Goal: Transaction & Acquisition: Subscribe to service/newsletter

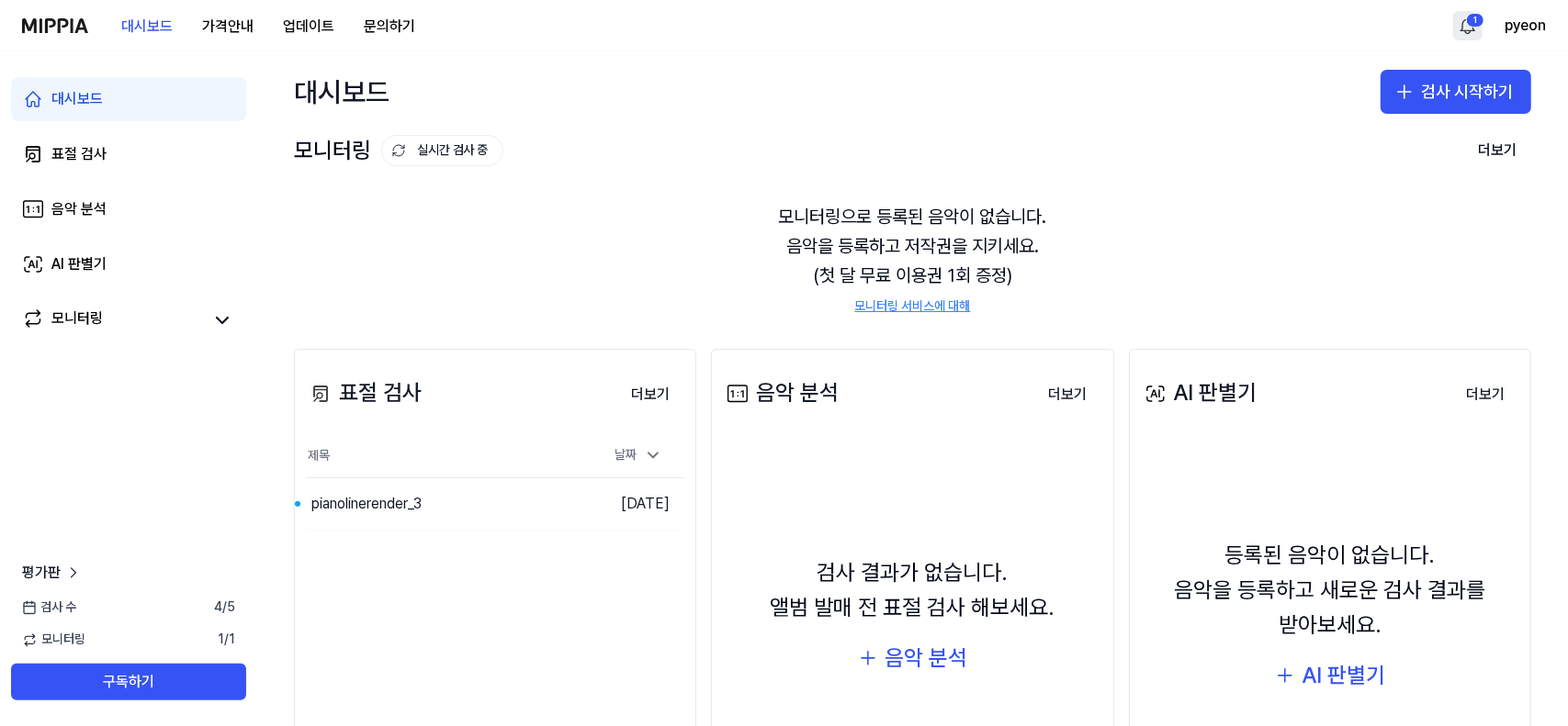
click at [1472, 13] on html "대시보드 가격안내 업데이트 문의하기 1 pyeon 대시보드 표절 검사 음악 분석 AI 판별기 모니터링 평가판 검사 [DATE] 모니터링 1 /…" at bounding box center [784, 363] width 1568 height 726
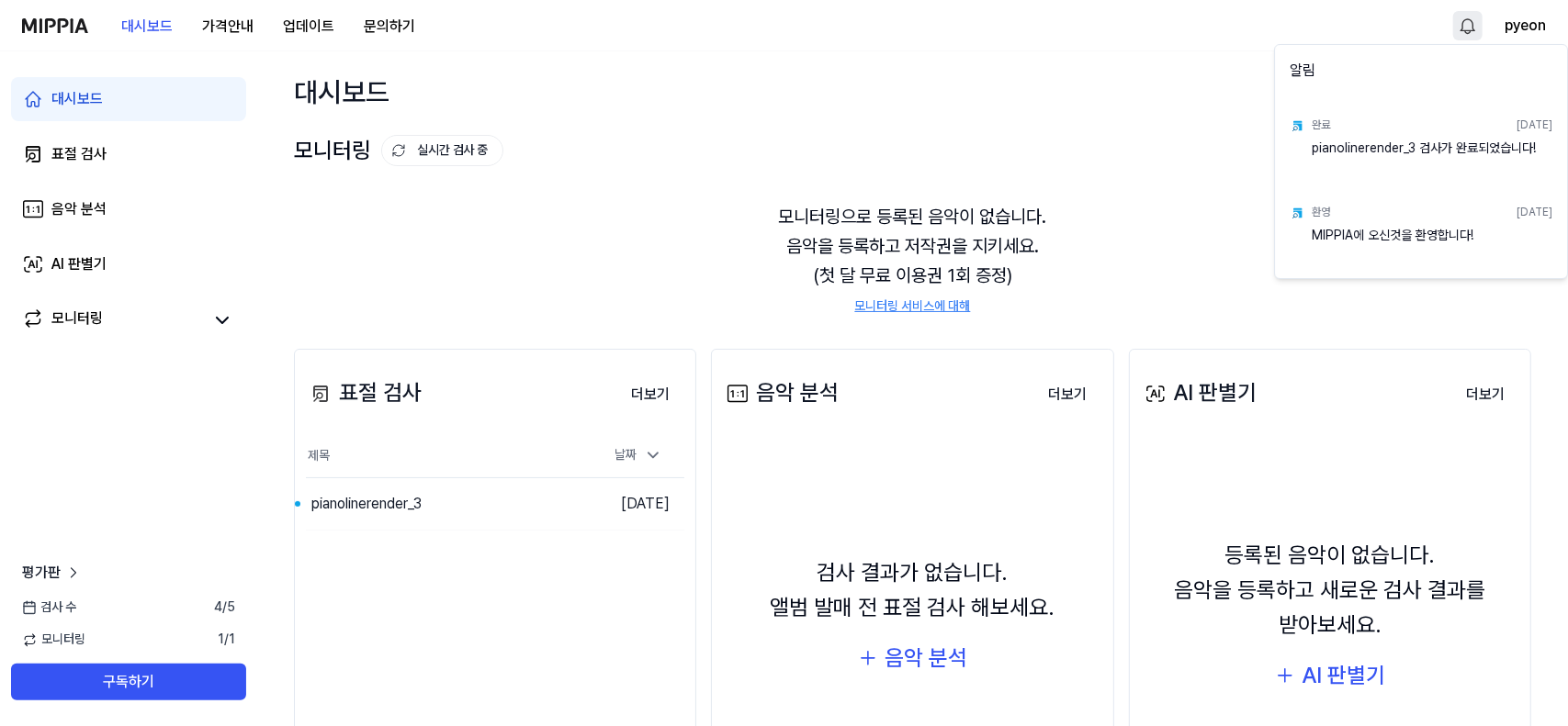
click at [1394, 149] on div "pianolinerender_3 검사가 완료되었습니다!" at bounding box center [1431, 157] width 240 height 37
click at [1303, 132] on img at bounding box center [1297, 126] width 15 height 15
click at [151, 618] on html "대시보드 가격안내 업데이트 문의하기 pyeon 대시보드 표절 검사 음악 분석 AI 판별기 모니터링 평가판 검사 수 4 / 5 모니터링 1 / …" at bounding box center [784, 363] width 1568 height 726
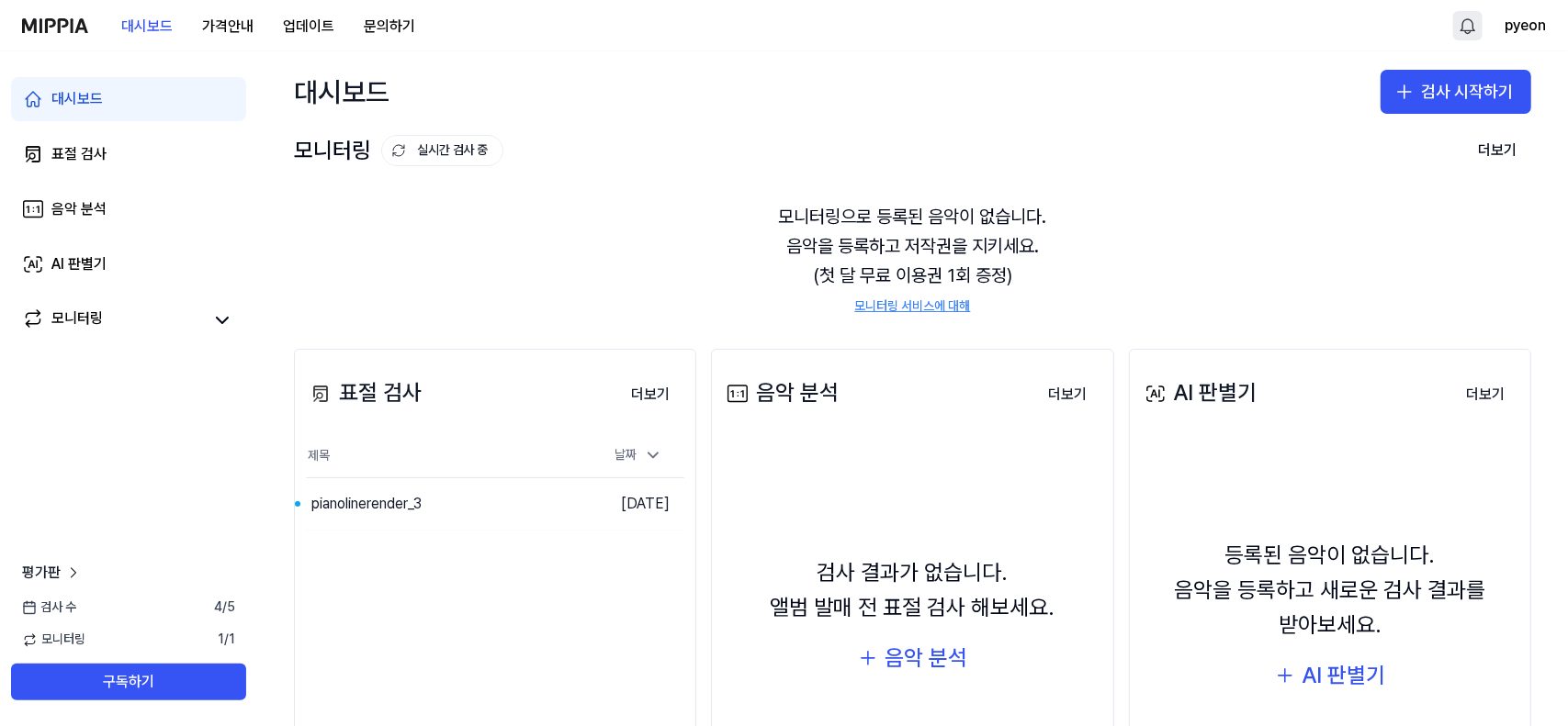
click at [49, 612] on span "검사 수" at bounding box center [48, 607] width 54 height 19
click at [49, 578] on span "평가판" at bounding box center [41, 573] width 39 height 22
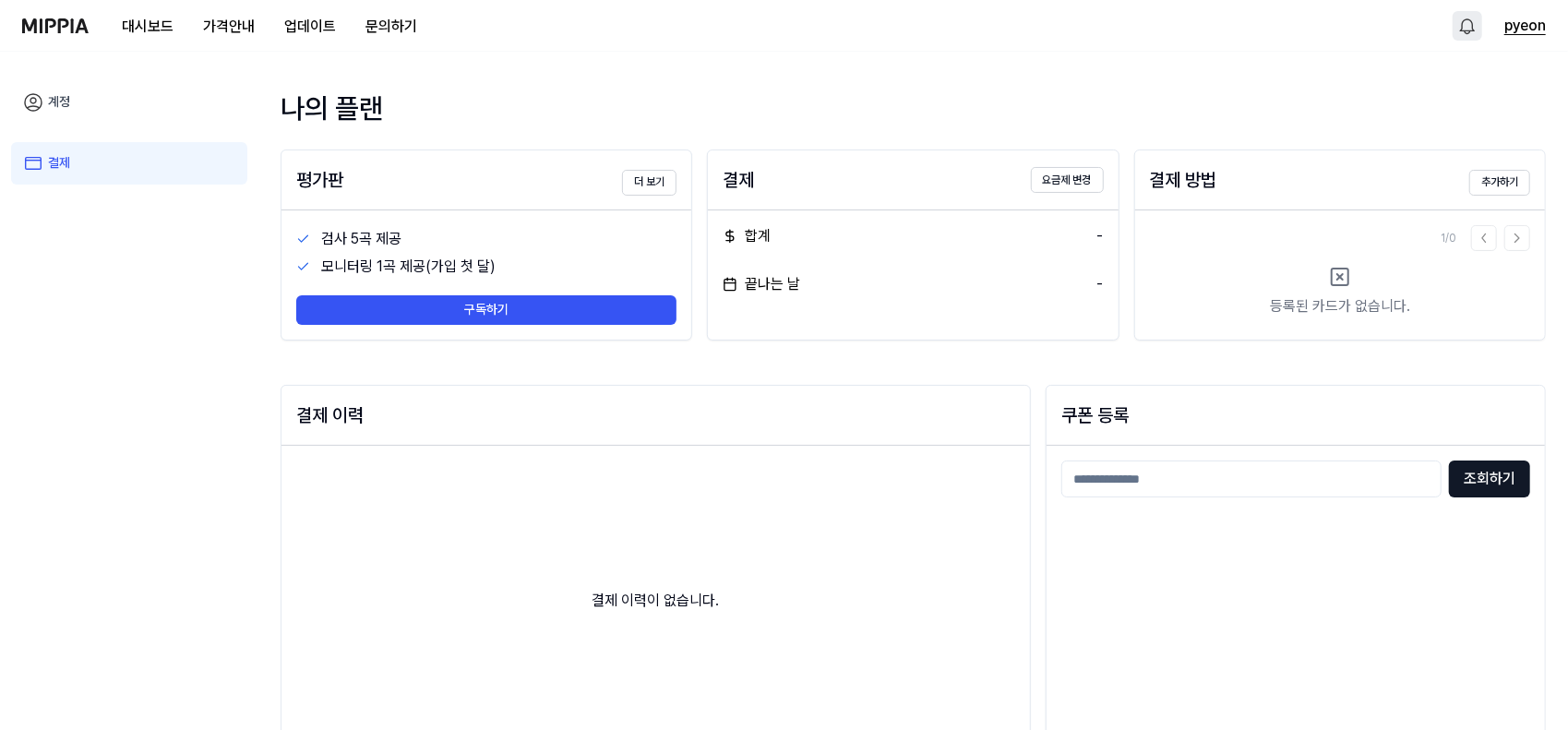
click at [1519, 27] on button "pyeon" at bounding box center [1525, 26] width 42 height 22
click at [485, 33] on div "대시보드 가격안내 업데이트 문의하기 pyeon" at bounding box center [784, 25] width 1524 height 51
click at [1461, 31] on html "대시보드 가격안내 업데이트 문의하기 pyeon 계정 결제 나의 플랜 평가판 더 보기 검사 5곡 제공 모니터링 1곡 제공(가입 첫 달) 구독하기…" at bounding box center [784, 365] width 1568 height 730
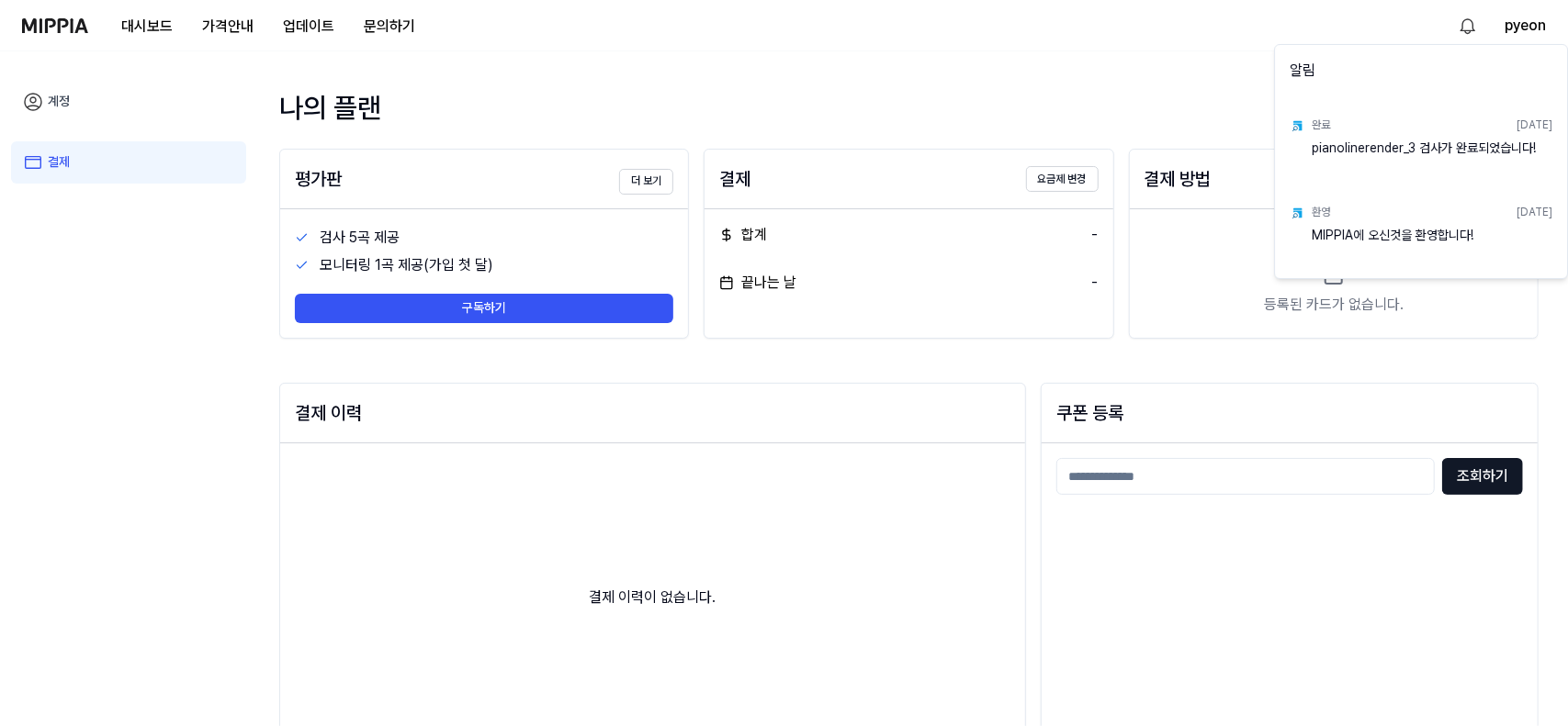
click at [1330, 146] on div "pianolinerender_3 검사가 완료되었습니다!" at bounding box center [1431, 157] width 240 height 37
click at [1299, 129] on img at bounding box center [1297, 126] width 15 height 15
drag, startPoint x: 1367, startPoint y: 135, endPoint x: 1510, endPoint y: 132, distance: 143.0
click at [1367, 135] on div "완료 2025.10.14." at bounding box center [1431, 125] width 240 height 29
click at [1517, 131] on div "2025.10.14." at bounding box center [1534, 126] width 36 height 16
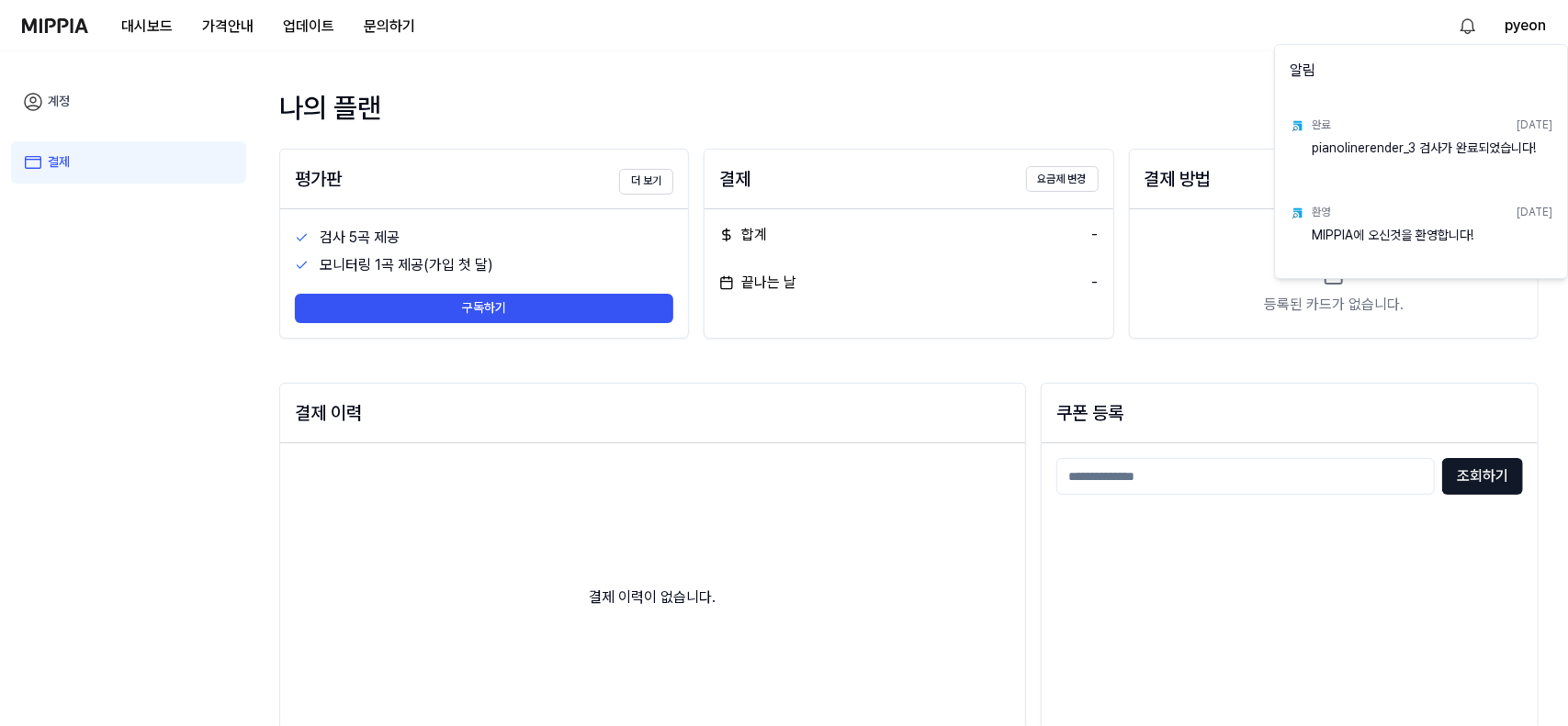
click at [99, 109] on html "대시보드 가격안내 업데이트 문의하기 pyeon 계정 결제 나의 플랜 평가판 더 보기 검사 5곡 제공 모니터링 1곡 제공(가입 첫 달) 구독하기…" at bounding box center [784, 363] width 1568 height 726
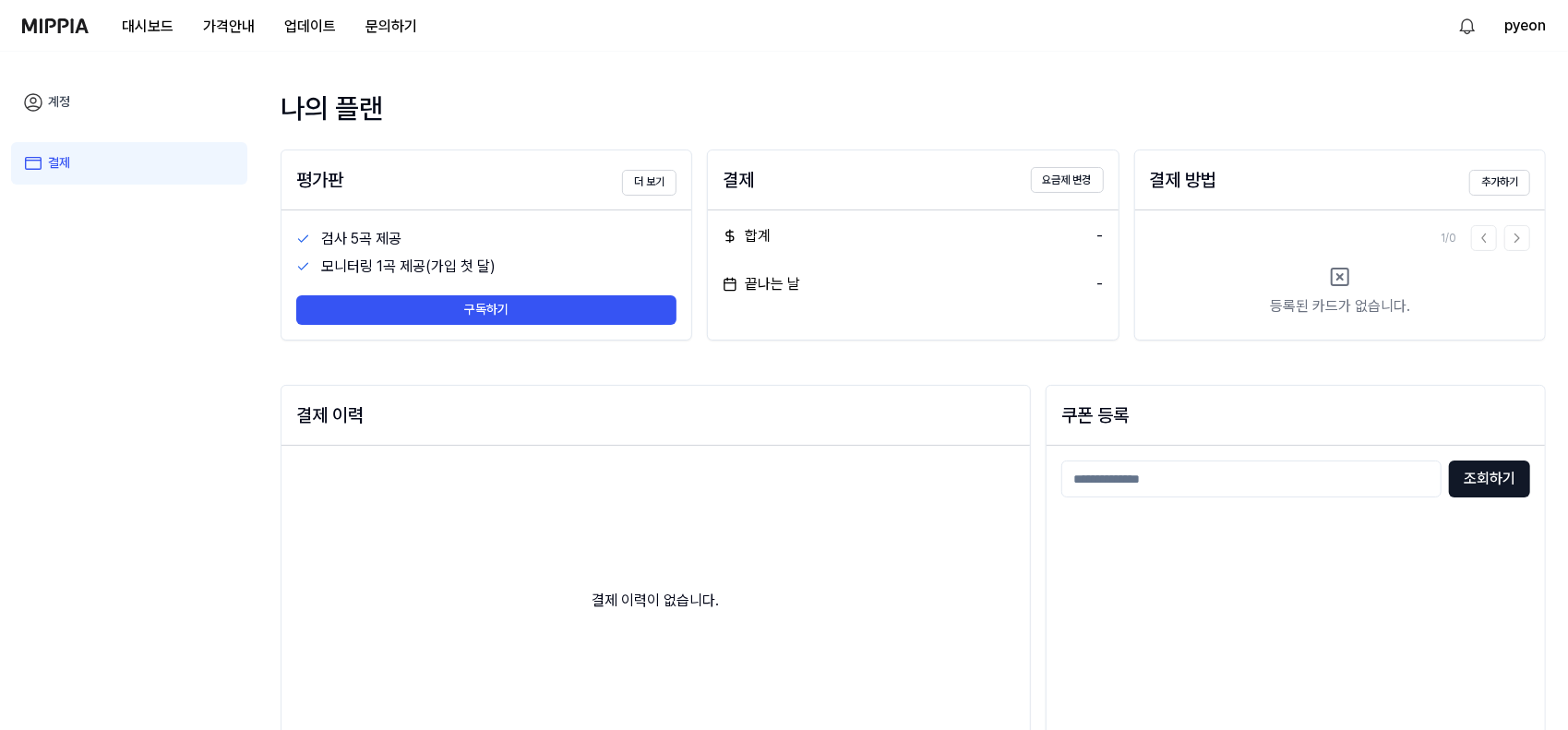
click at [45, 107] on link "계정" at bounding box center [129, 102] width 237 height 43
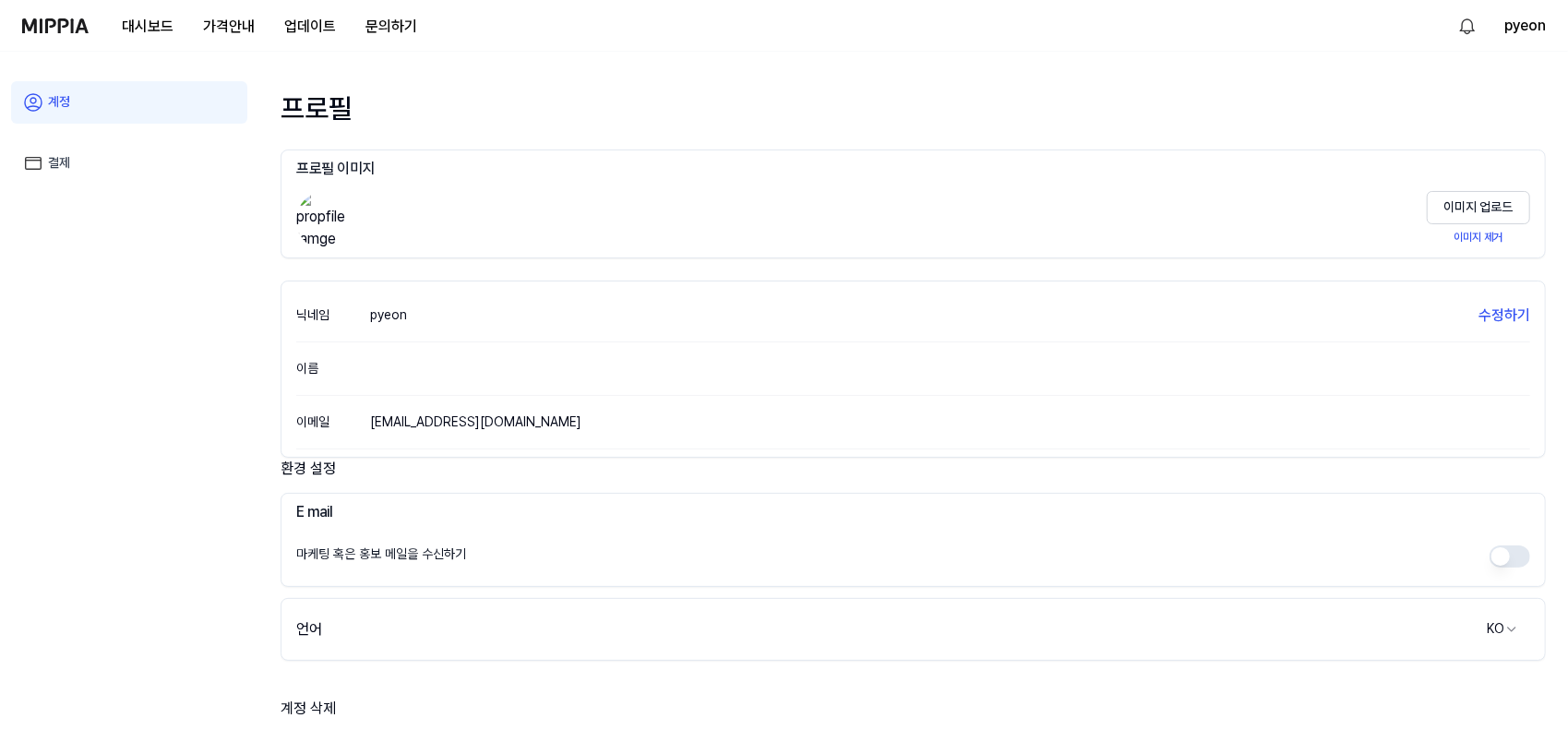
click at [69, 19] on img at bounding box center [55, 26] width 67 height 15
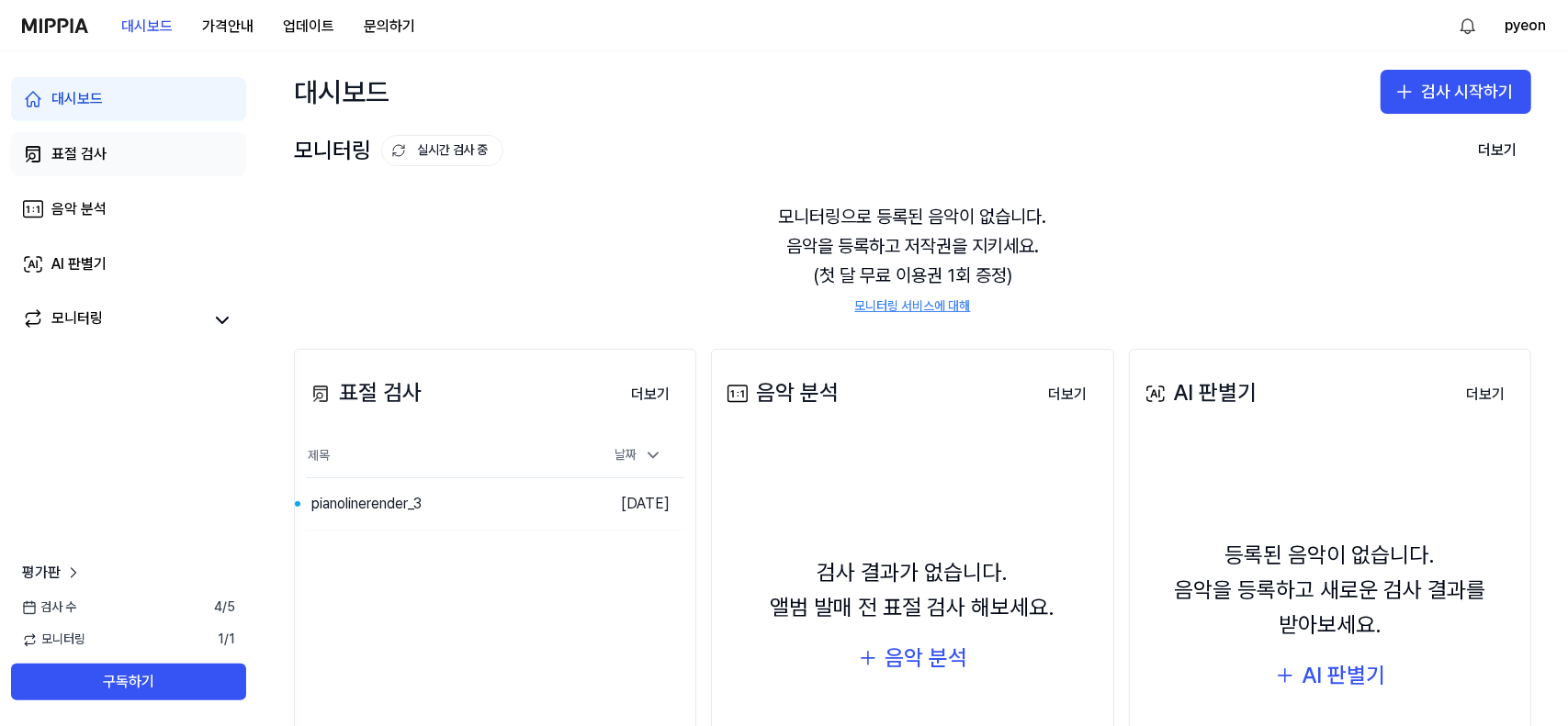
click at [102, 160] on div "표절 검사" at bounding box center [79, 154] width 55 height 22
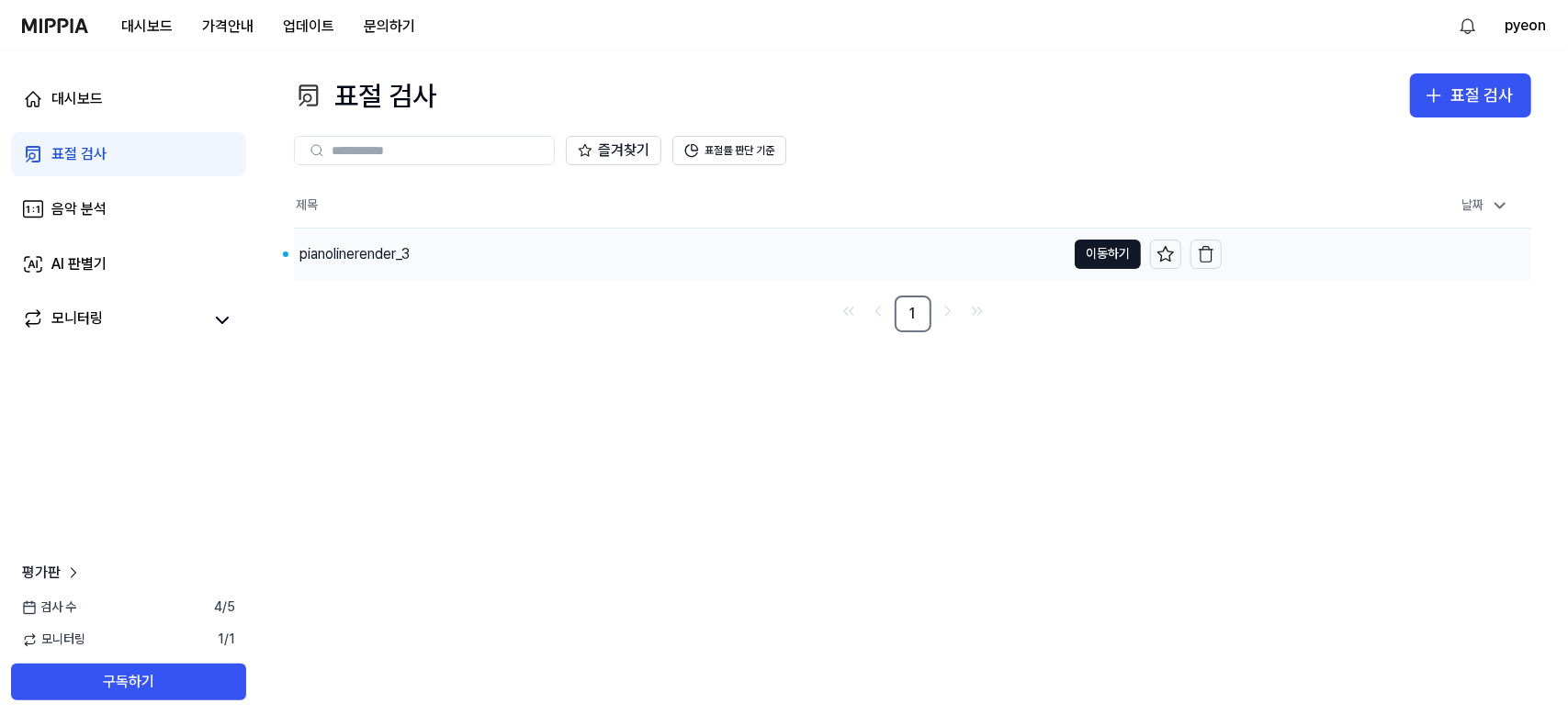
click at [395, 261] on div "pianolinerender_3" at bounding box center [354, 254] width 110 height 22
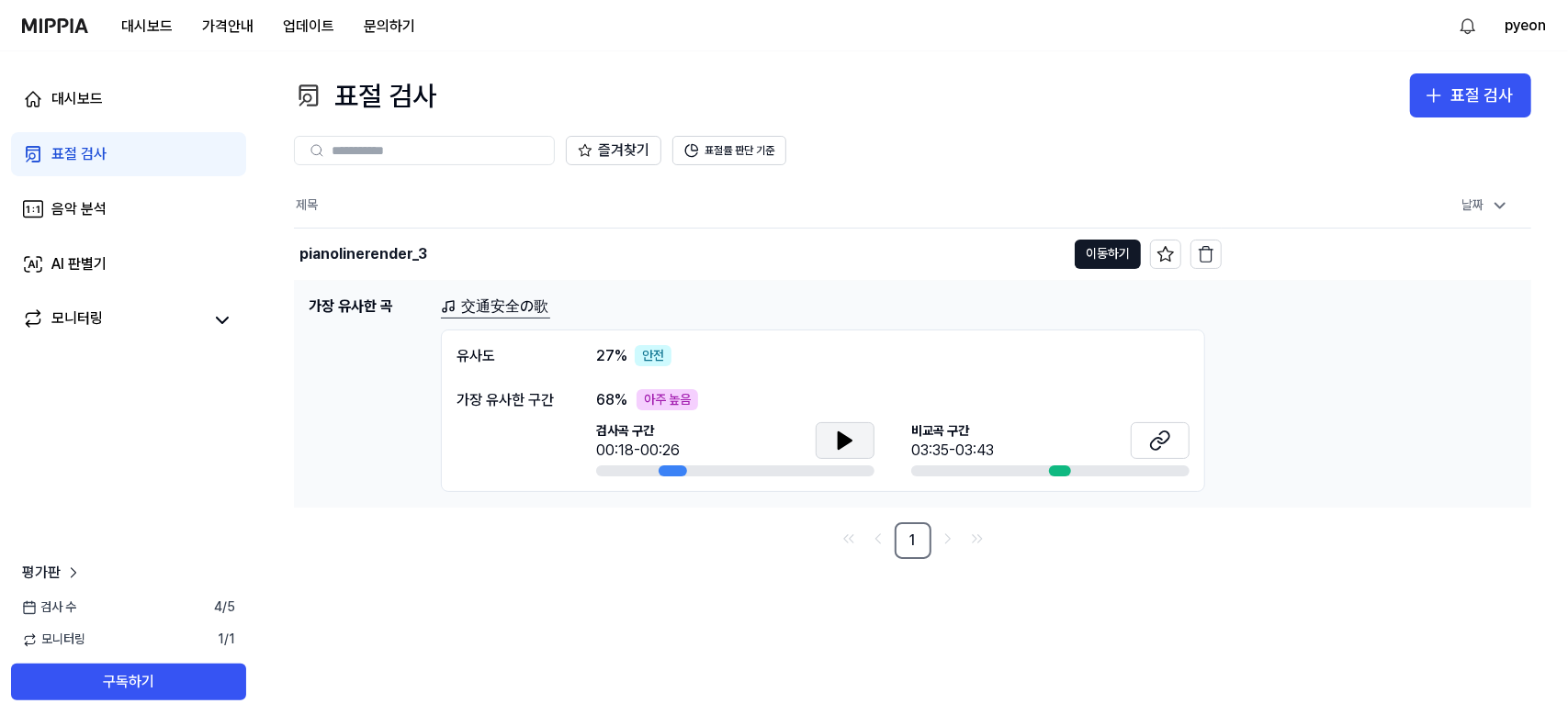
click at [854, 432] on icon at bounding box center [845, 441] width 22 height 22
click at [849, 438] on icon at bounding box center [849, 439] width 4 height 15
click at [1172, 441] on button at bounding box center [1159, 440] width 58 height 37
click at [840, 438] on icon at bounding box center [845, 440] width 13 height 17
click at [830, 443] on button at bounding box center [844, 440] width 58 height 37
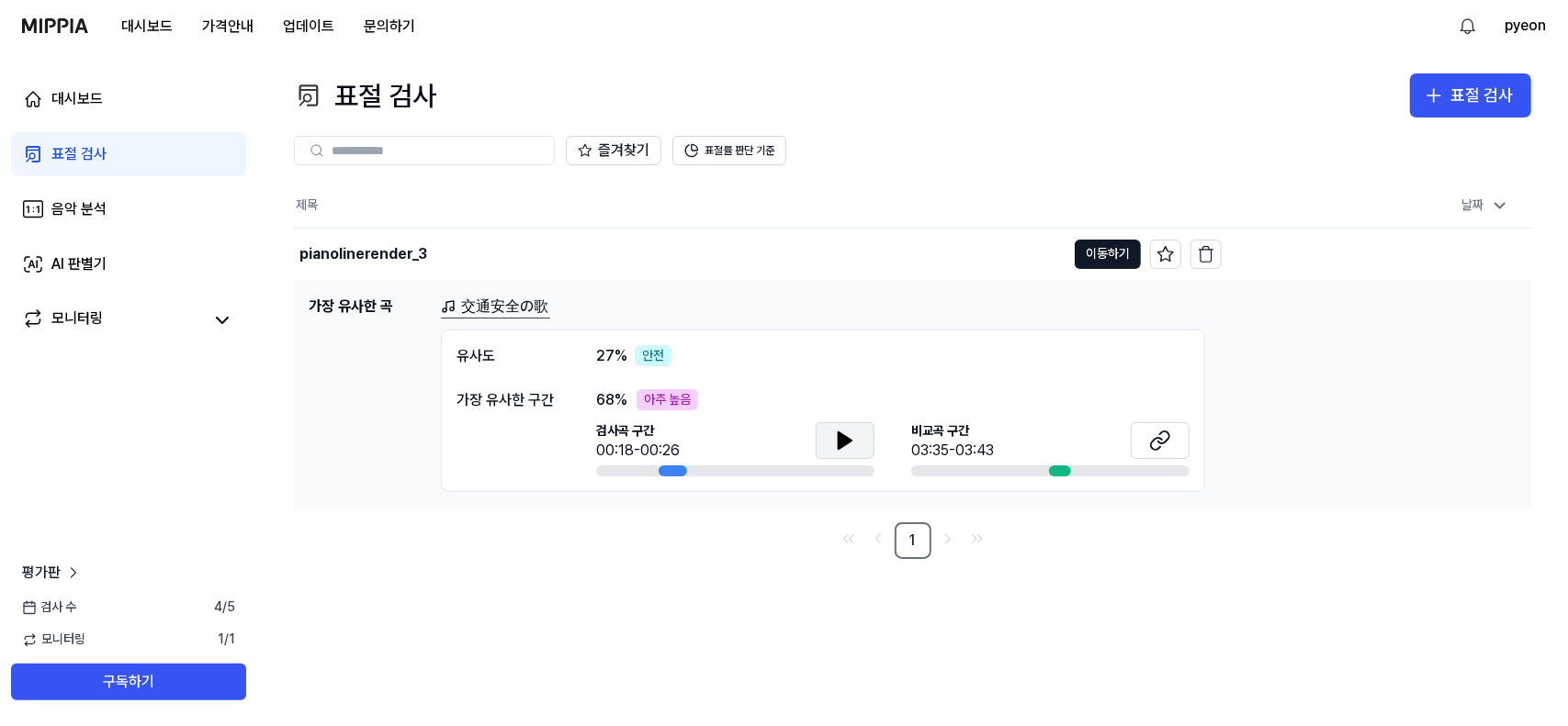
click at [847, 438] on icon at bounding box center [845, 440] width 13 height 17
click at [843, 439] on icon at bounding box center [845, 441] width 22 height 22
click at [1157, 440] on icon at bounding box center [1159, 441] width 22 height 22
click at [838, 430] on icon at bounding box center [845, 441] width 22 height 22
click at [601, 352] on span "27 %" at bounding box center [612, 356] width 32 height 22
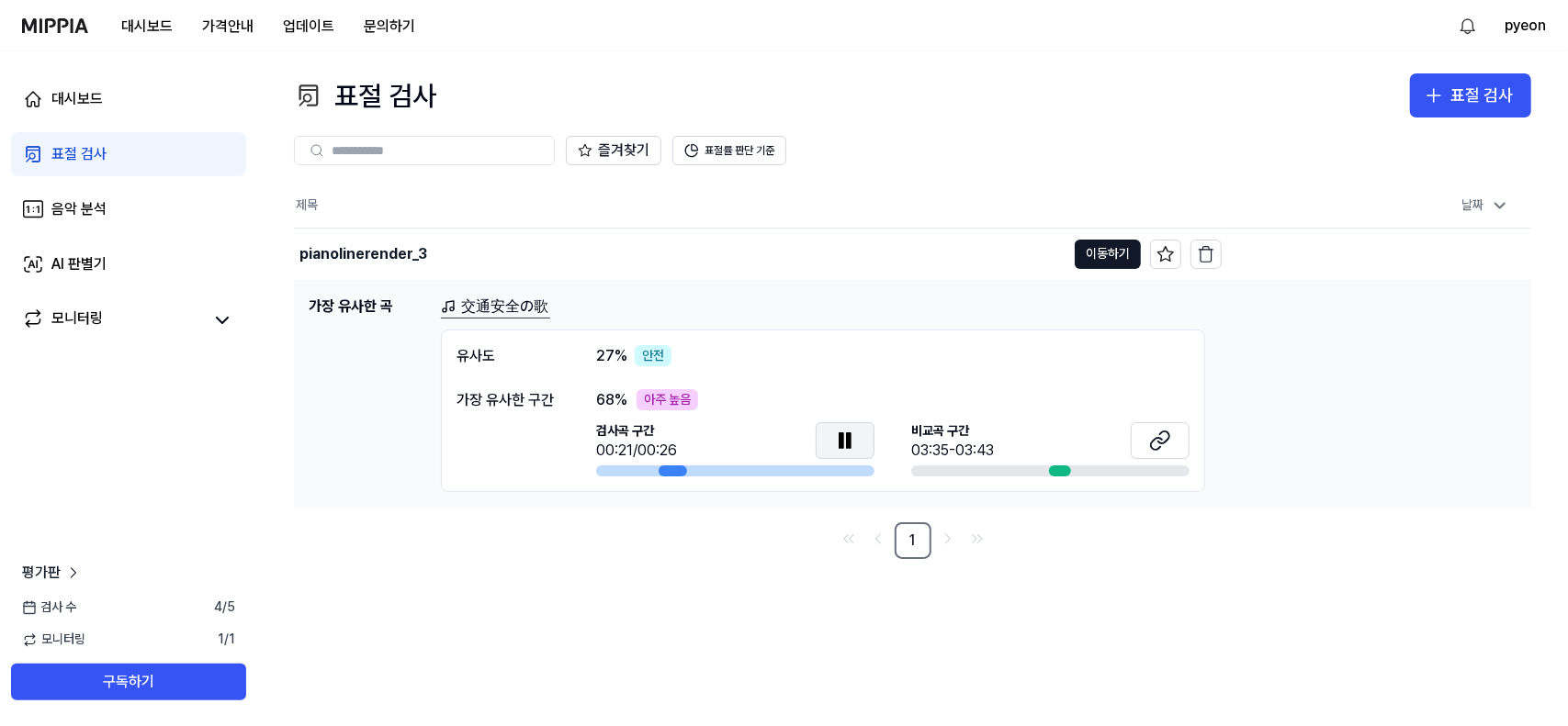
click at [650, 351] on div "안전" at bounding box center [653, 356] width 37 height 22
click at [944, 543] on icon "Go to next page" at bounding box center [948, 539] width 19 height 22
click at [837, 425] on button at bounding box center [844, 440] width 58 height 37
click at [854, 430] on icon at bounding box center [845, 441] width 22 height 22
click at [763, 139] on button "표절률 판단 기준" at bounding box center [729, 150] width 114 height 30
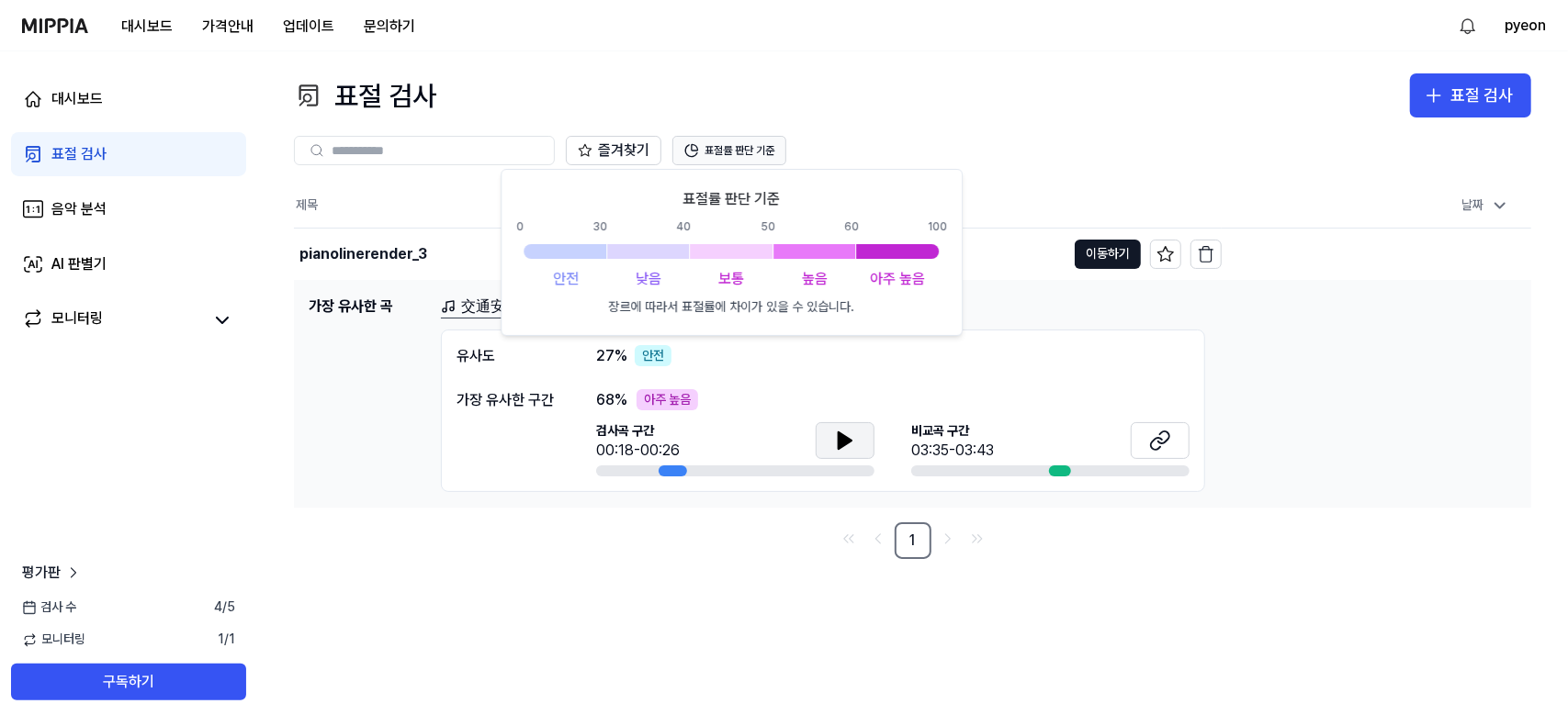
click at [764, 147] on button "표절률 판단 기준" at bounding box center [729, 150] width 114 height 30
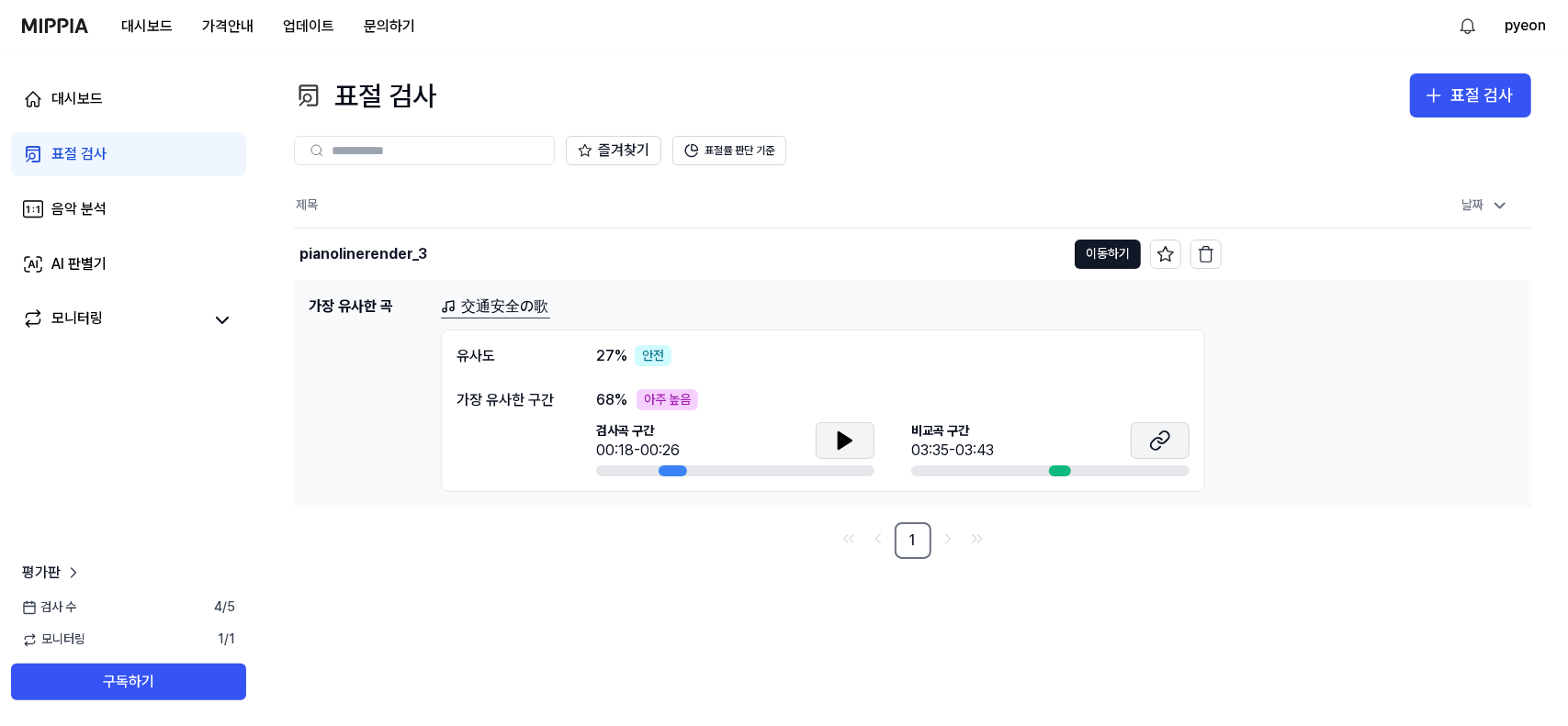
click at [1174, 438] on button at bounding box center [1159, 440] width 58 height 37
click at [1101, 258] on button "이동하기" at bounding box center [1107, 254] width 66 height 30
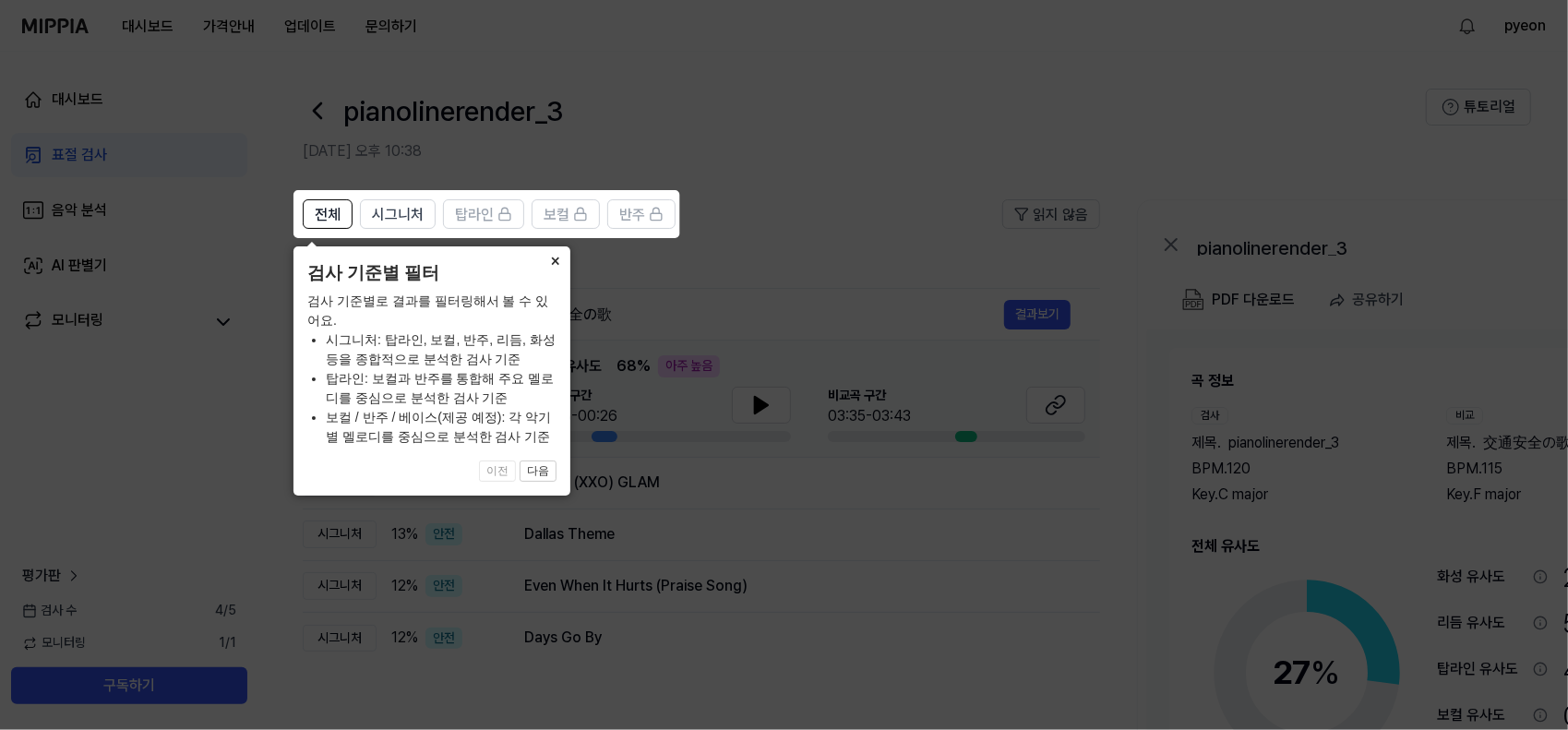
click at [550, 265] on button "×" at bounding box center [556, 260] width 30 height 26
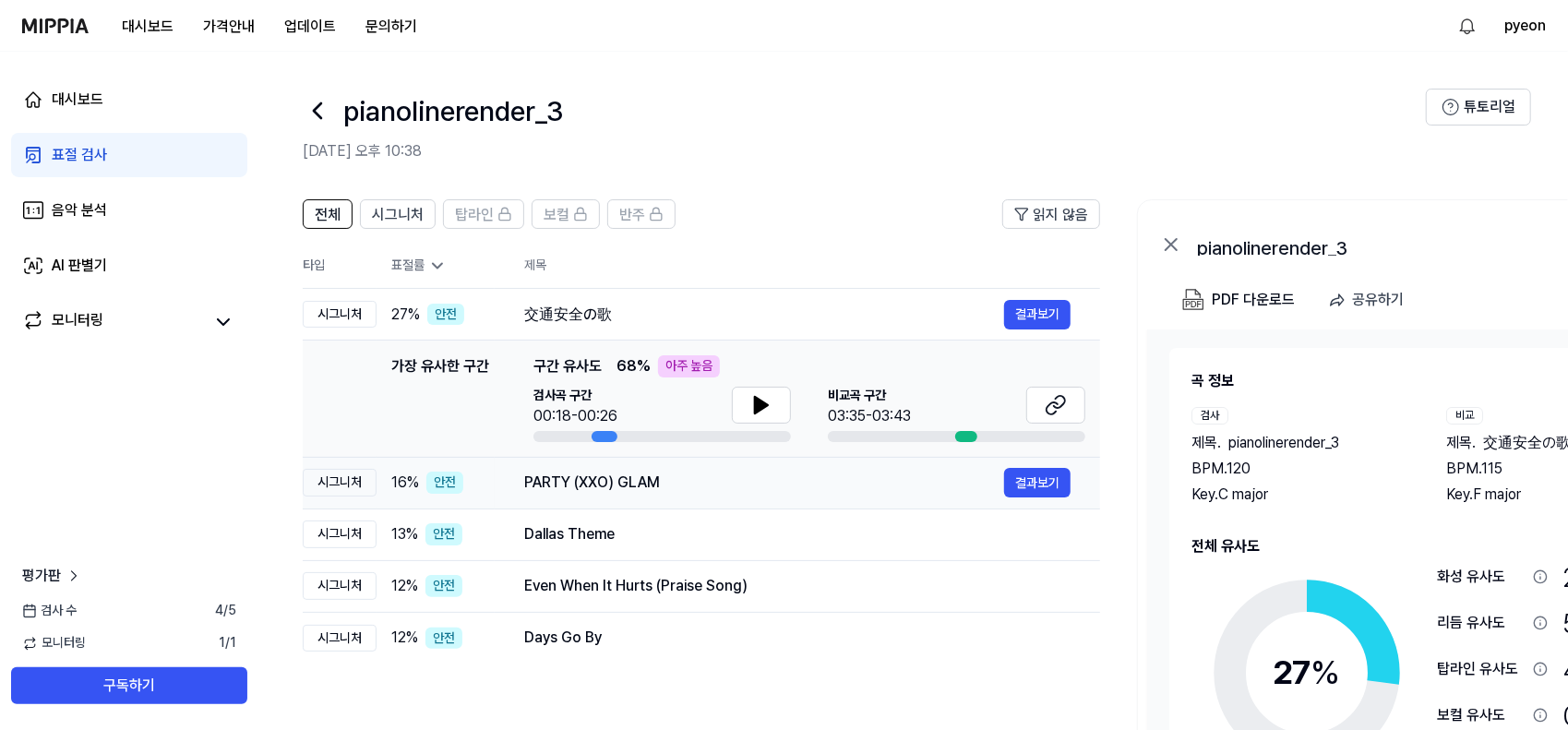
click at [690, 481] on div "PARTY (XXO) GLAM" at bounding box center [764, 482] width 480 height 22
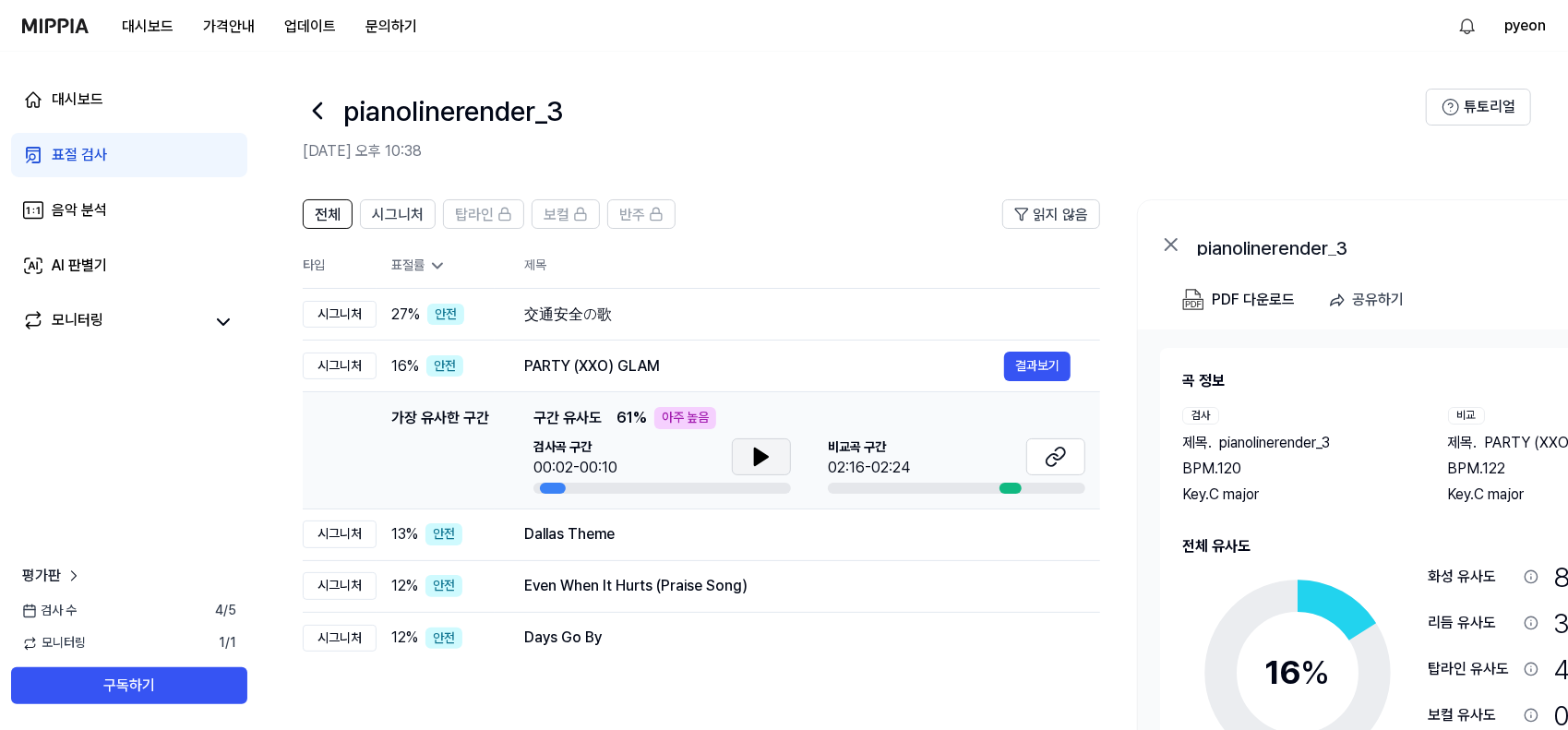
click at [768, 463] on icon at bounding box center [762, 456] width 22 height 22
click at [739, 450] on button at bounding box center [761, 456] width 59 height 37
click at [1053, 463] on icon at bounding box center [1056, 456] width 22 height 22
click at [484, 207] on span "탑라인" at bounding box center [474, 215] width 39 height 22
click at [560, 216] on span "보컬" at bounding box center [557, 215] width 26 height 22
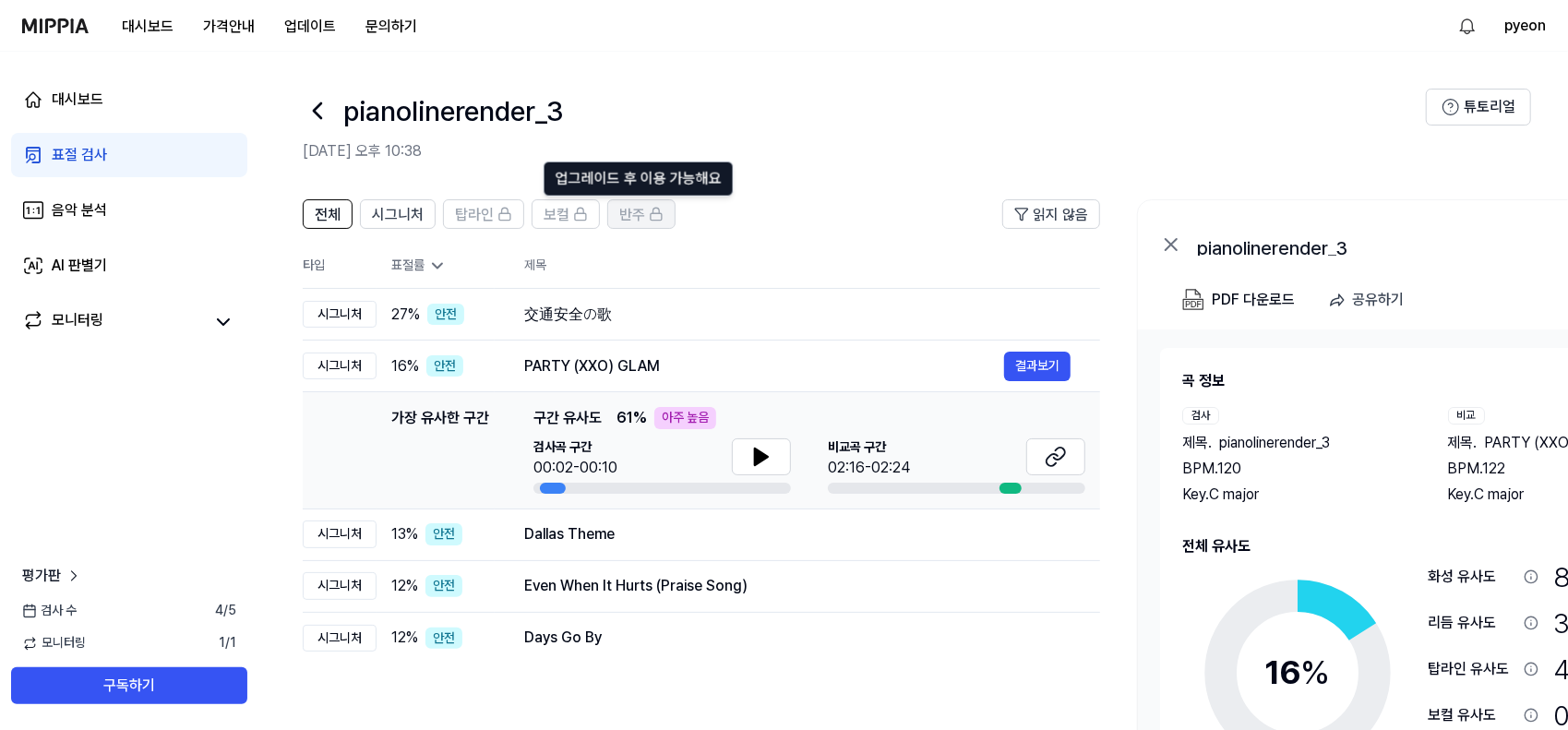
click at [650, 216] on icon at bounding box center [656, 214] width 15 height 15
click at [379, 213] on span "시그니처" at bounding box center [398, 215] width 52 height 22
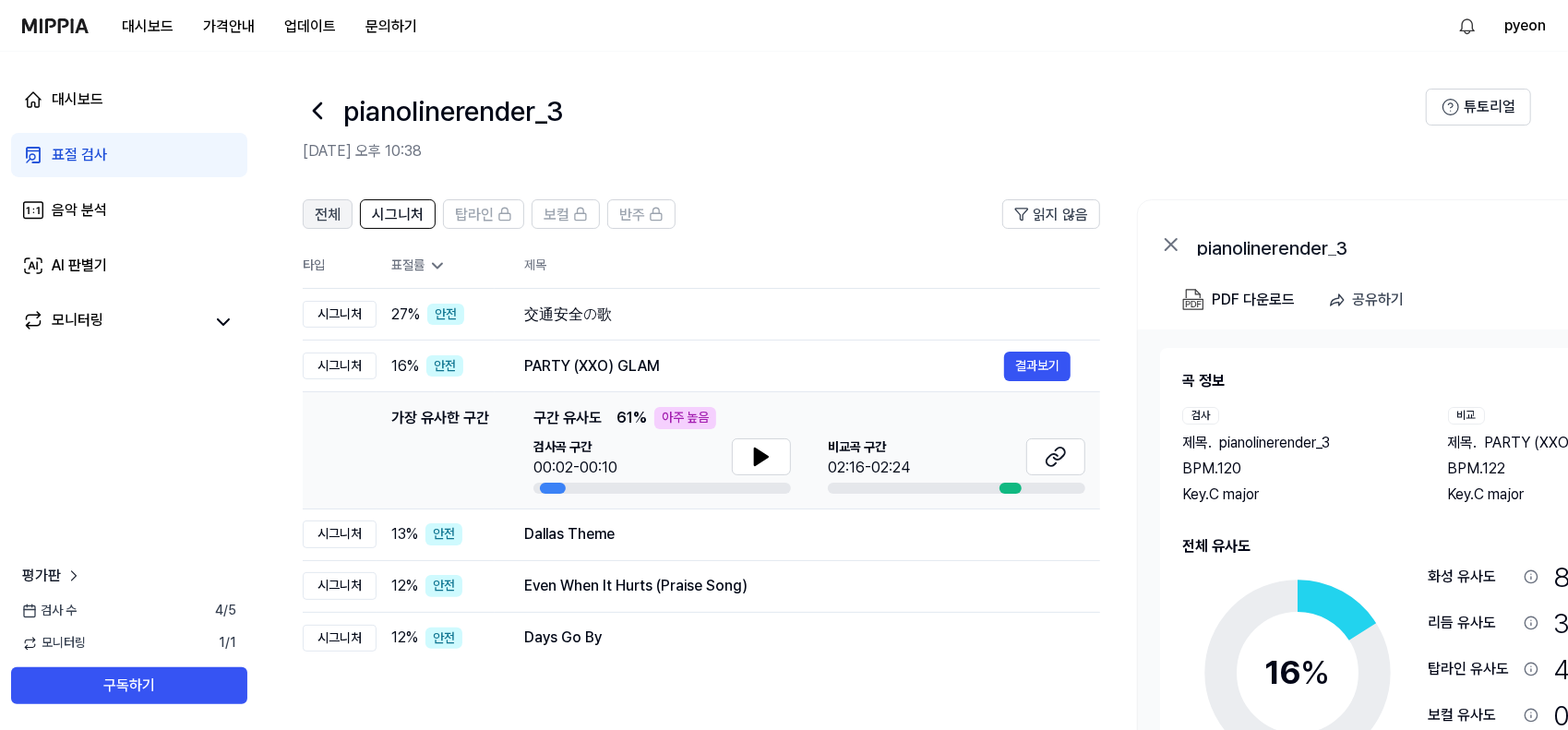
click at [328, 213] on span "전체" at bounding box center [328, 215] width 26 height 22
click at [622, 212] on span "반주" at bounding box center [632, 215] width 26 height 22
click at [88, 262] on div "AI 판별기" at bounding box center [80, 266] width 56 height 22
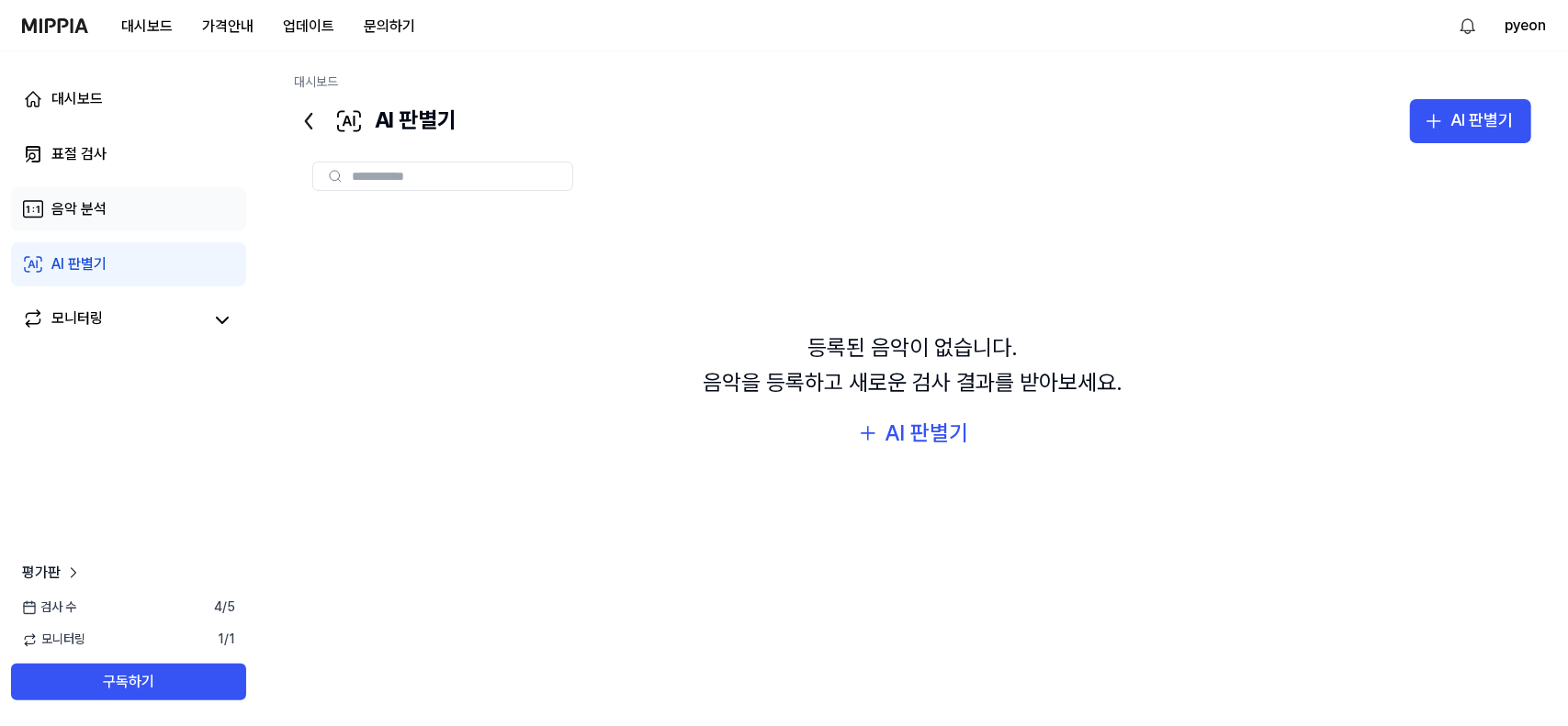
click at [95, 203] on div "음악 분석" at bounding box center [79, 210] width 55 height 22
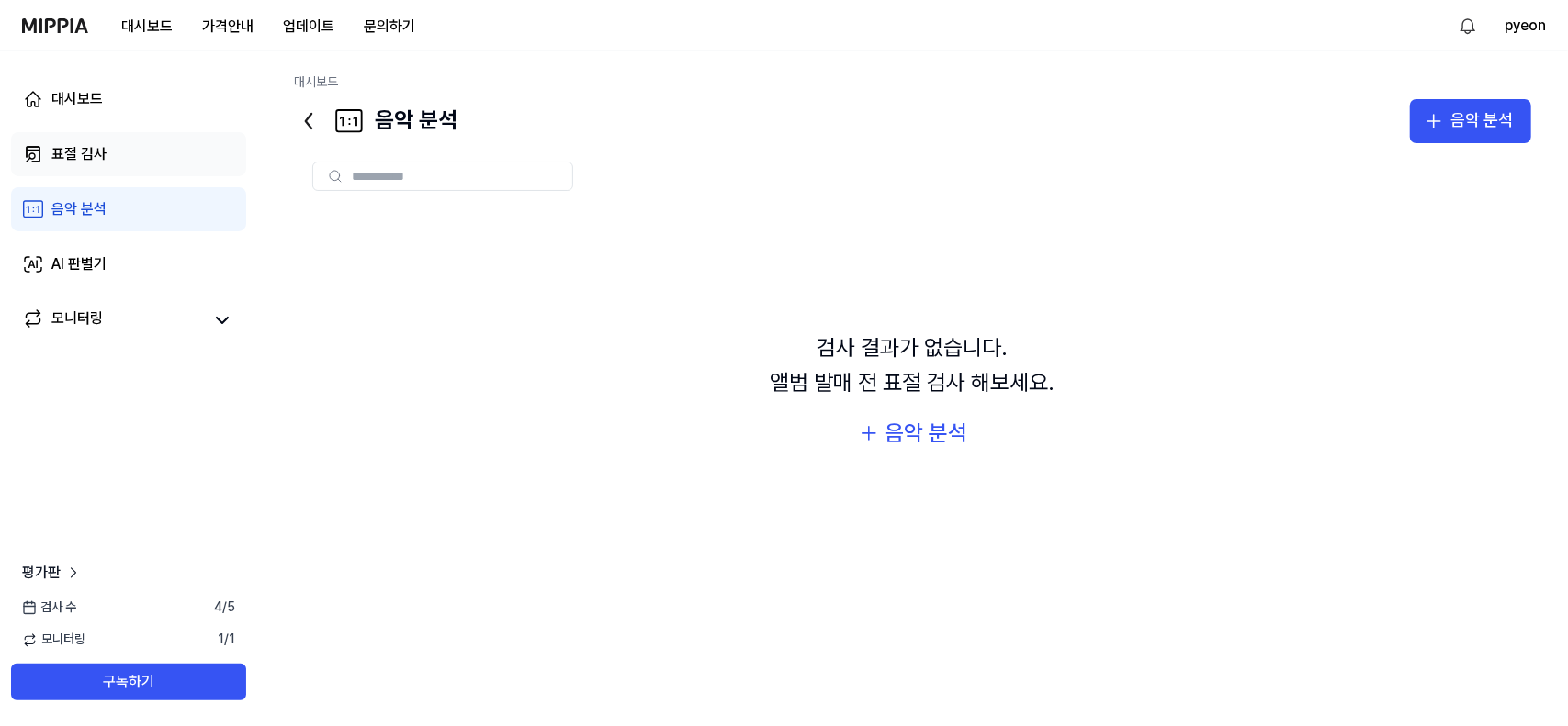
click at [108, 162] on link "표절 검사" at bounding box center [129, 154] width 235 height 45
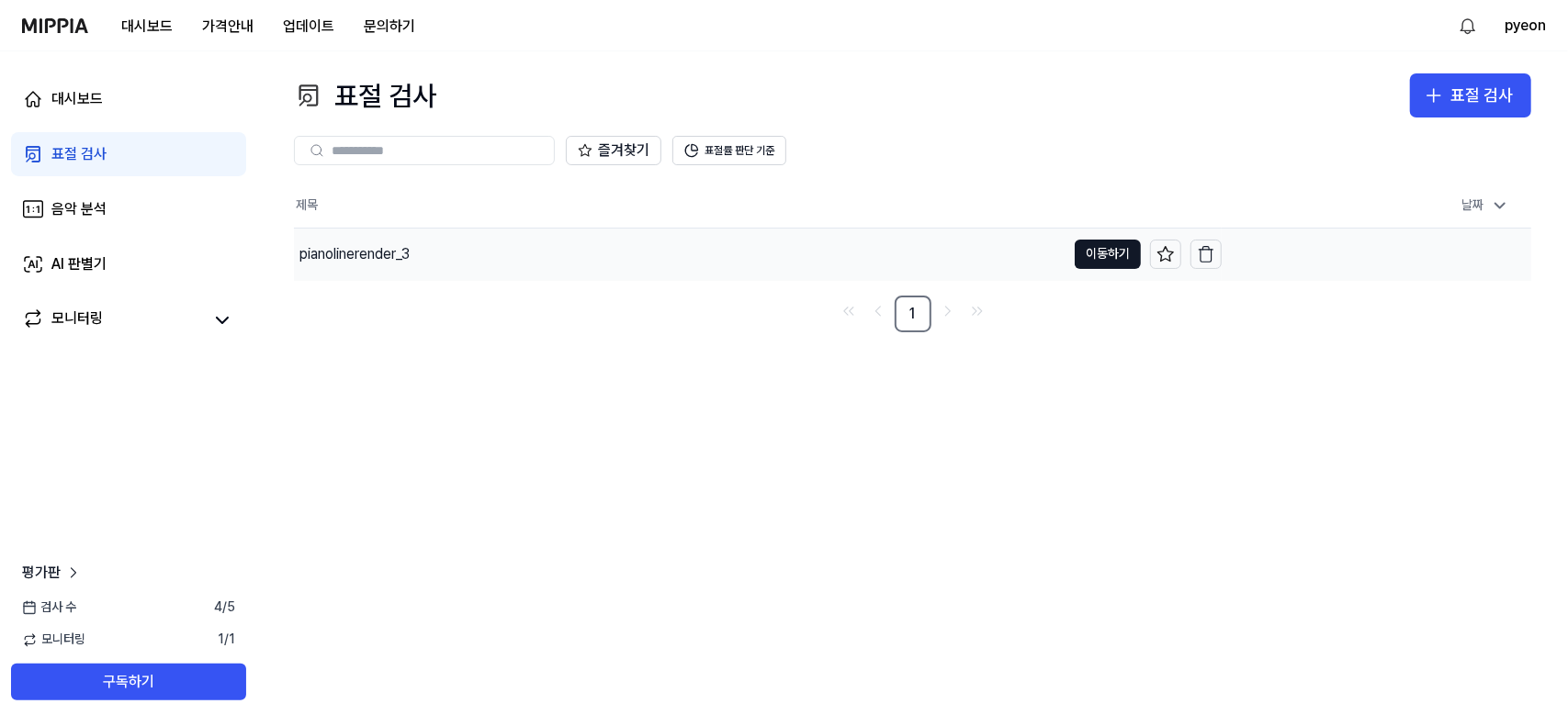
click at [367, 250] on div "pianolinerender_3" at bounding box center [354, 254] width 110 height 22
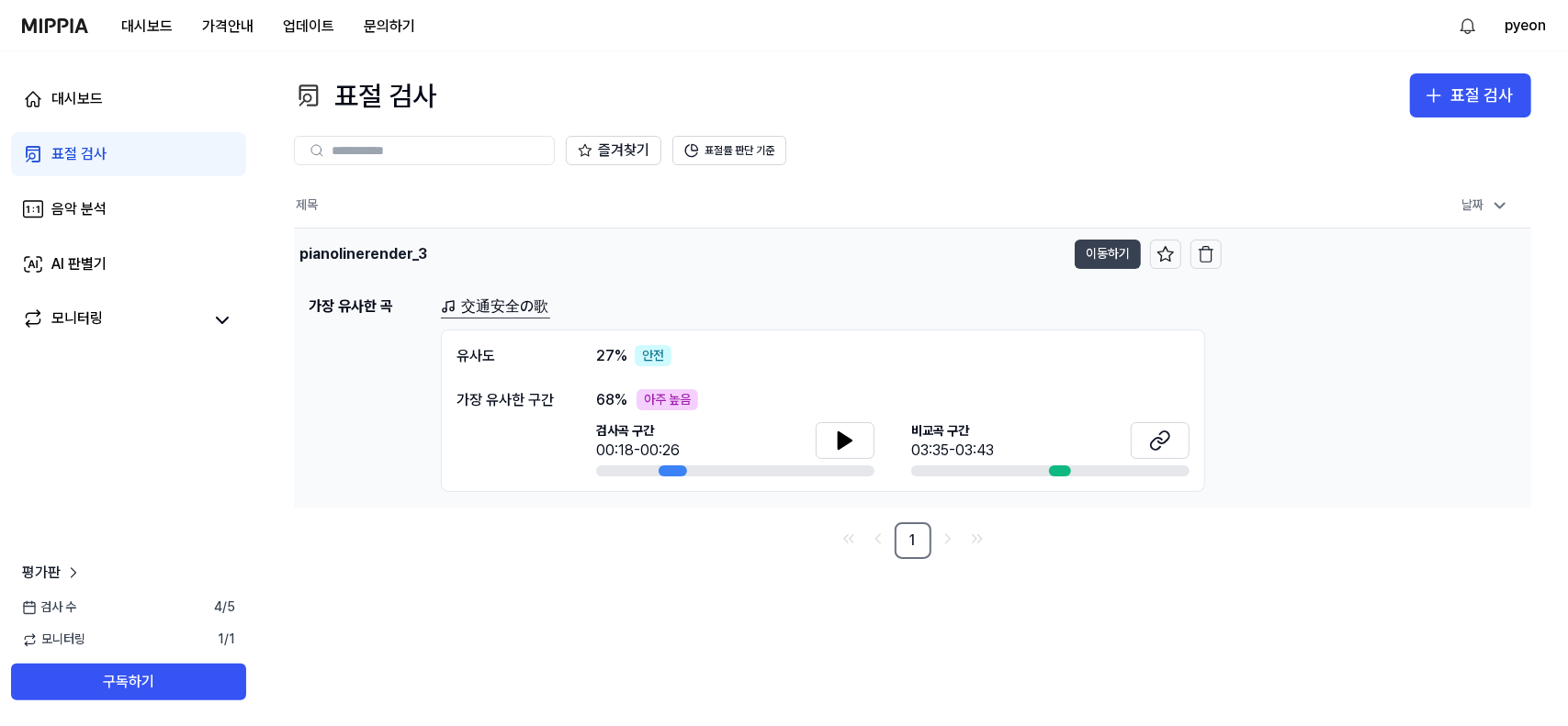
click at [1126, 258] on button "이동하기" at bounding box center [1107, 254] width 66 height 30
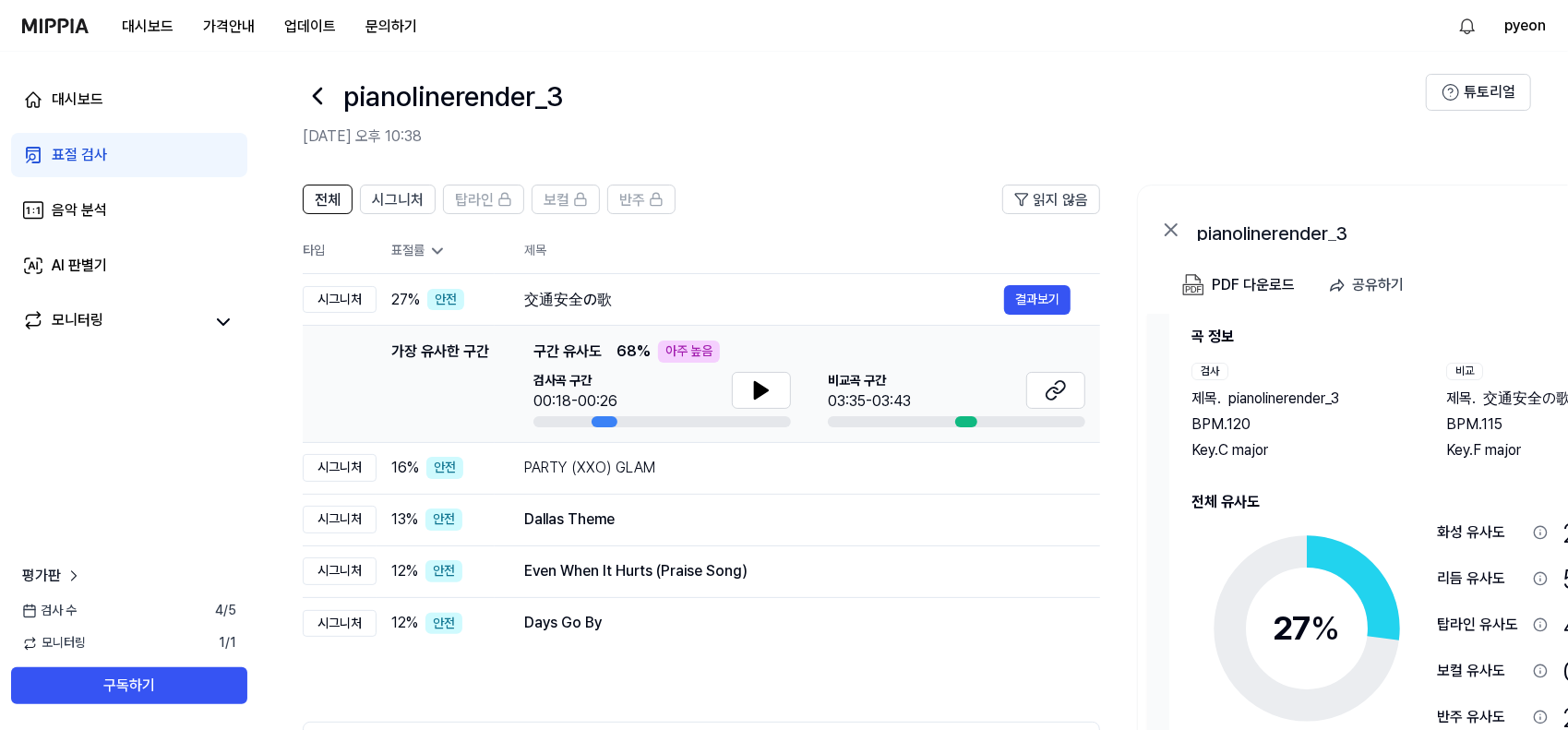
scroll to position [200, 0]
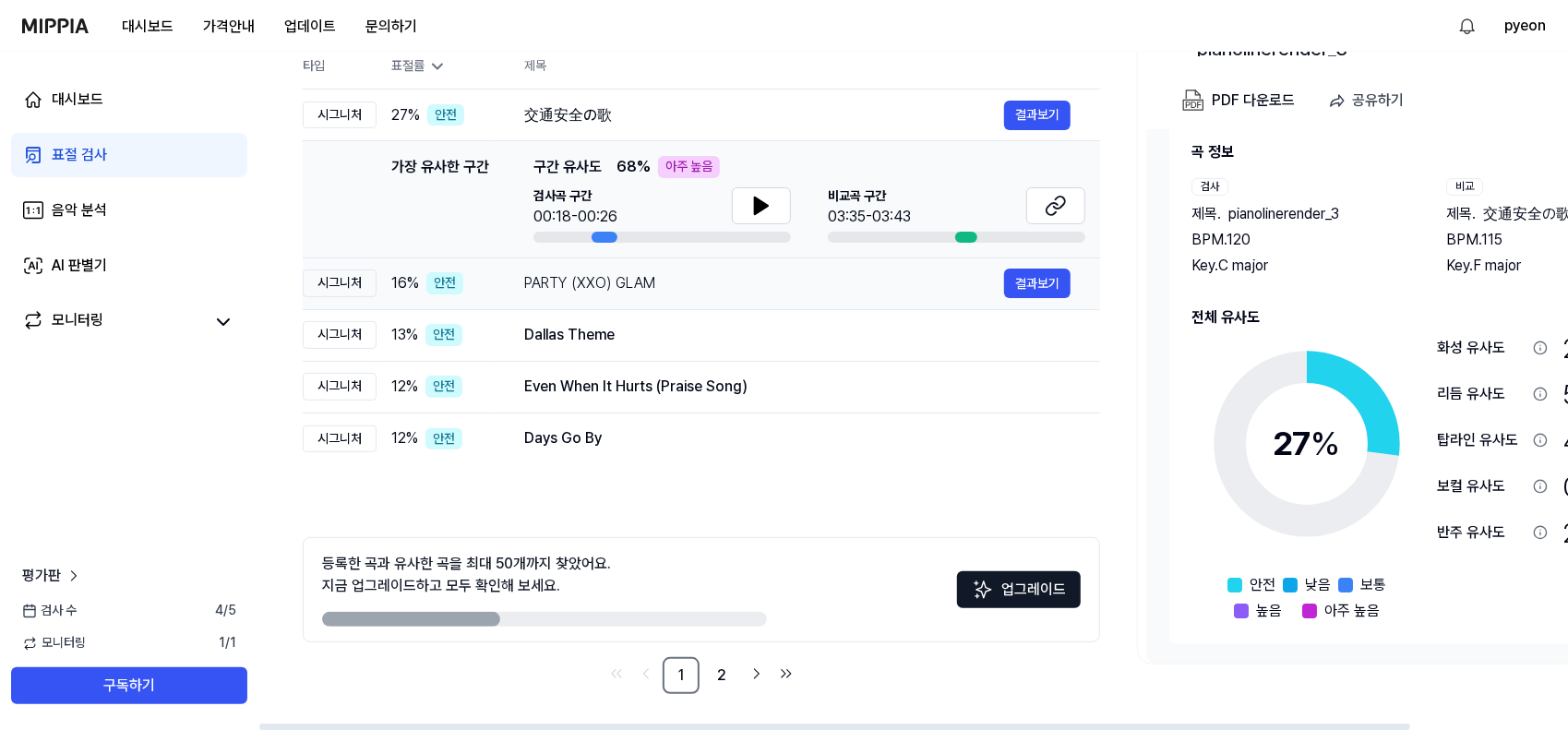
click at [645, 290] on div "PARTY (XXO) GLAM" at bounding box center [764, 283] width 480 height 22
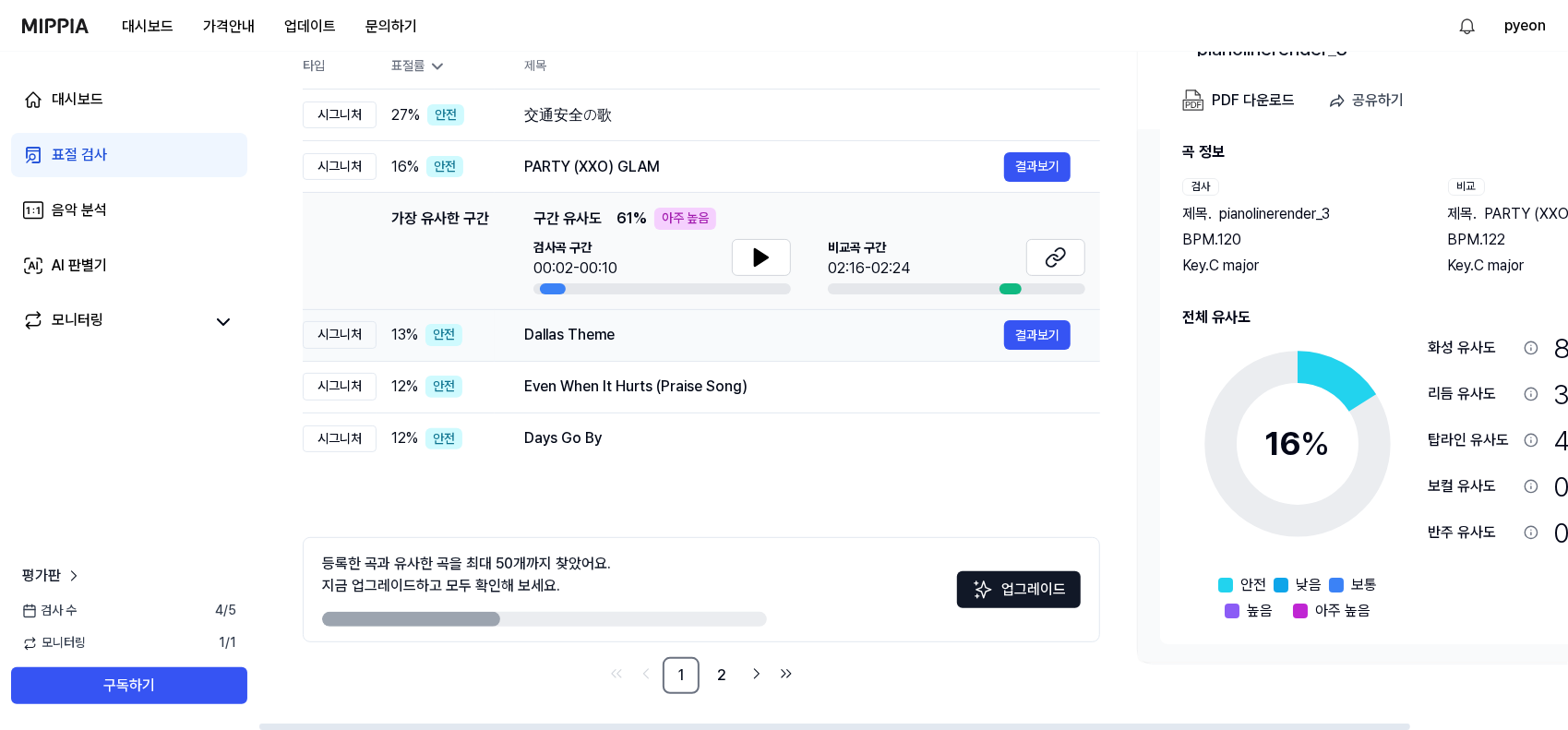
click at [634, 342] on div "Dallas Theme" at bounding box center [764, 335] width 480 height 22
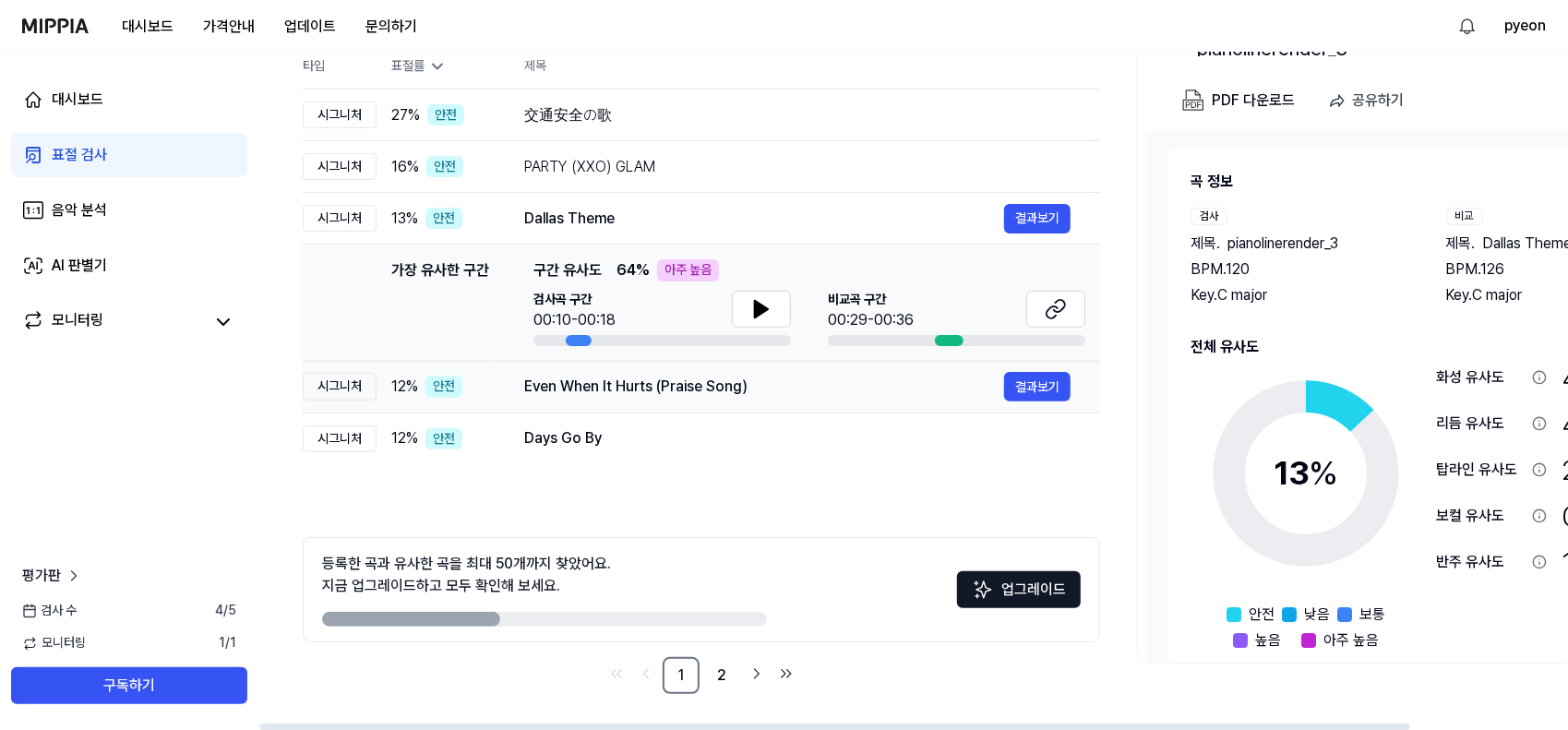
click at [655, 394] on div "Even When It Hurts (Praise Song)" at bounding box center [764, 387] width 480 height 22
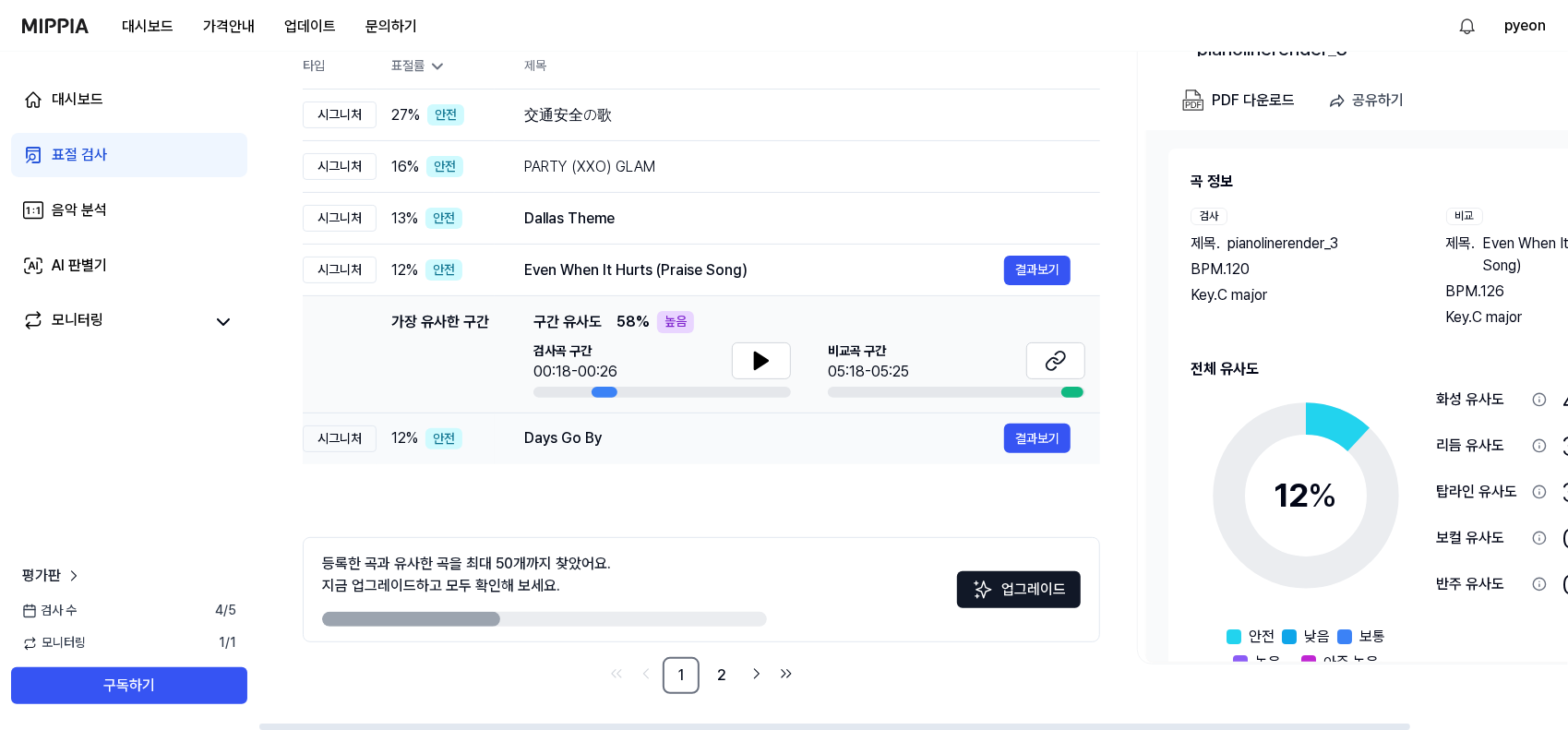
click at [637, 439] on div "Days Go By" at bounding box center [764, 439] width 480 height 22
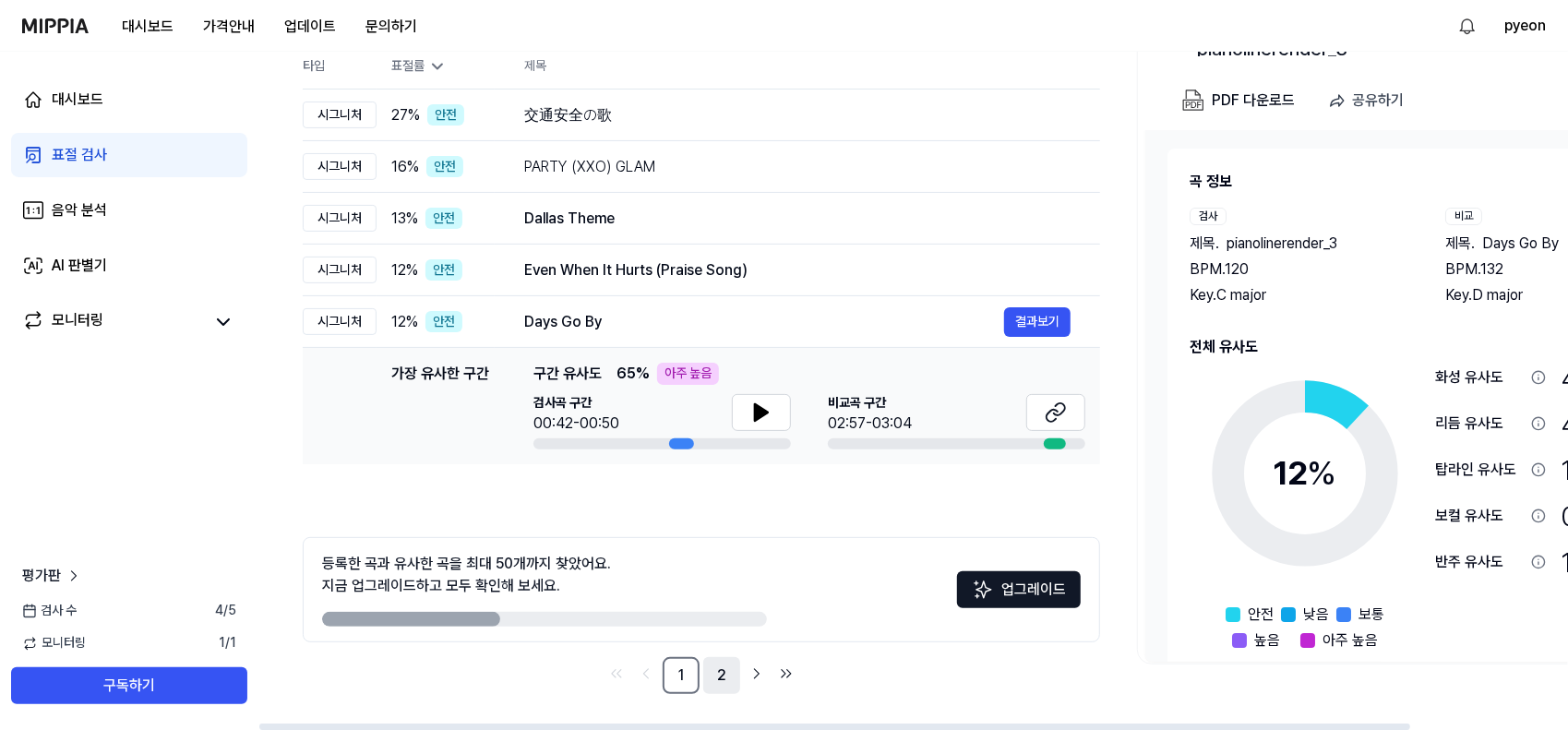
click at [716, 678] on link "2" at bounding box center [721, 675] width 37 height 37
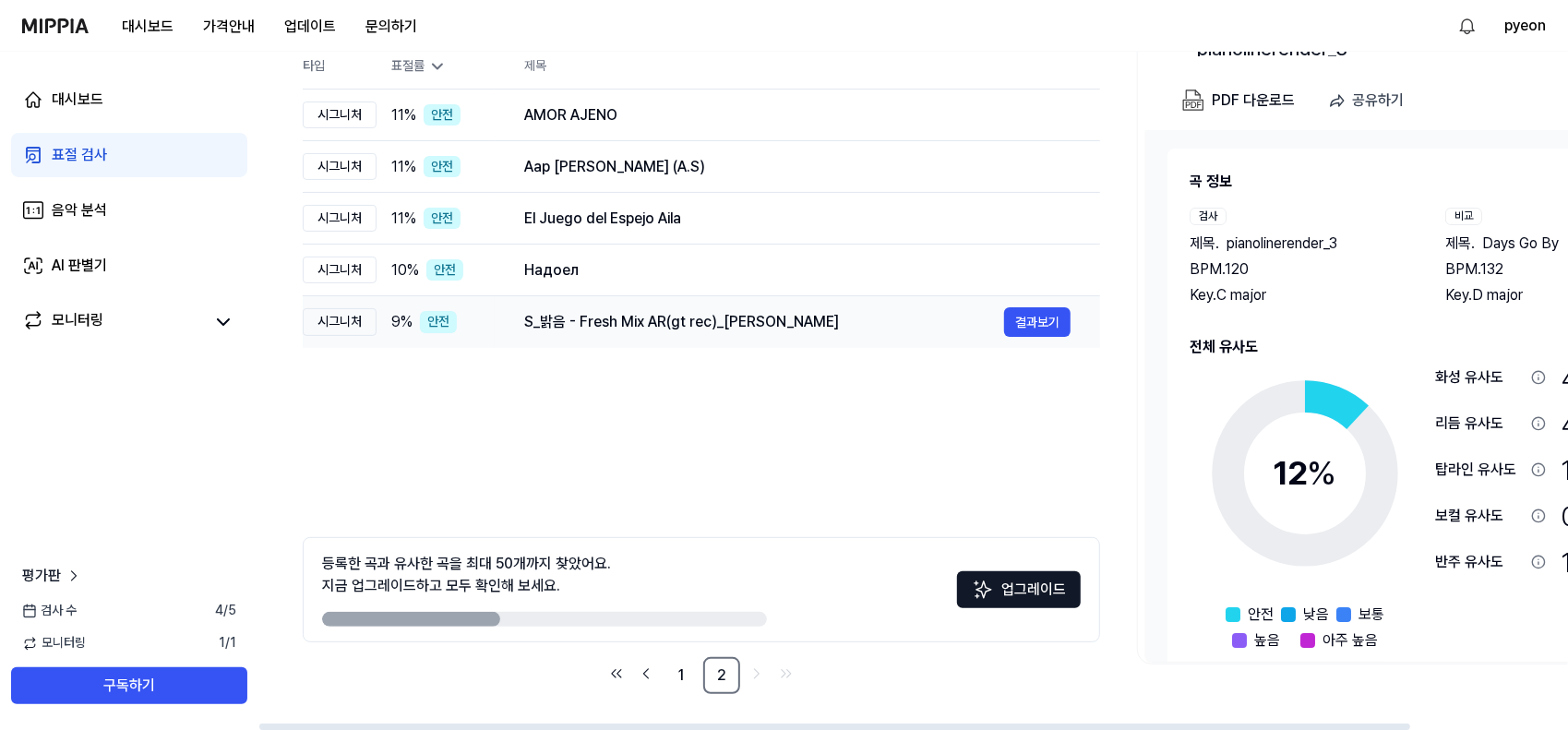
click at [673, 324] on div "S_밝음 - Fresh Mix AR(gt rec)_김정민" at bounding box center [764, 322] width 480 height 22
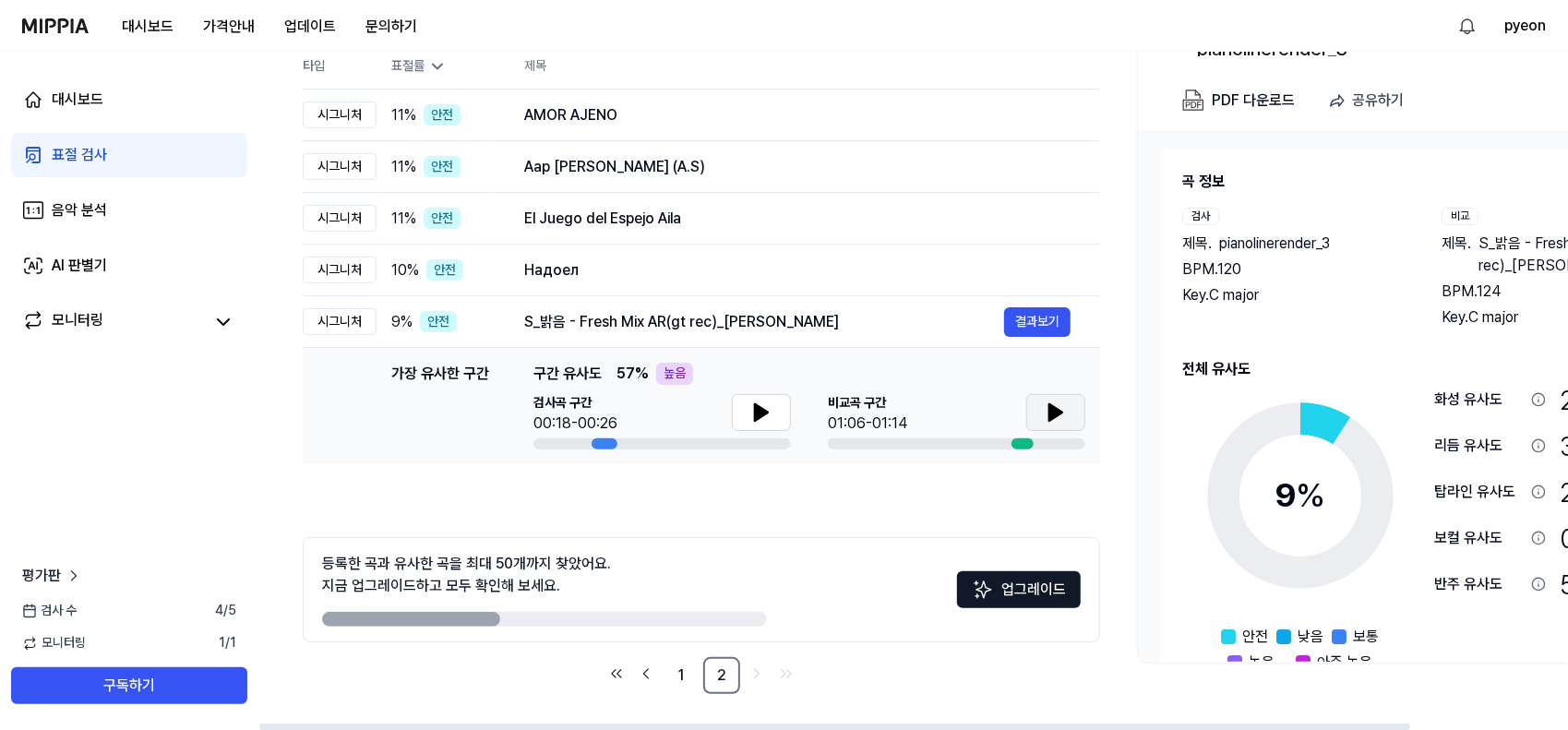
click at [1072, 409] on button at bounding box center [1055, 412] width 59 height 37
click at [1056, 417] on icon at bounding box center [1056, 413] width 22 height 22
click at [560, 276] on div "Надоел" at bounding box center [764, 271] width 480 height 22
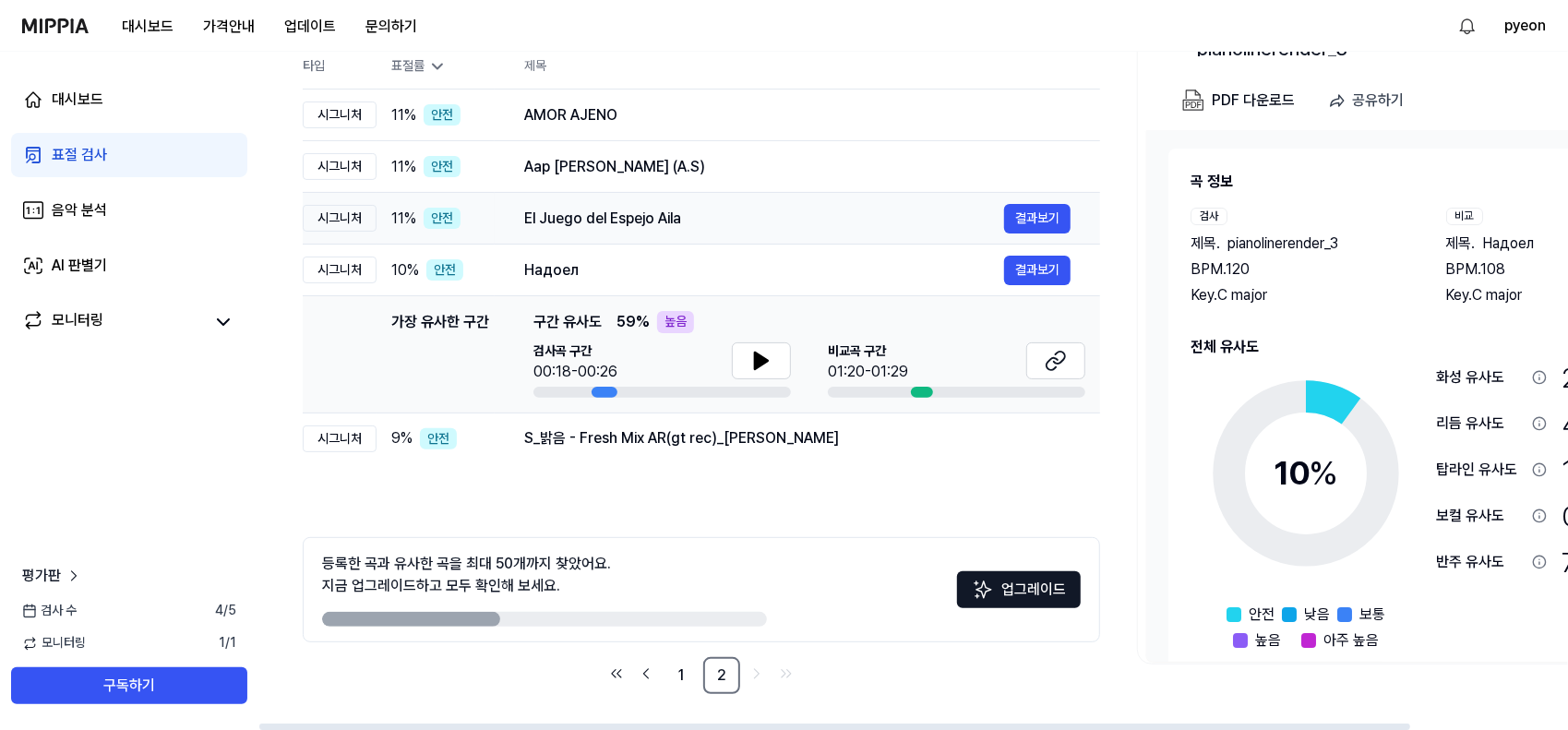
click at [593, 222] on div "El Juego del Espejo Aila" at bounding box center [764, 219] width 480 height 22
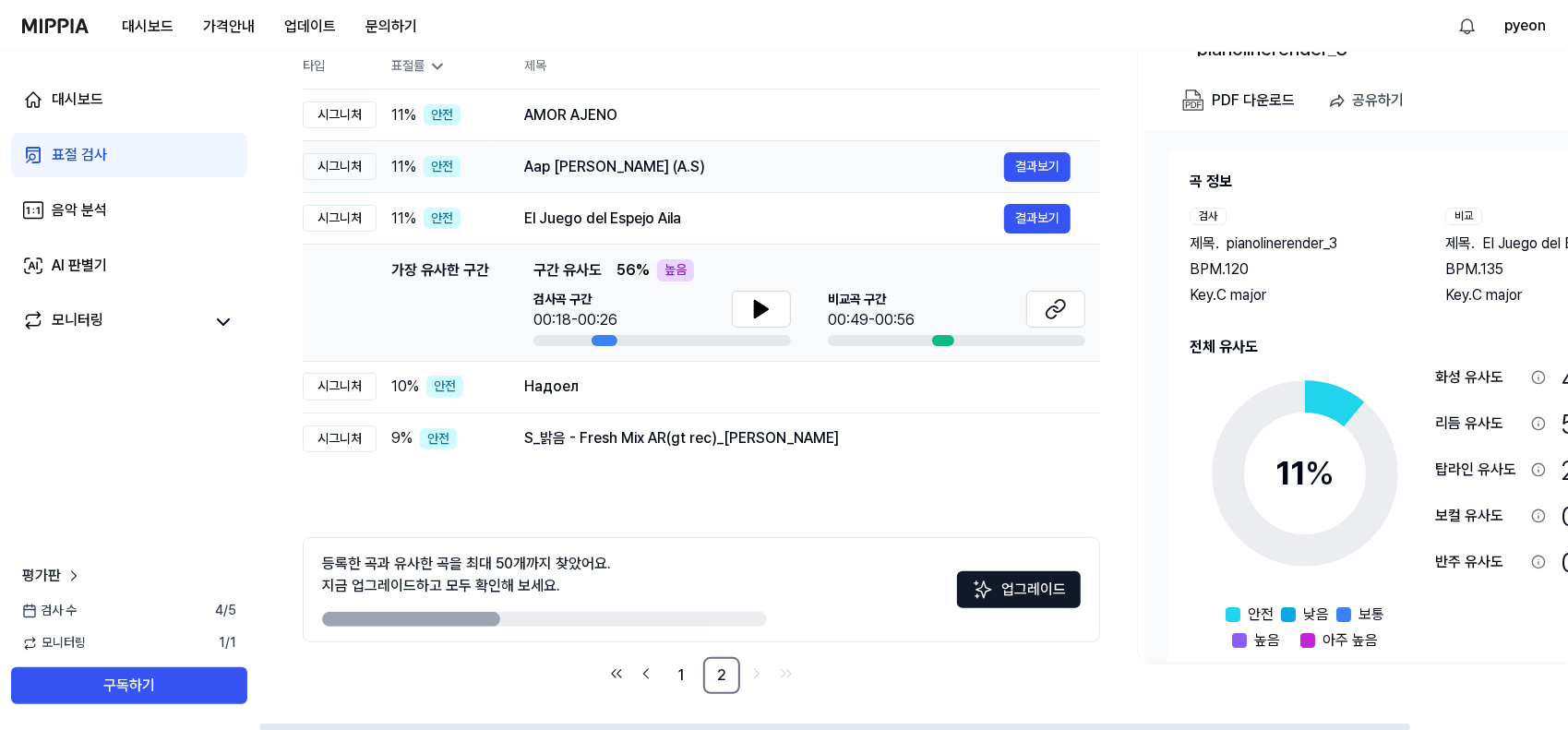
click at [647, 167] on div "Aap Ajayen Jo Mola (A.S)" at bounding box center [764, 167] width 480 height 22
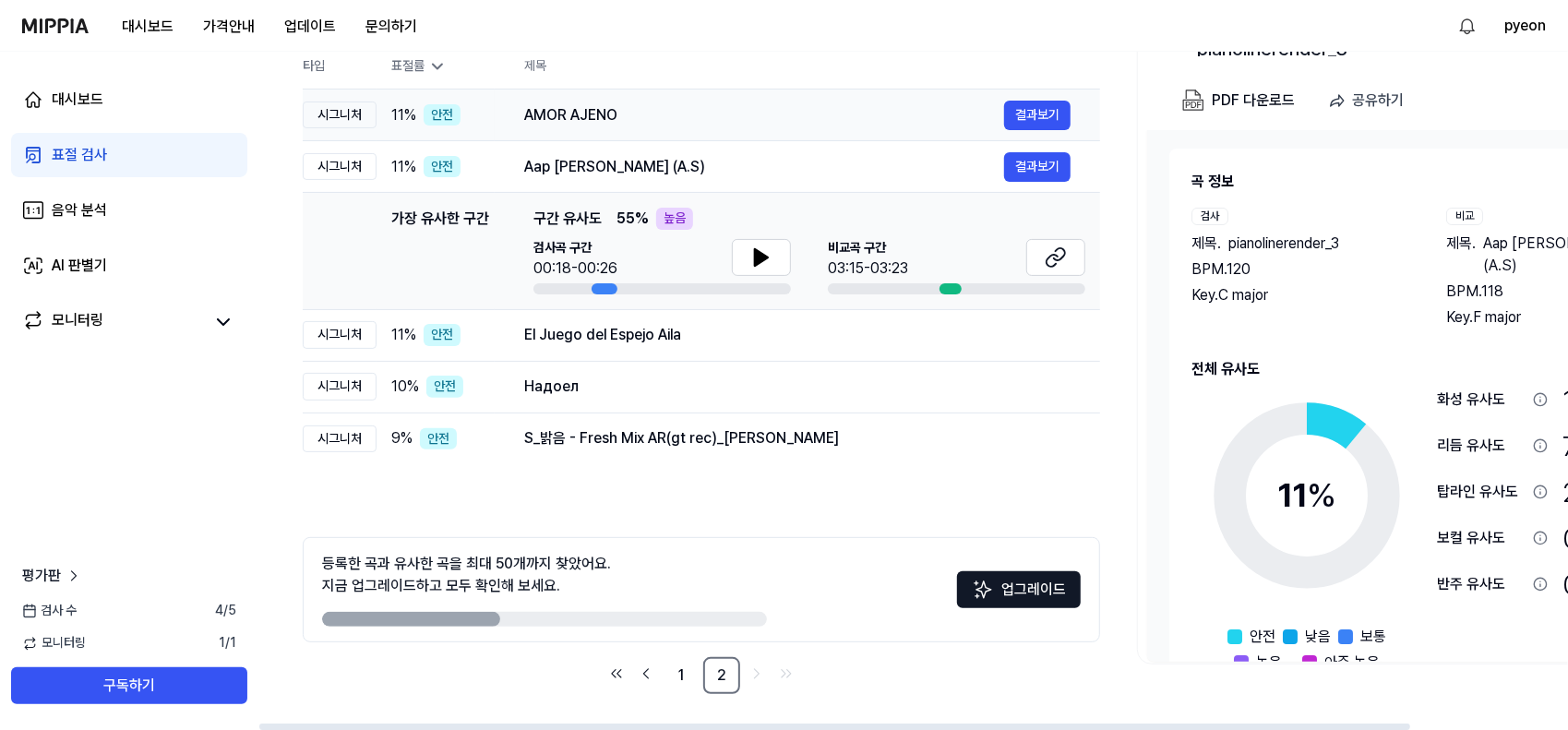
click at [651, 108] on div "AMOR AJENO" at bounding box center [764, 115] width 480 height 22
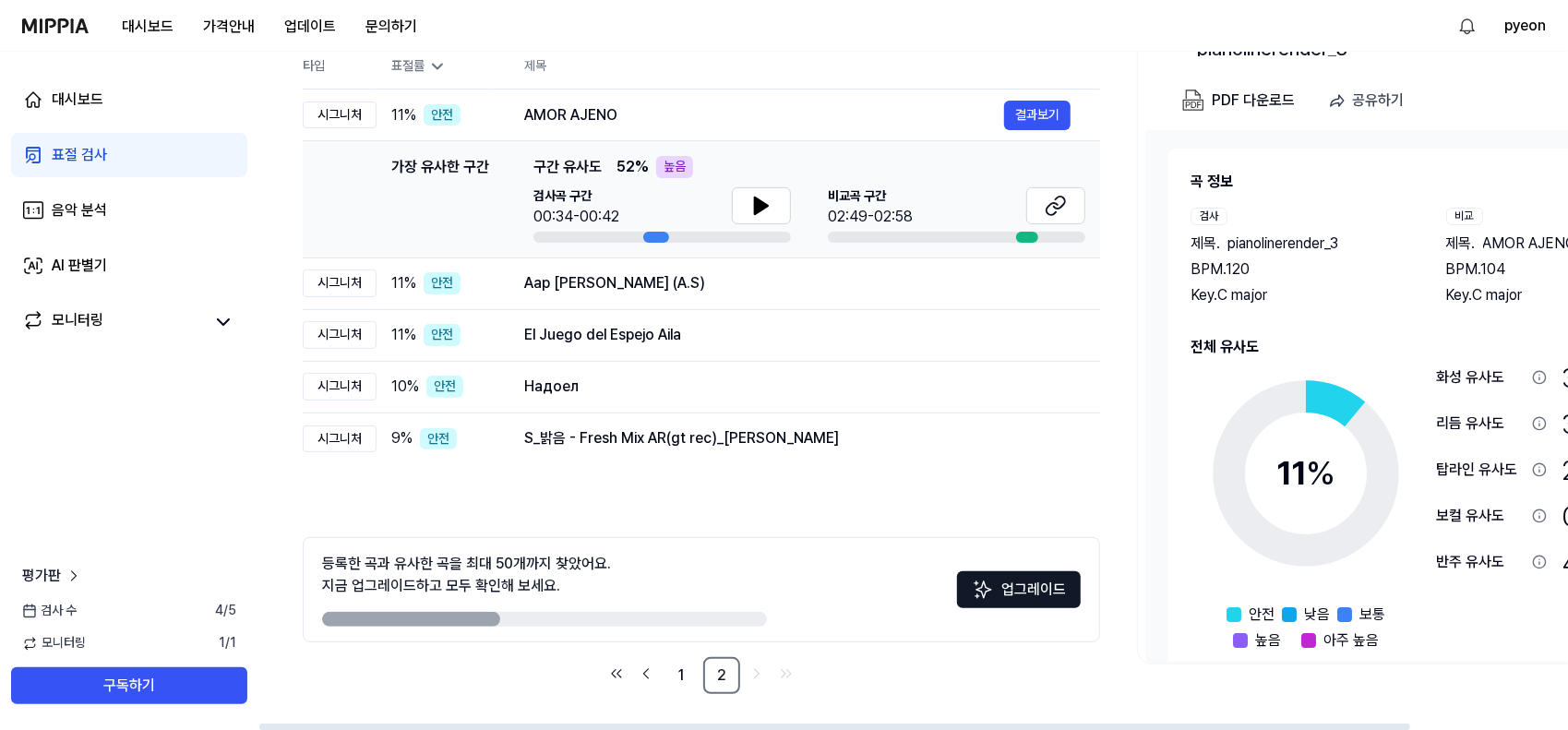
click at [648, 167] on span "52 % 높음" at bounding box center [654, 167] width 77 height 22
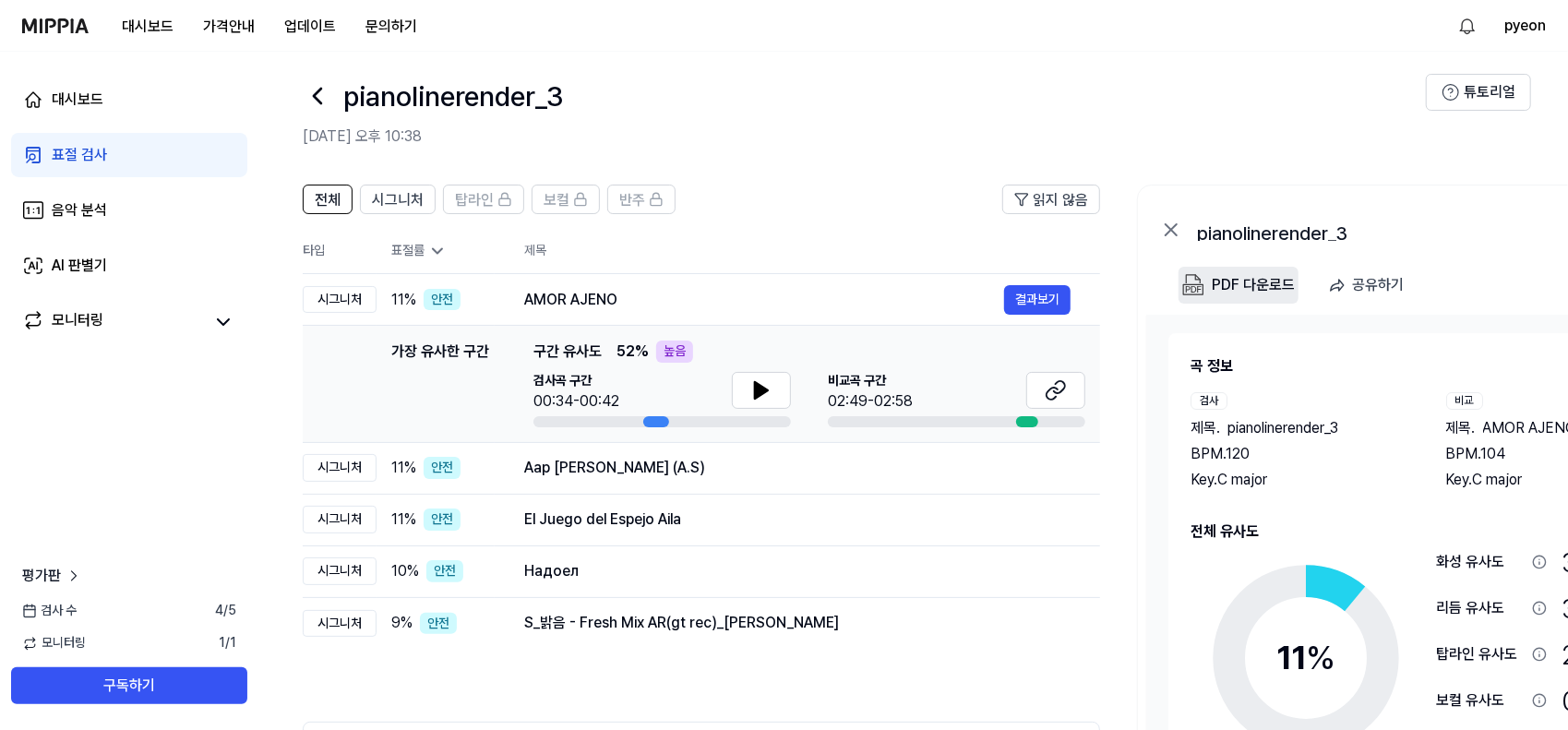
click at [1261, 290] on div "PDF 다운로드" at bounding box center [1254, 285] width 84 height 24
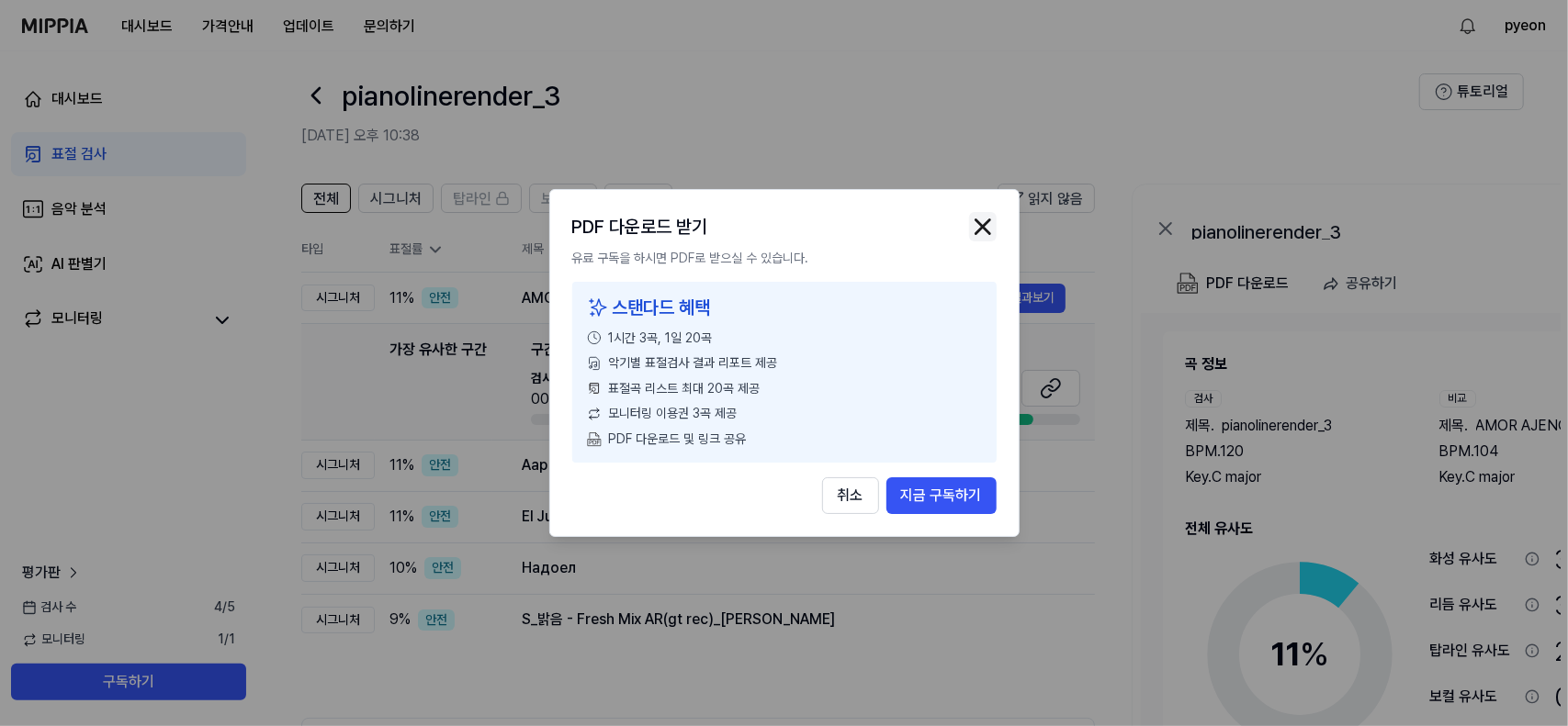
click at [985, 225] on img "button" at bounding box center [982, 227] width 28 height 28
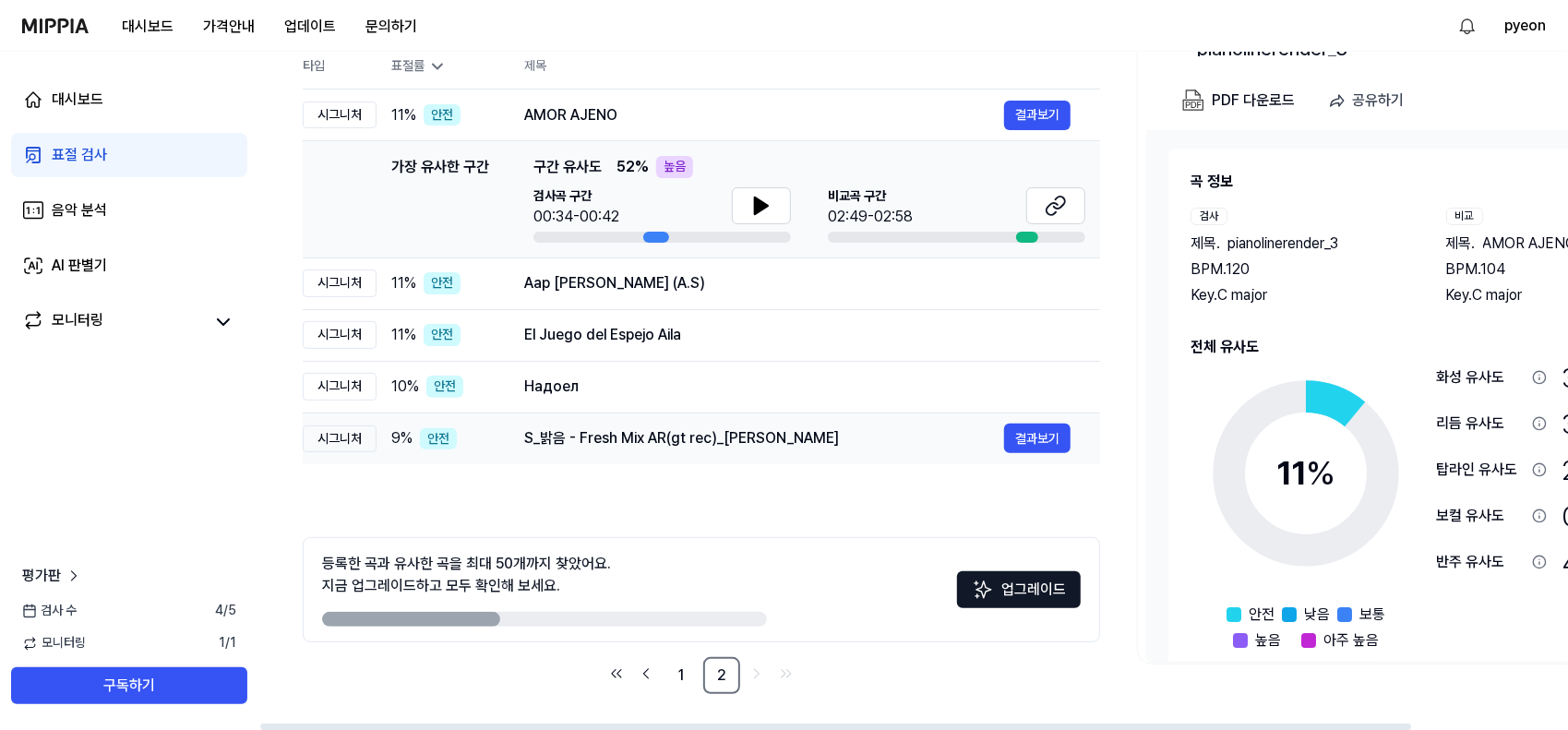
scroll to position [0, 1]
click at [706, 447] on div "S_밝음 - Fresh Mix AR(gt rec)_김정민" at bounding box center [763, 439] width 480 height 22
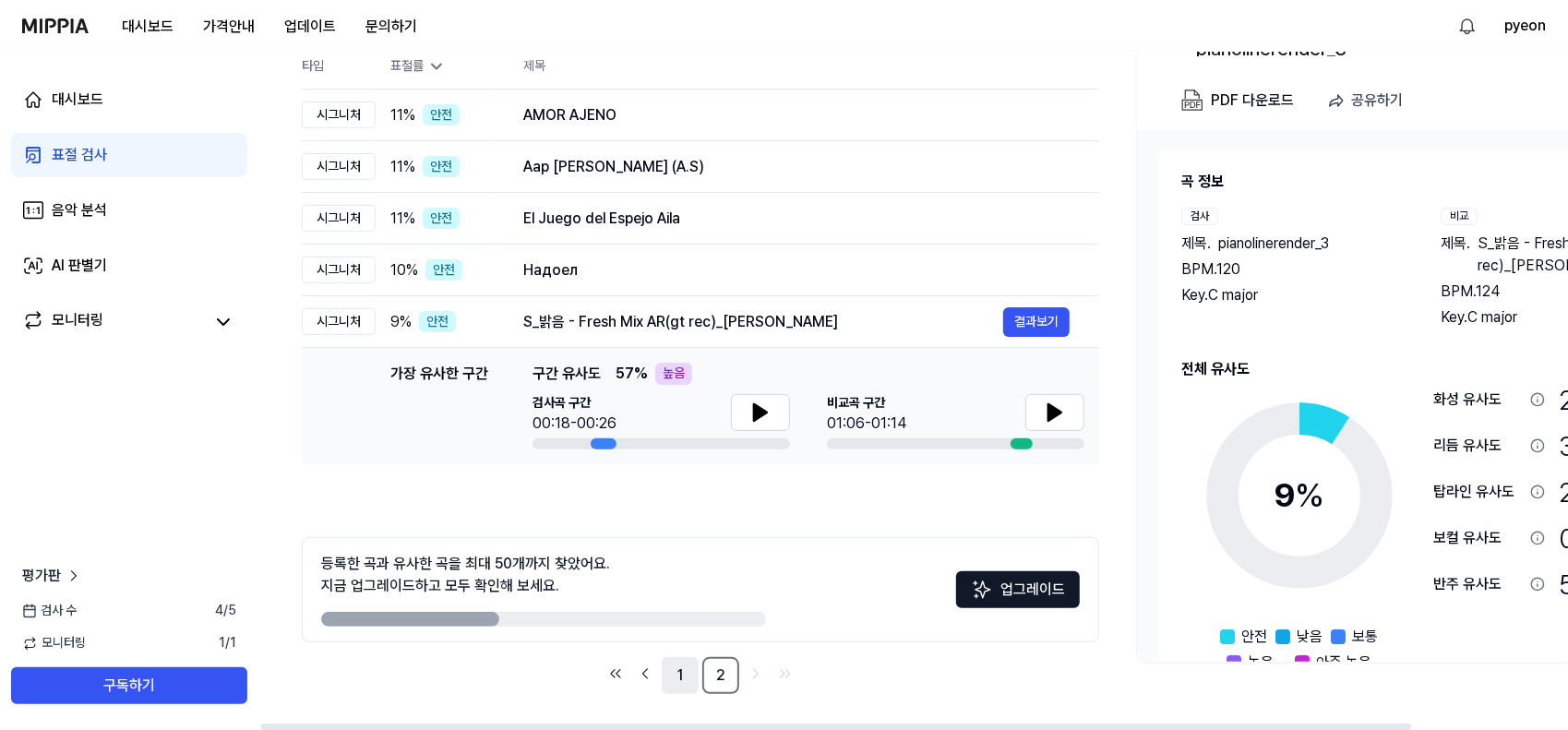
click at [672, 673] on link "1" at bounding box center [680, 675] width 37 height 37
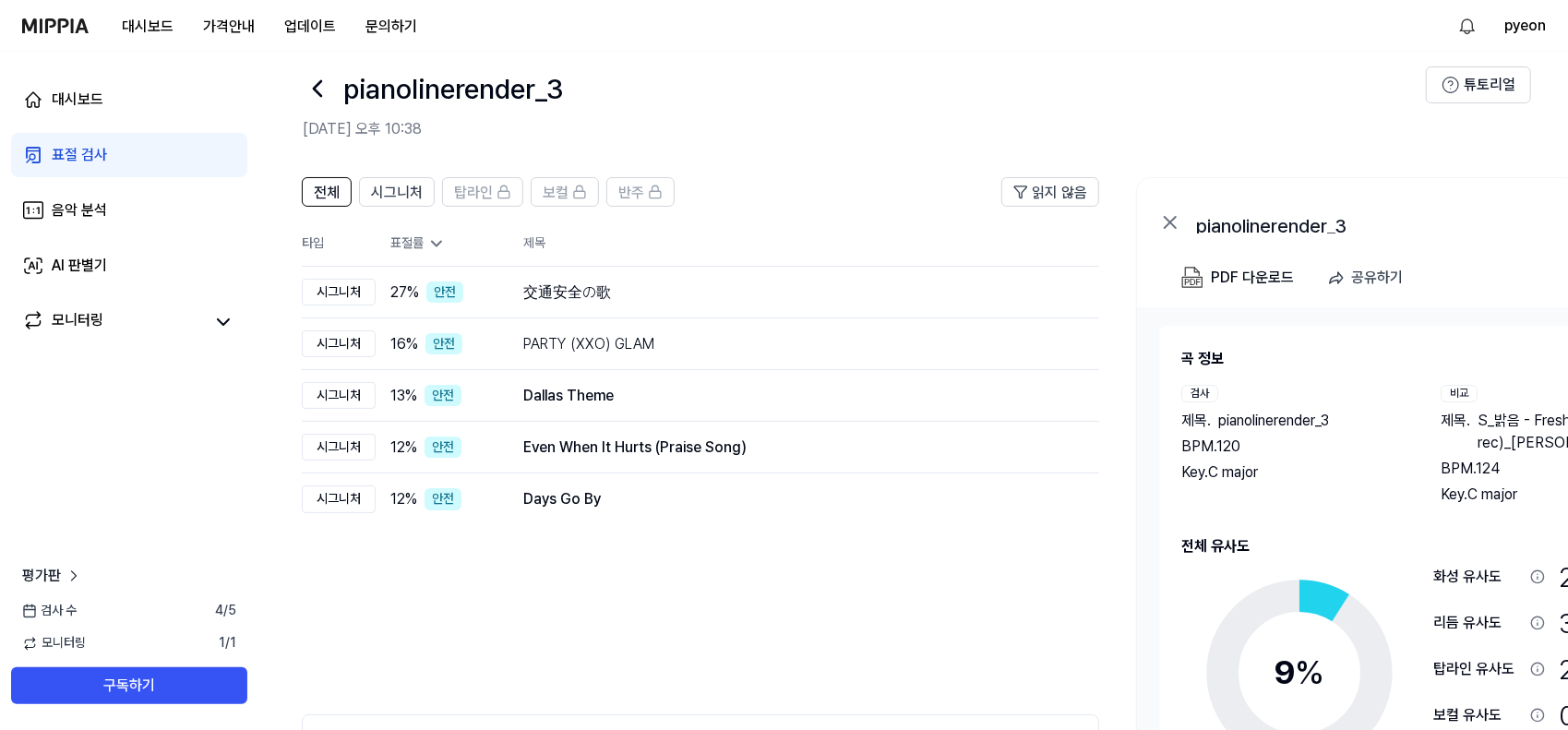
scroll to position [0, 0]
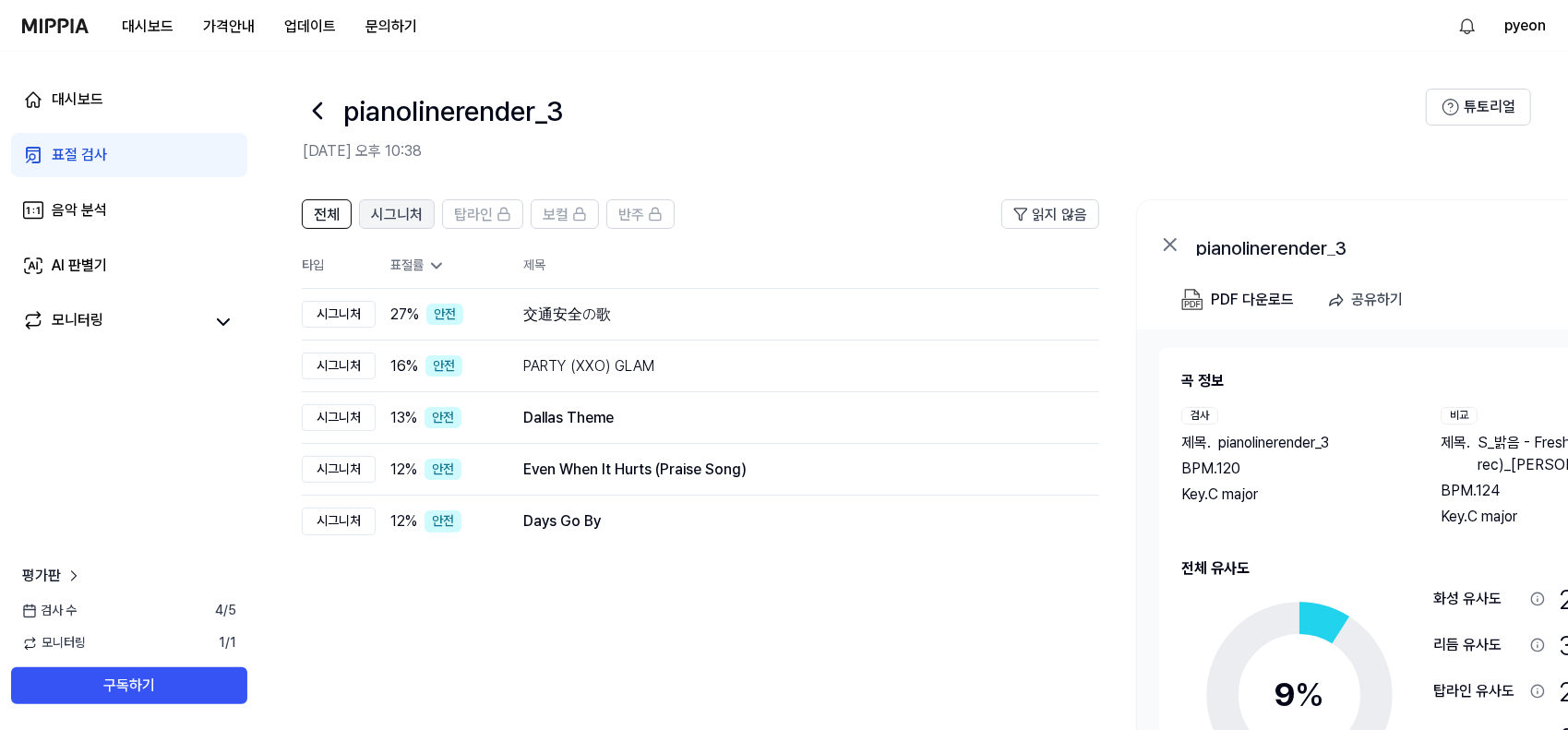
click at [396, 214] on span "시그니처" at bounding box center [397, 215] width 52 height 22
click at [108, 212] on link "음악 분석" at bounding box center [129, 210] width 237 height 45
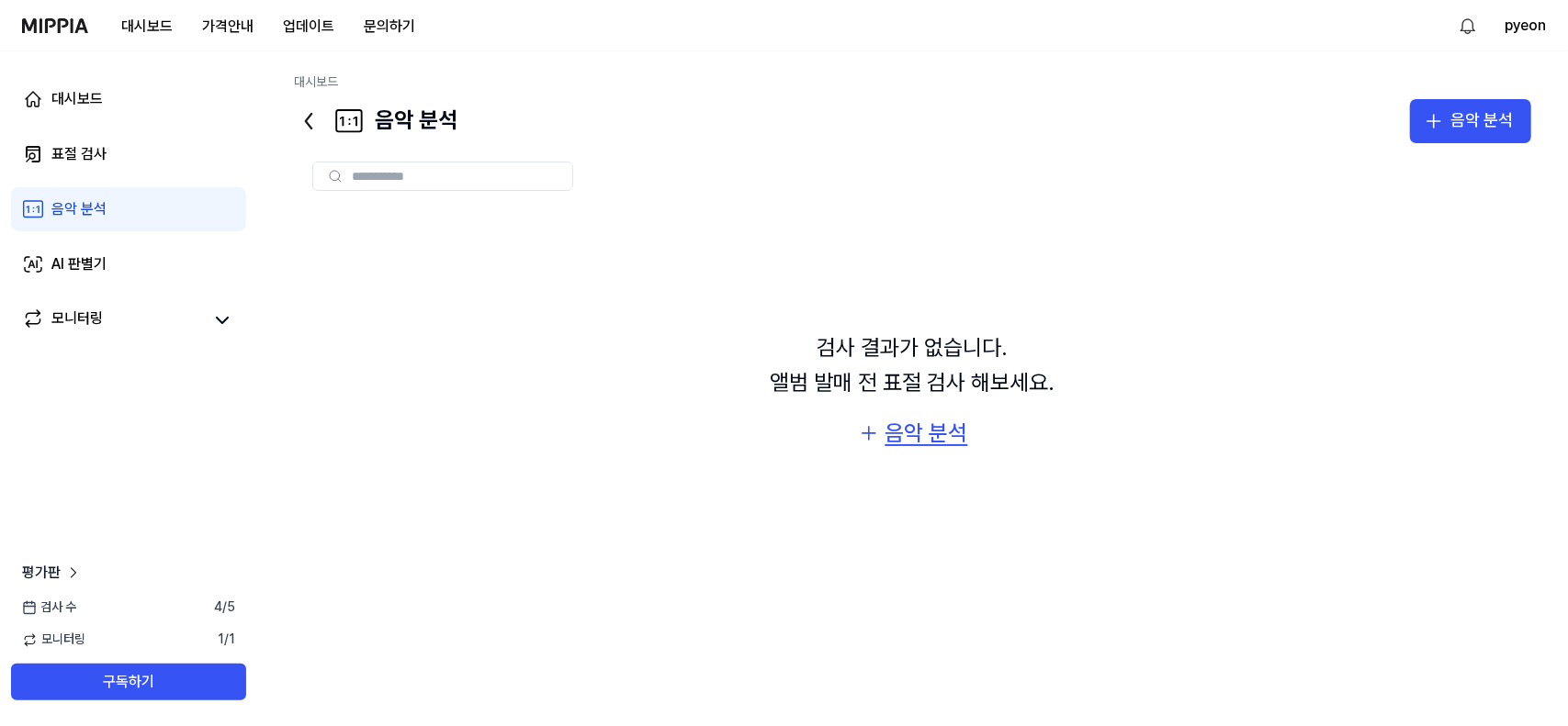
click at [917, 434] on div "음악 분석" at bounding box center [927, 433] width 83 height 35
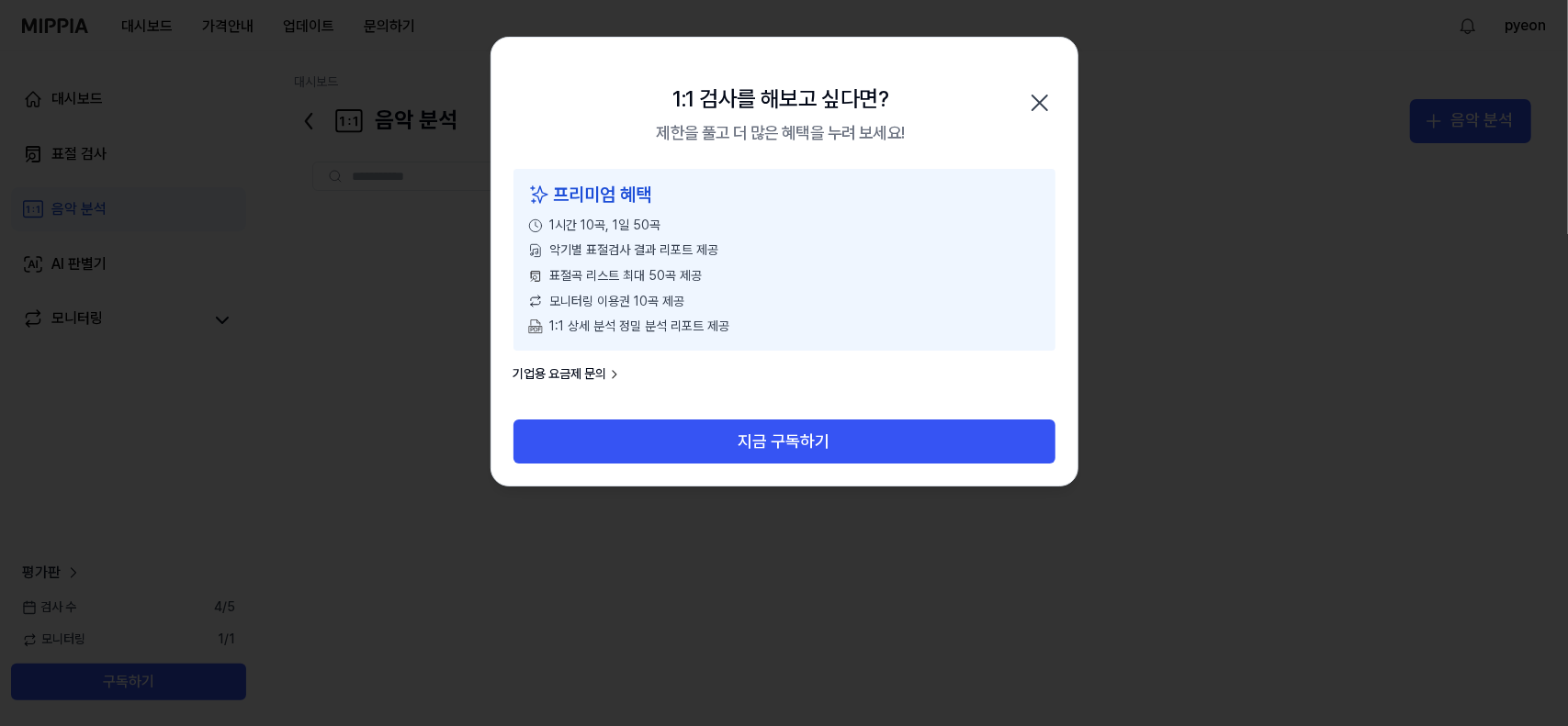
click at [1035, 111] on icon "button" at bounding box center [1040, 103] width 30 height 30
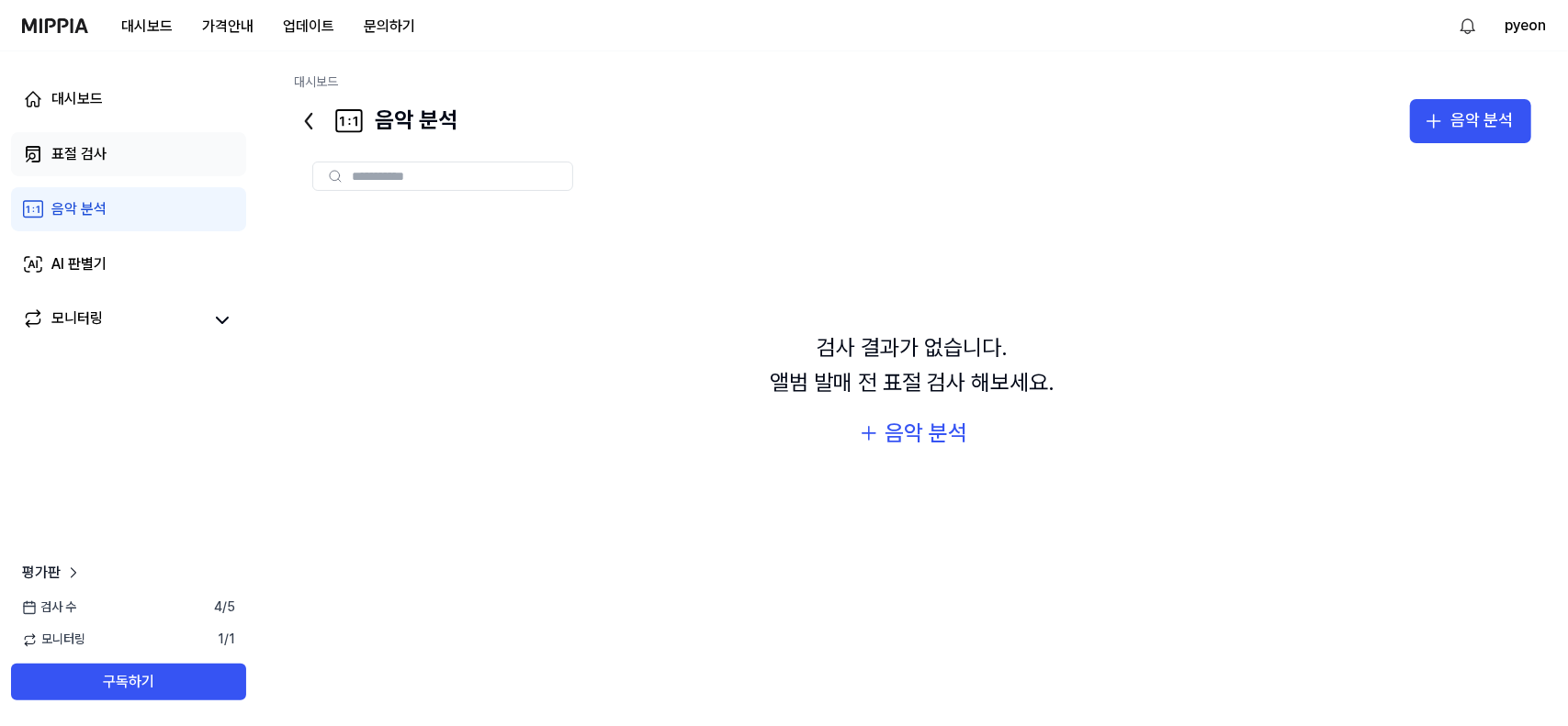
click at [37, 153] on icon at bounding box center [33, 154] width 22 height 22
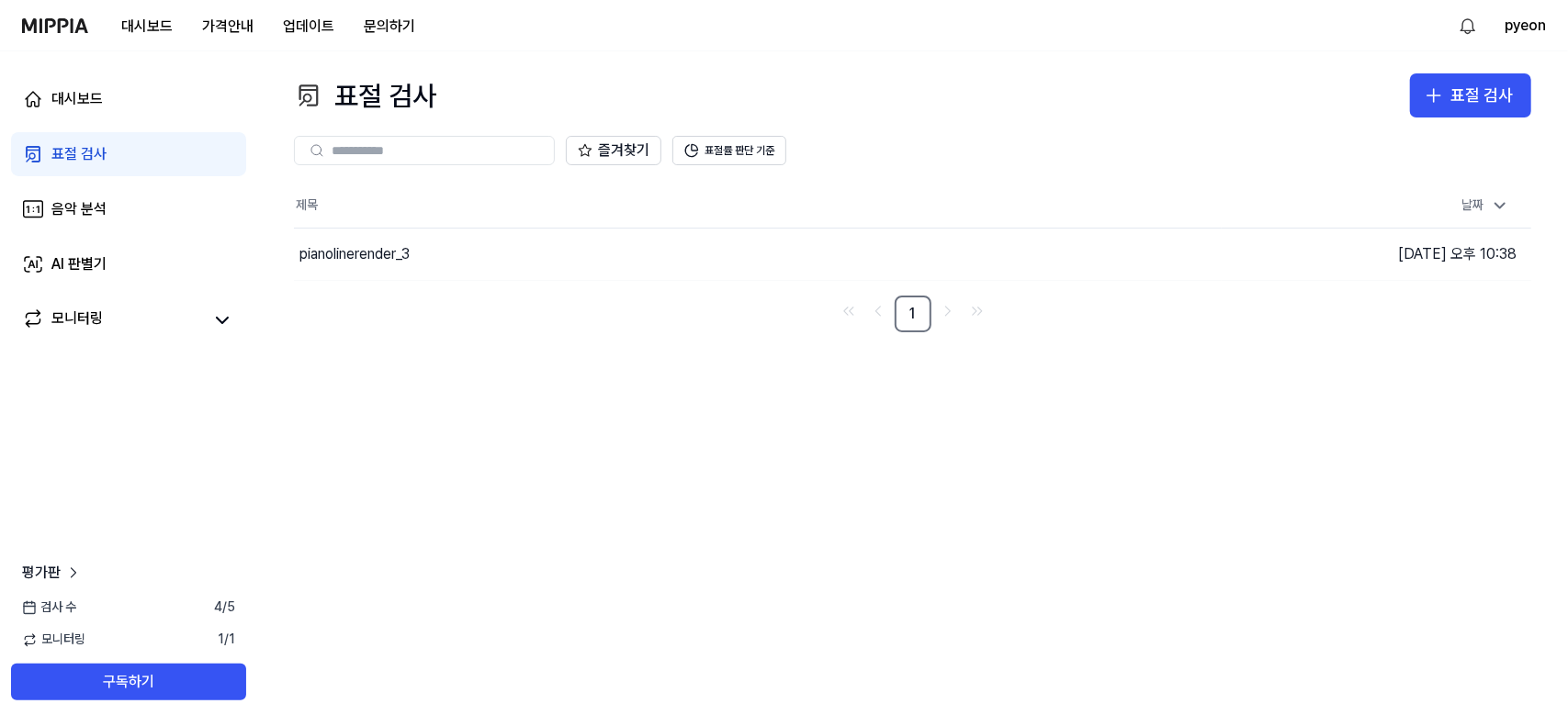
click at [37, 153] on icon at bounding box center [33, 154] width 22 height 22
click at [374, 252] on div "pianolinerender_3" at bounding box center [354, 254] width 110 height 22
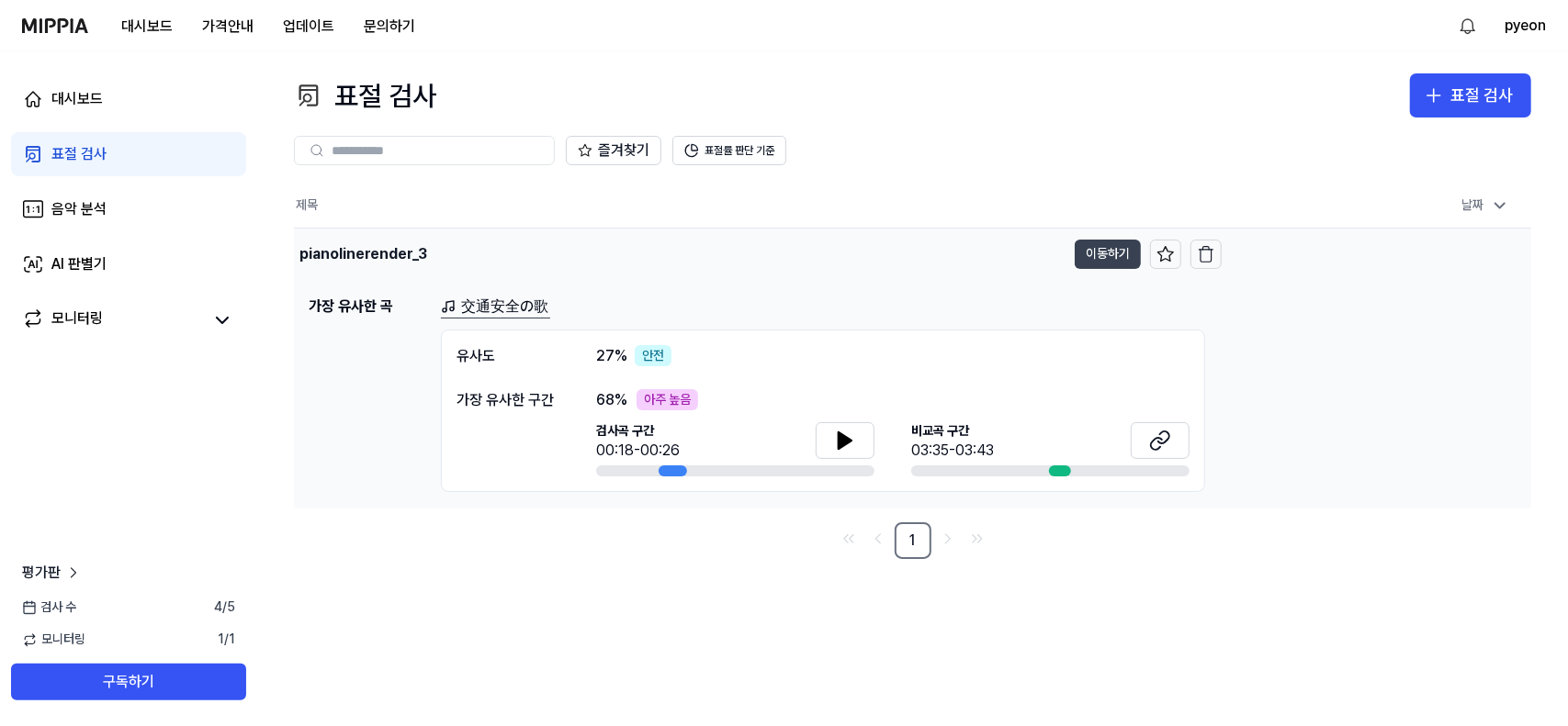
click at [1106, 257] on button "이동하기" at bounding box center [1107, 254] width 66 height 30
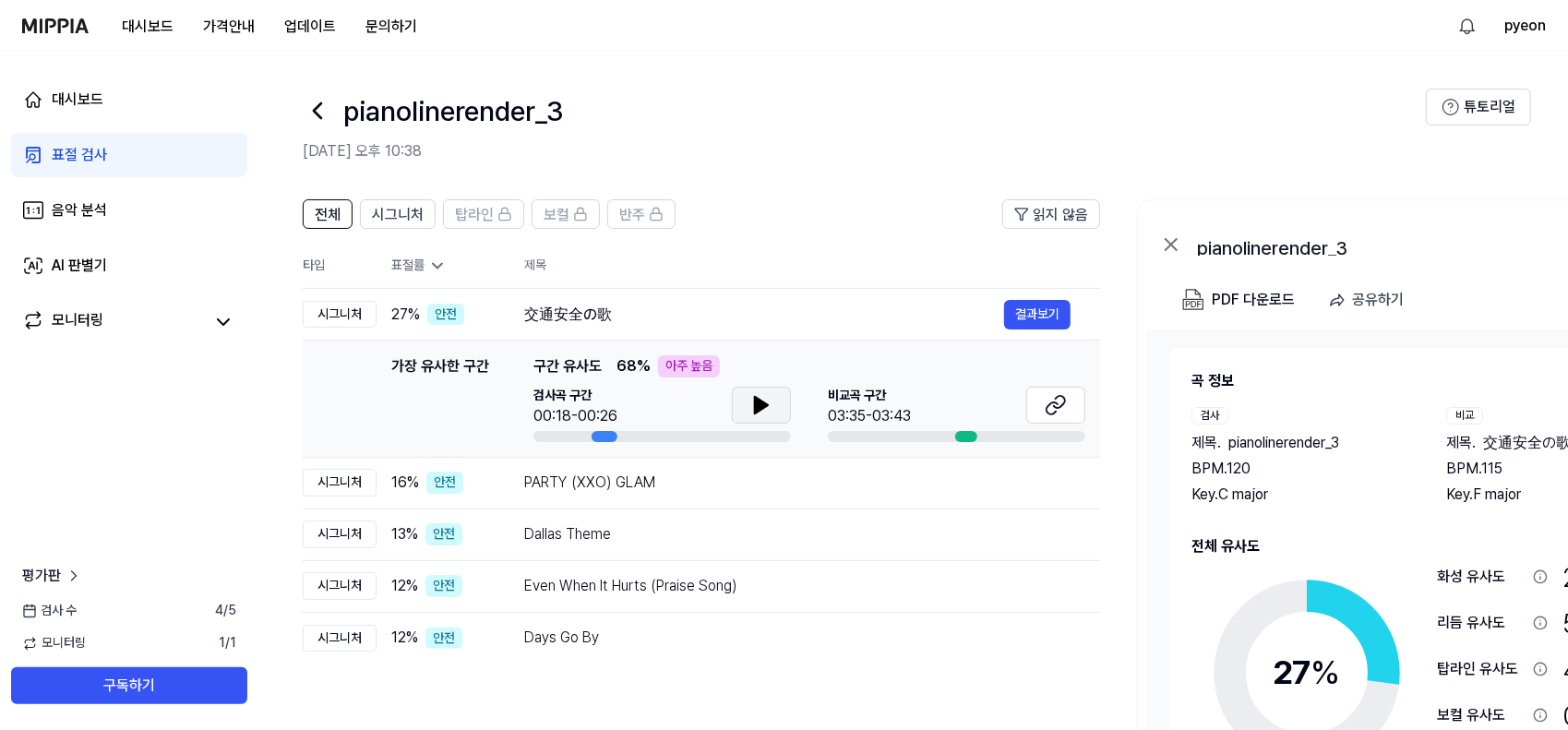
scroll to position [0, 1]
click at [780, 407] on button at bounding box center [760, 405] width 59 height 37
click at [587, 486] on div "PARTY (XXO) GLAM" at bounding box center [763, 482] width 480 height 22
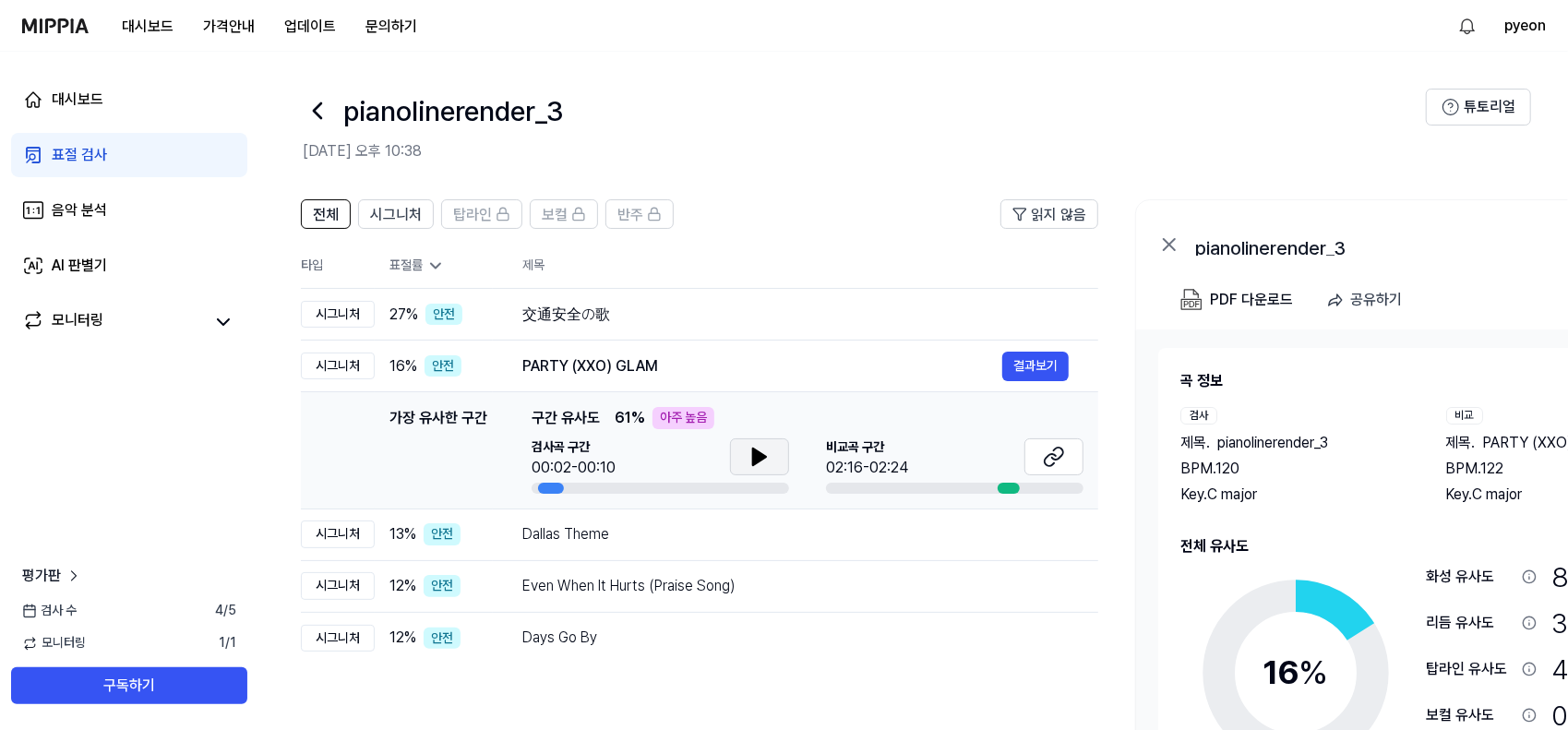
click at [770, 458] on button at bounding box center [759, 456] width 59 height 37
click at [1058, 466] on icon at bounding box center [1054, 456] width 22 height 22
click at [746, 466] on button at bounding box center [759, 456] width 59 height 37
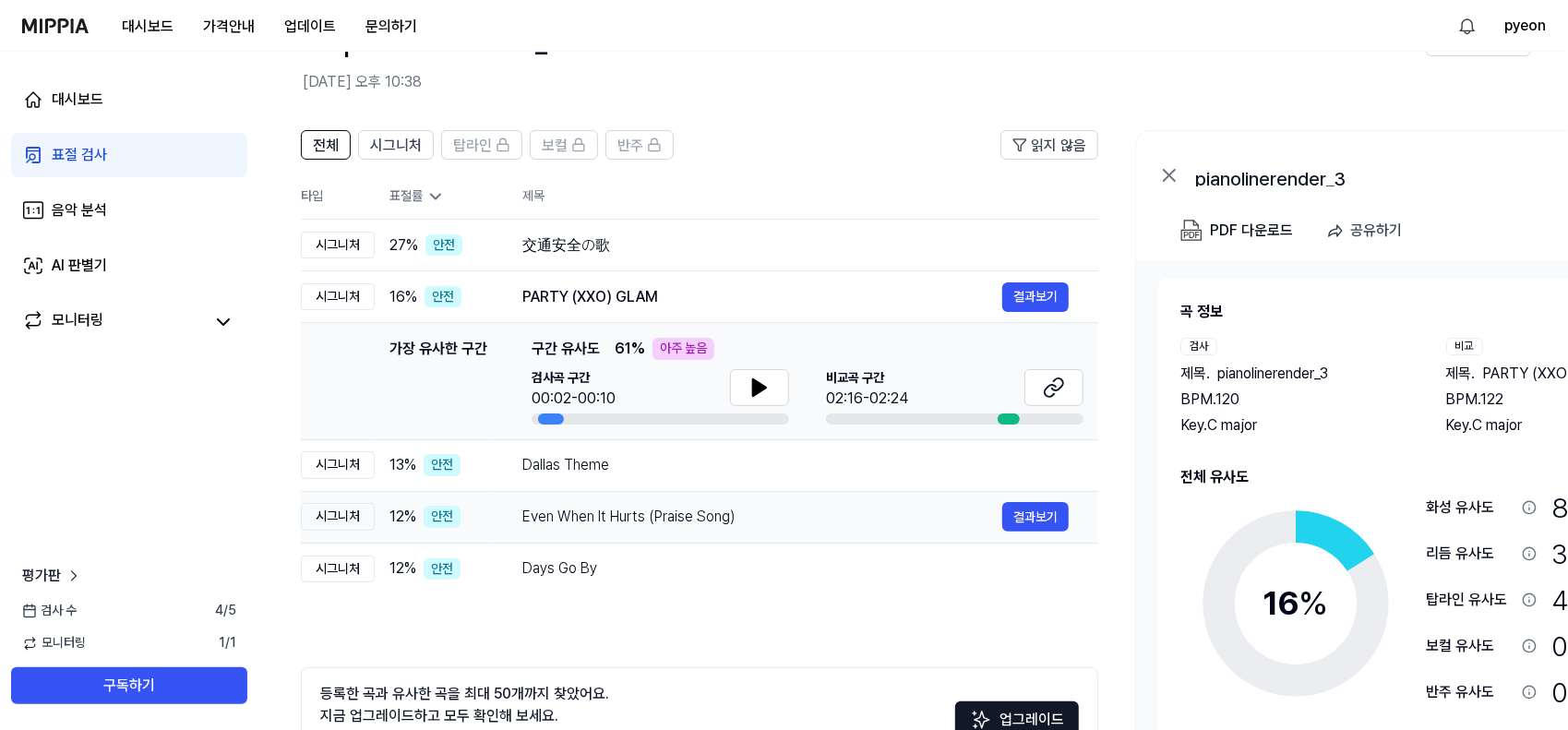
scroll to position [92, 0]
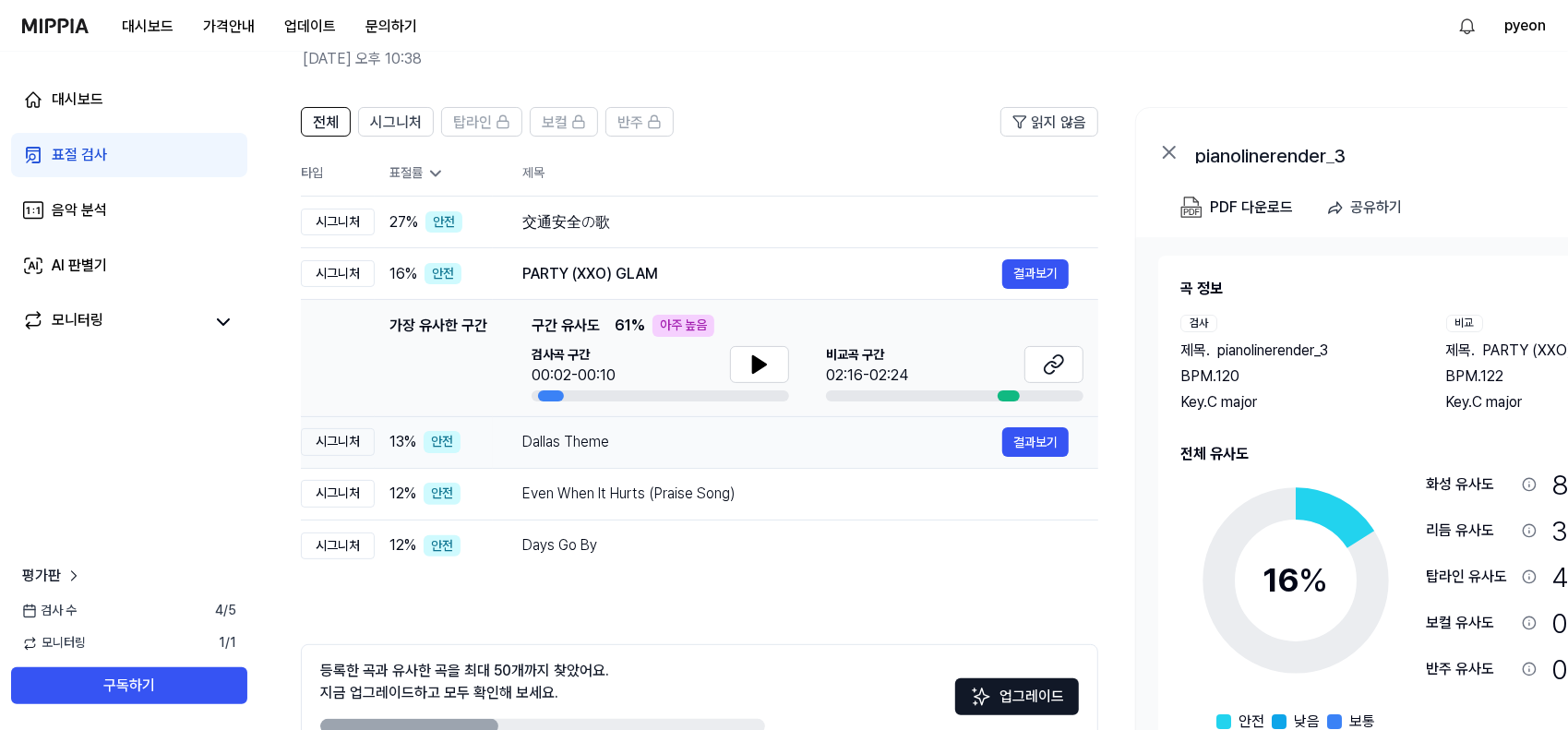
click at [602, 439] on div "Dallas Theme" at bounding box center [762, 443] width 480 height 22
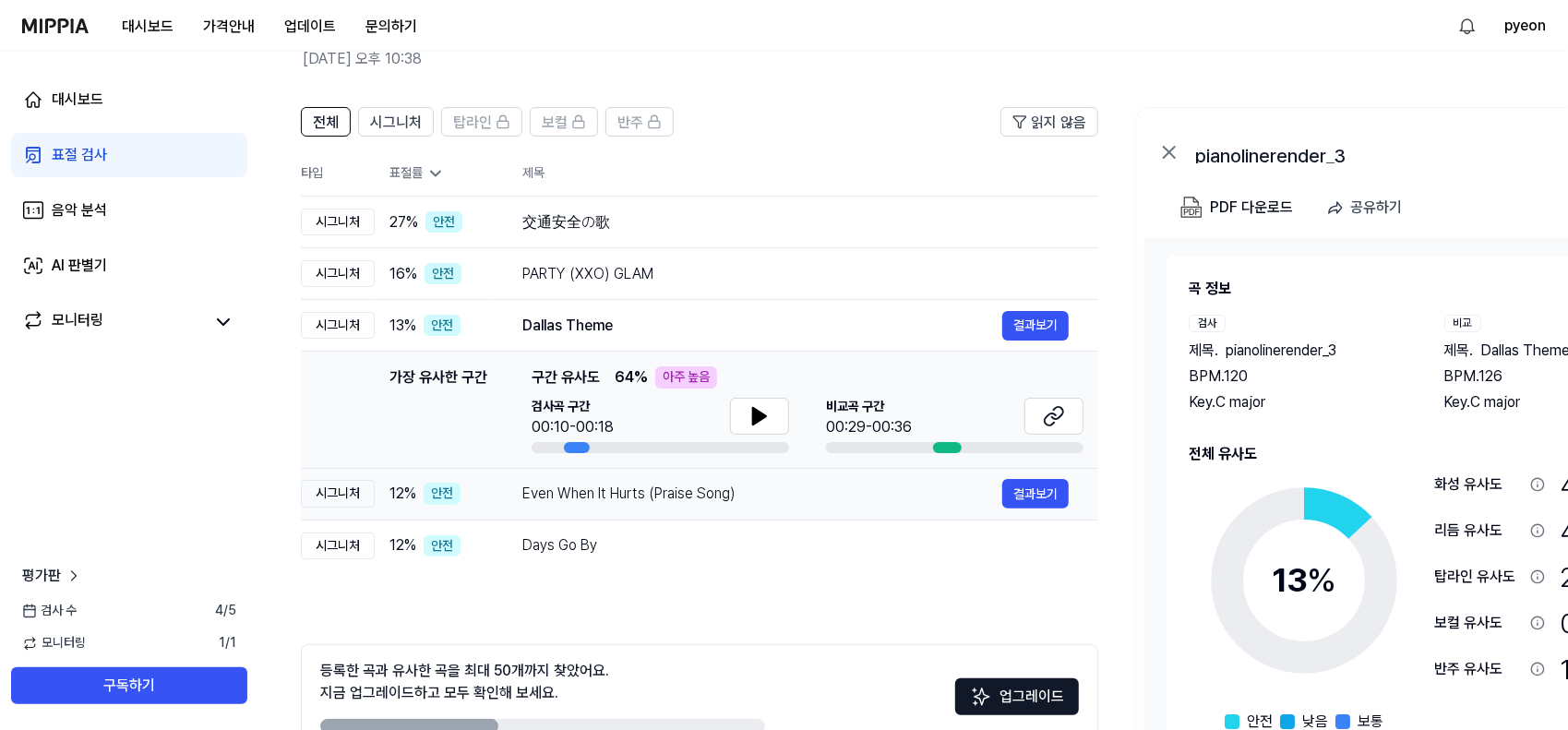
click at [666, 487] on div "Even When It Hurts (Praise Song)" at bounding box center [762, 494] width 480 height 22
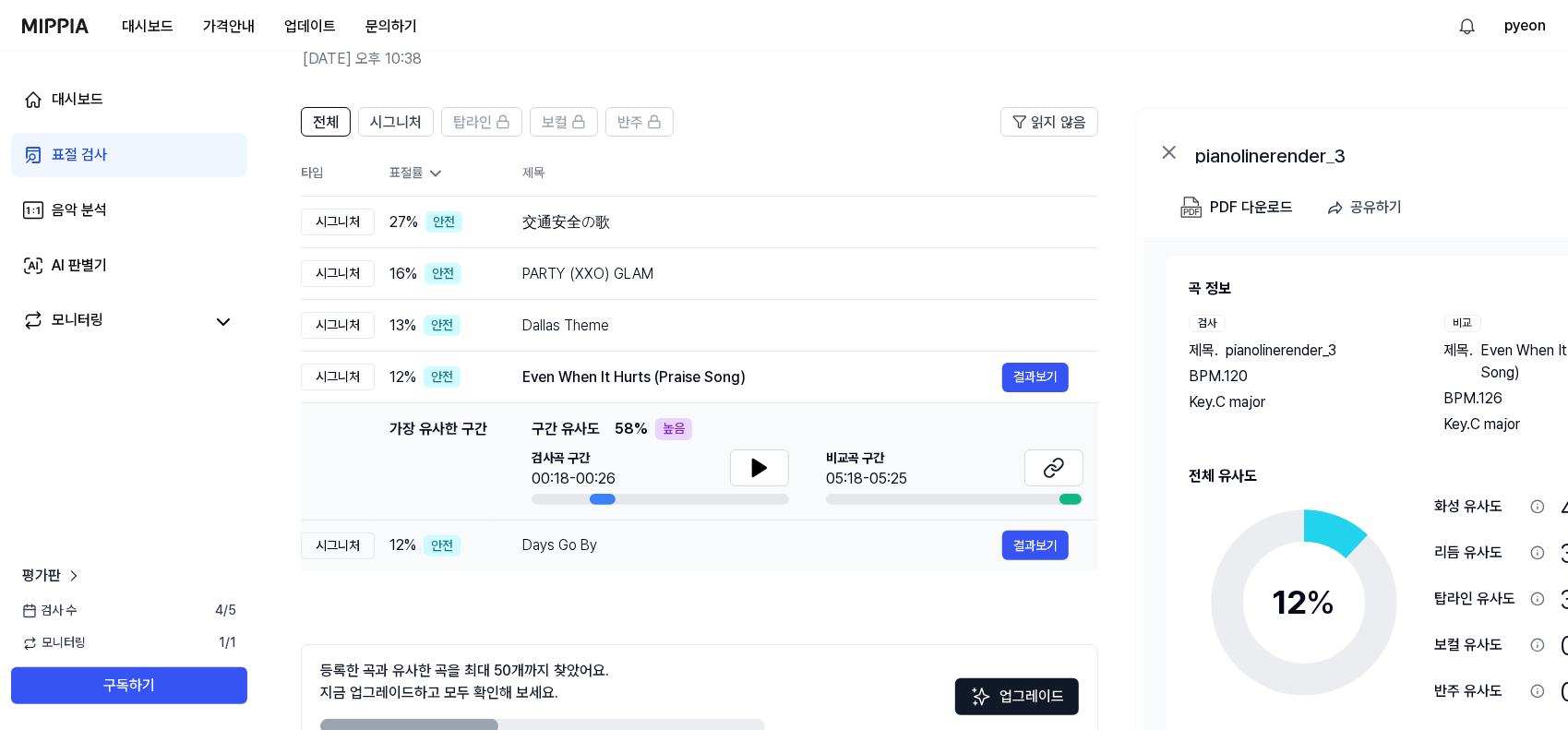
click at [655, 548] on div "Days Go By" at bounding box center [762, 546] width 480 height 22
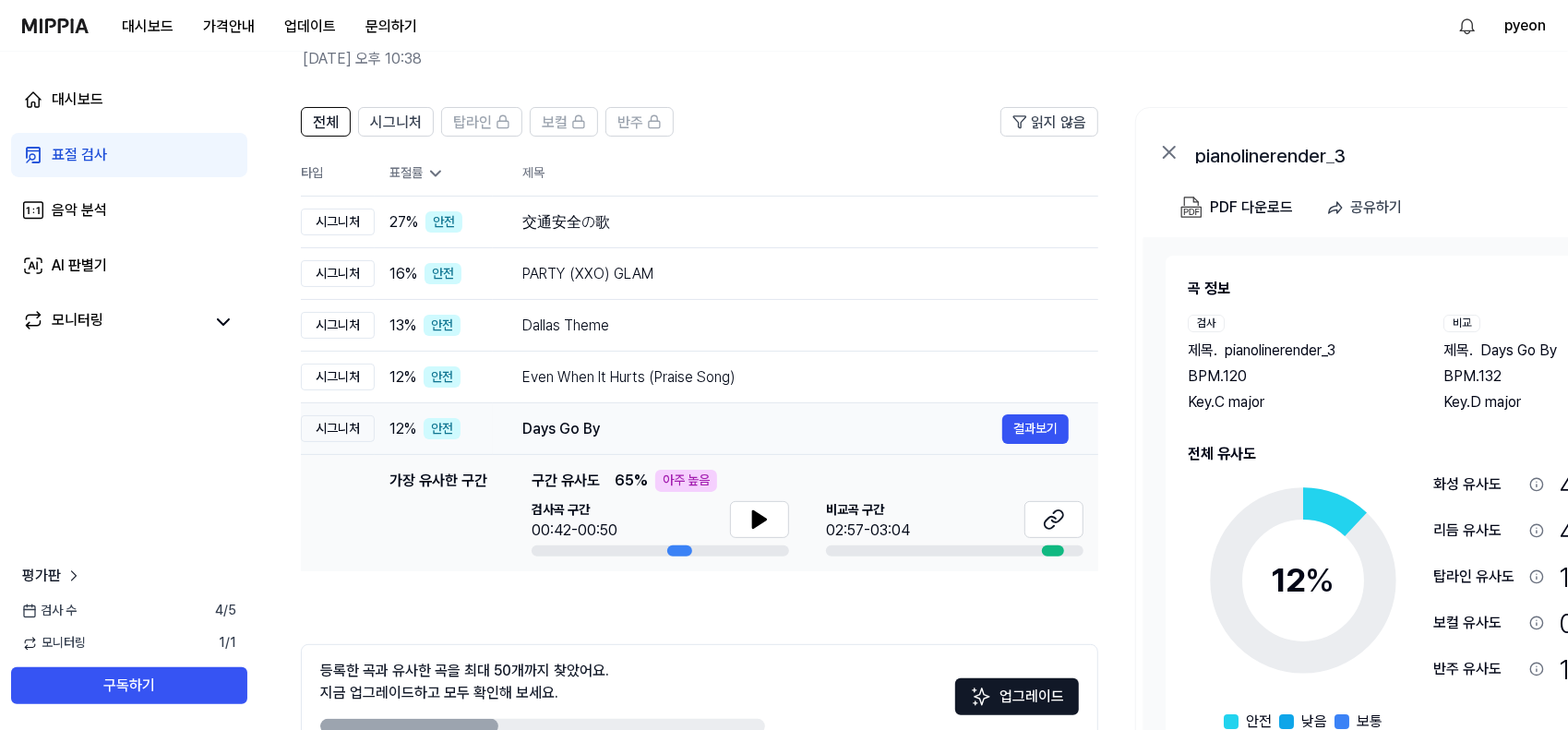
click at [736, 412] on td "Days Go By 결과보기" at bounding box center [795, 430] width 606 height 52
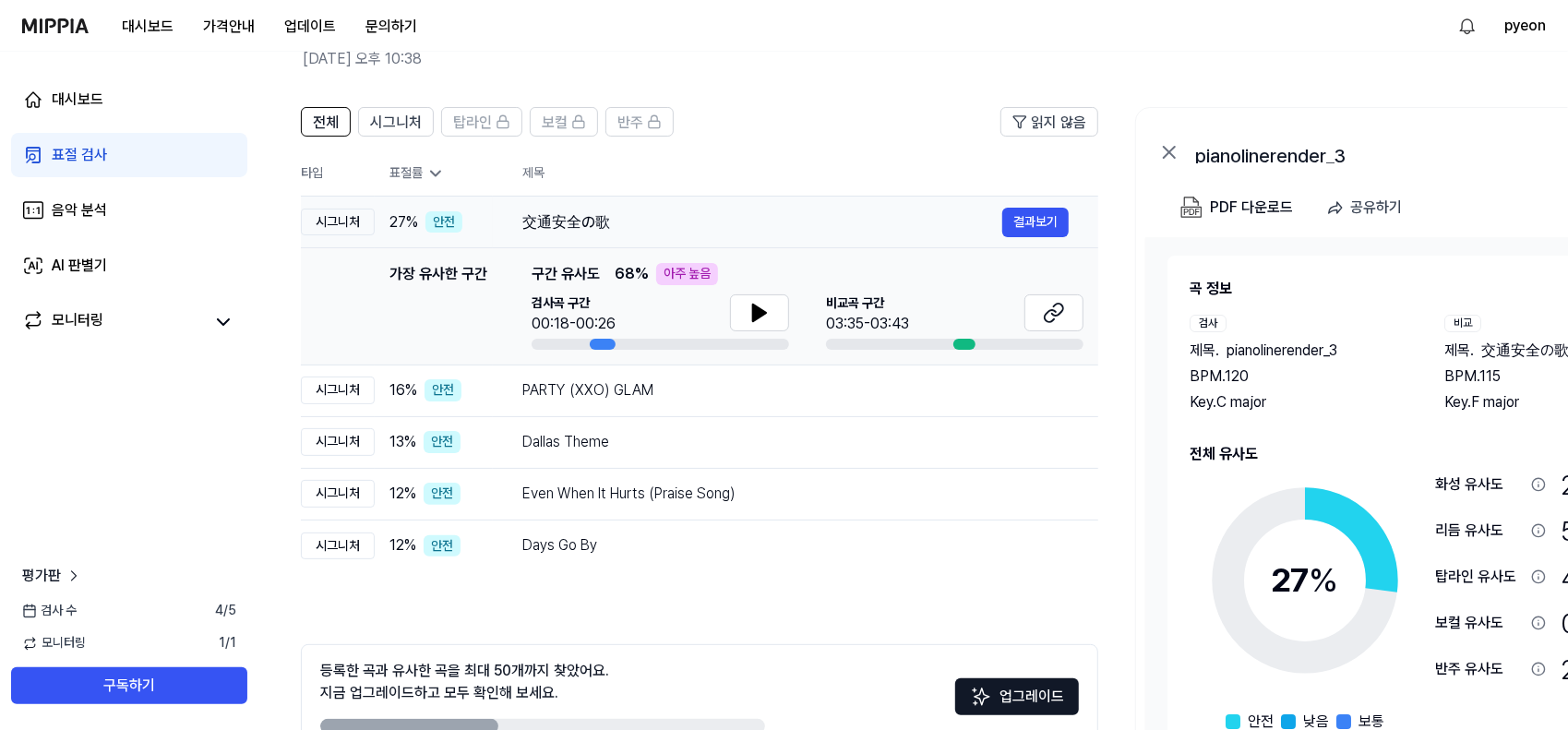
click at [676, 226] on div "交通安全の歌" at bounding box center [762, 223] width 480 height 22
click at [623, 398] on div "PARTY (XXO) GLAM" at bounding box center [762, 391] width 480 height 22
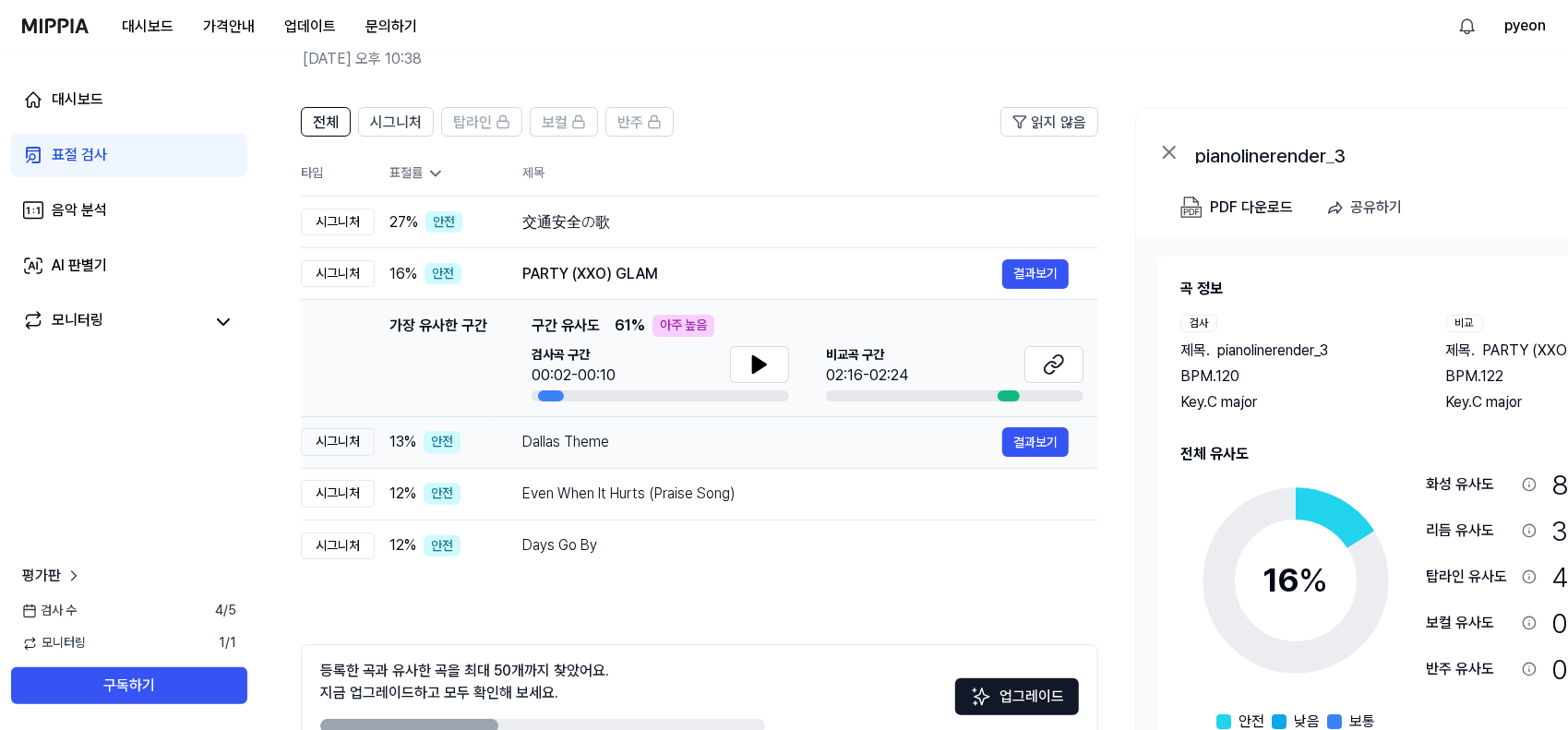
click at [657, 448] on div "Dallas Theme" at bounding box center [762, 443] width 480 height 22
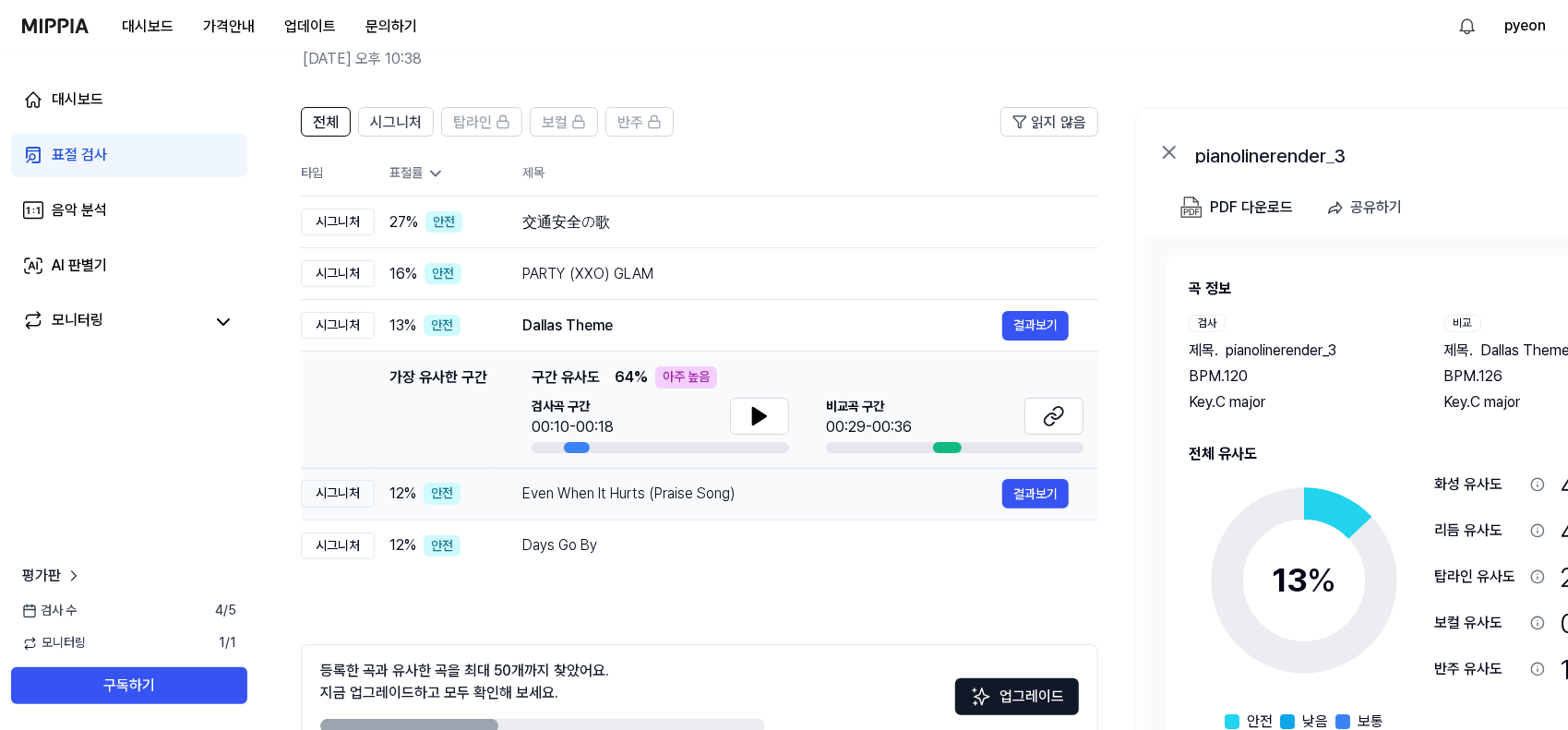
click at [684, 498] on div "Even When It Hurts (Praise Song)" at bounding box center [762, 494] width 480 height 22
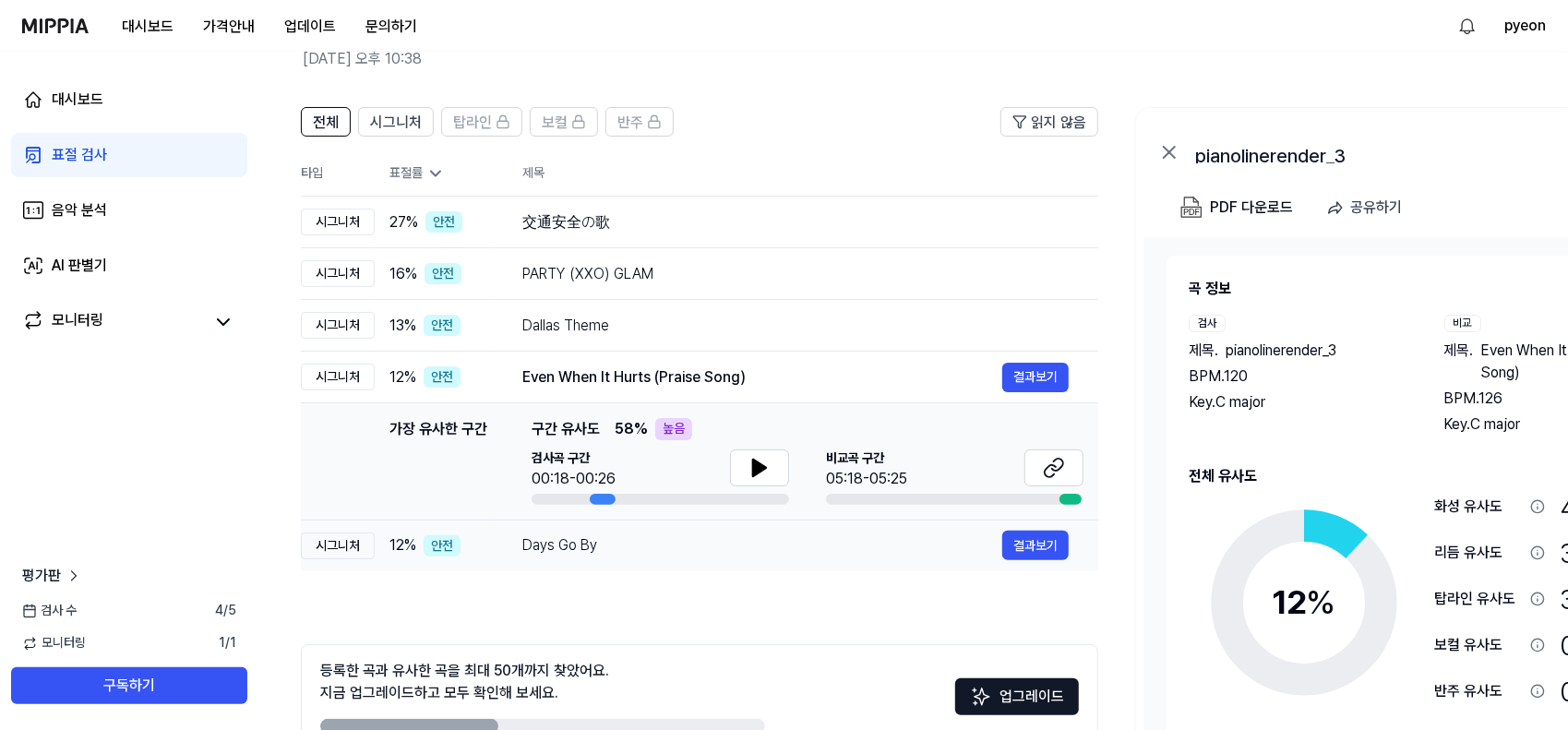
click at [677, 539] on div "Days Go By" at bounding box center [762, 546] width 480 height 22
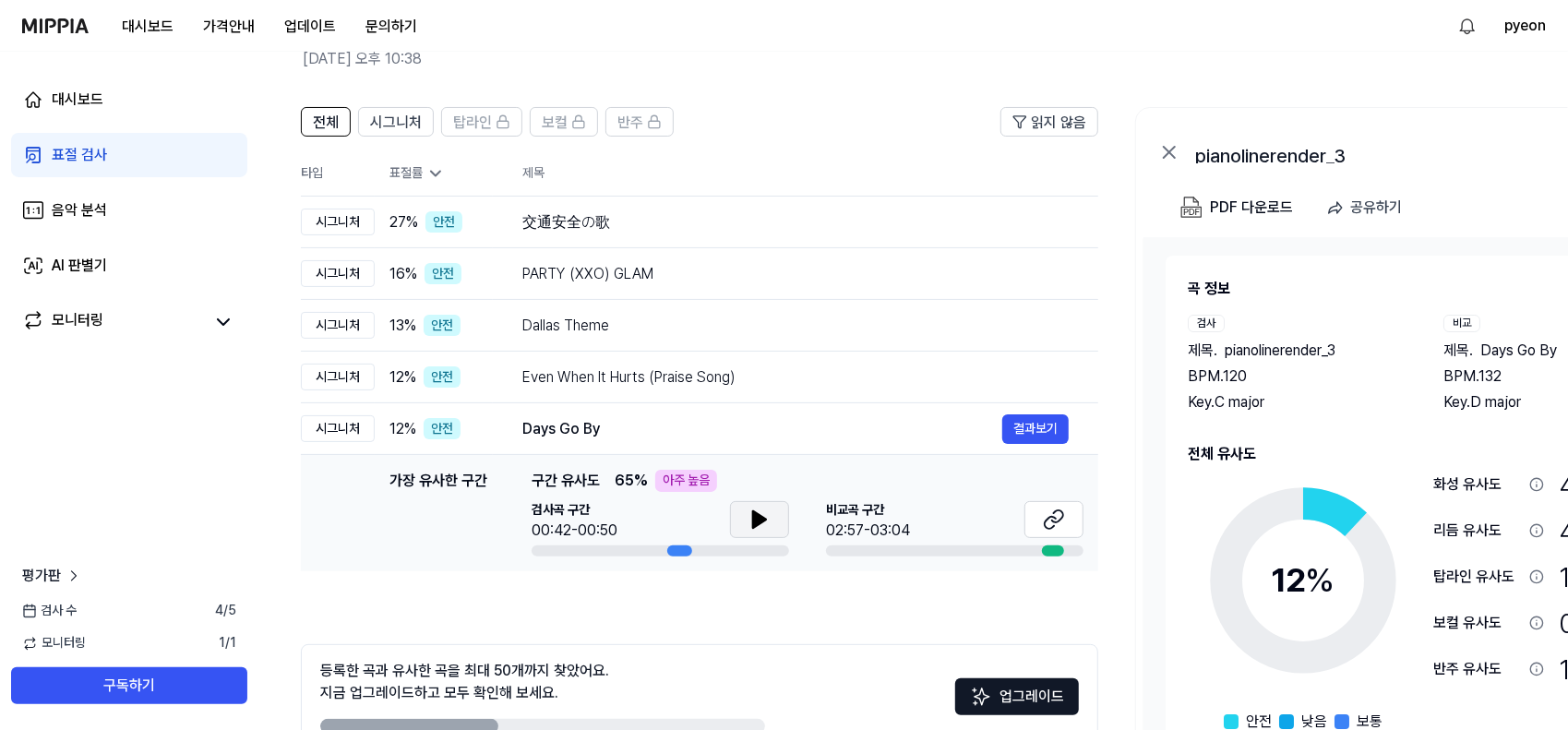
click at [781, 525] on button at bounding box center [759, 519] width 59 height 37
click at [762, 522] on icon at bounding box center [764, 519] width 4 height 15
click at [1050, 527] on icon at bounding box center [1048, 523] width 11 height 12
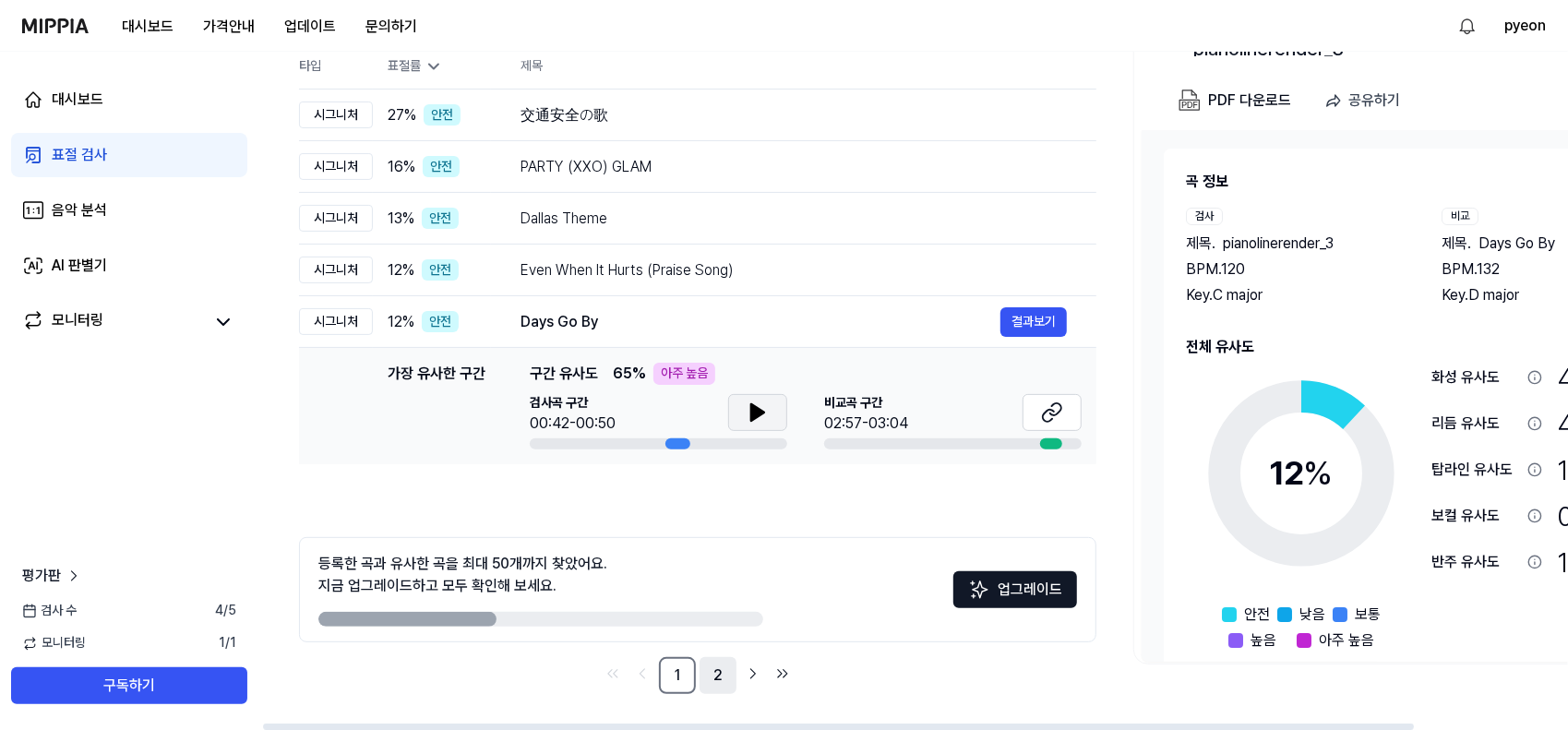
click at [706, 678] on link "2" at bounding box center [718, 675] width 37 height 37
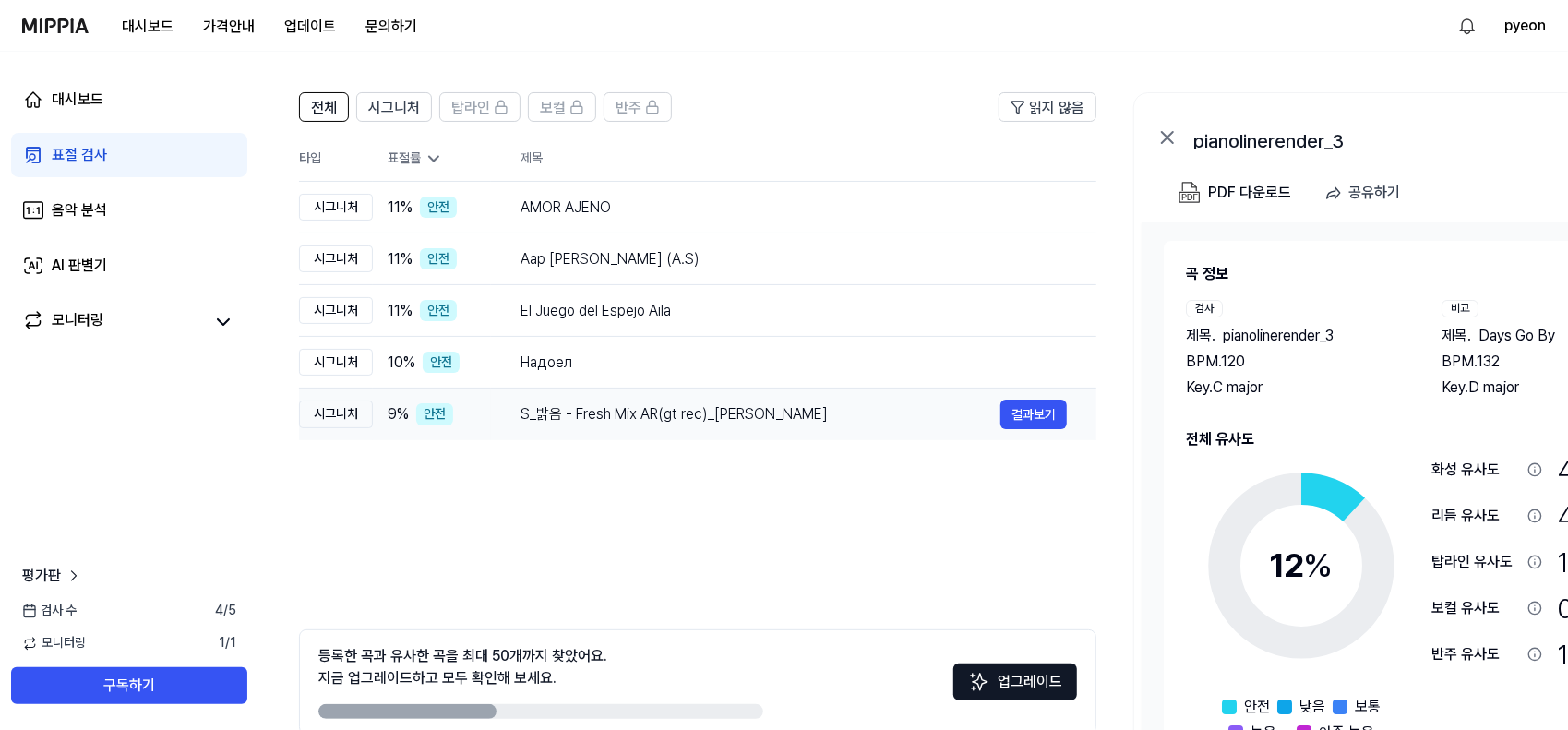
scroll to position [15, 0]
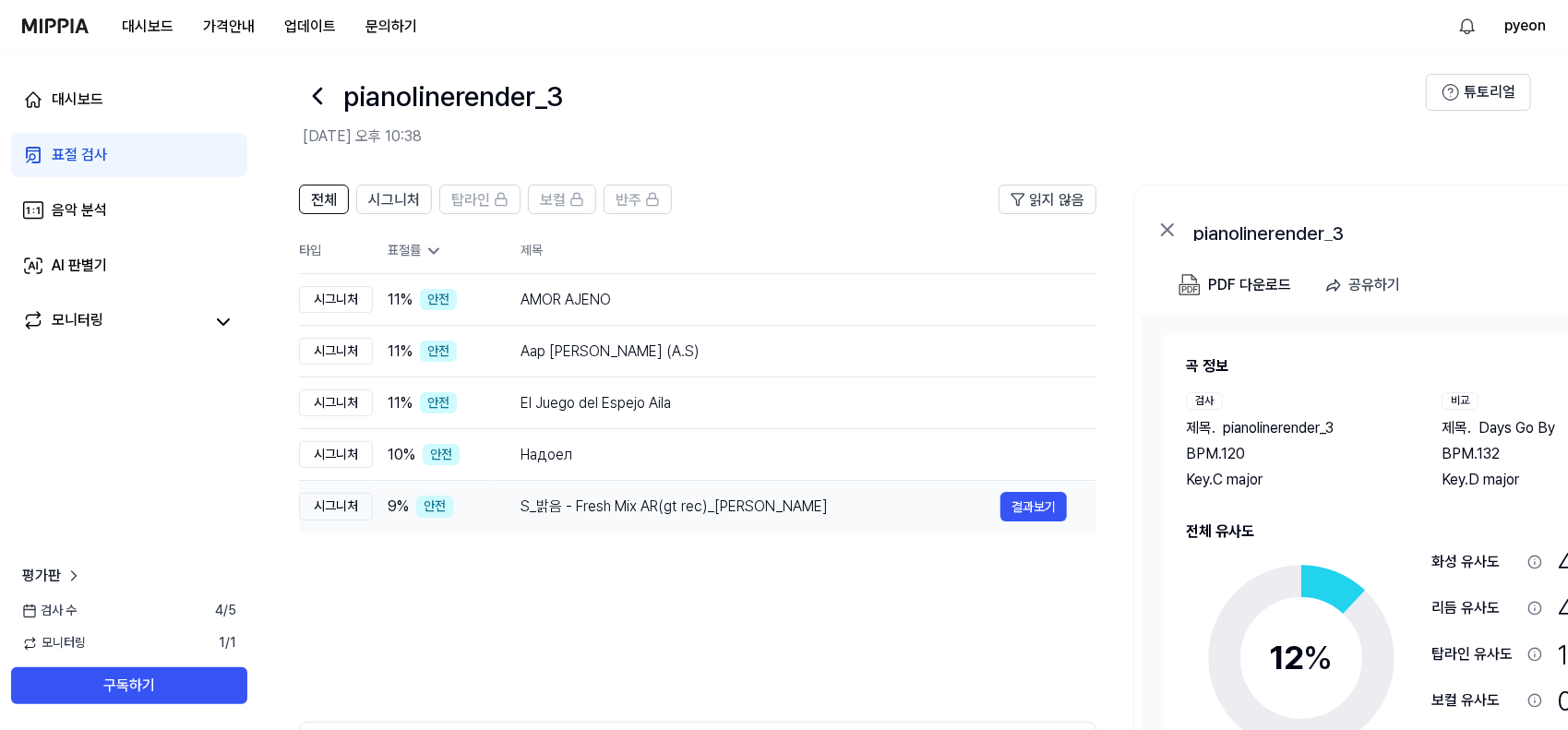
click at [539, 501] on div "S_밝음 - Fresh Mix AR(gt rec)_김정민" at bounding box center [761, 507] width 480 height 22
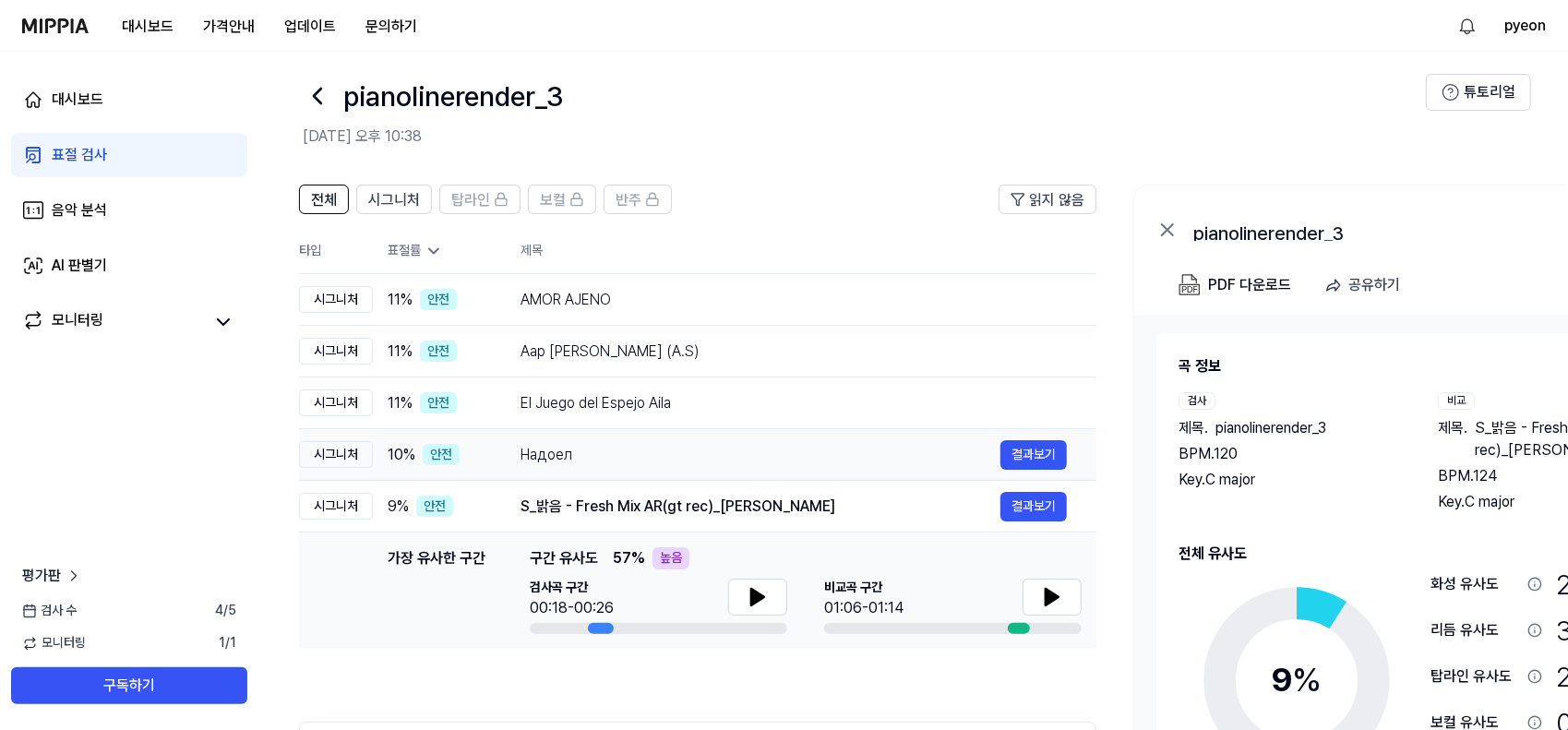
click at [558, 463] on div "Надоел" at bounding box center [761, 456] width 480 height 22
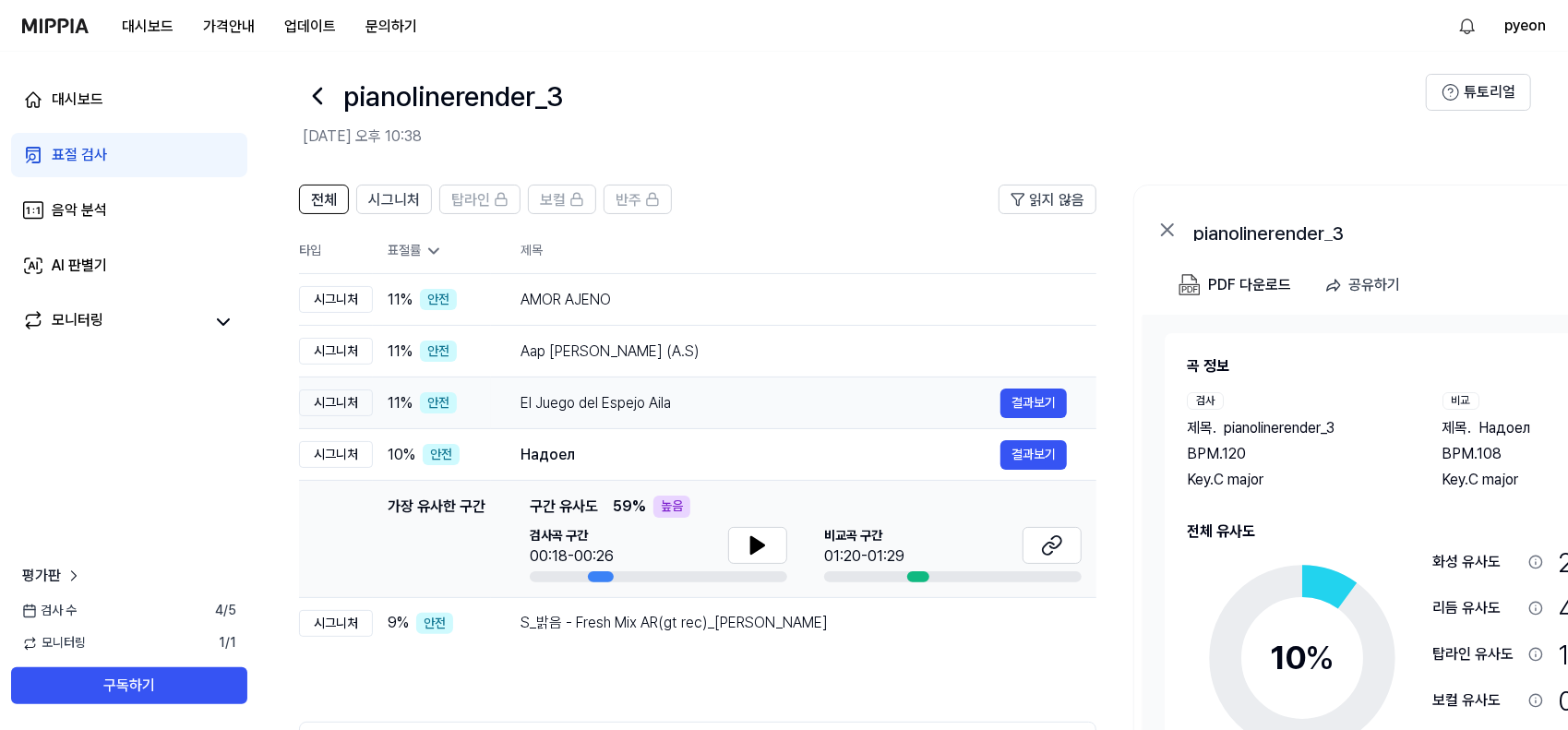
click at [648, 424] on td "El Juego del Espejo Aila 결과보기" at bounding box center [793, 404] width 606 height 52
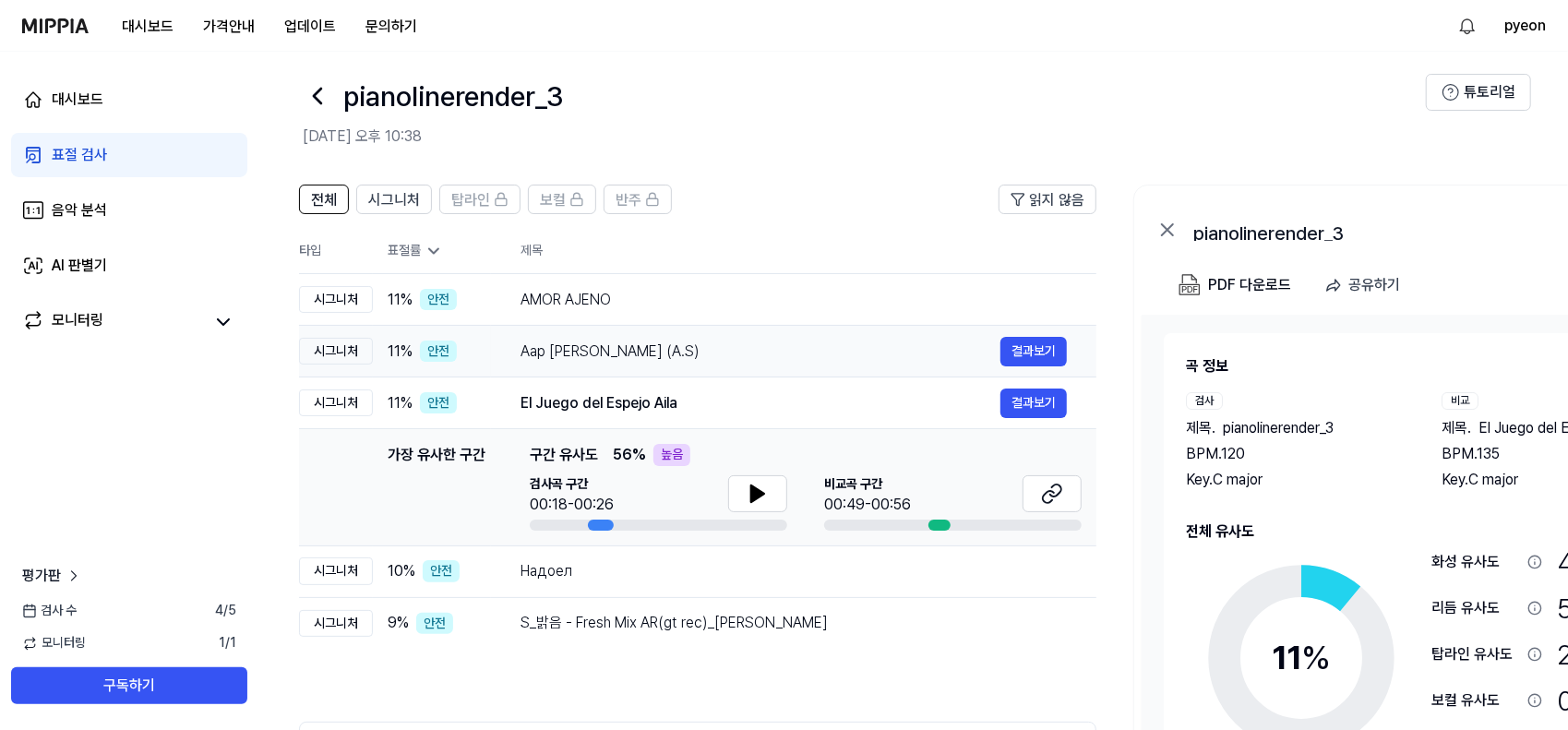
click at [651, 373] on td "Aap Ajayen Jo Mola (A.S) 결과보기" at bounding box center [793, 352] width 606 height 52
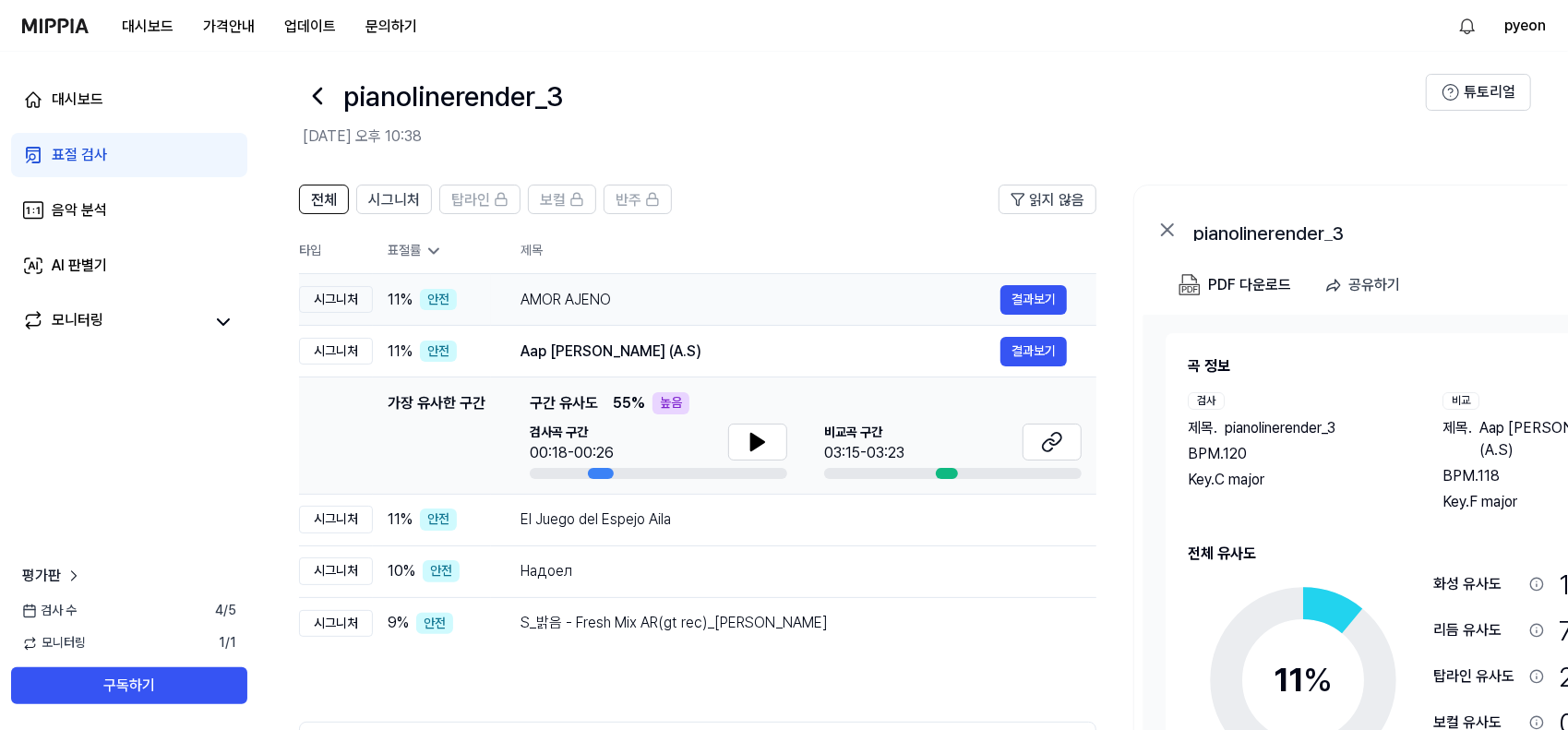
click at [633, 303] on div "AMOR AJENO" at bounding box center [761, 300] width 480 height 22
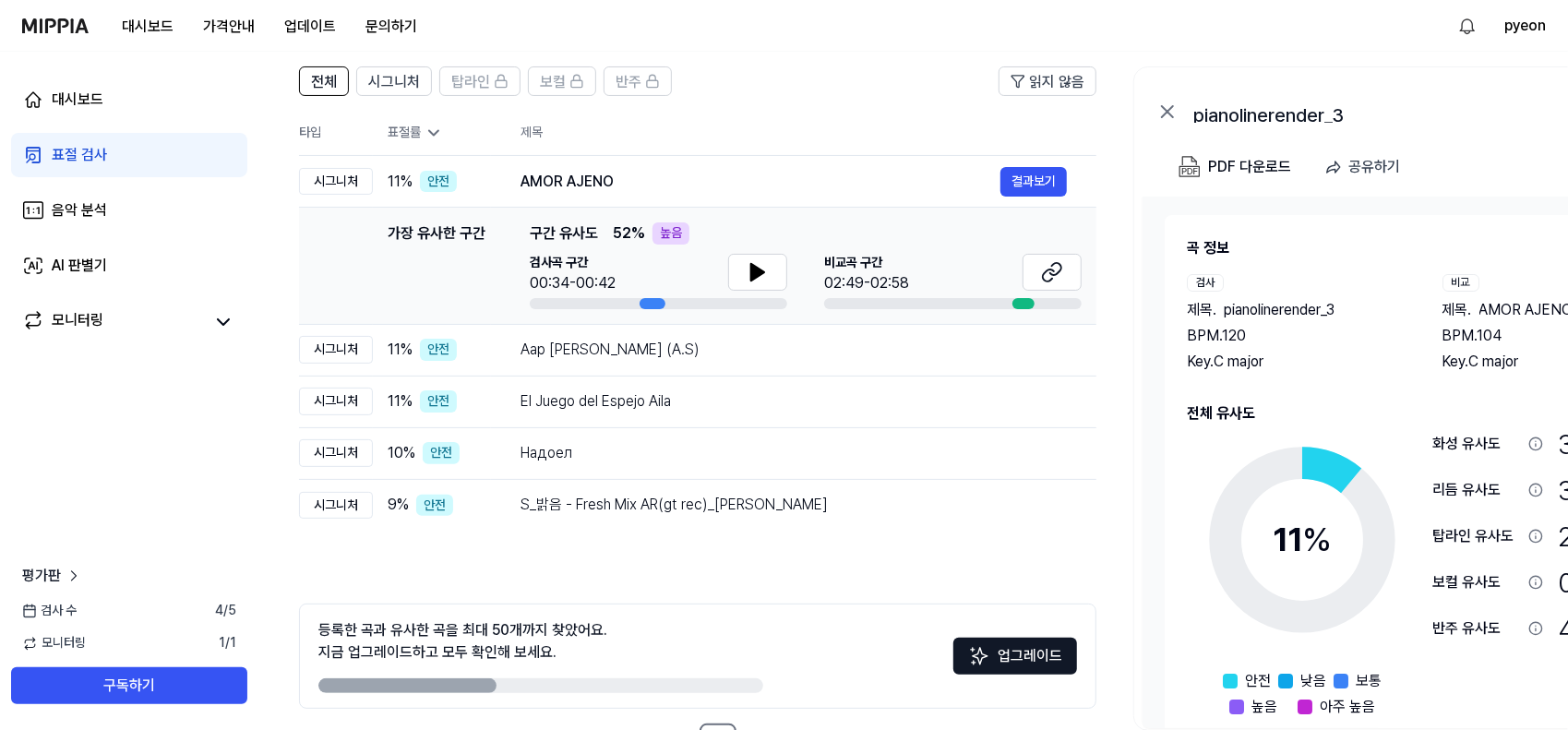
scroll to position [200, 0]
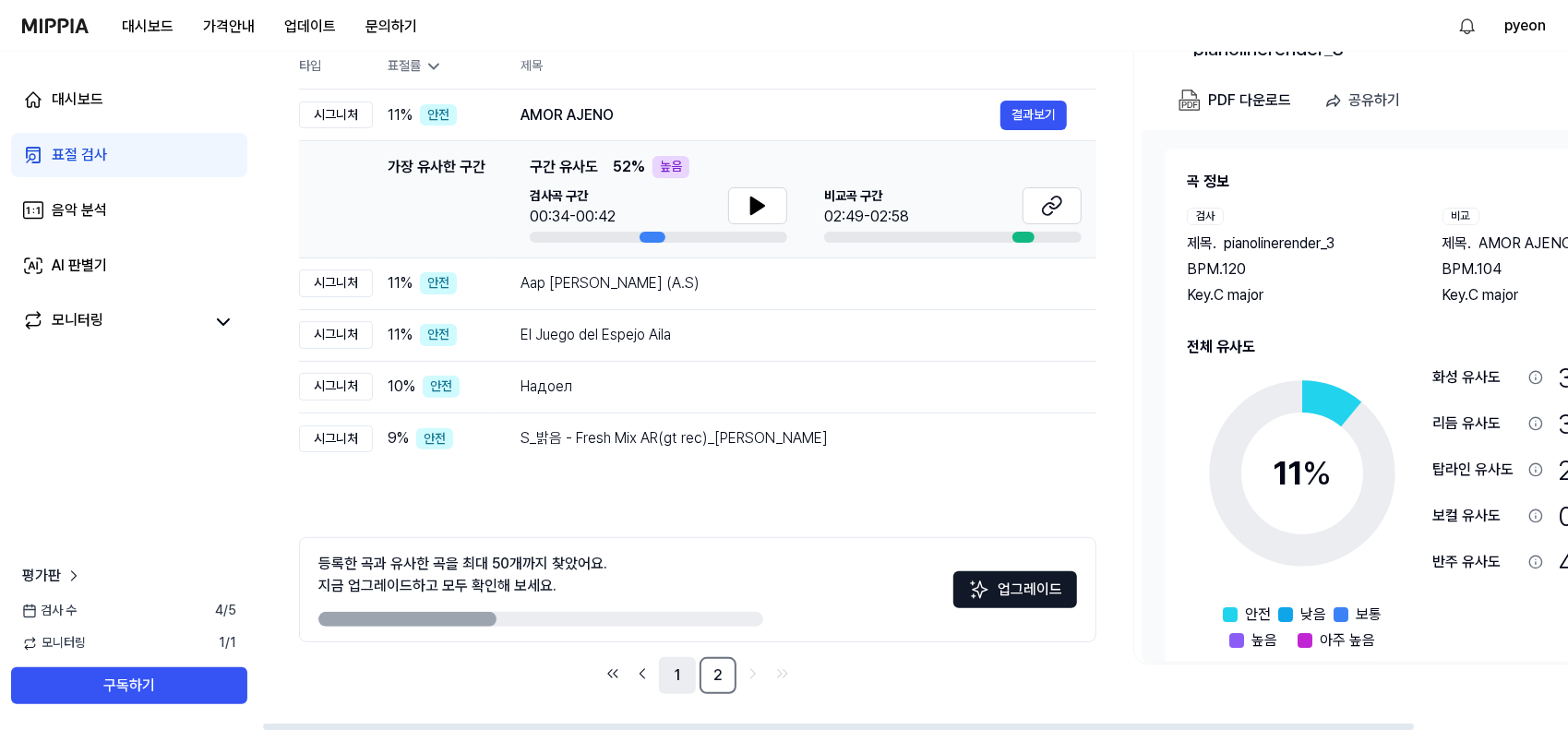
click at [672, 677] on link "1" at bounding box center [677, 675] width 37 height 37
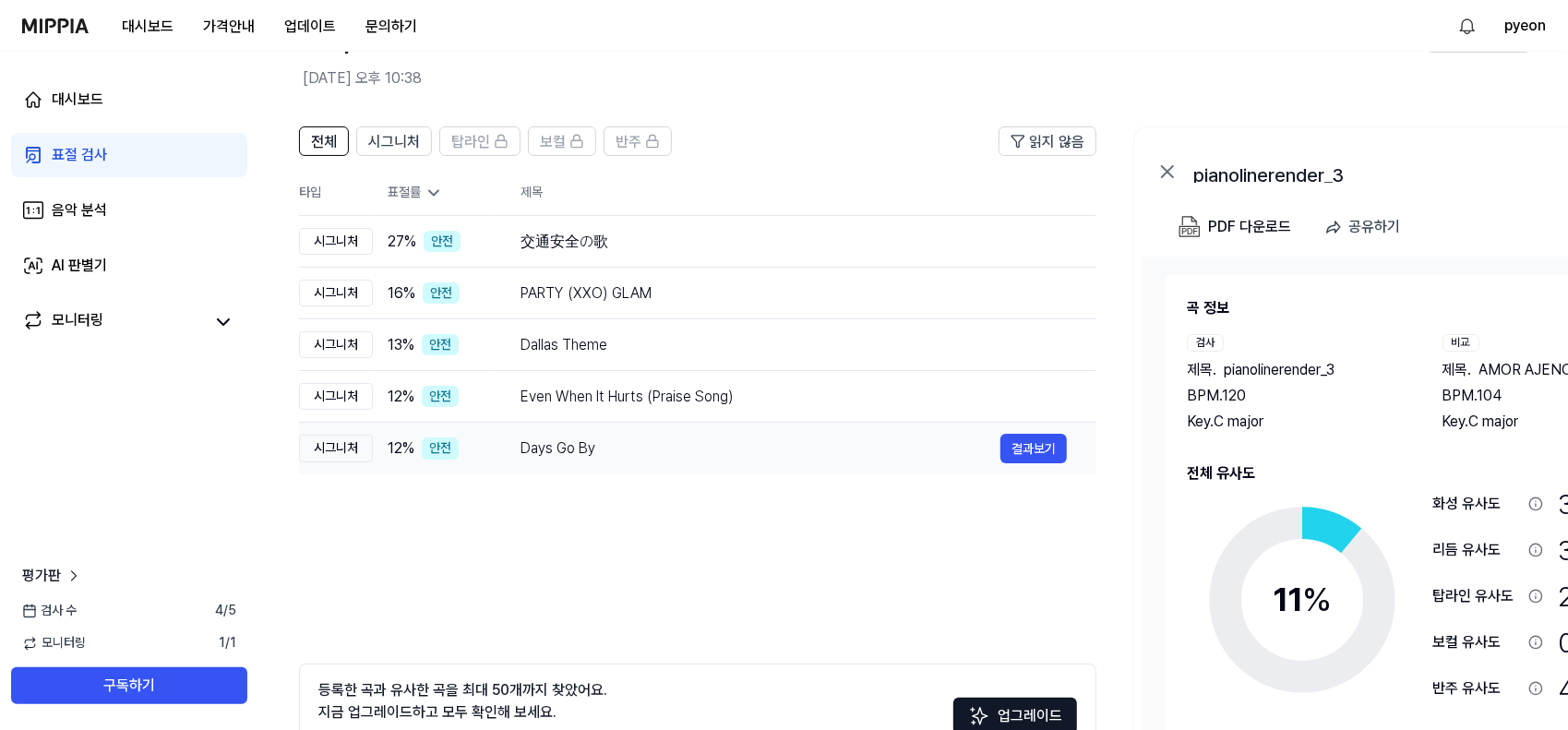
scroll to position [0, 0]
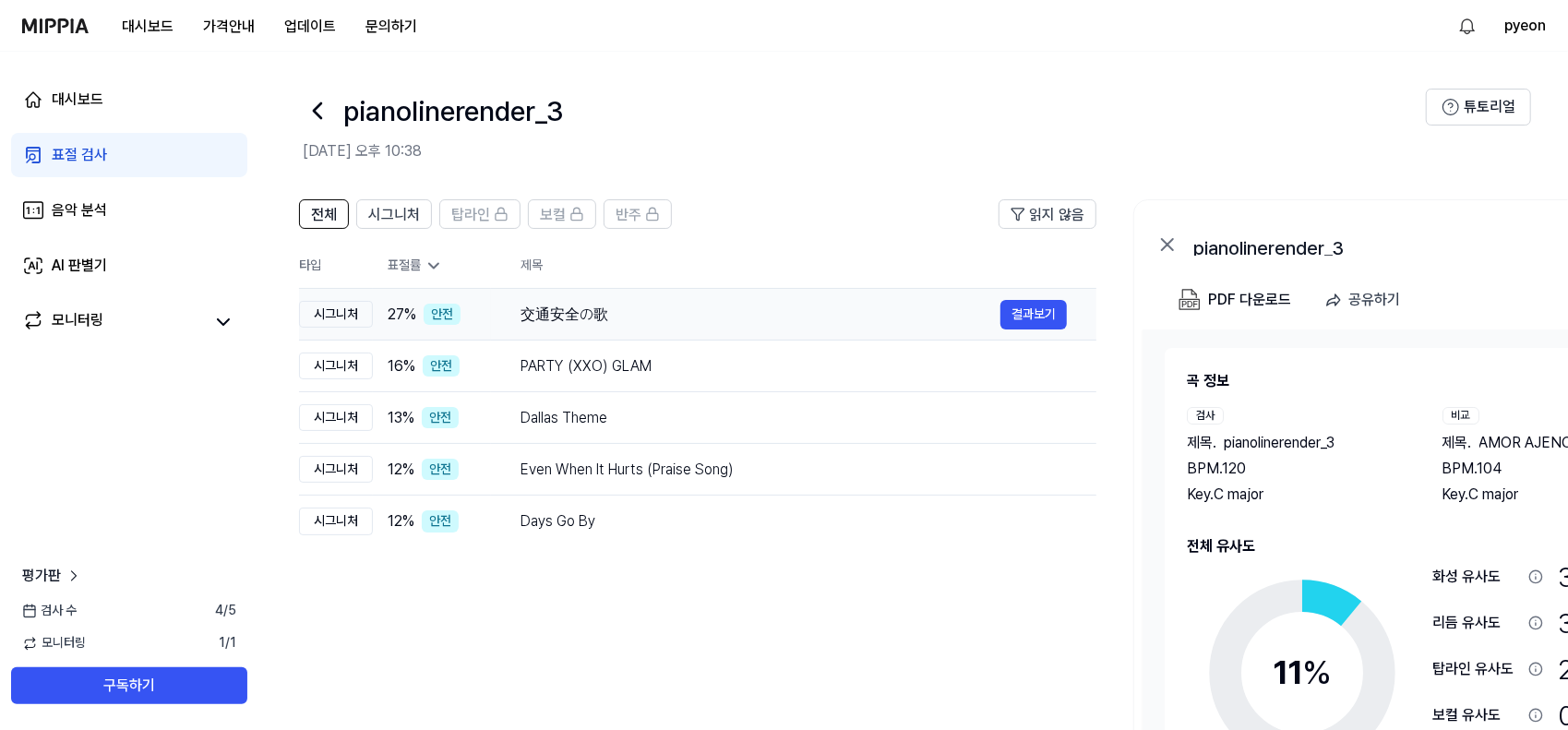
click at [526, 309] on div "交通安全の歌" at bounding box center [761, 314] width 480 height 22
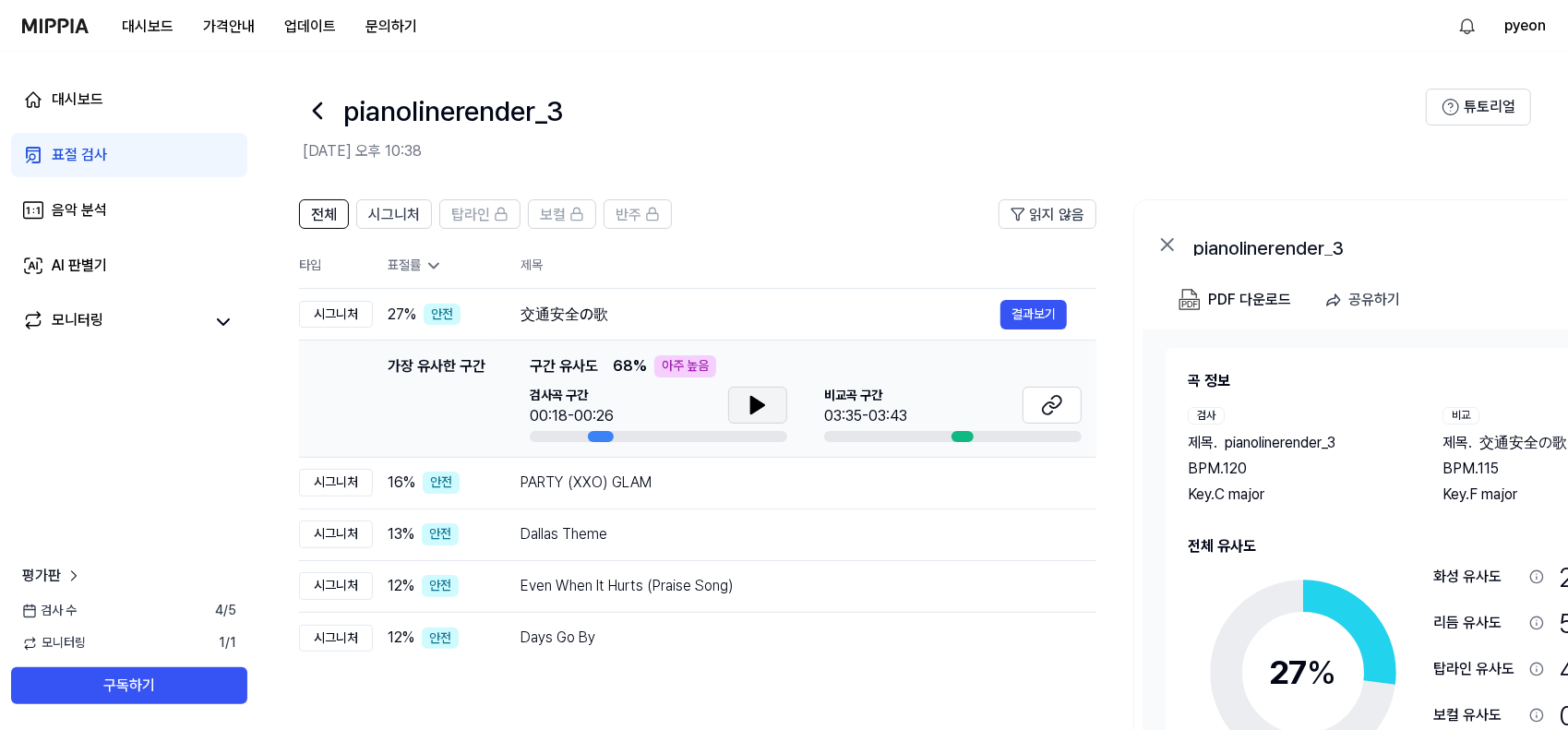
click at [748, 403] on icon at bounding box center [758, 405] width 22 height 22
click at [1076, 409] on button at bounding box center [1052, 405] width 59 height 37
click at [71, 152] on div "표절 검사" at bounding box center [80, 155] width 56 height 22
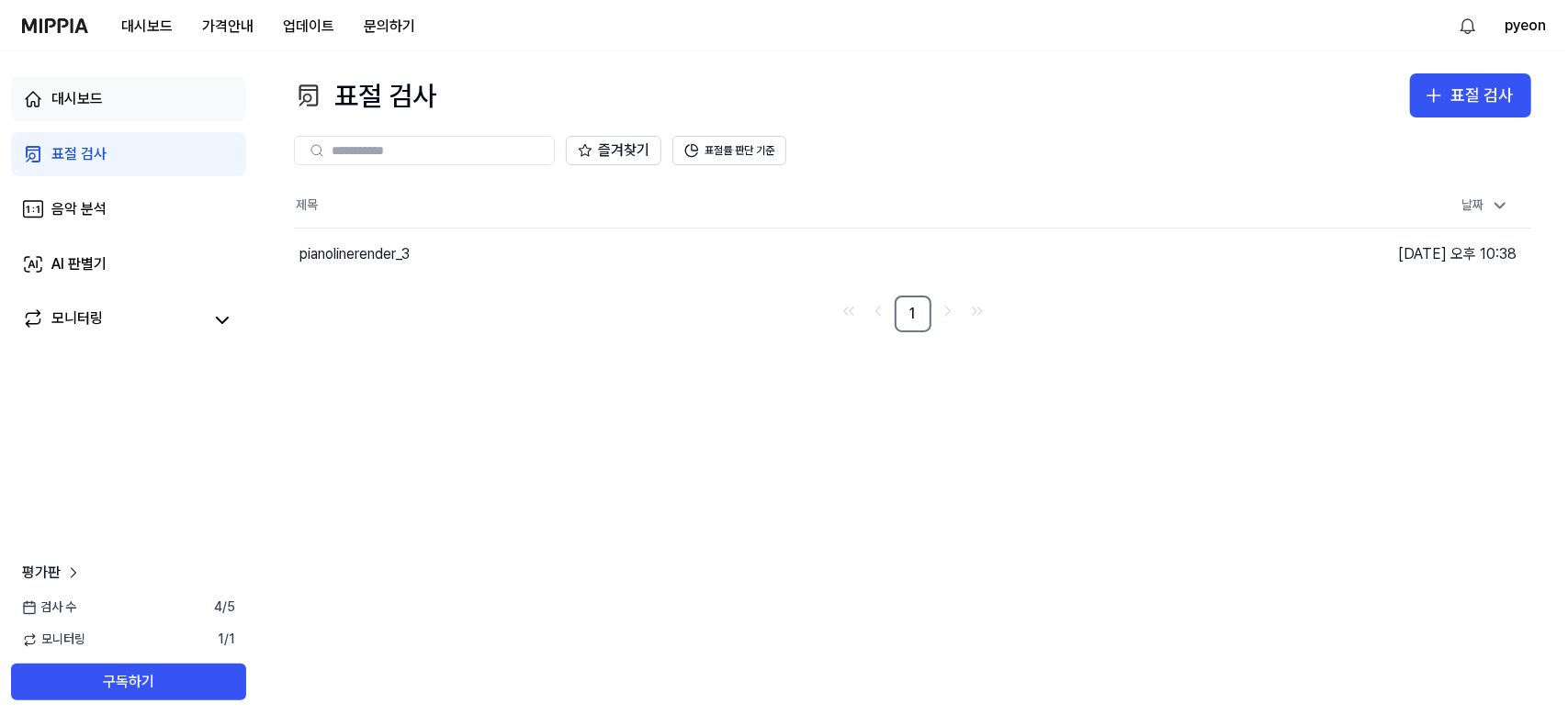
click at [85, 94] on div "대시보드" at bounding box center [77, 99] width 51 height 22
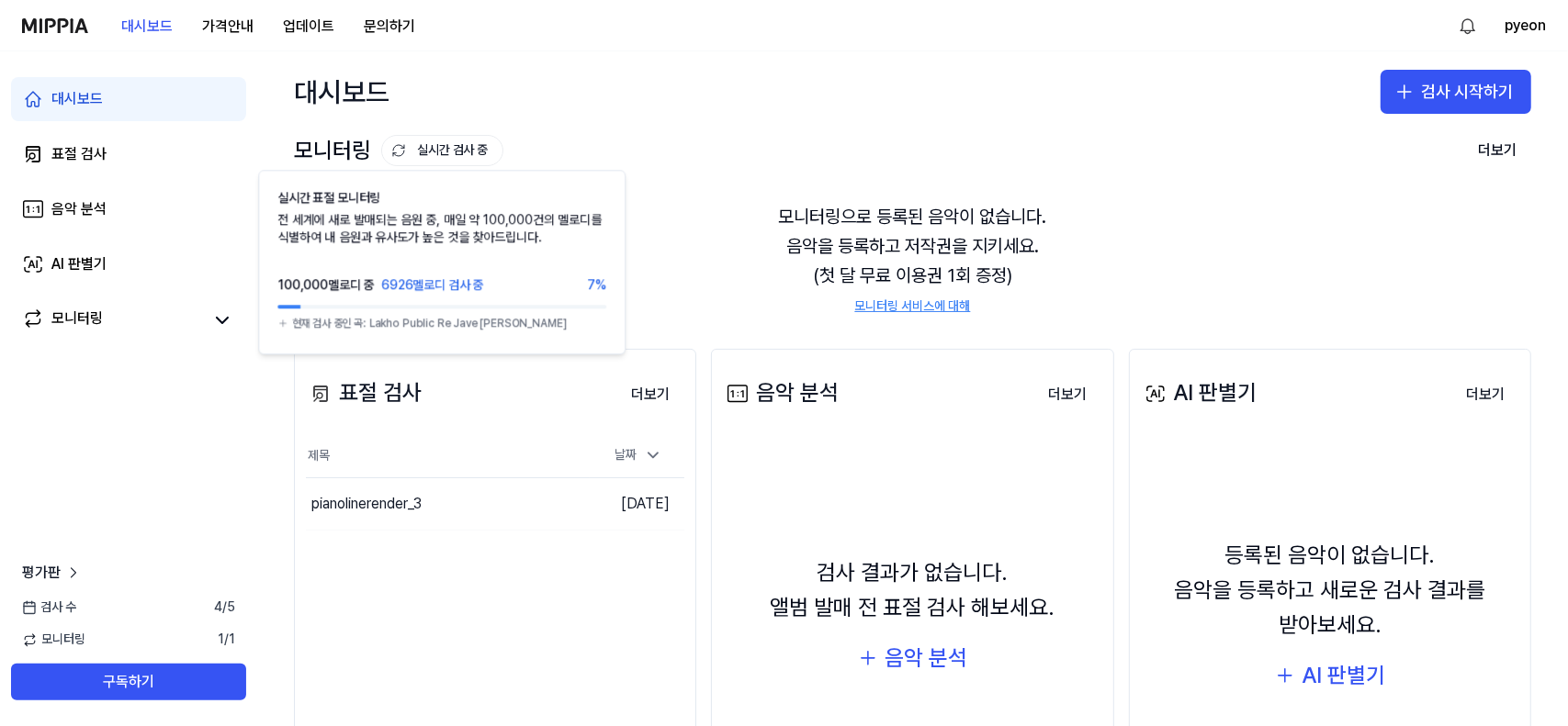
click at [401, 153] on icon at bounding box center [399, 150] width 15 height 15
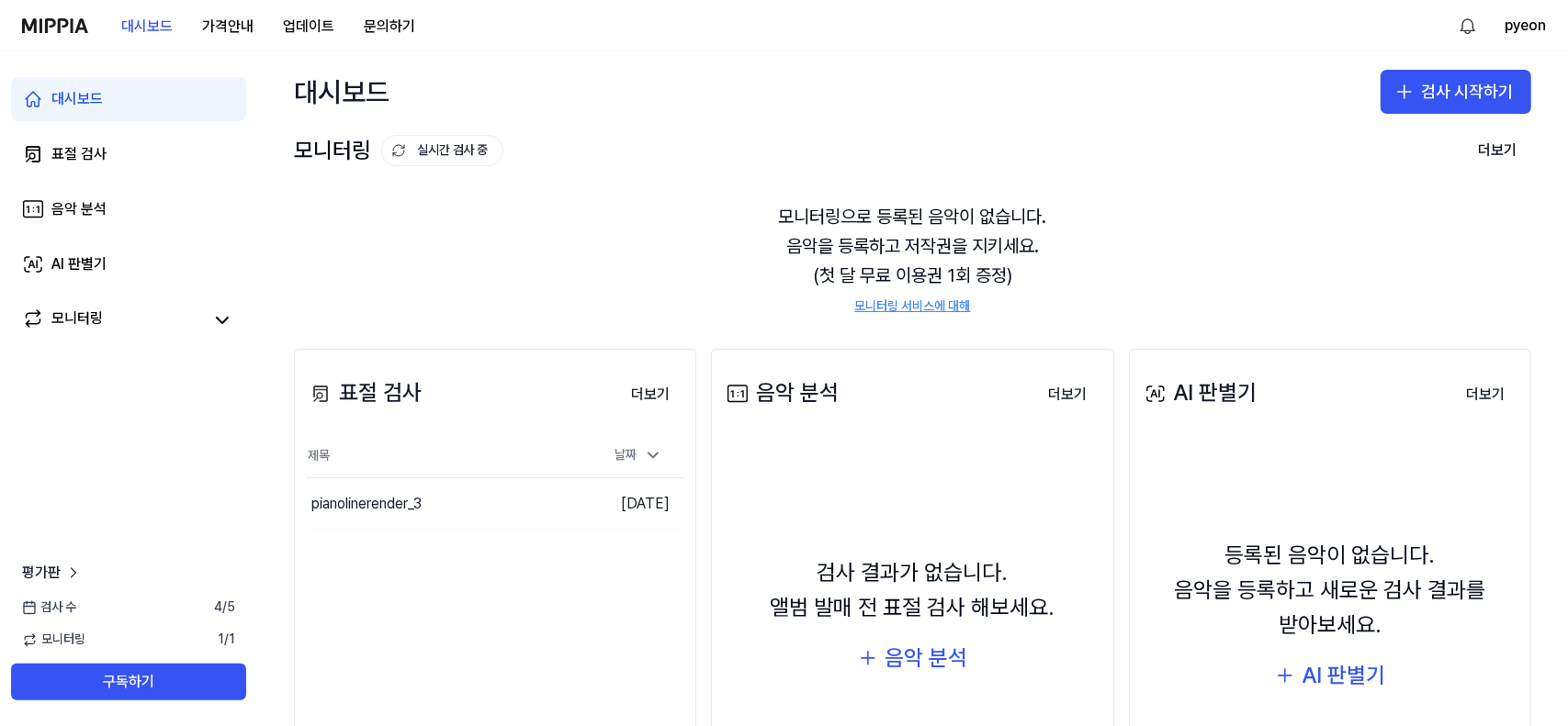
click at [401, 153] on icon at bounding box center [399, 150] width 15 height 15
click at [1494, 149] on button "더보기" at bounding box center [1497, 150] width 68 height 37
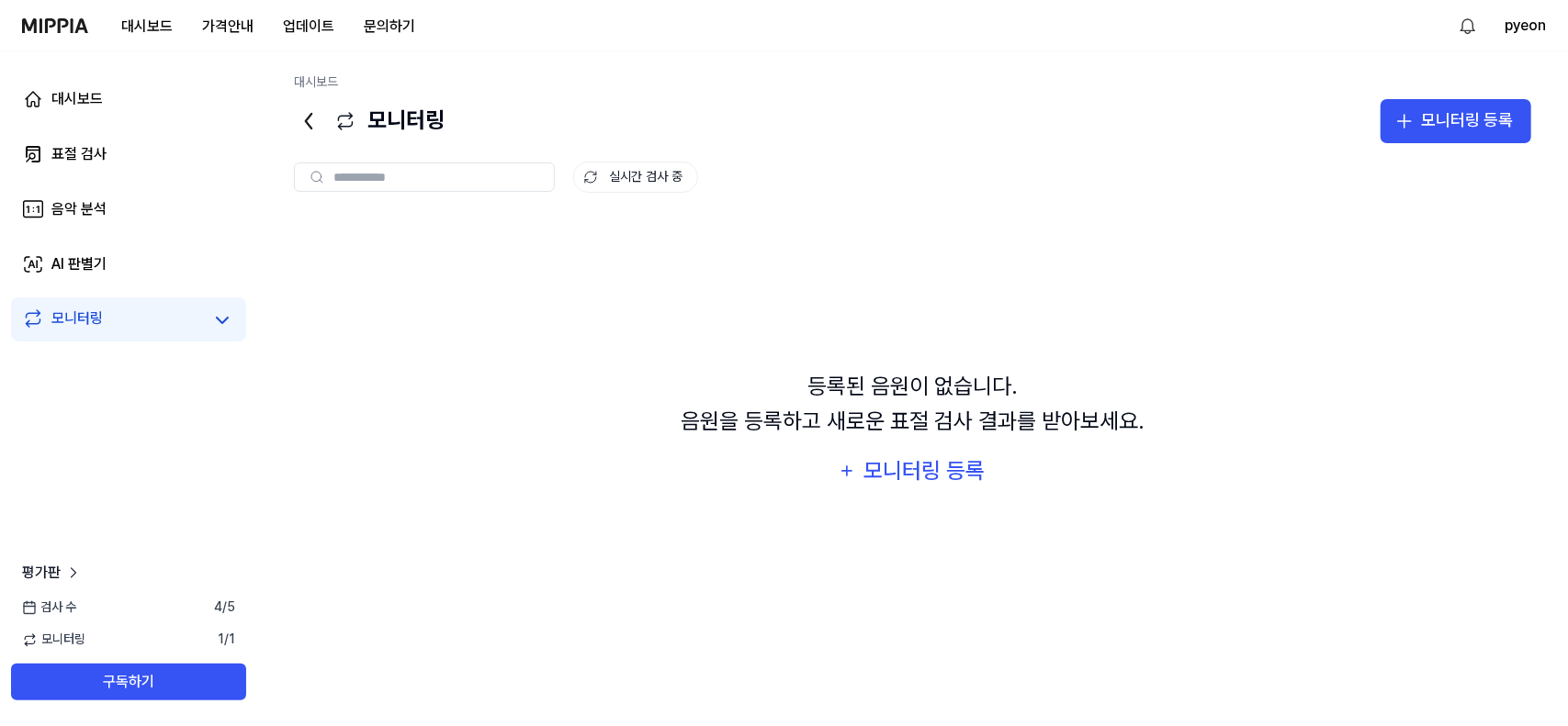
click at [295, 120] on div "대시보드 모니터링 모니터링 등록 모니터링 실시간 검사 중 실시간 검사 중 등록된 음원이 없습니다. 음원을 등록하고 새로운 표절 검사 결과를 받…" at bounding box center [912, 389] width 1311 height 675
click at [321, 122] on icon at bounding box center [309, 122] width 30 height 30
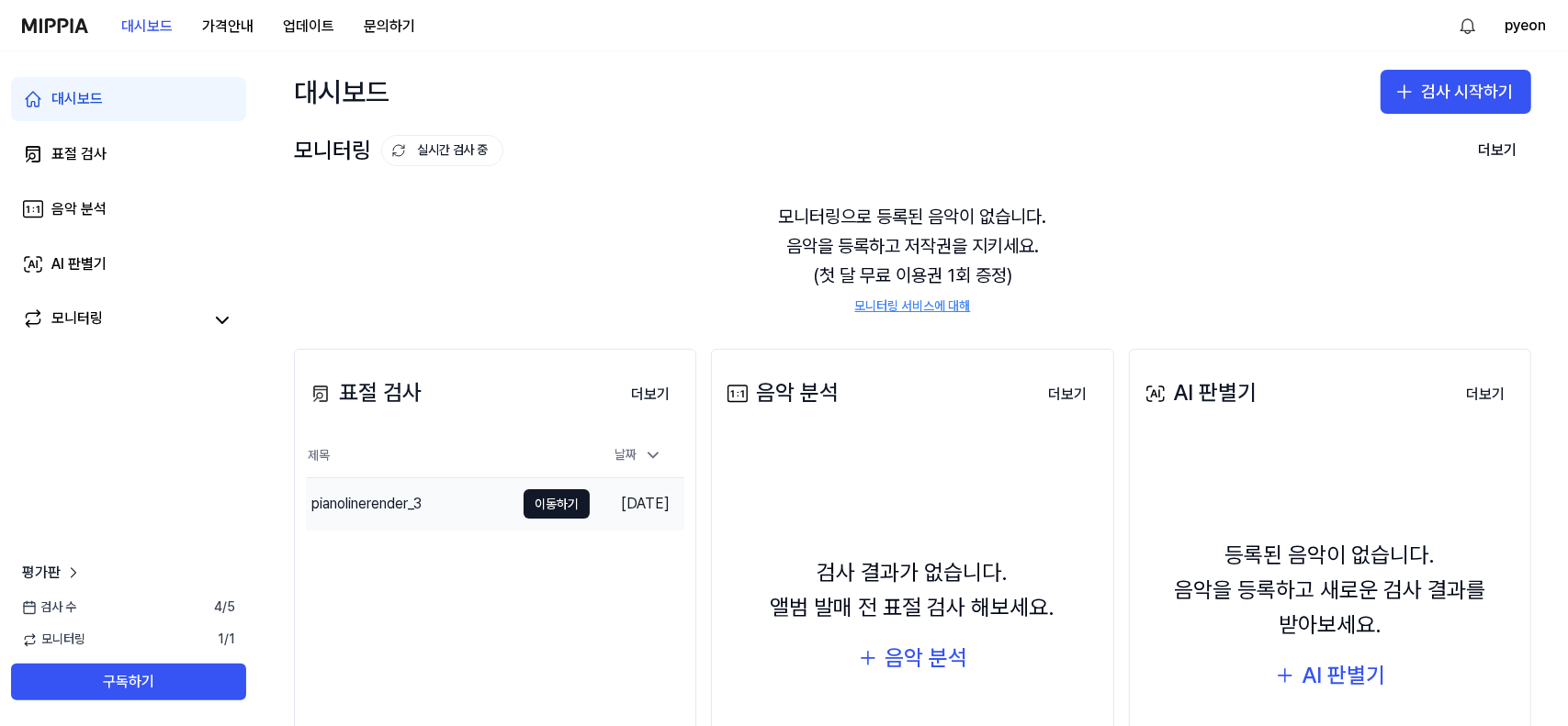
click at [414, 512] on div "pianolinerender_3" at bounding box center [366, 504] width 110 height 22
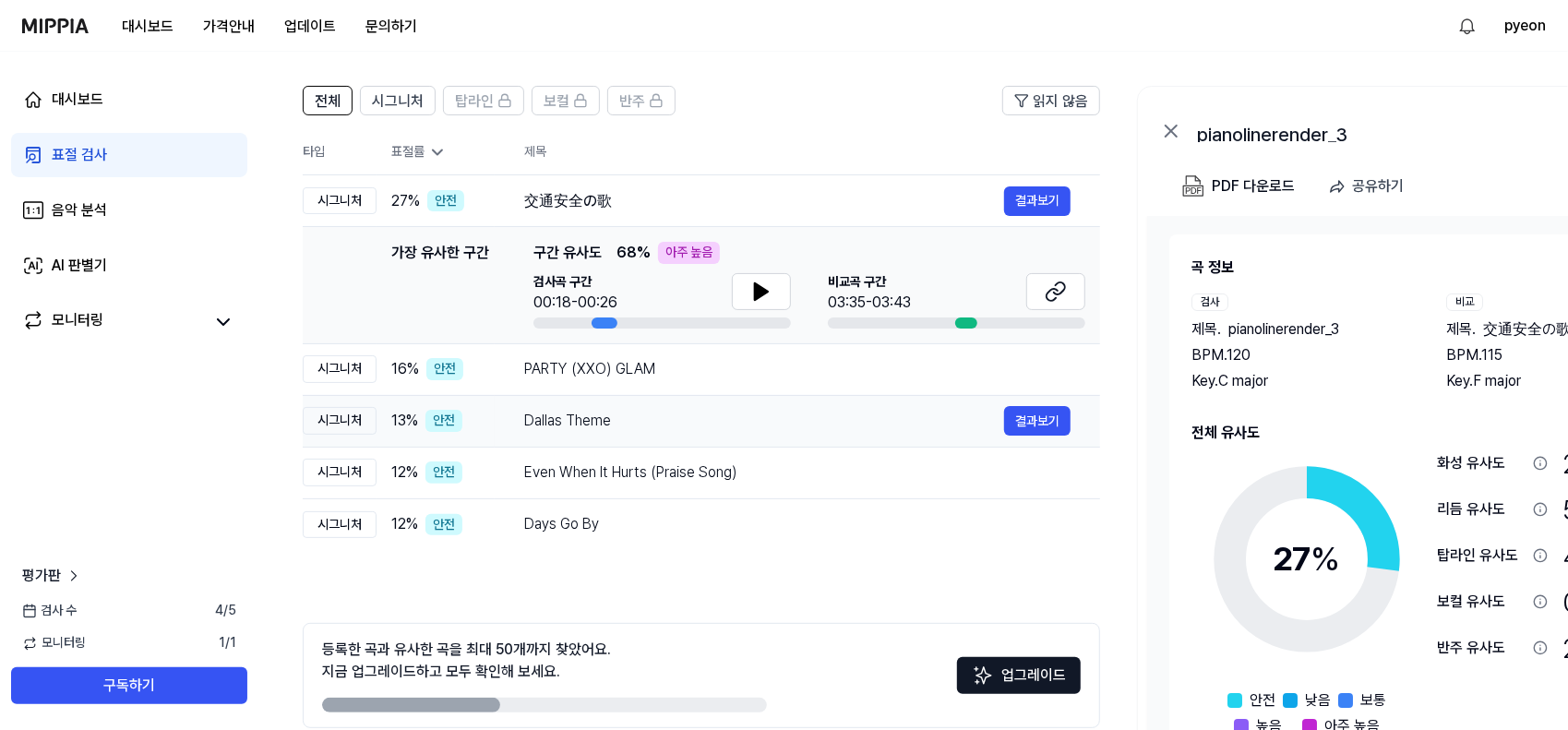
scroll to position [200, 0]
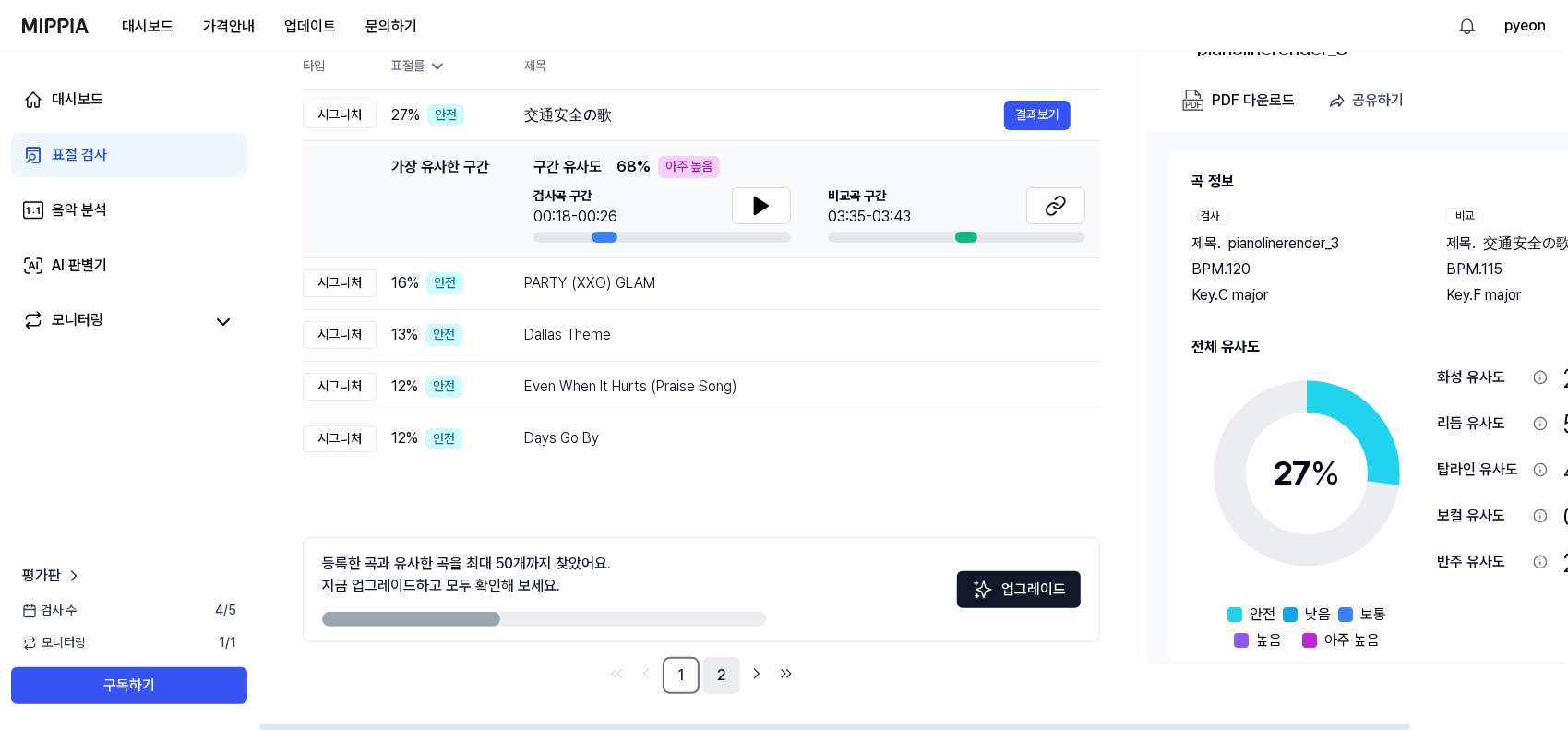
click at [719, 685] on link "2" at bounding box center [721, 675] width 37 height 37
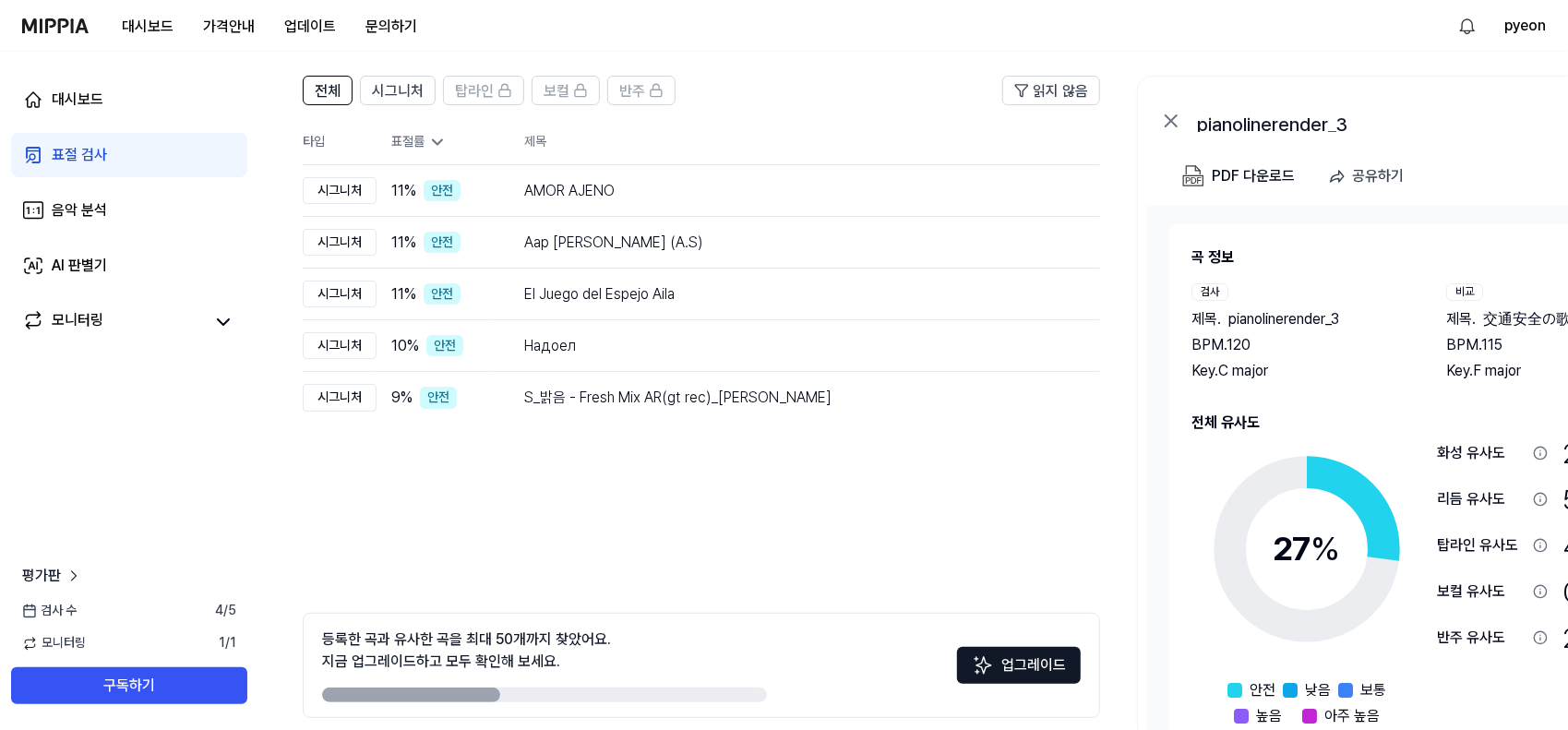
scroll to position [107, 0]
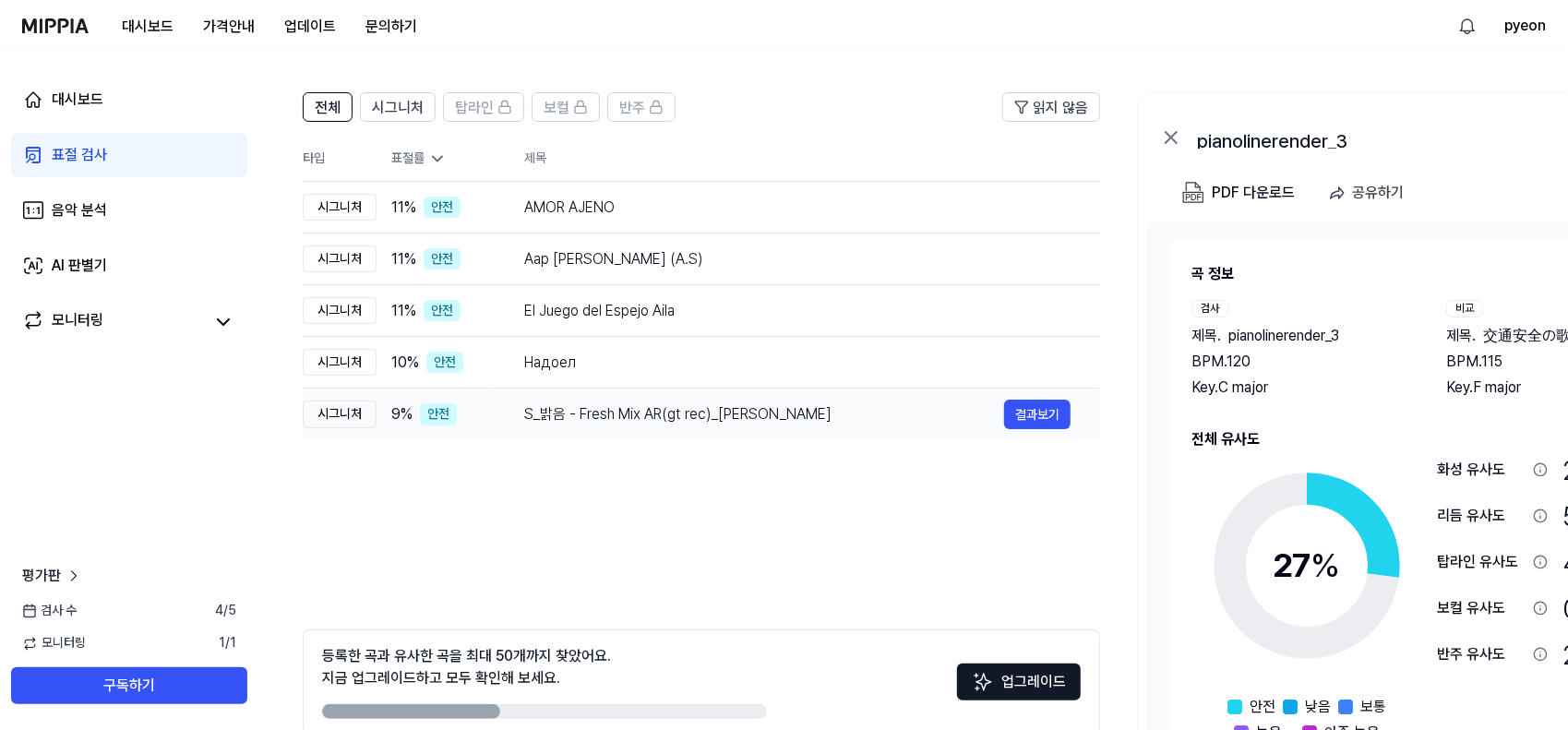
click at [657, 413] on div "S_밝음 - Fresh Mix AR(gt rec)_김정민" at bounding box center [764, 415] width 480 height 22
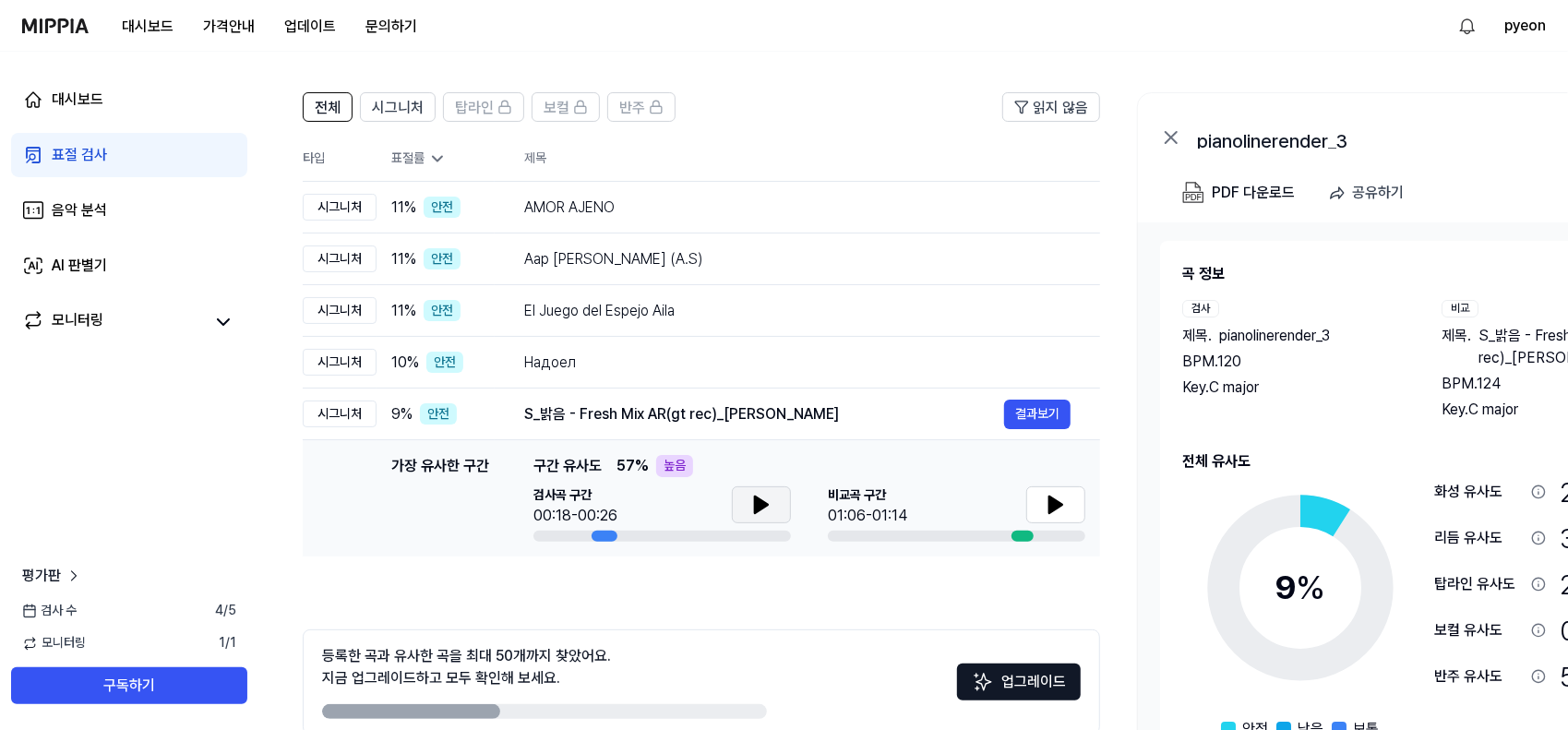
click at [763, 501] on icon at bounding box center [761, 504] width 13 height 17
click at [764, 501] on icon at bounding box center [766, 504] width 4 height 15
click at [748, 366] on div "Надоел" at bounding box center [764, 363] width 480 height 22
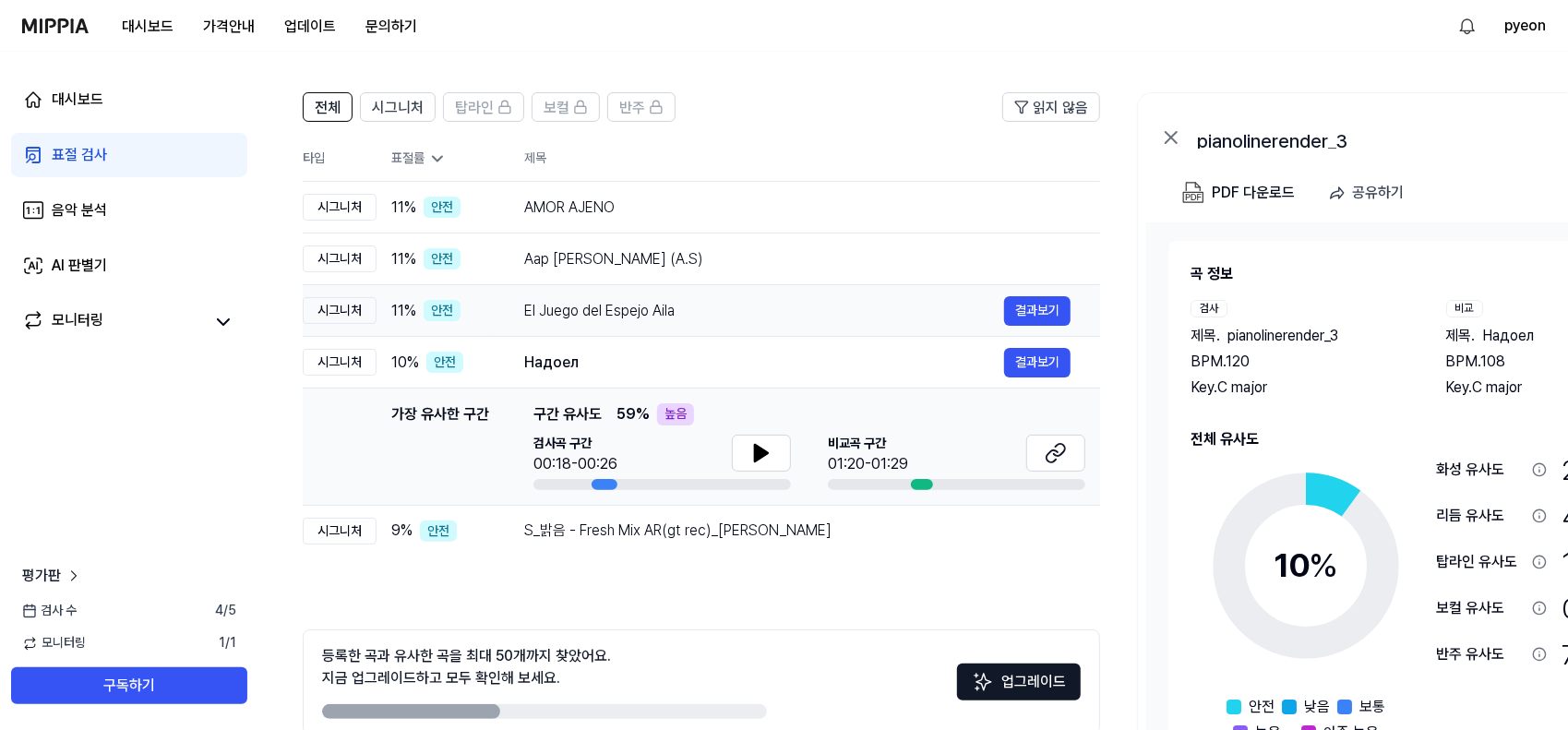
click at [755, 323] on div "El Juego del Espejo Aila 결과보기" at bounding box center [797, 311] width 547 height 30
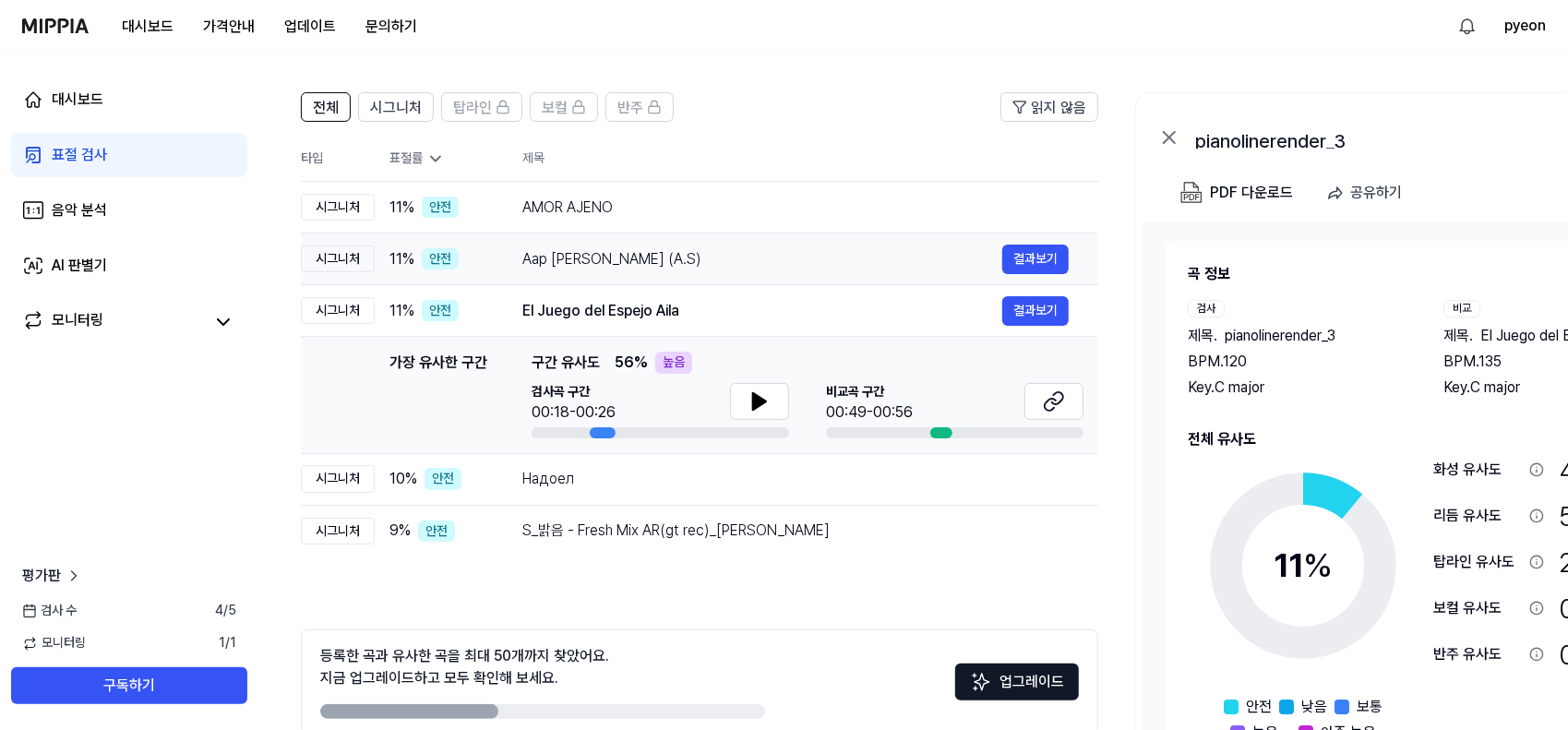
click at [775, 276] on td "Aap Ajayen Jo Mola (A.S) 결과보기" at bounding box center [795, 260] width 606 height 52
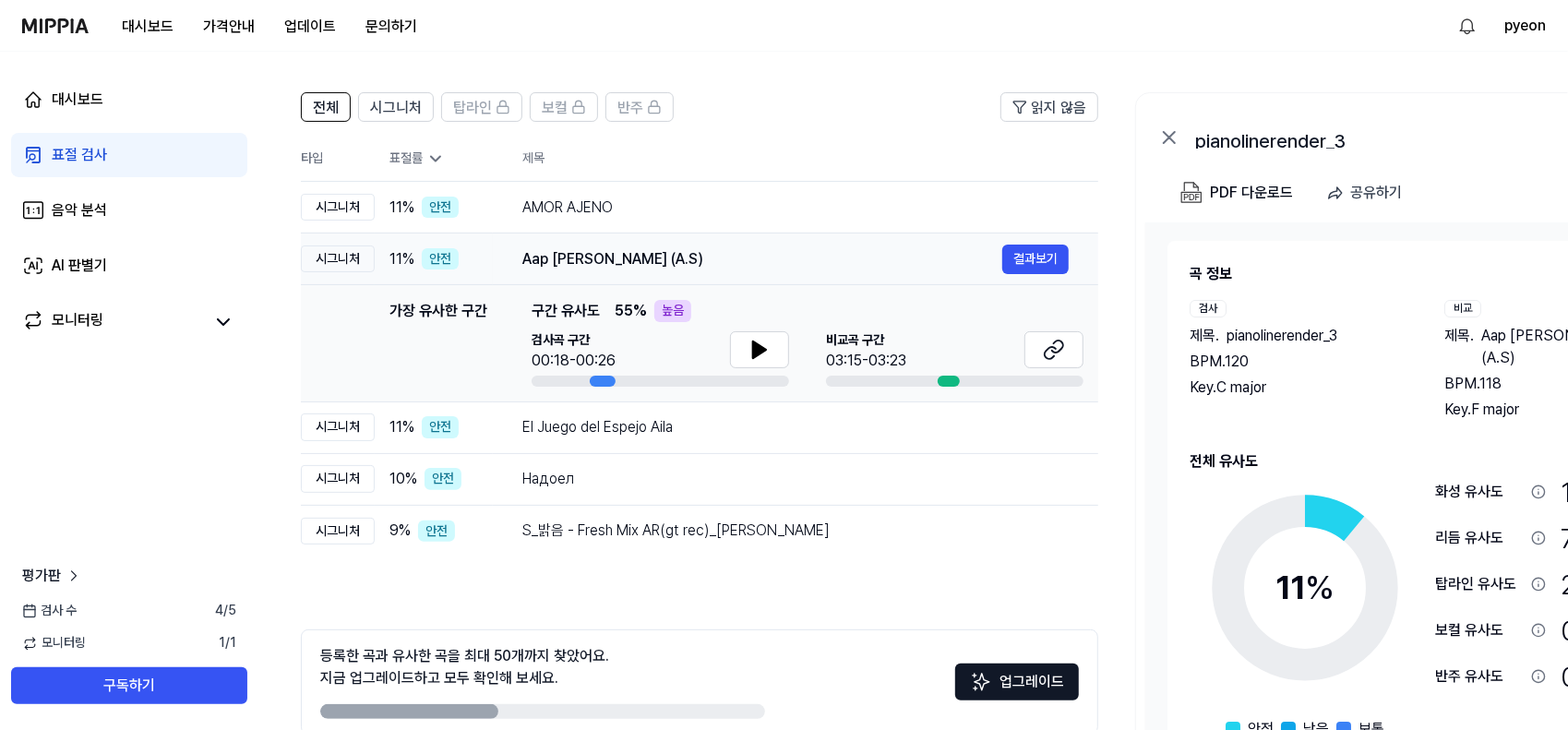
click at [770, 238] on td "Aap Ajayen Jo Mola (A.S) 결과보기" at bounding box center [795, 260] width 606 height 52
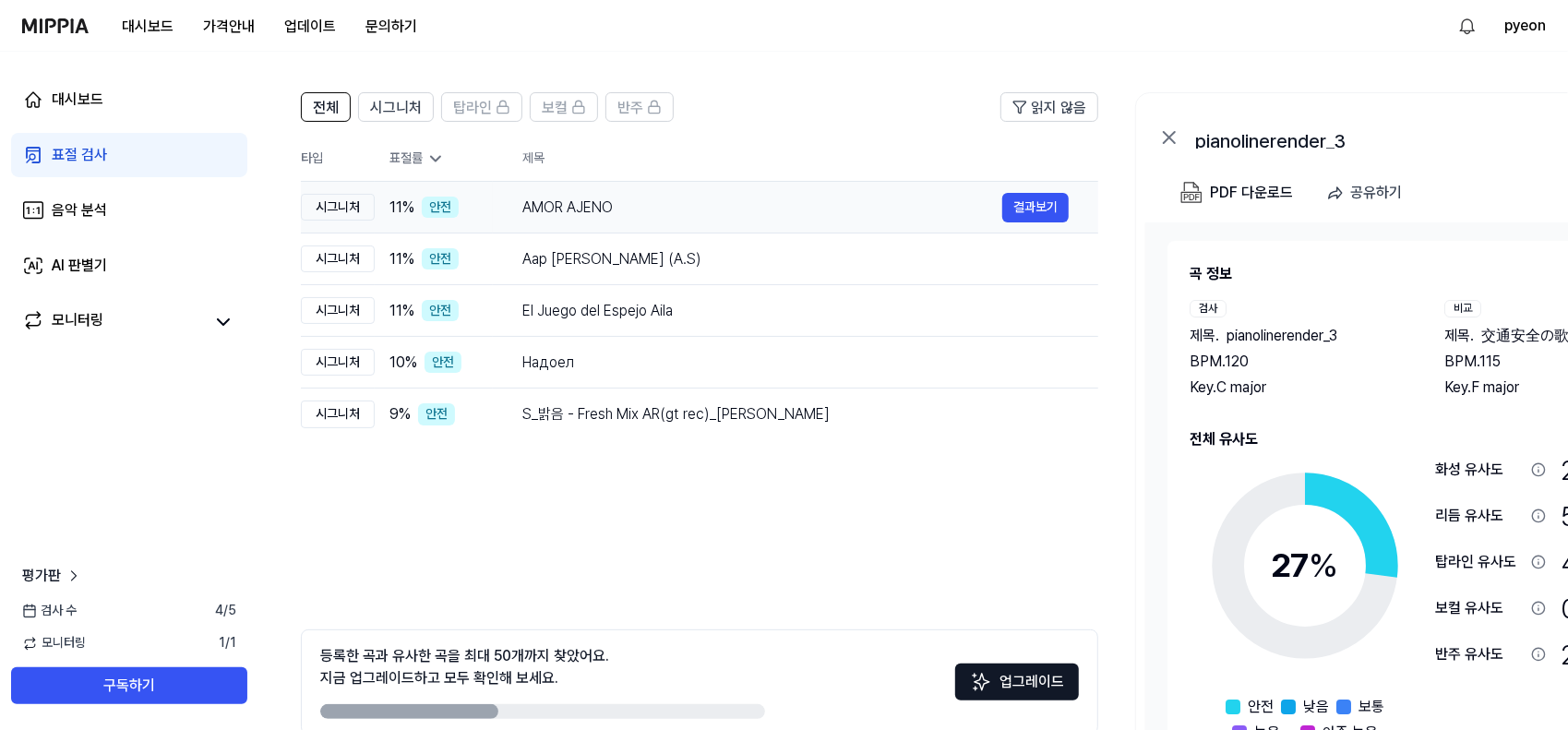
click at [772, 206] on div "AMOR AJENO" at bounding box center [762, 208] width 480 height 22
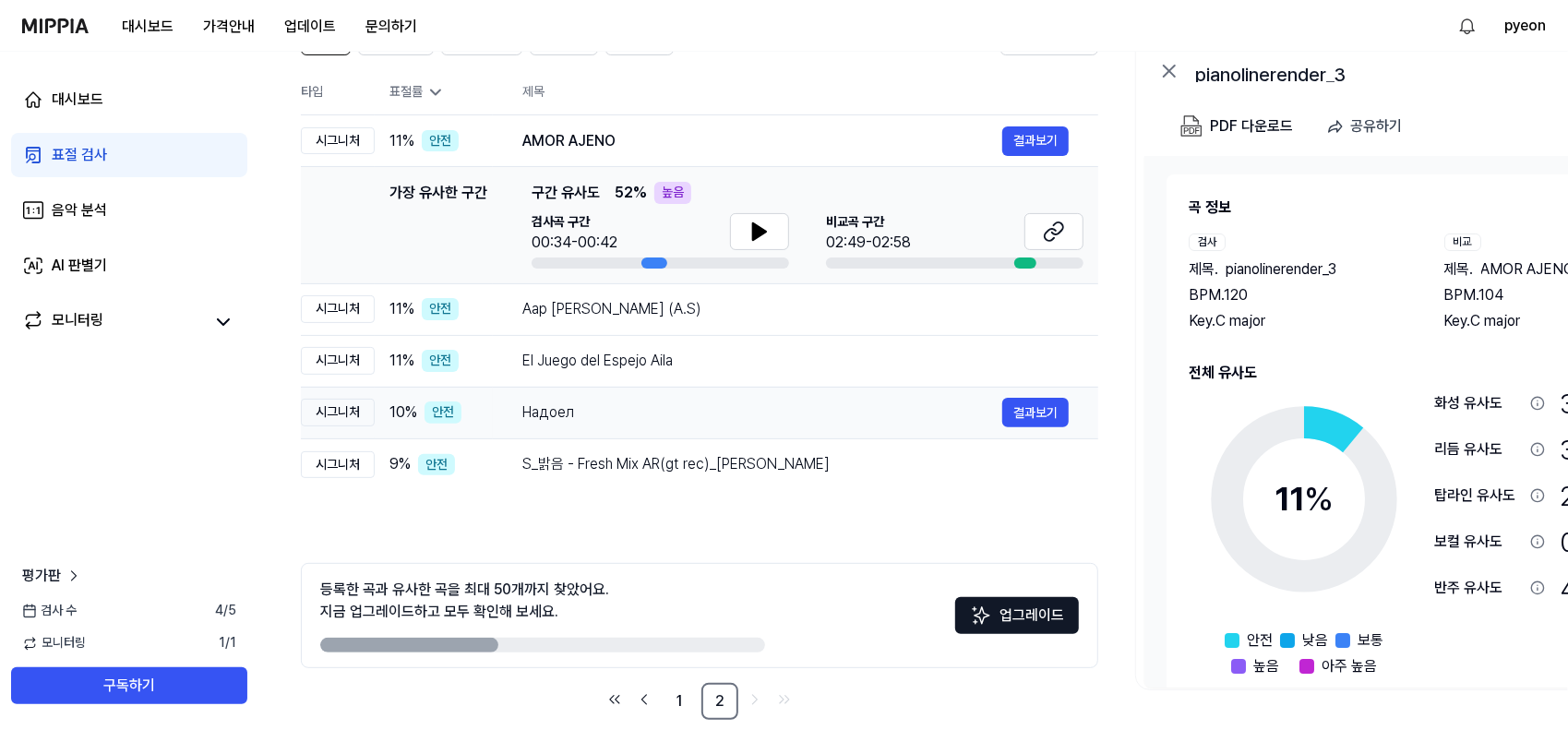
scroll to position [200, 0]
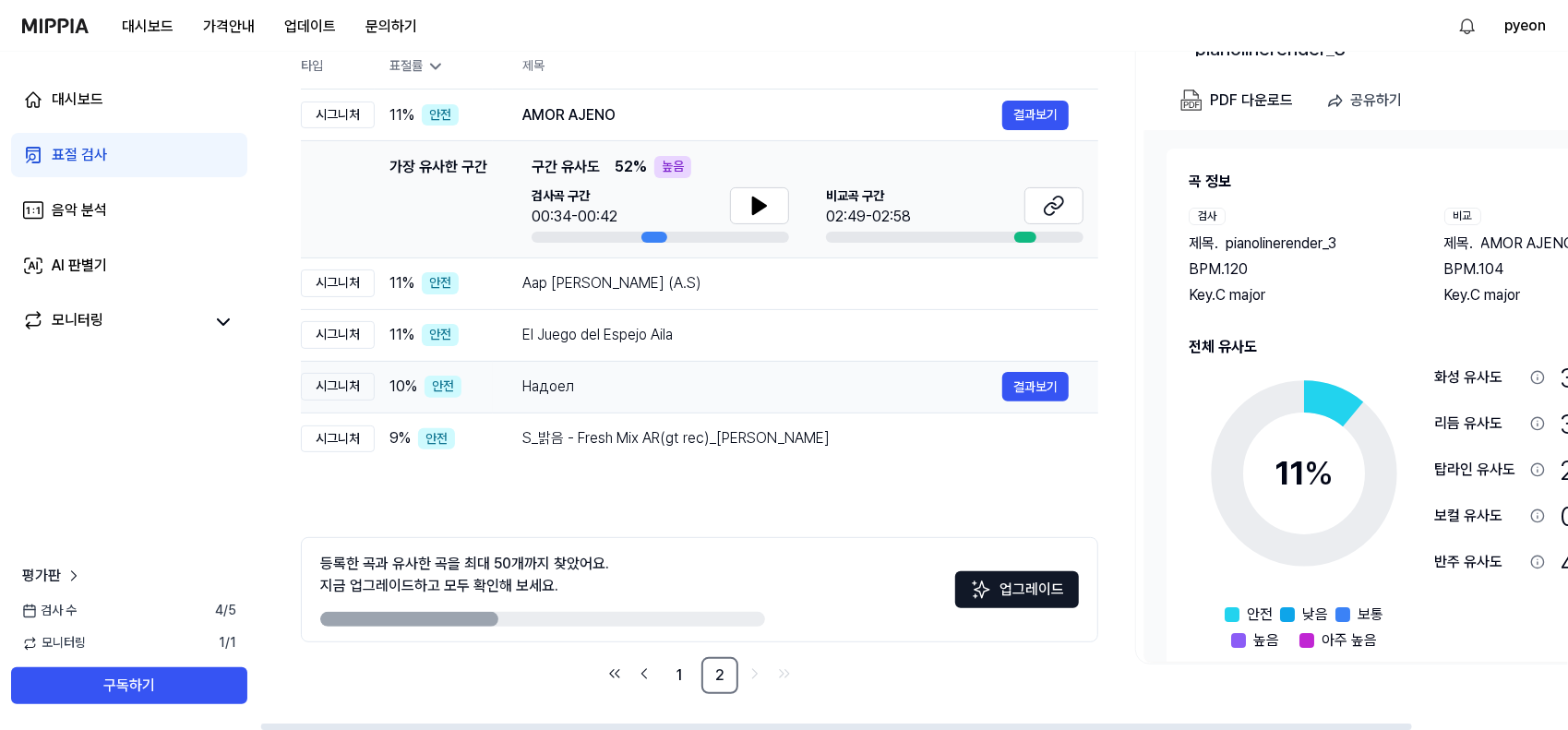
click at [702, 407] on td "Надоел 결과보기" at bounding box center [795, 387] width 606 height 52
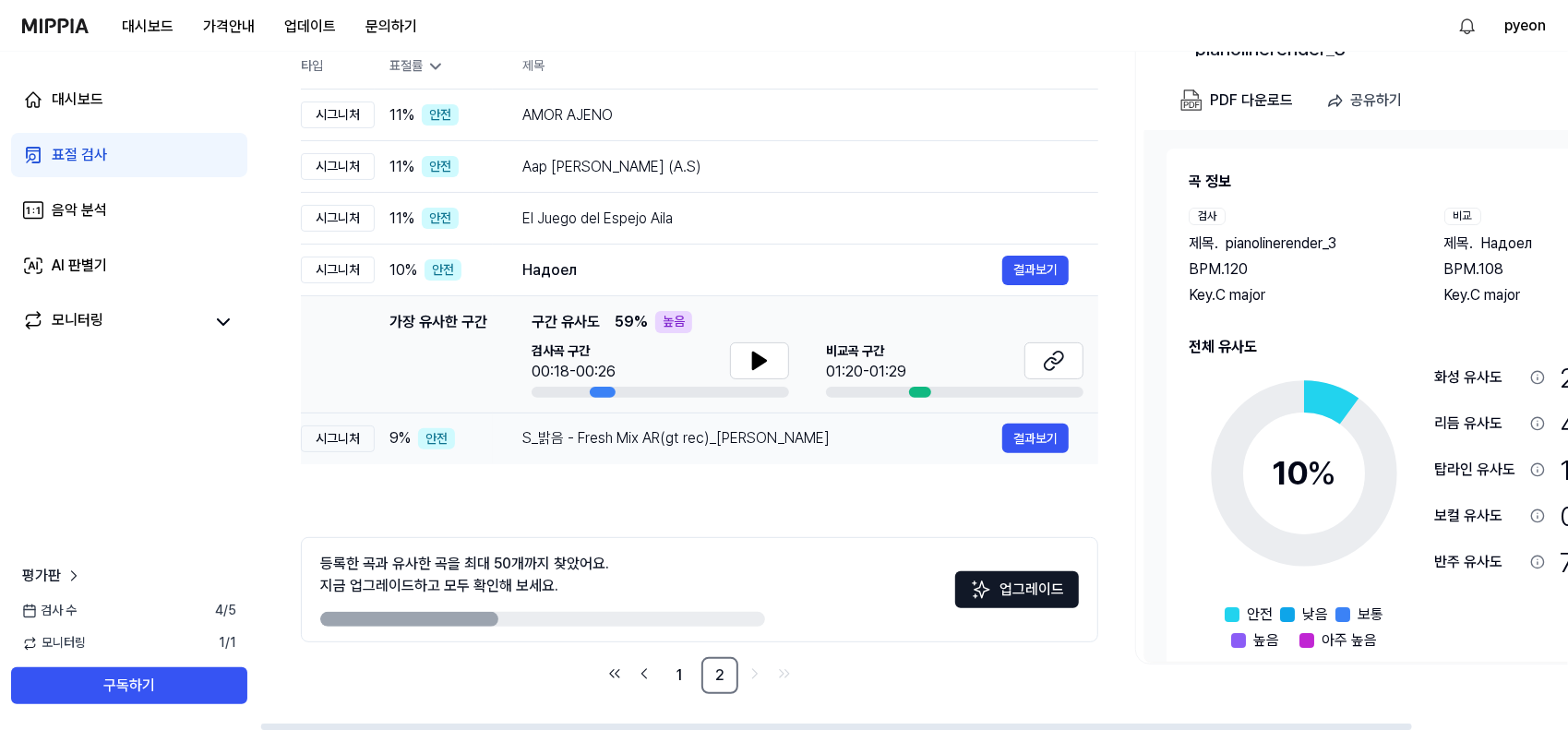
click at [682, 437] on div "S_밝음 - Fresh Mix AR(gt rec)_김정민" at bounding box center [762, 439] width 480 height 22
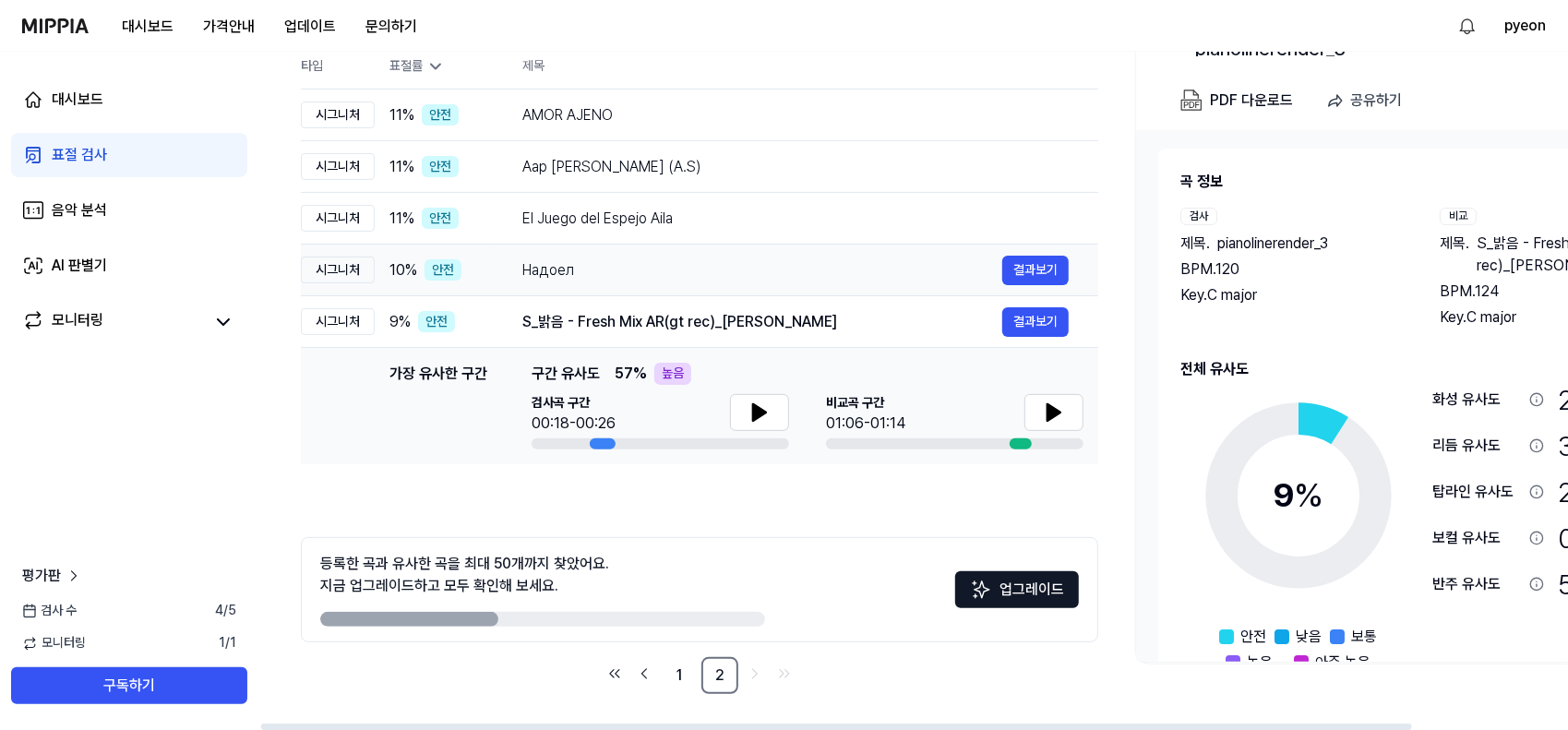
click at [708, 260] on div "Надоел" at bounding box center [762, 271] width 480 height 22
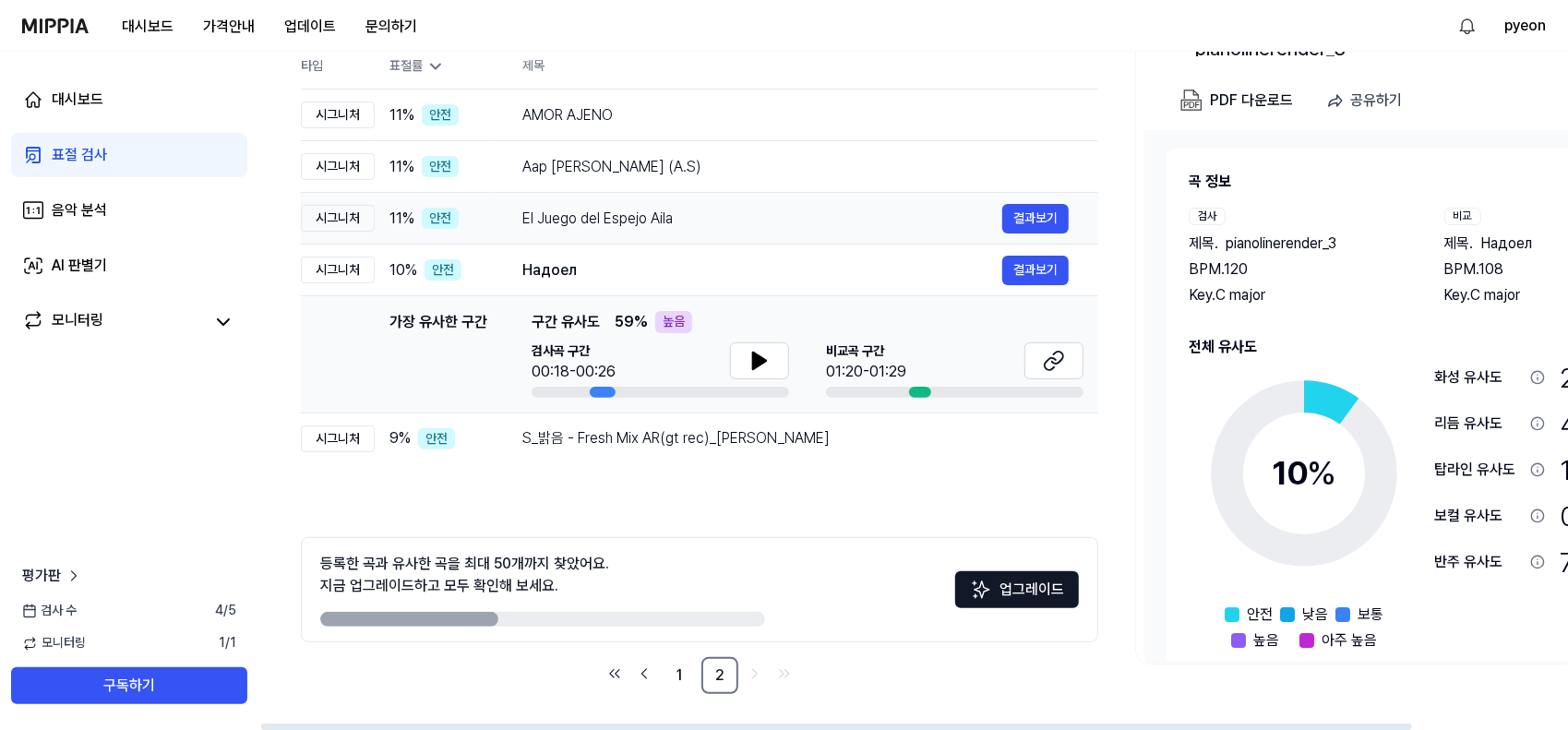
click at [715, 220] on div "El Juego del Espejo Aila" at bounding box center [762, 219] width 480 height 22
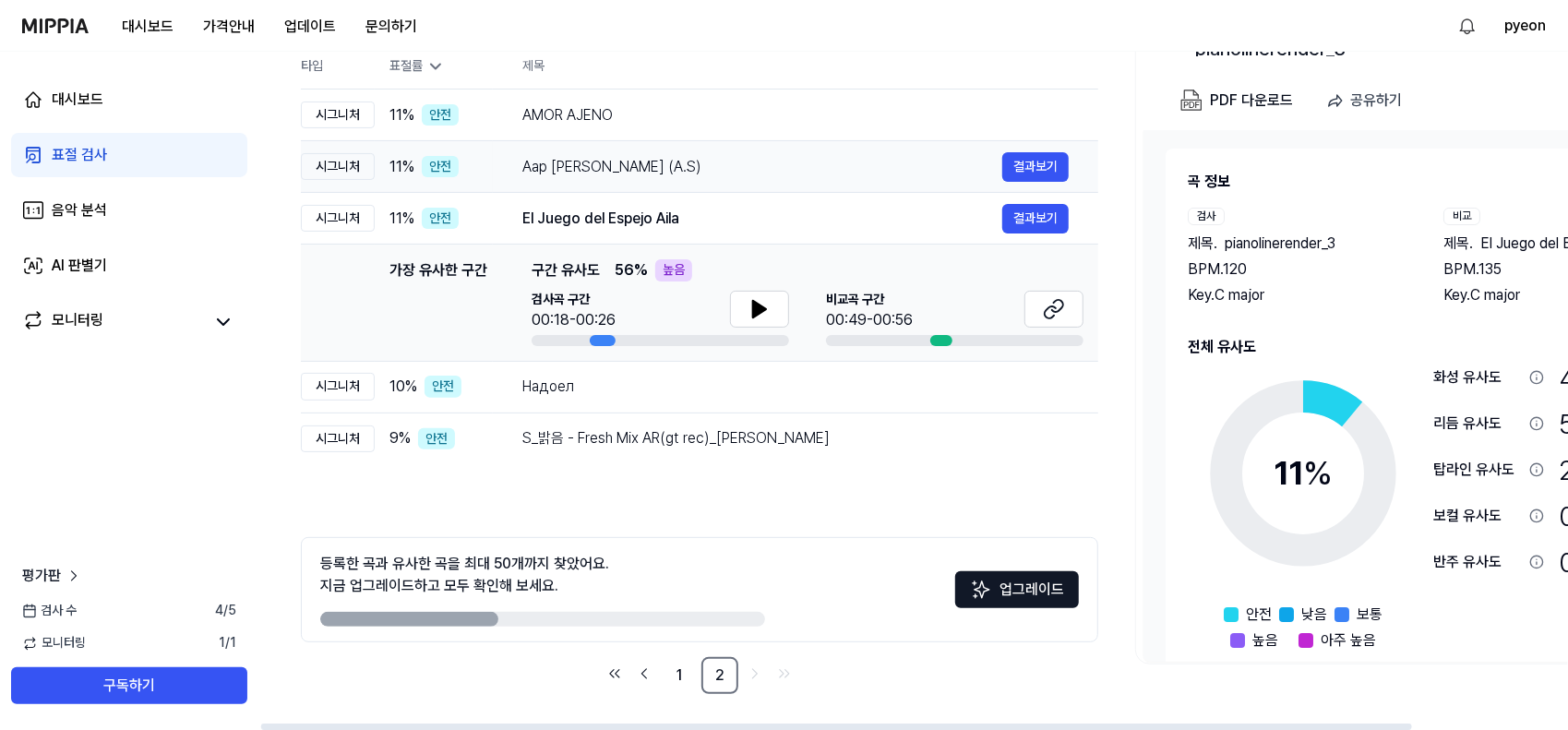
click at [716, 177] on div "Aap Ajayen Jo Mola (A.S) 결과보기" at bounding box center [795, 167] width 547 height 30
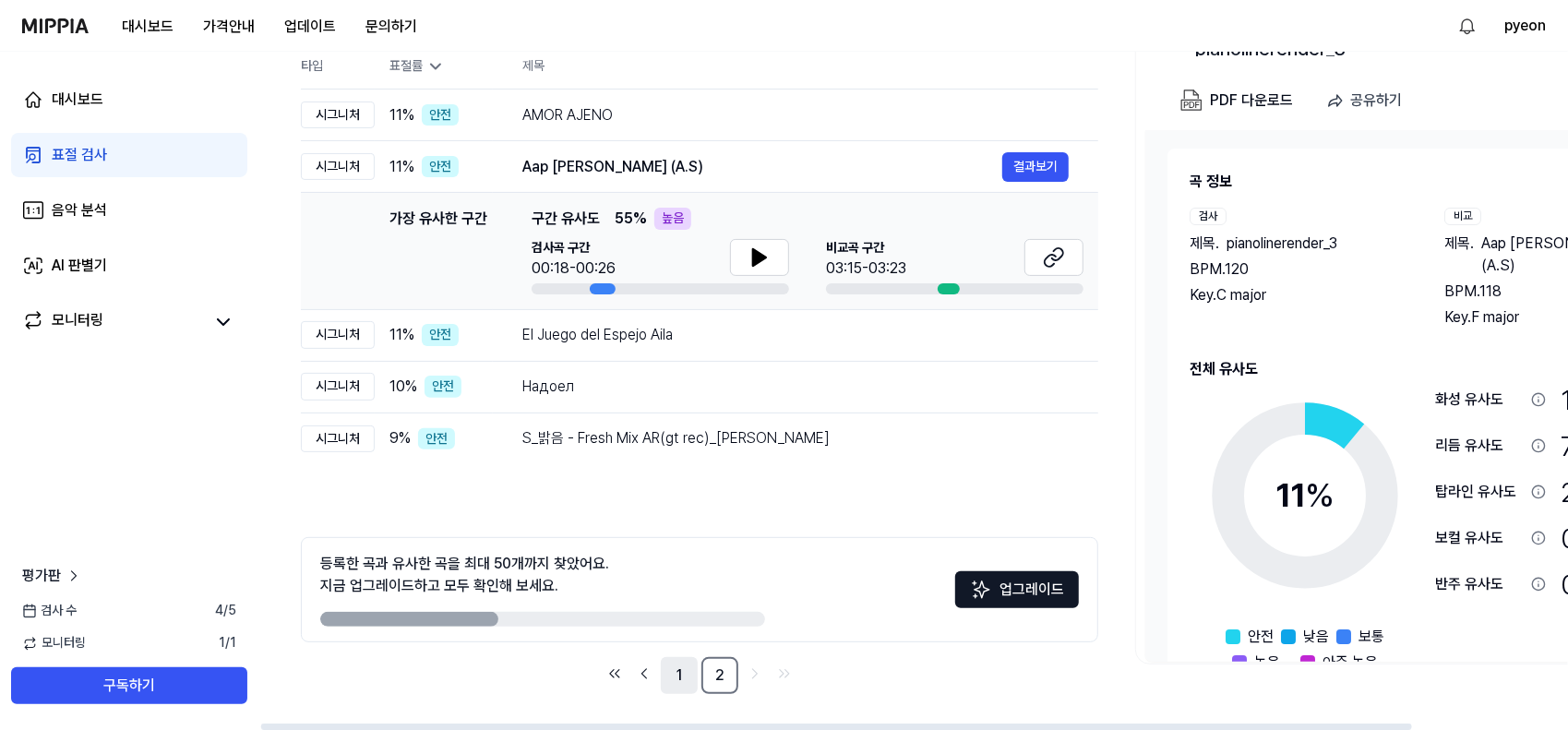
click at [672, 681] on link "1" at bounding box center [679, 675] width 37 height 37
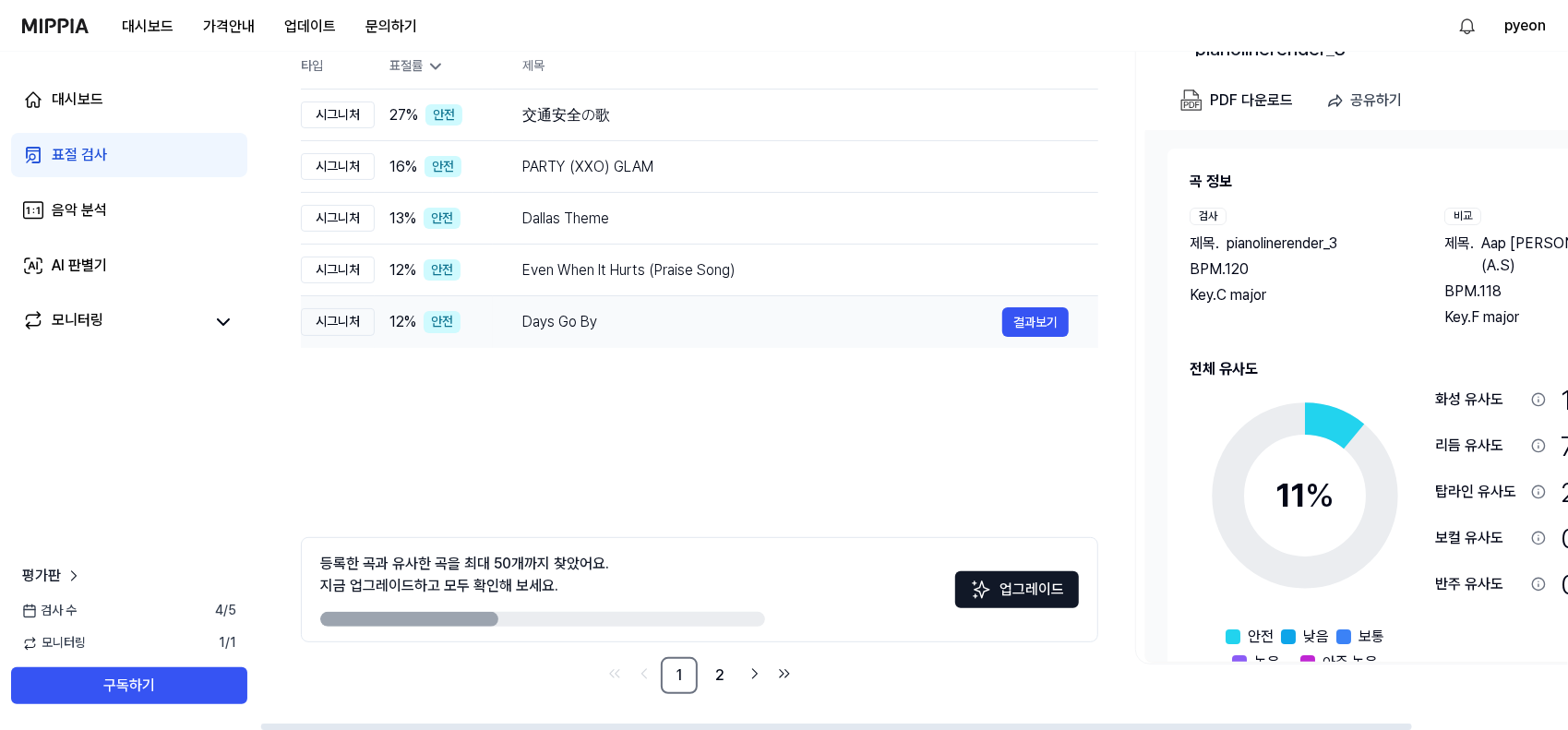
click at [620, 314] on div "Days Go By" at bounding box center [762, 322] width 480 height 22
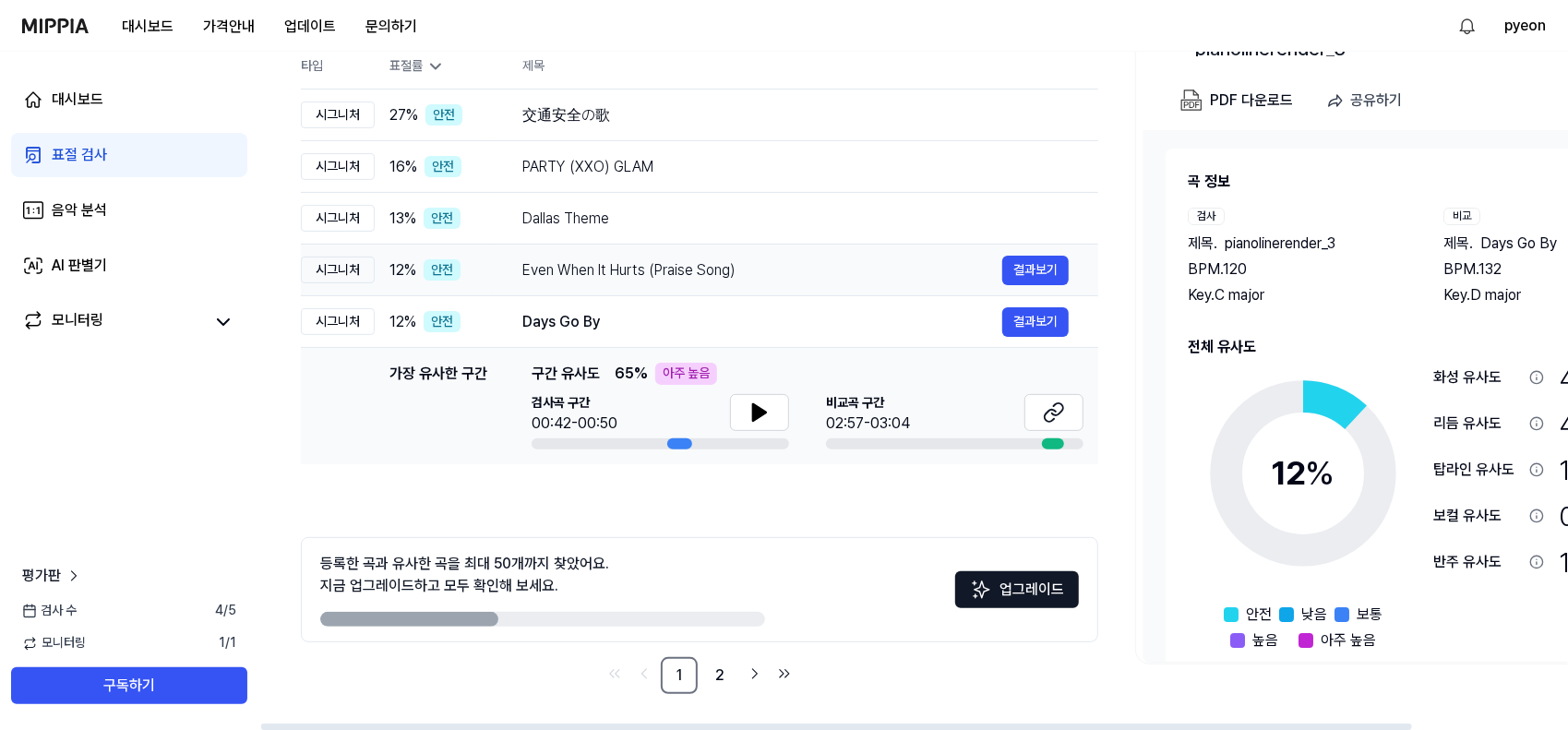
click at [631, 286] on td "Even When It Hurts (Praise Song) 결과보기" at bounding box center [795, 271] width 606 height 52
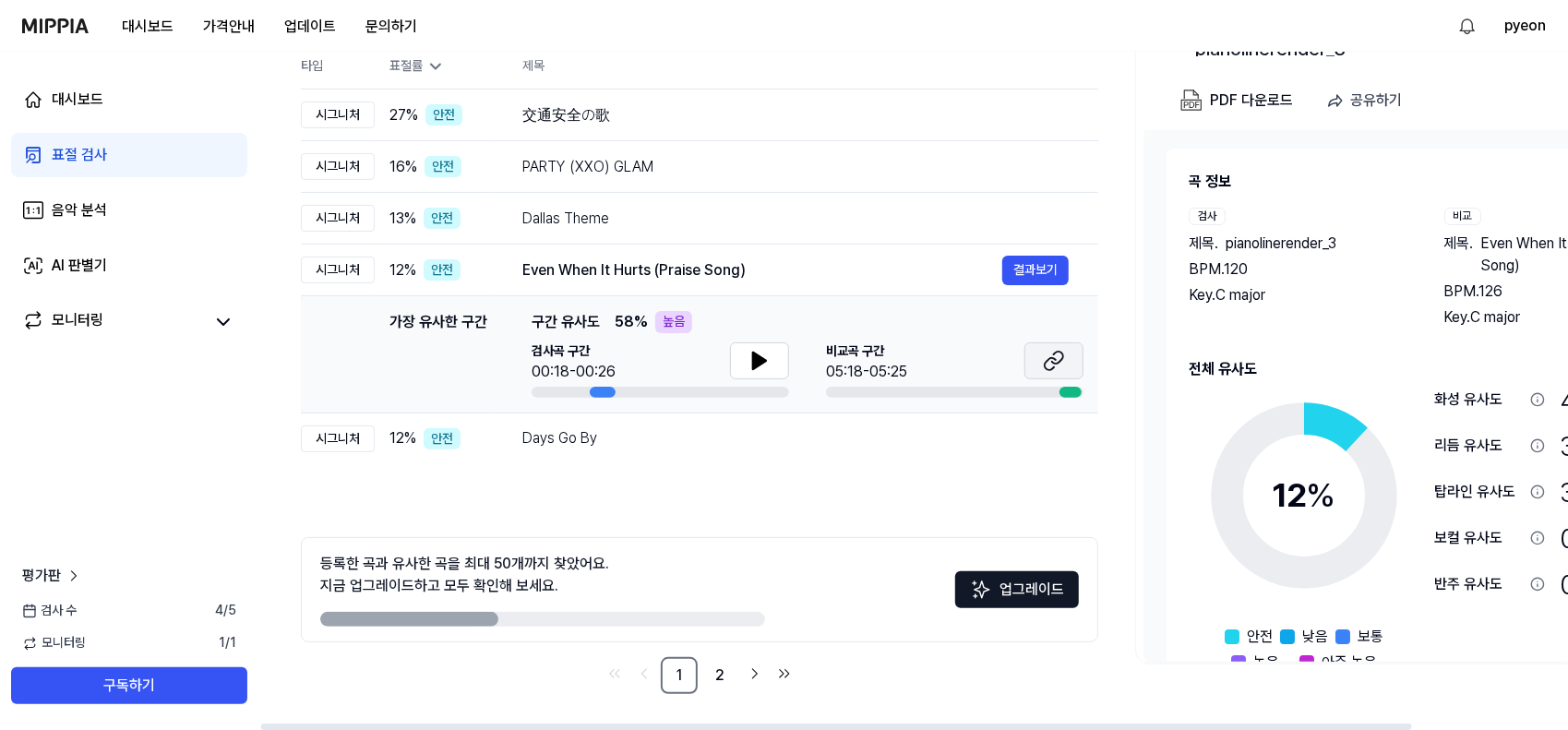
click at [1067, 368] on button at bounding box center [1054, 360] width 59 height 37
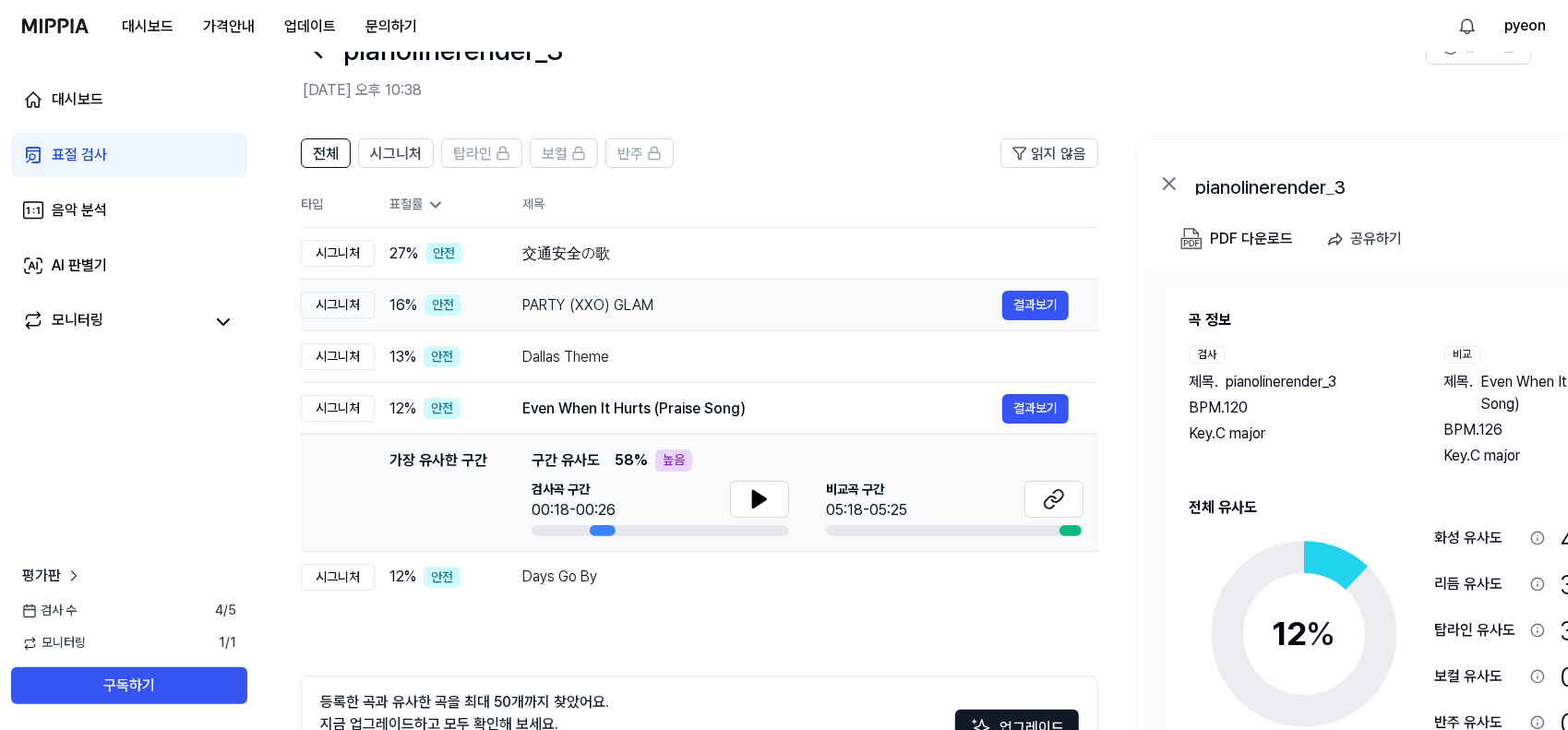
scroll to position [15, 0]
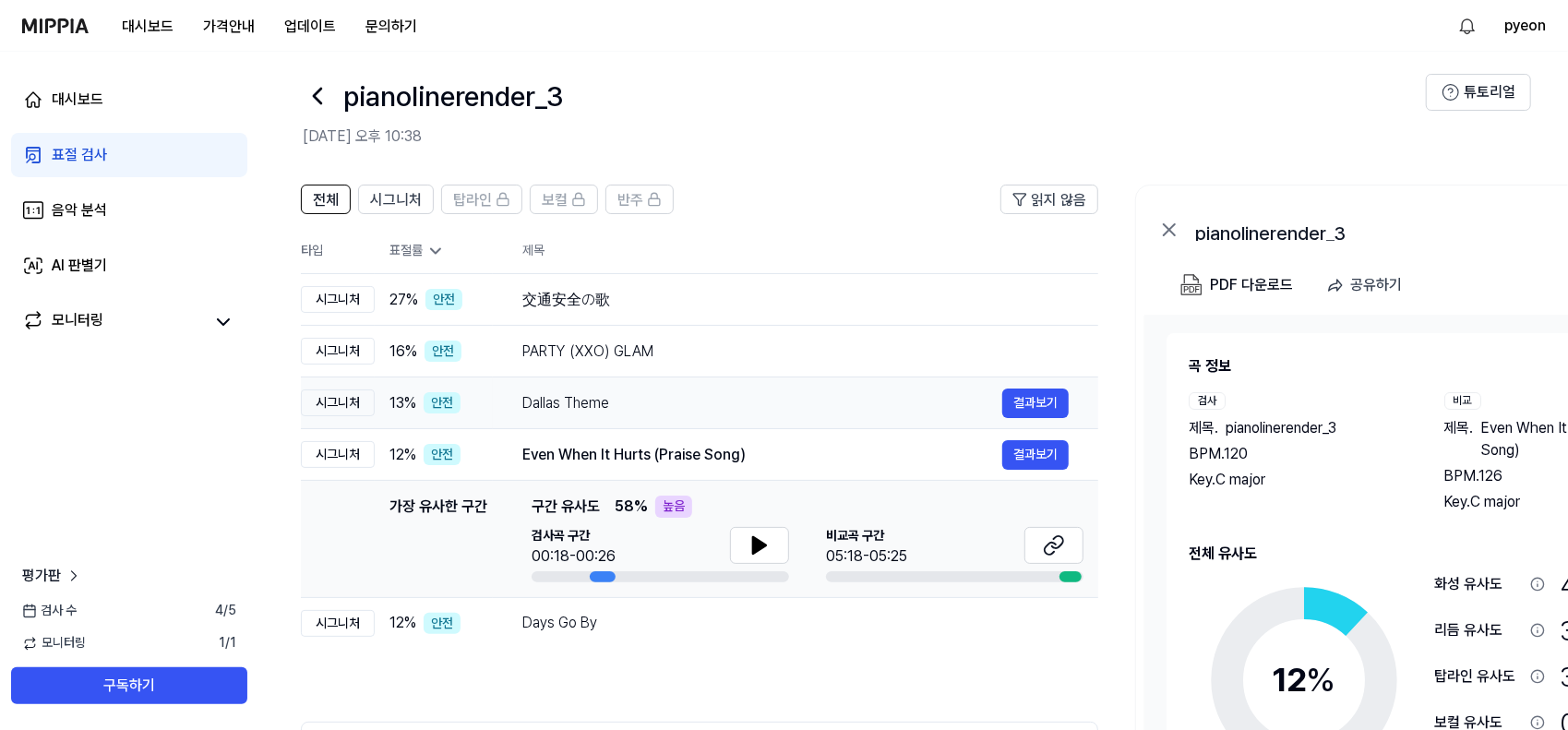
click at [677, 389] on div "Dallas Theme 결과보기" at bounding box center [795, 404] width 547 height 30
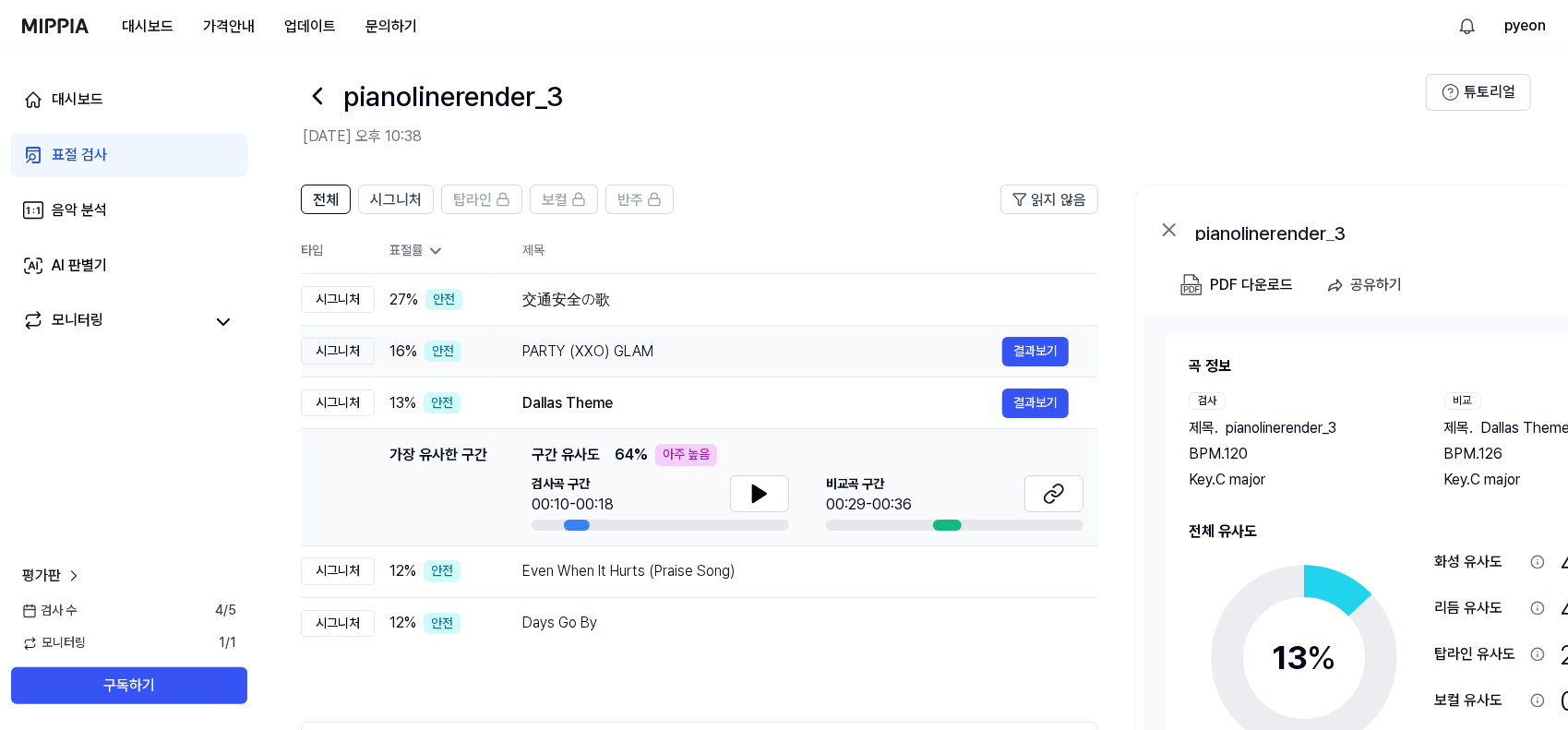
click at [729, 361] on div "PARTY (XXO) GLAM 결과보기" at bounding box center [795, 352] width 547 height 30
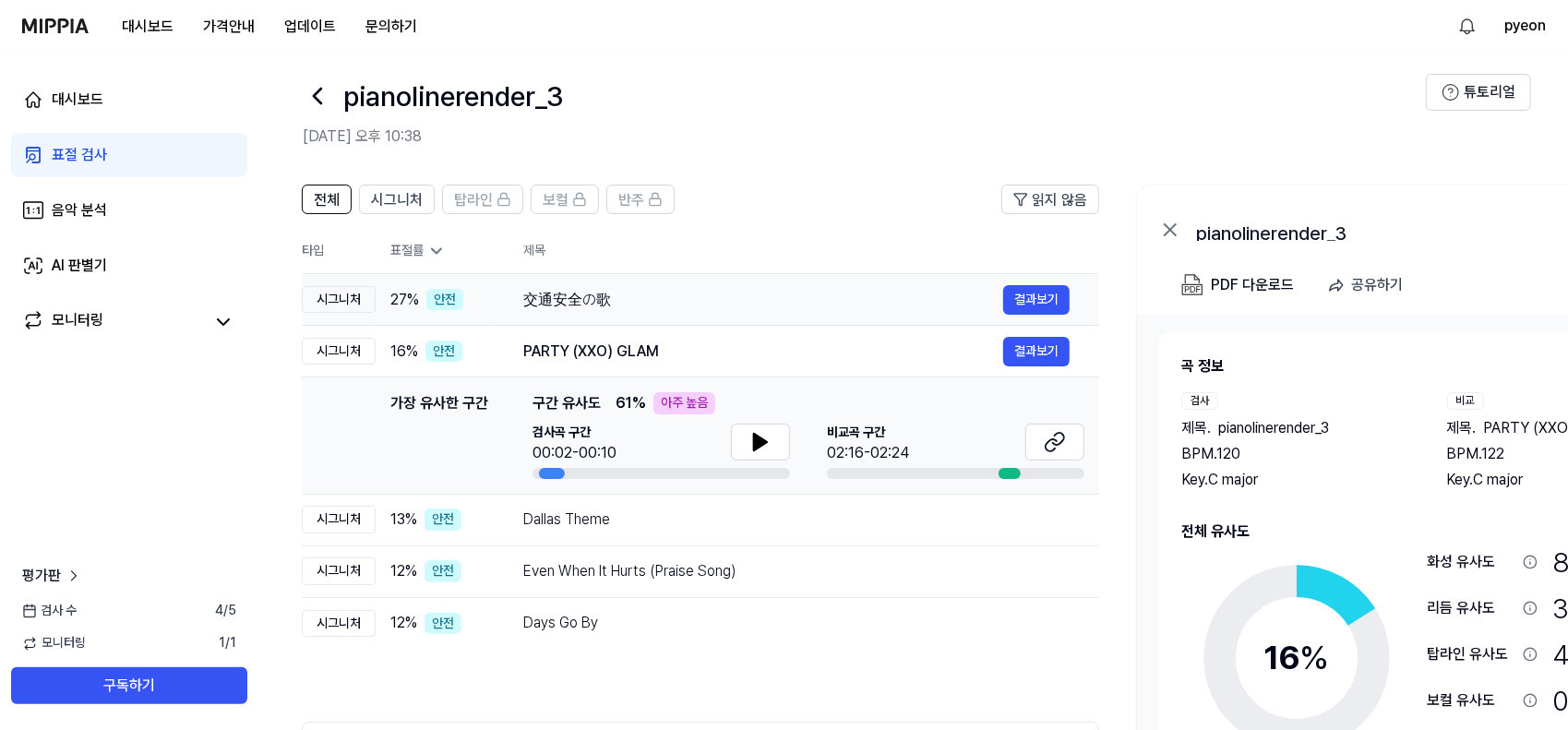
click at [750, 321] on td "交通安全の歌 결과보기" at bounding box center [796, 300] width 606 height 52
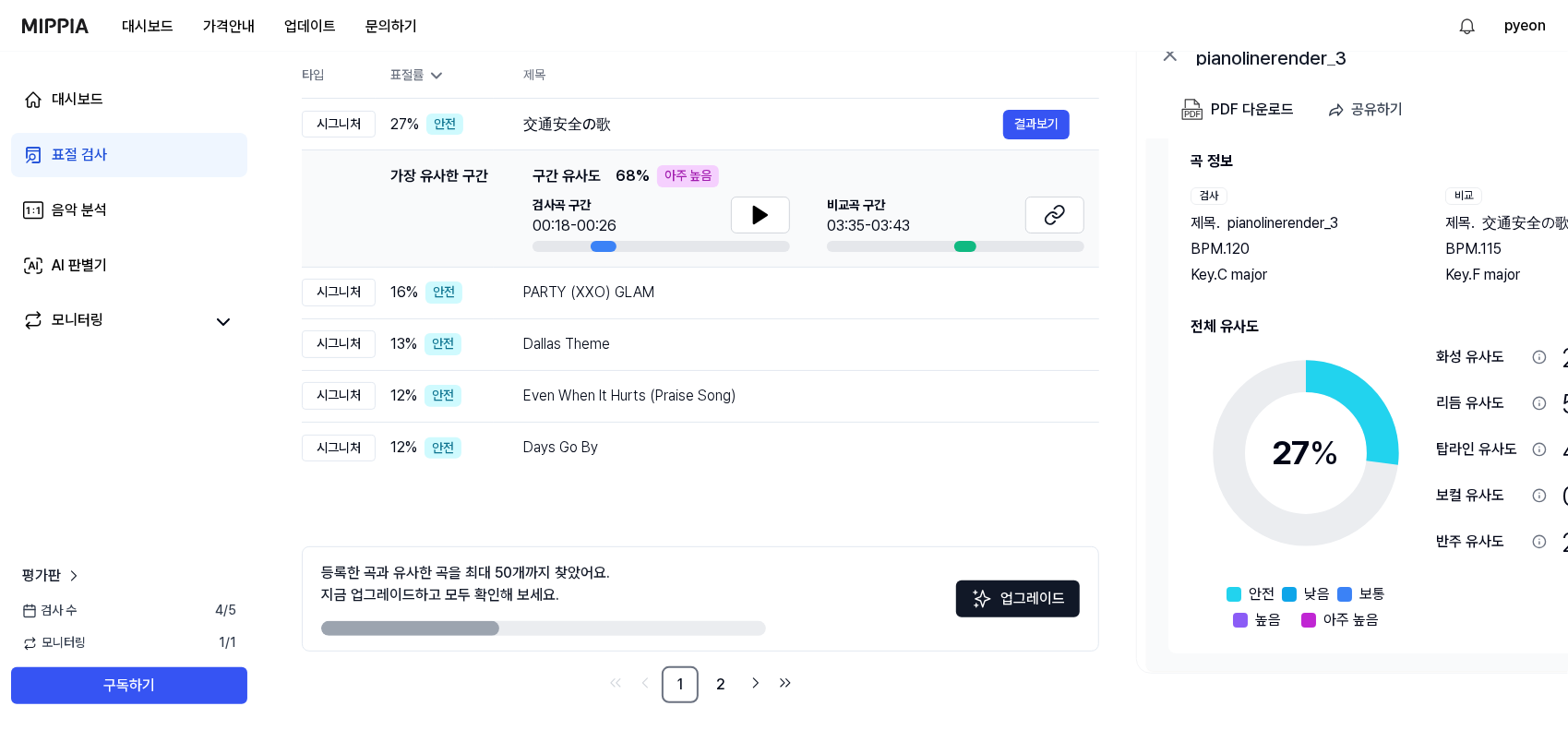
scroll to position [200, 0]
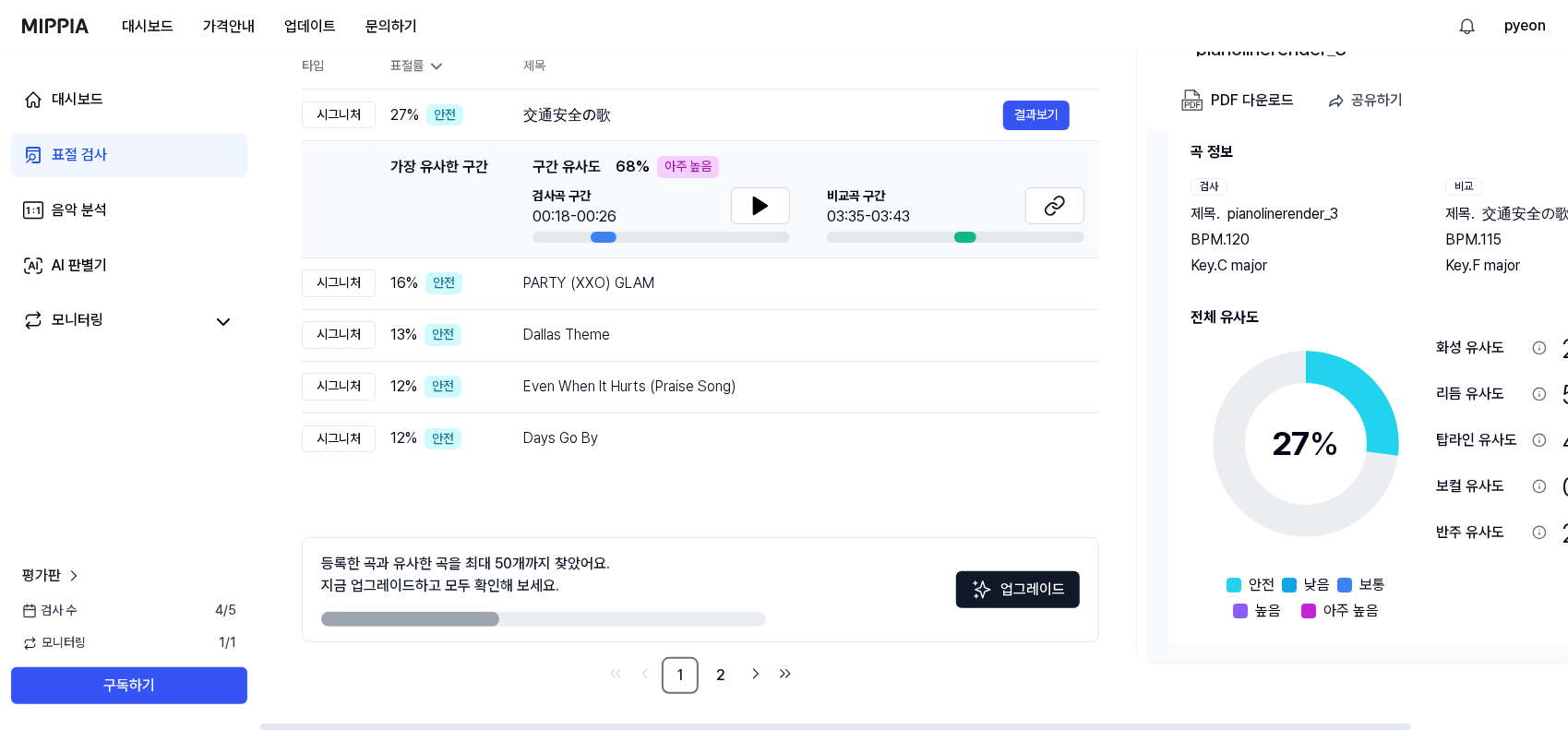
click at [1517, 446] on div "탑라인 유사도" at bounding box center [1481, 441] width 88 height 22
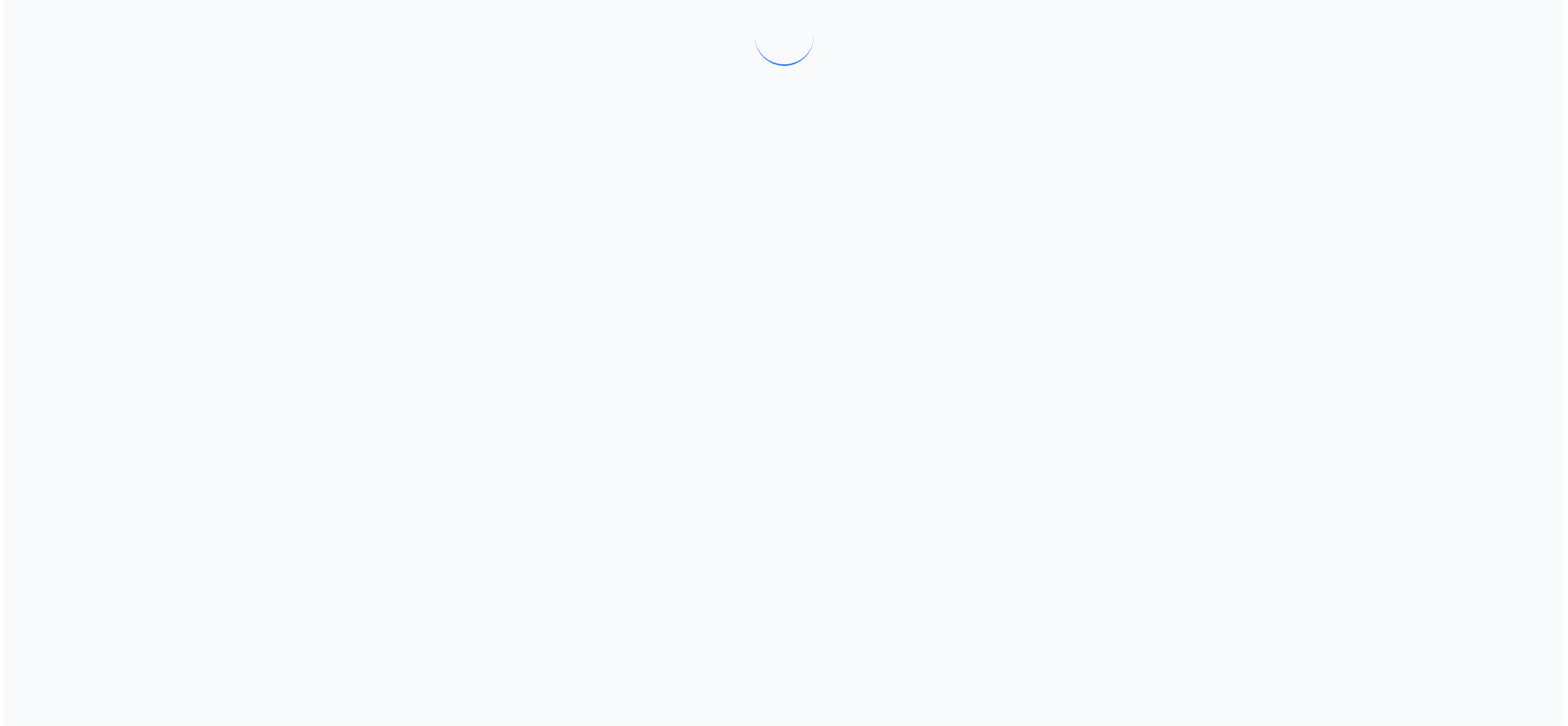
scroll to position [0, 0]
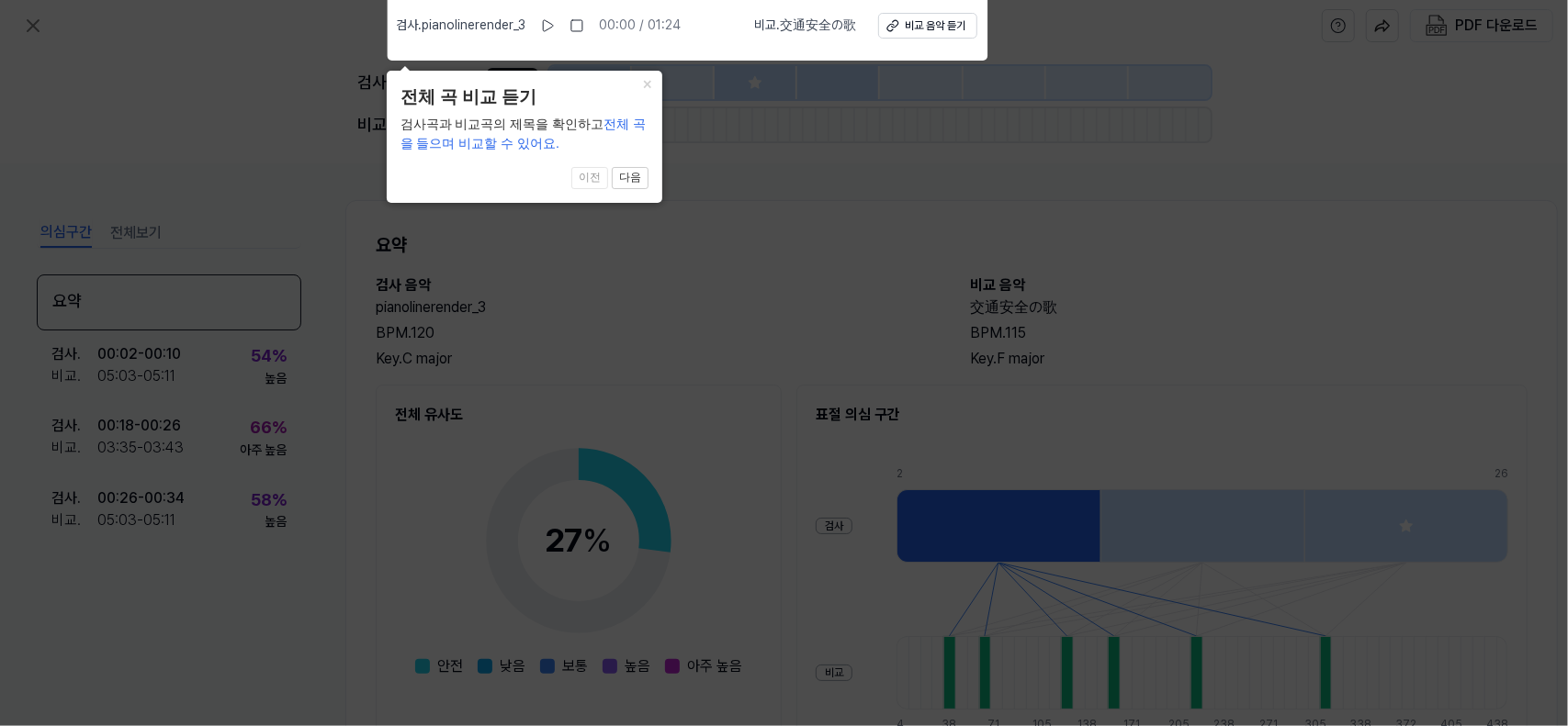
click at [963, 278] on icon at bounding box center [784, 359] width 1568 height 736
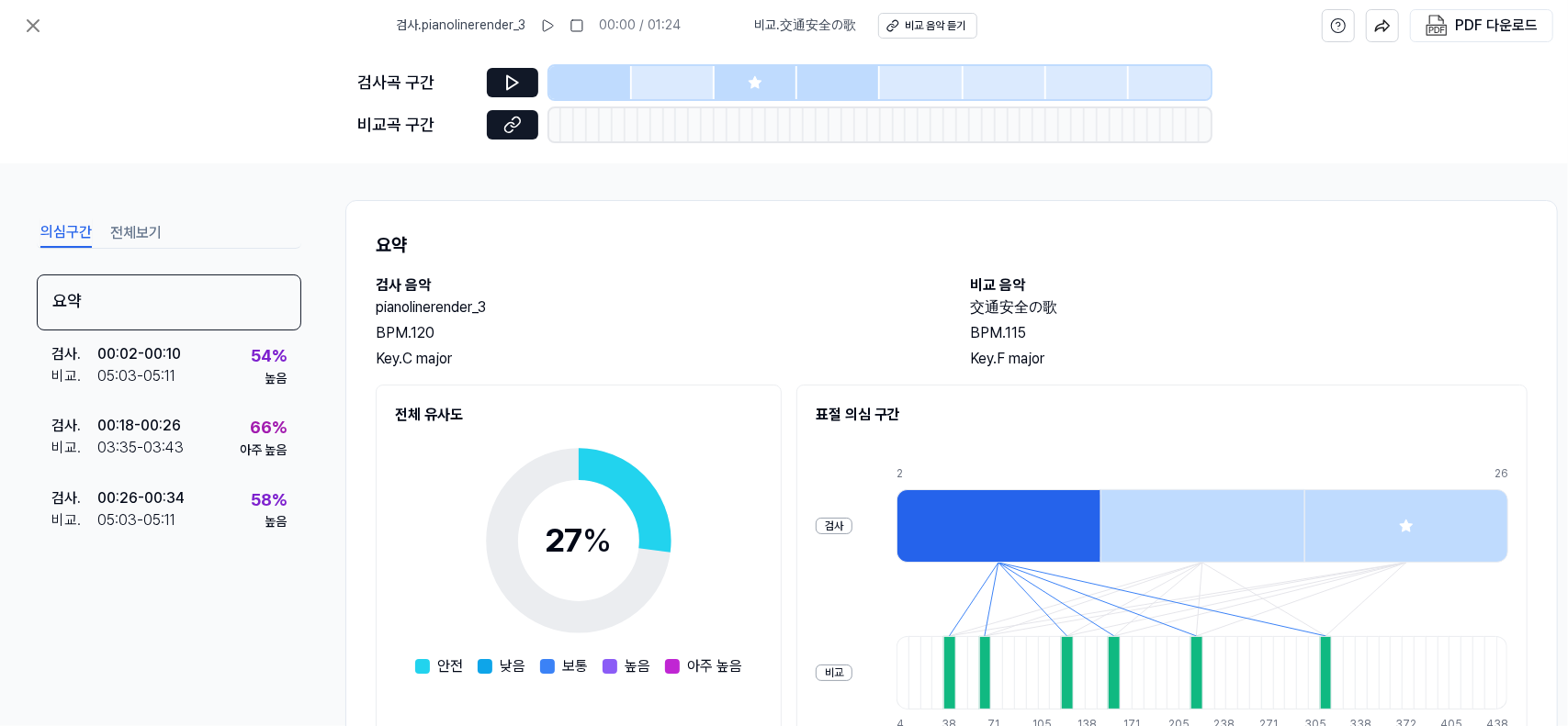
click at [701, 83] on div at bounding box center [674, 82] width 83 height 33
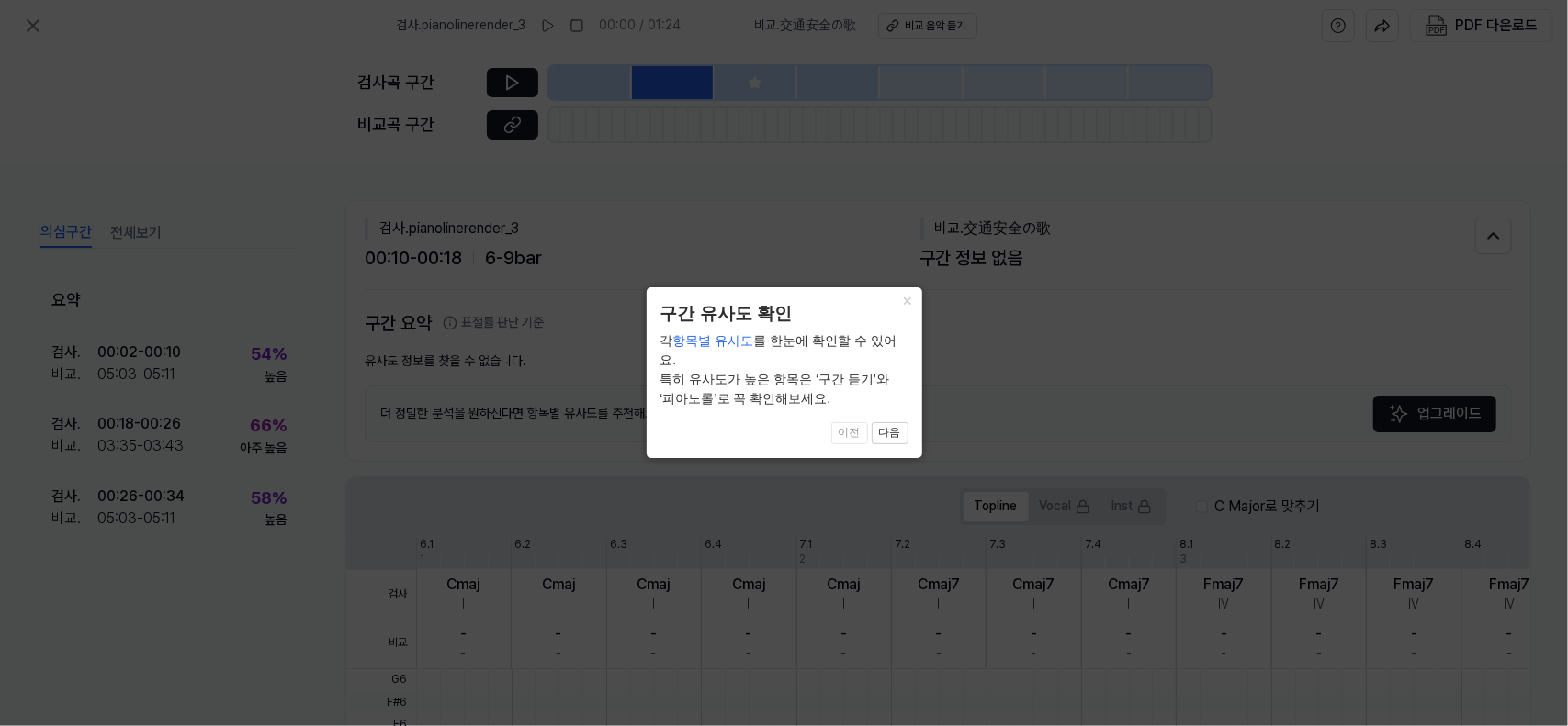
click at [753, 78] on icon at bounding box center [784, 363] width 1568 height 726
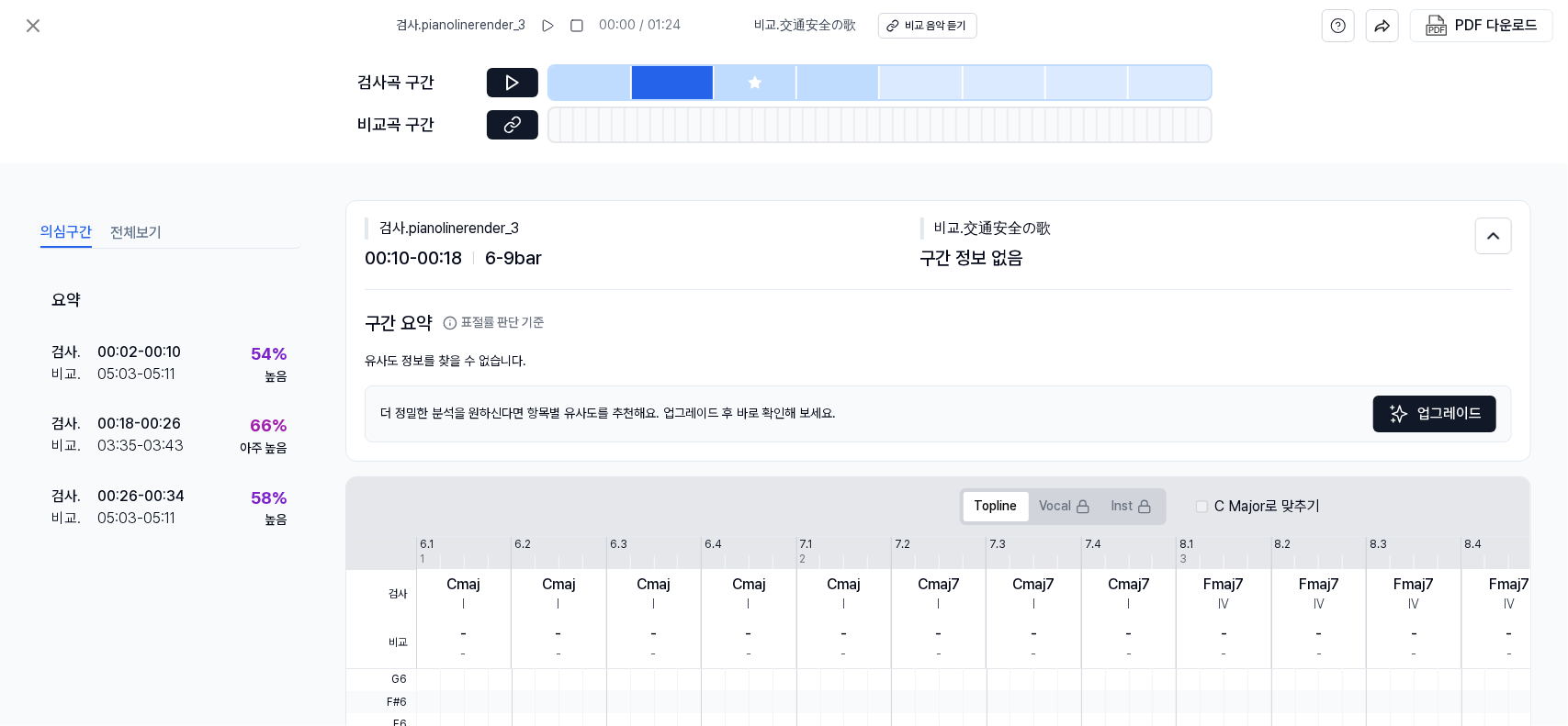
click at [776, 72] on div at bounding box center [756, 82] width 83 height 33
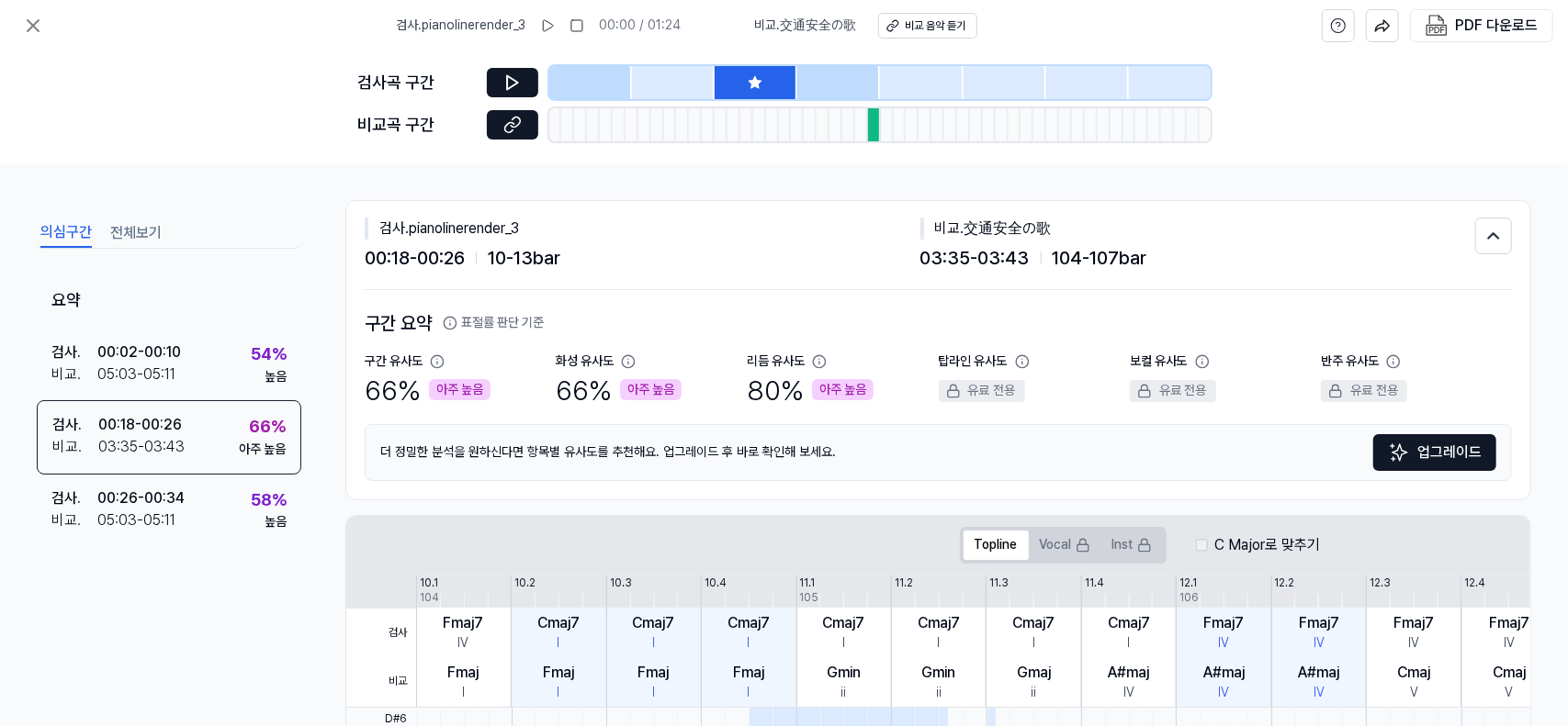
click at [602, 89] on div at bounding box center [591, 82] width 83 height 33
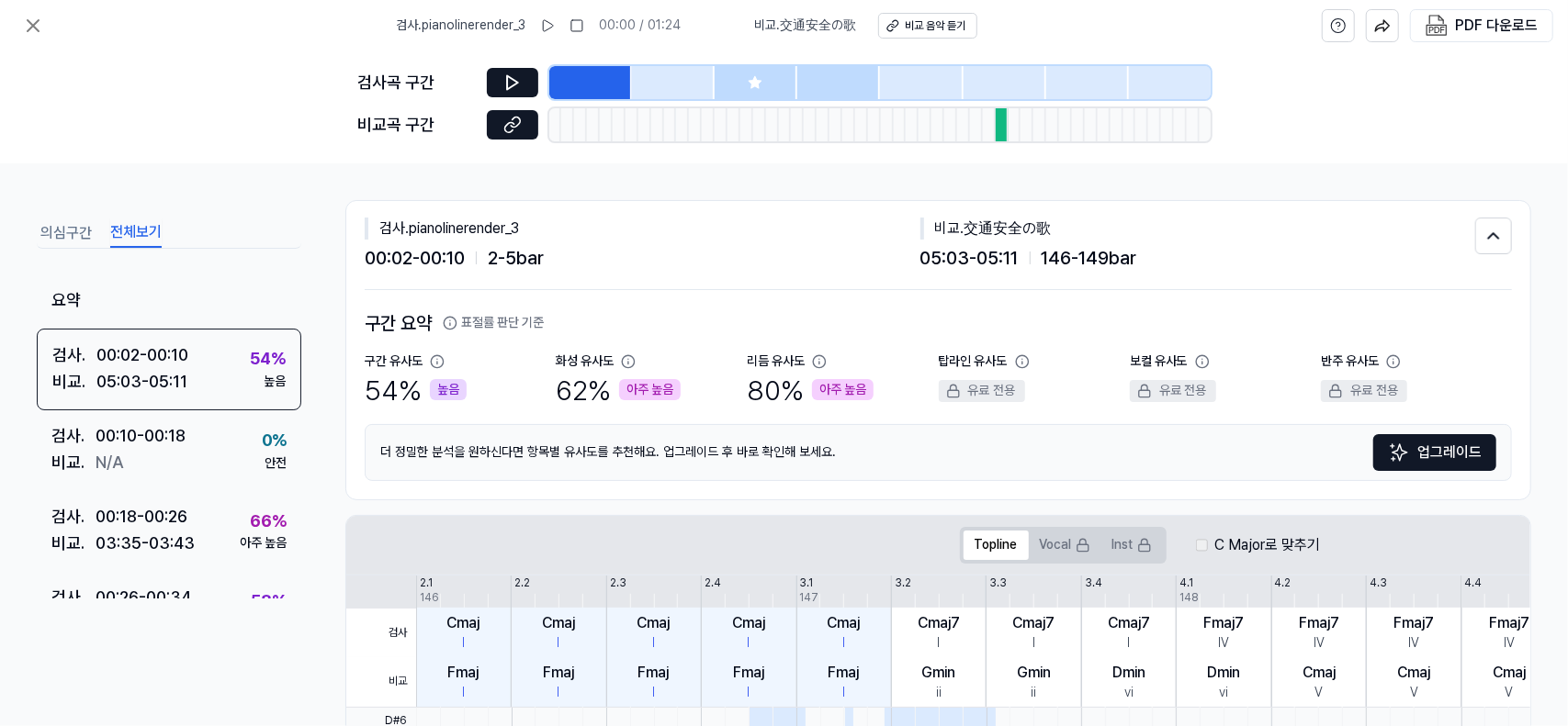
click at [138, 227] on button "전체보기" at bounding box center [136, 233] width 51 height 30
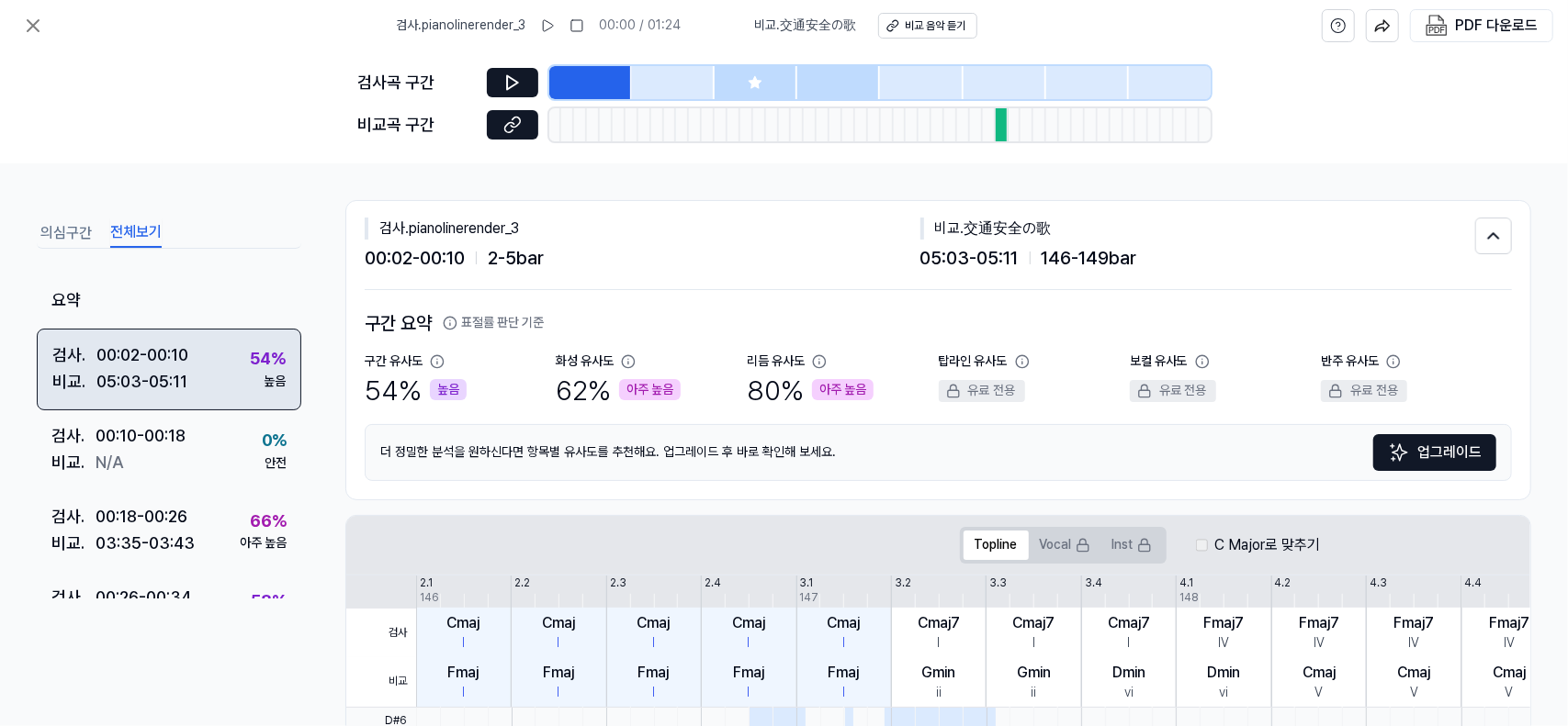
click at [192, 393] on div "검사 . 00:02 - 00:10 비교 . 05:03 - 05:11 54 % 높음" at bounding box center [168, 370] width 264 height 83
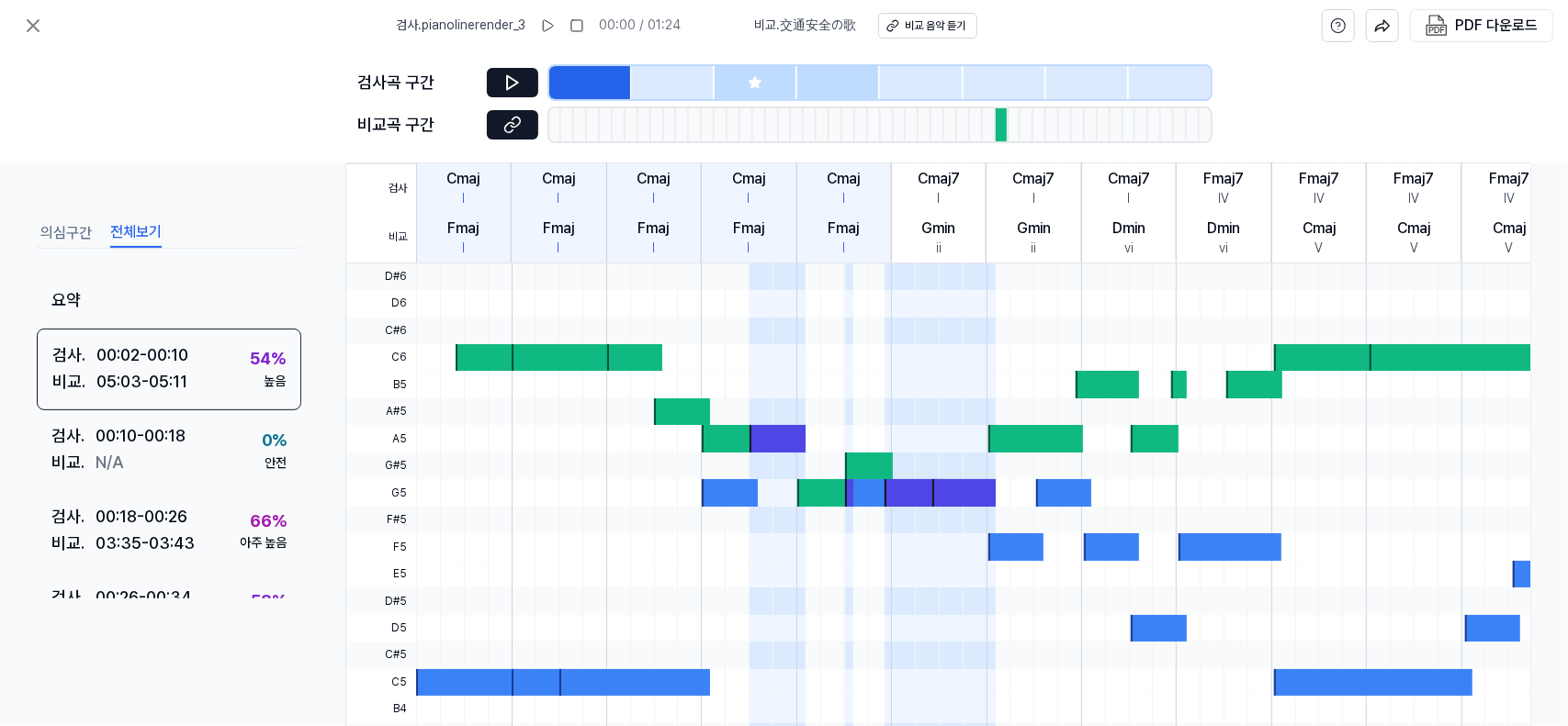
scroll to position [530, 0]
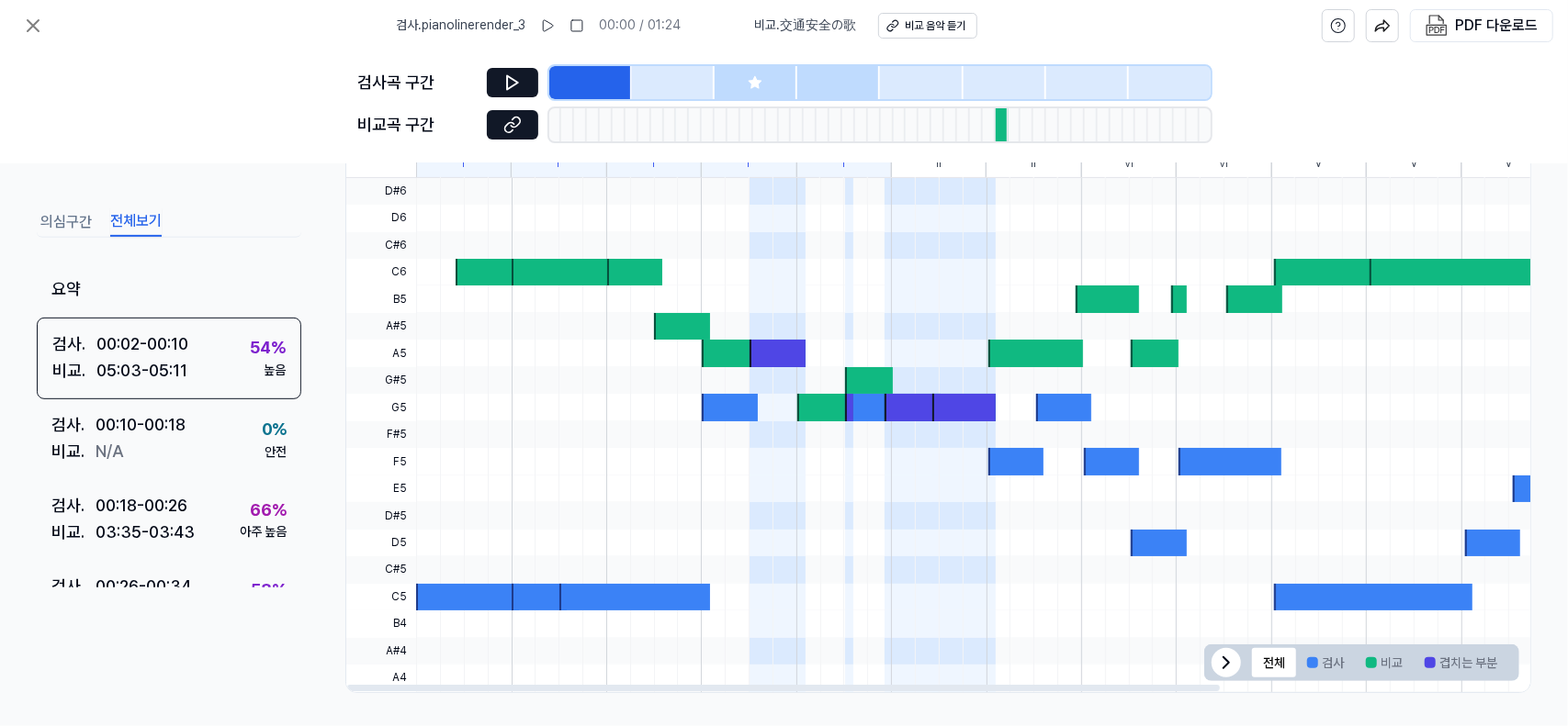
drag, startPoint x: 489, startPoint y: 494, endPoint x: 544, endPoint y: 489, distance: 55.2
click at [544, 489] on div at bounding box center [1175, 489] width 1518 height 27
click at [669, 477] on div at bounding box center [1175, 489] width 1518 height 27
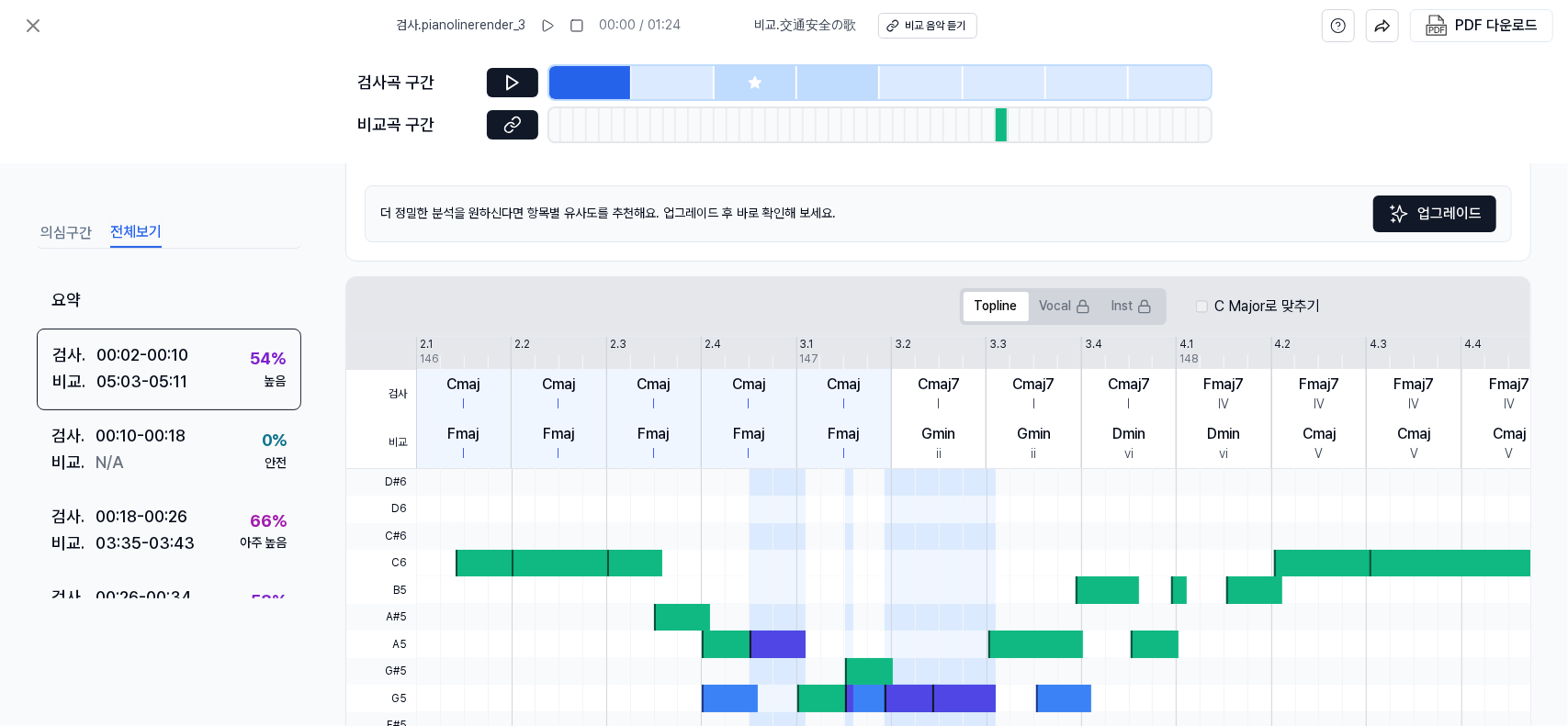
scroll to position [346, 0]
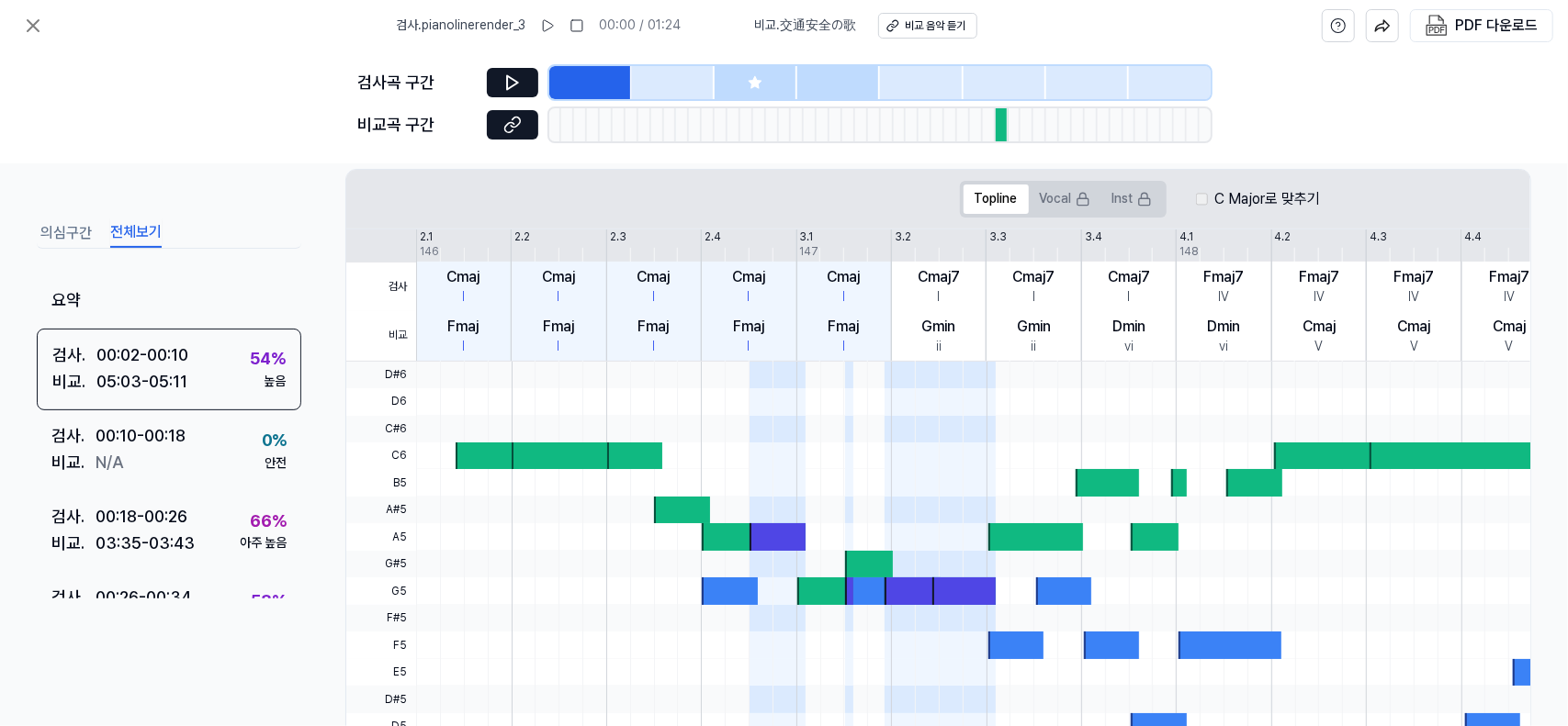
click at [758, 80] on icon at bounding box center [755, 82] width 12 height 12
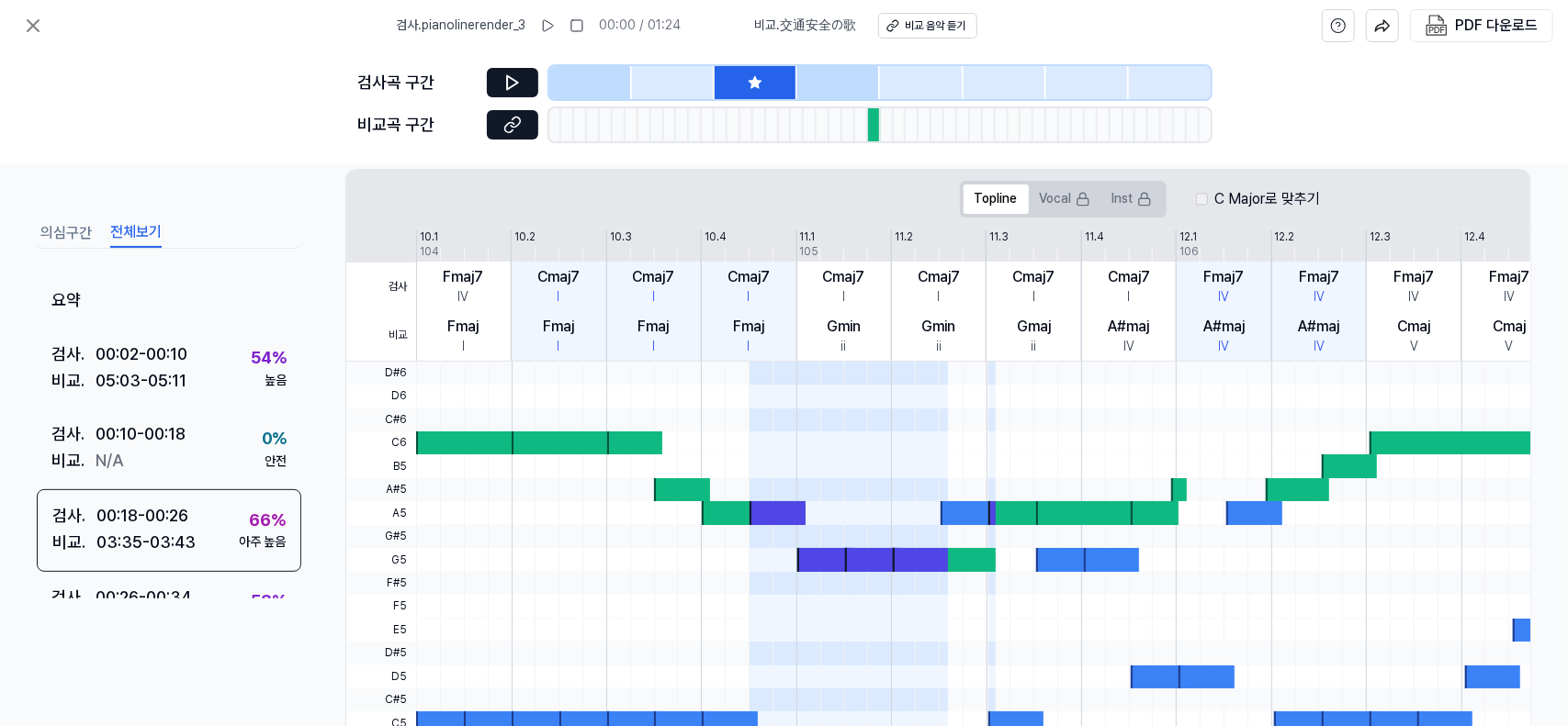
click at [741, 282] on div "Cmaj7" at bounding box center [748, 277] width 43 height 22
click at [837, 283] on div "Cmaj7" at bounding box center [844, 277] width 43 height 22
click at [946, 291] on div "Cmaj7 I" at bounding box center [940, 287] width 95 height 49
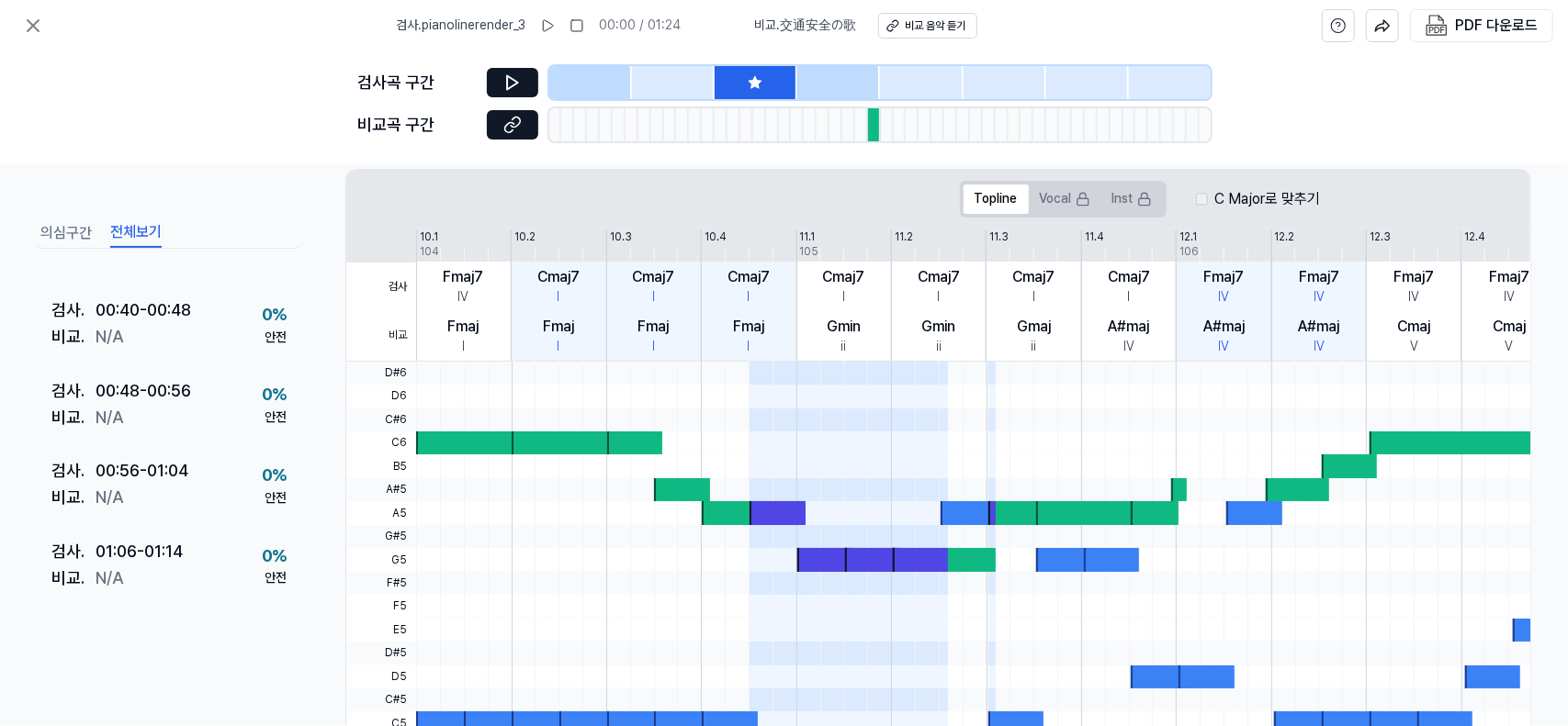
scroll to position [374, 0]
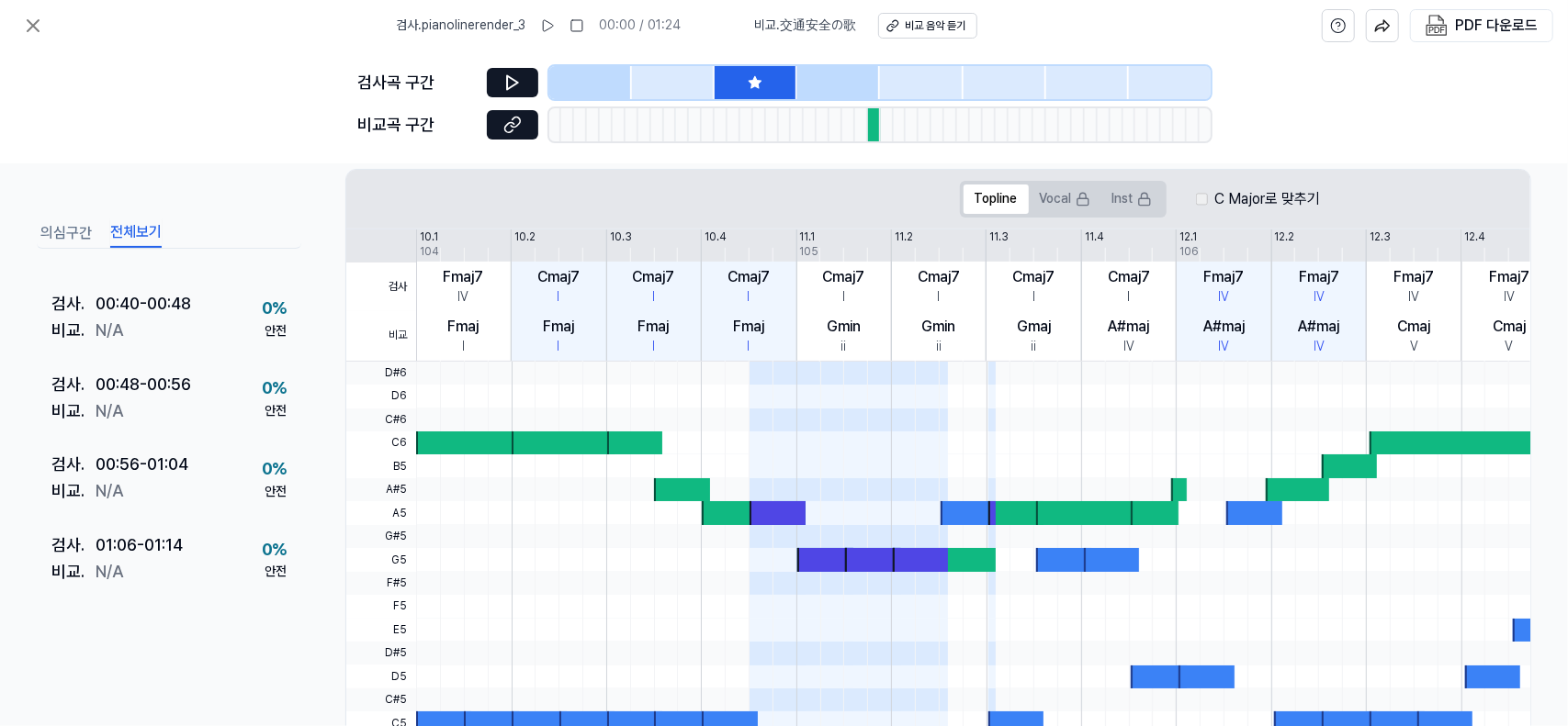
click at [68, 227] on button "의심구간" at bounding box center [66, 233] width 51 height 30
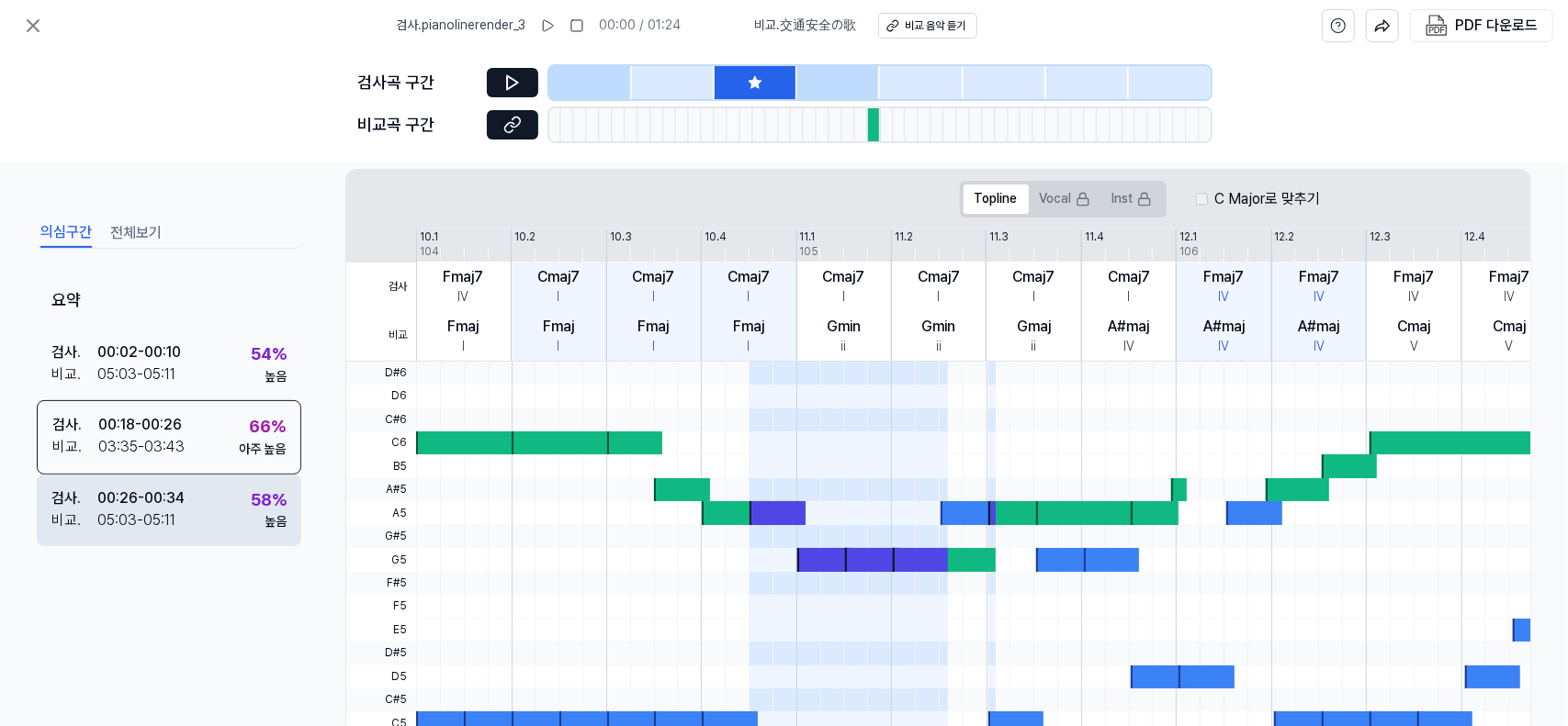
click at [146, 492] on div "00:26 - 00:34" at bounding box center [140, 499] width 87 height 22
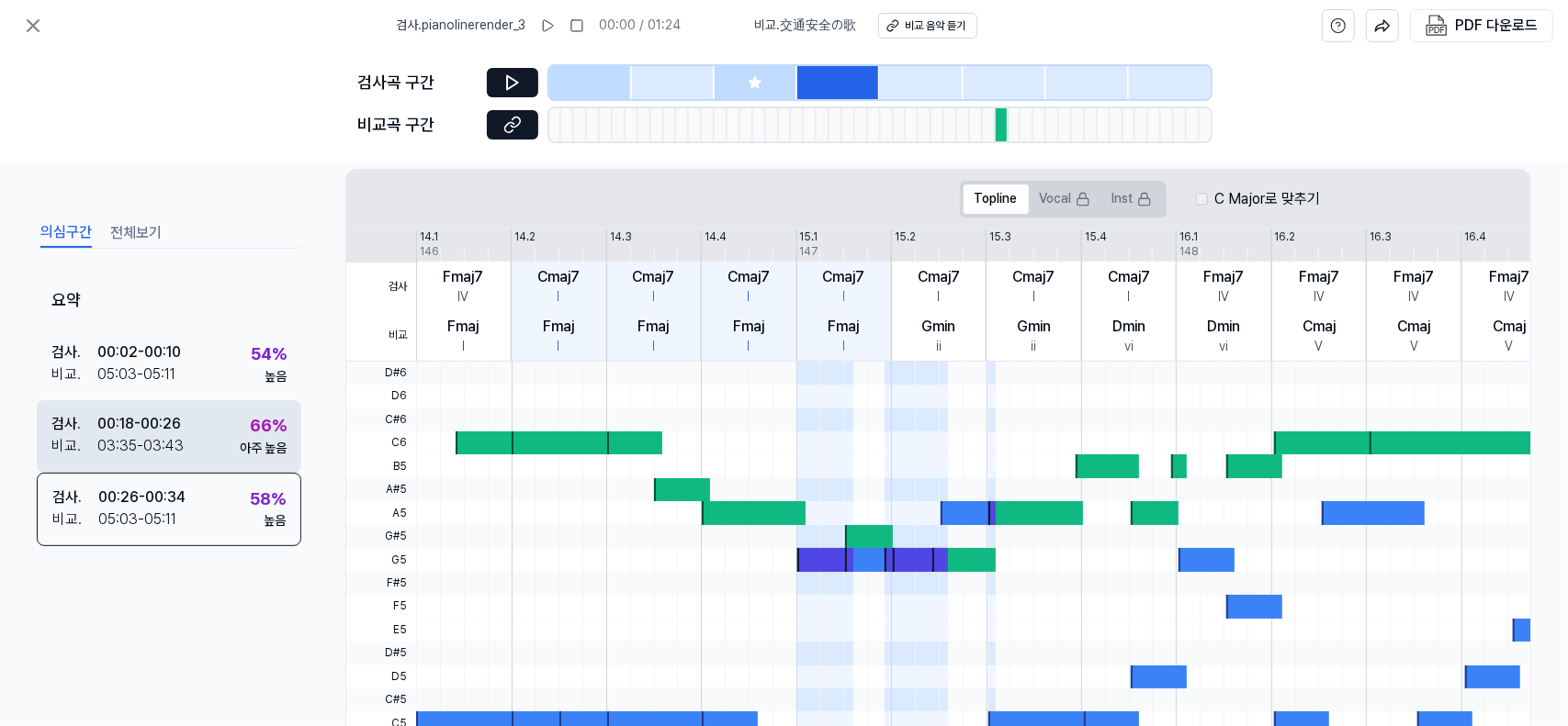
click at [176, 427] on div "00:18 - 00:26" at bounding box center [138, 424] width 83 height 22
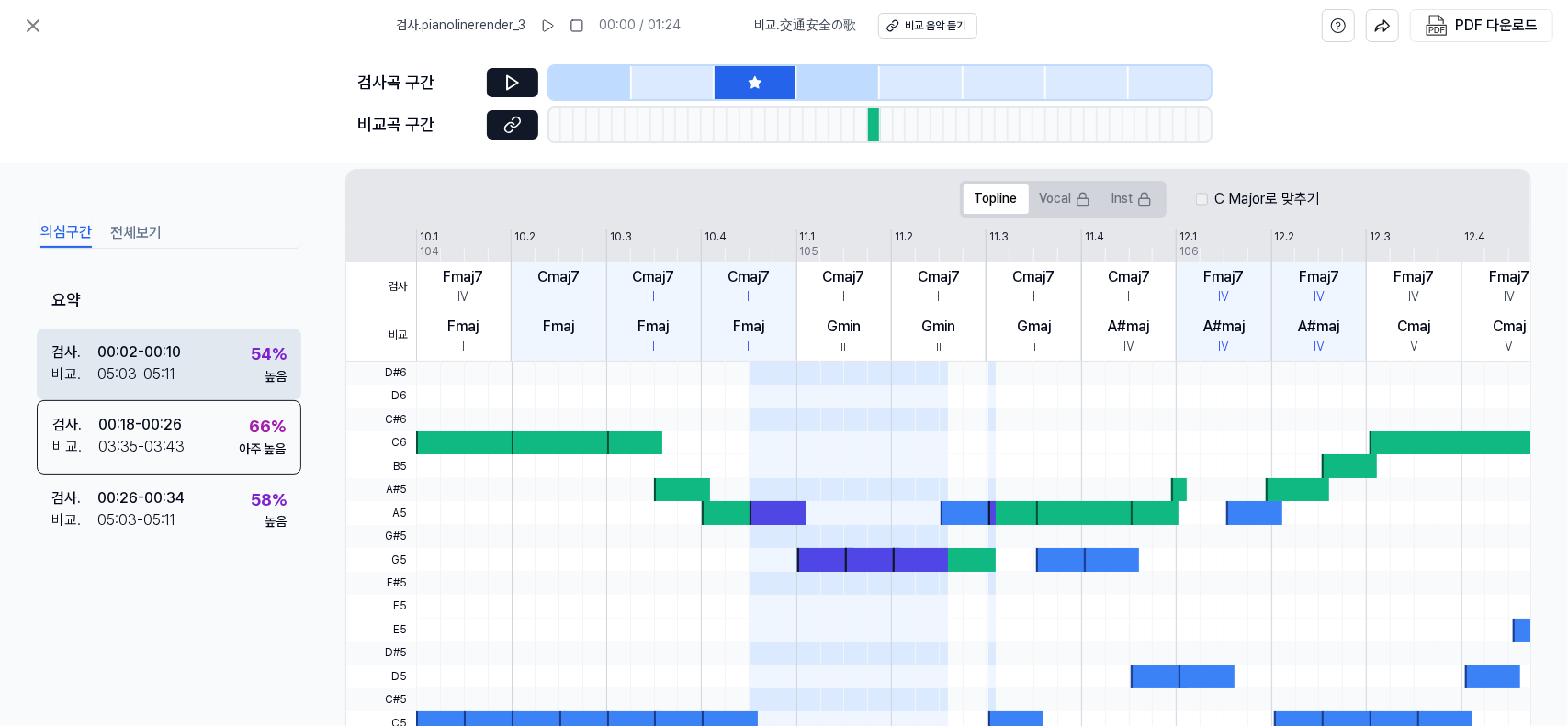
click at [189, 363] on div "검사 . 00:02 - 00:10 비교 . 05:03 - 05:11 54 % 높음" at bounding box center [168, 364] width 264 height 71
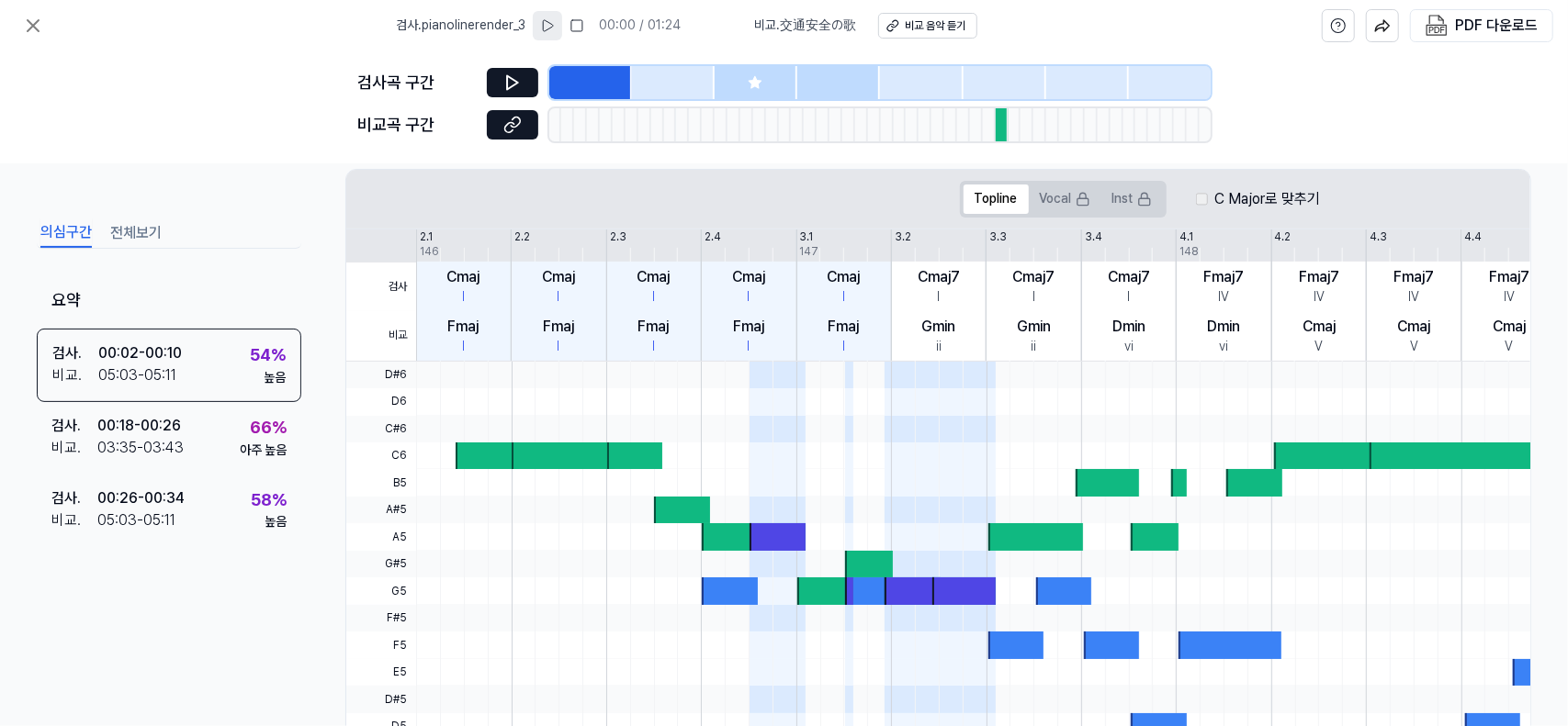
click at [558, 25] on button at bounding box center [547, 26] width 30 height 30
click at [735, 73] on div at bounding box center [756, 82] width 83 height 33
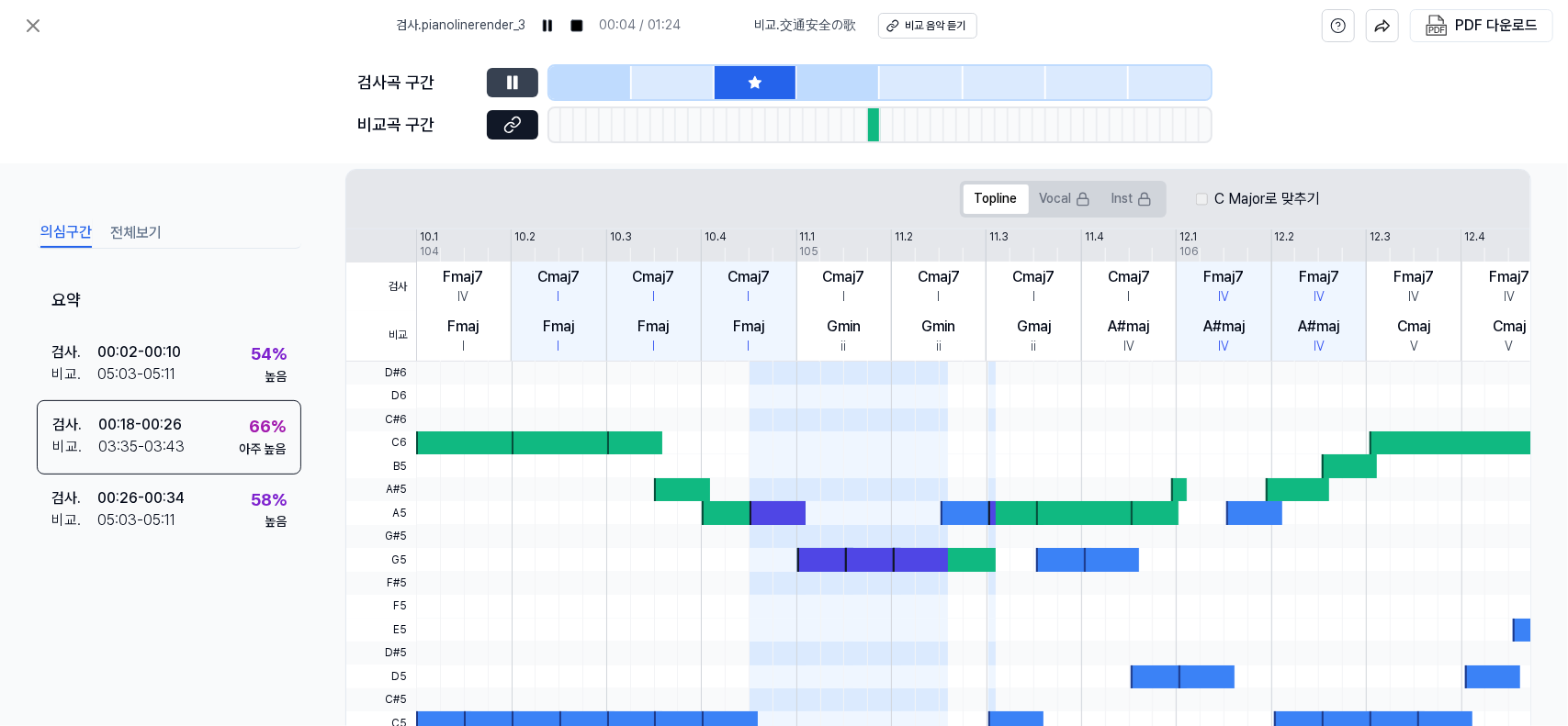
click at [504, 72] on button at bounding box center [512, 83] width 51 height 30
click at [123, 236] on button "전체보기" at bounding box center [136, 233] width 51 height 30
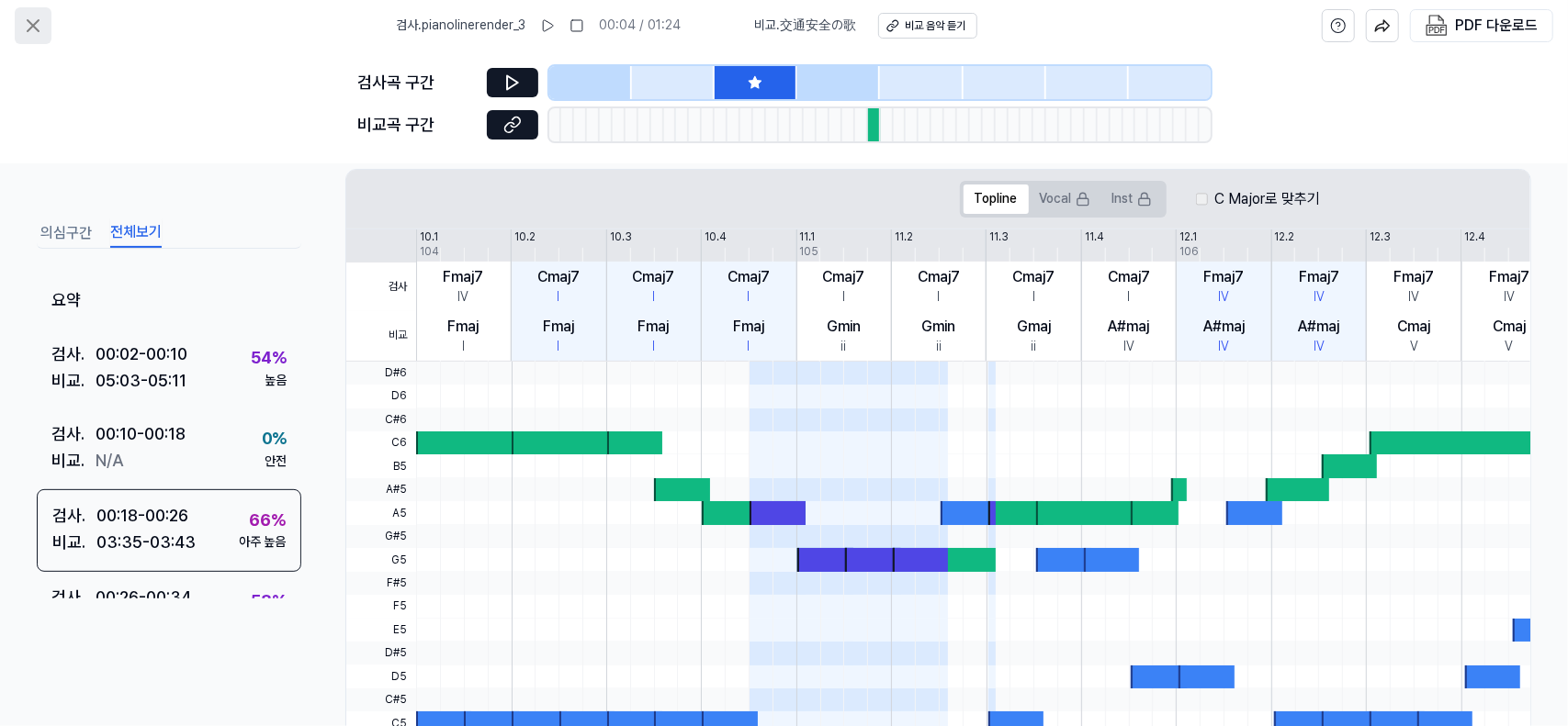
click at [25, 29] on icon at bounding box center [33, 26] width 22 height 22
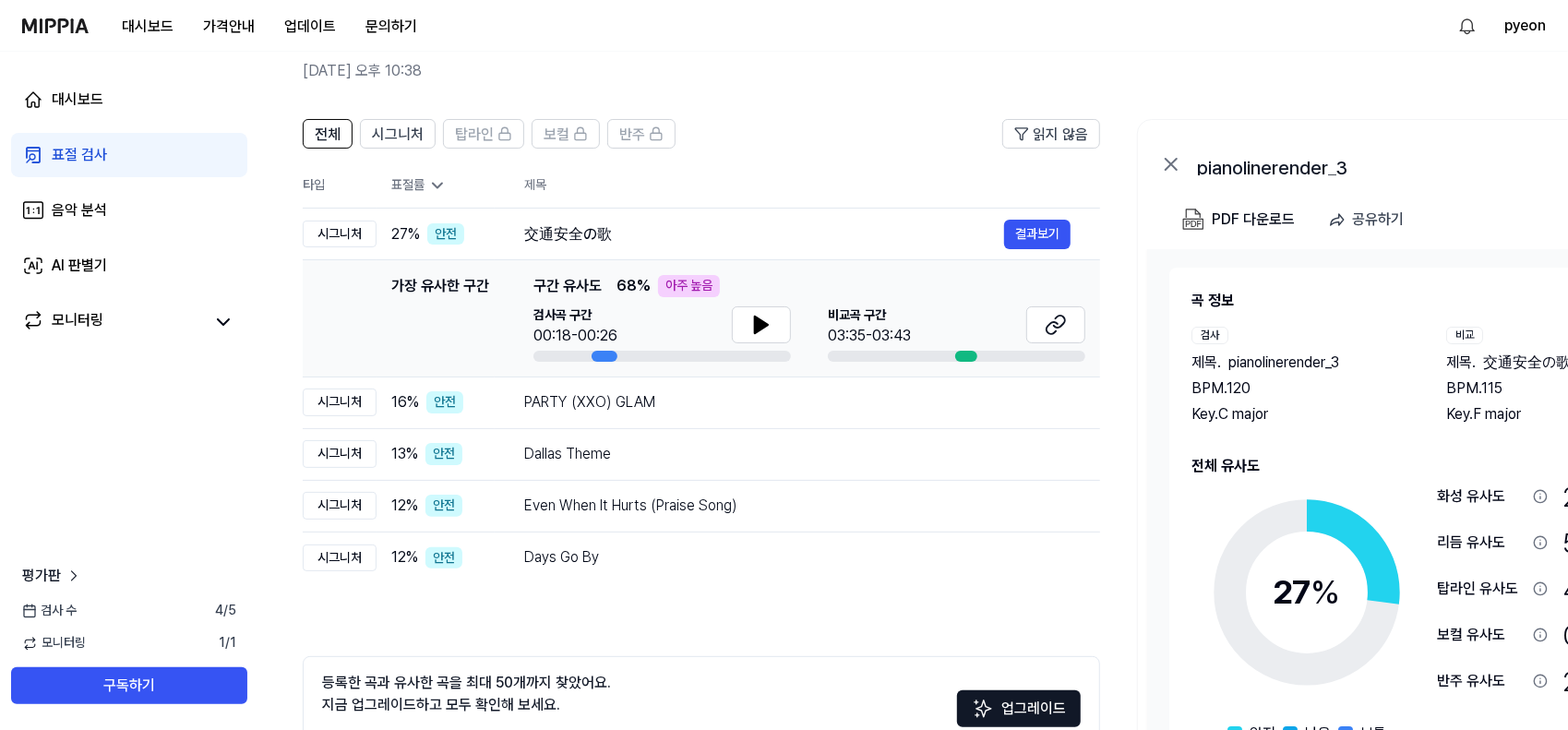
scroll to position [15, 0]
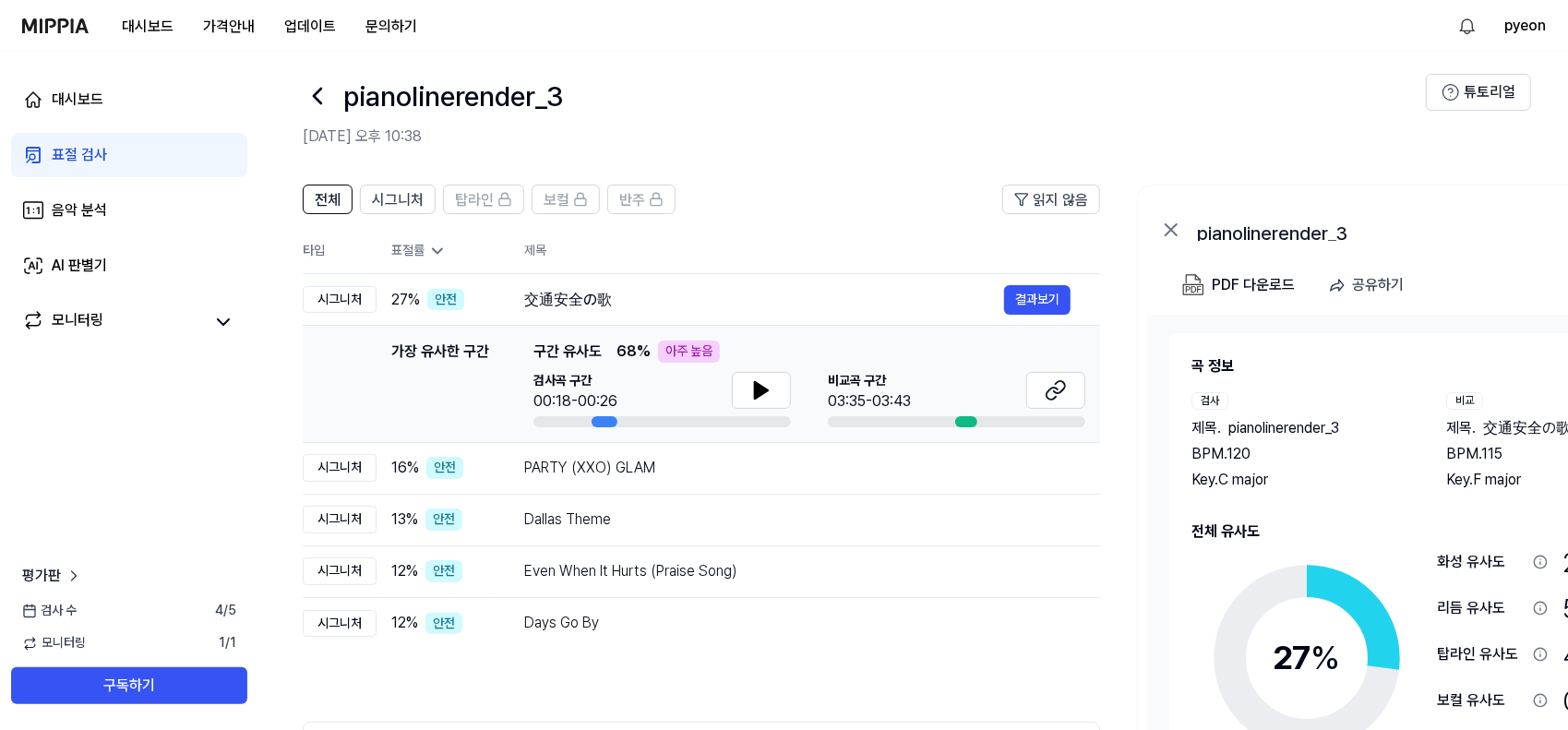
click at [1280, 236] on div "pianolinerender_3" at bounding box center [1381, 230] width 369 height 22
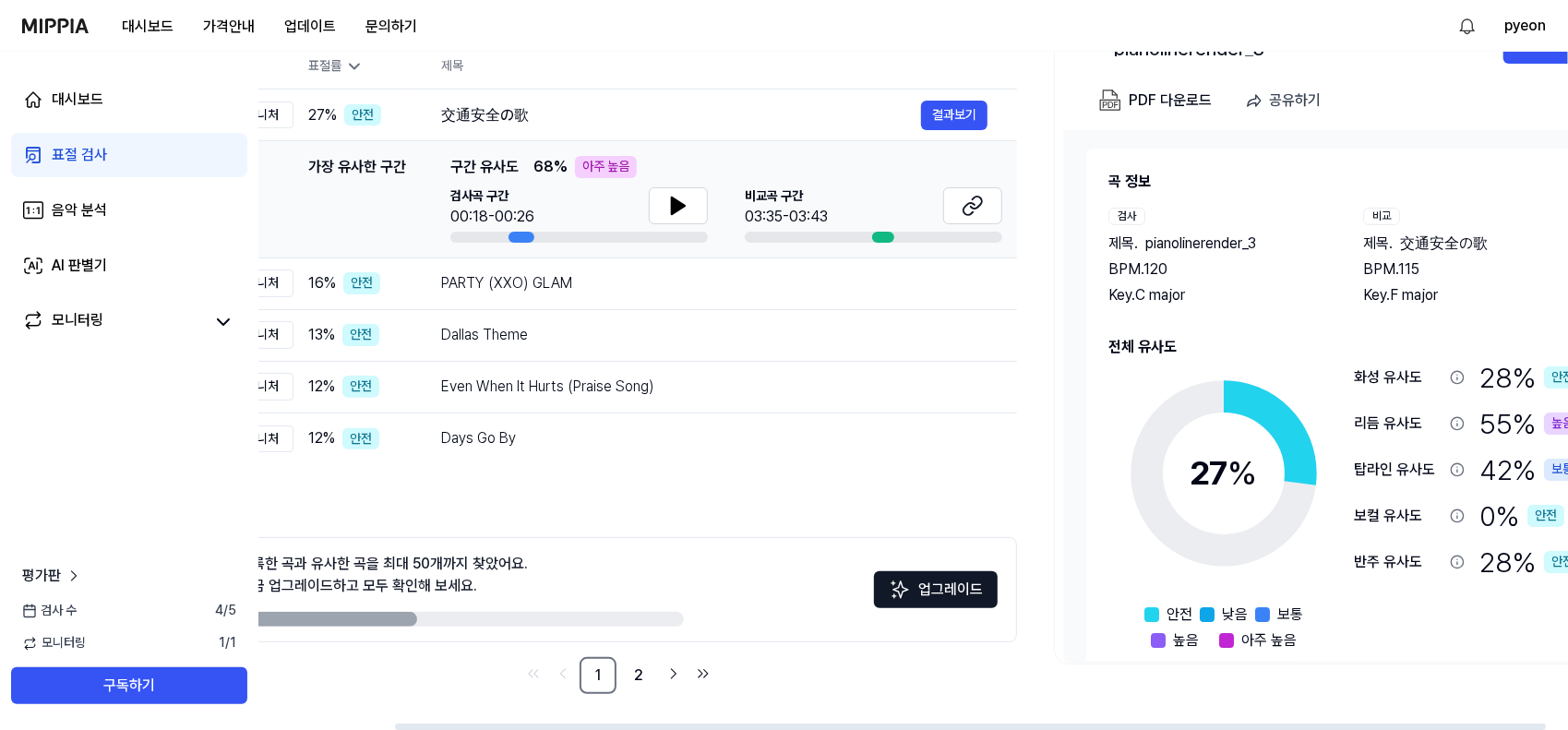
scroll to position [0, 177]
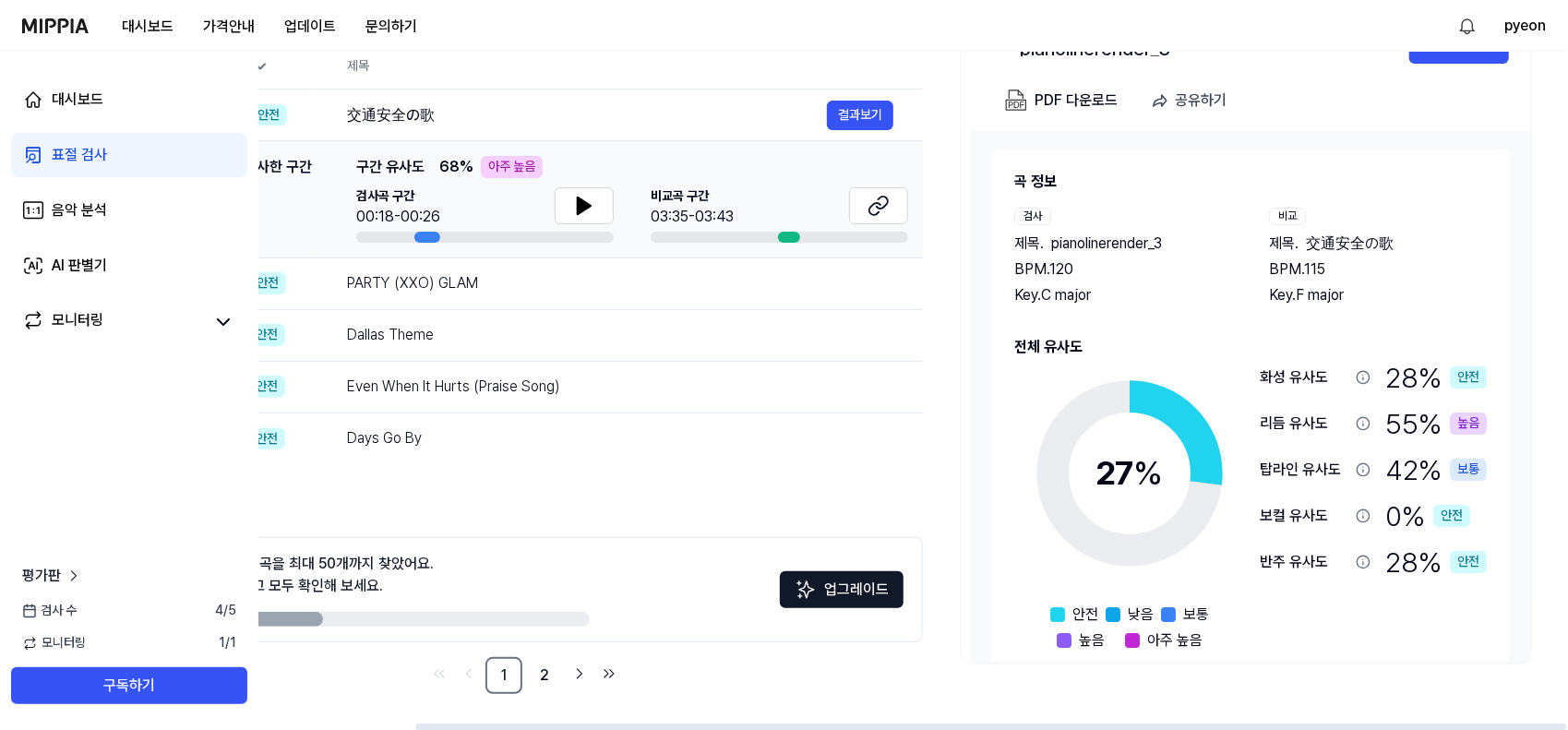
drag, startPoint x: 754, startPoint y: 723, endPoint x: 1151, endPoint y: 716, distance: 397.1
click at [1151, 724] on div at bounding box center [991, 727] width 1151 height 6
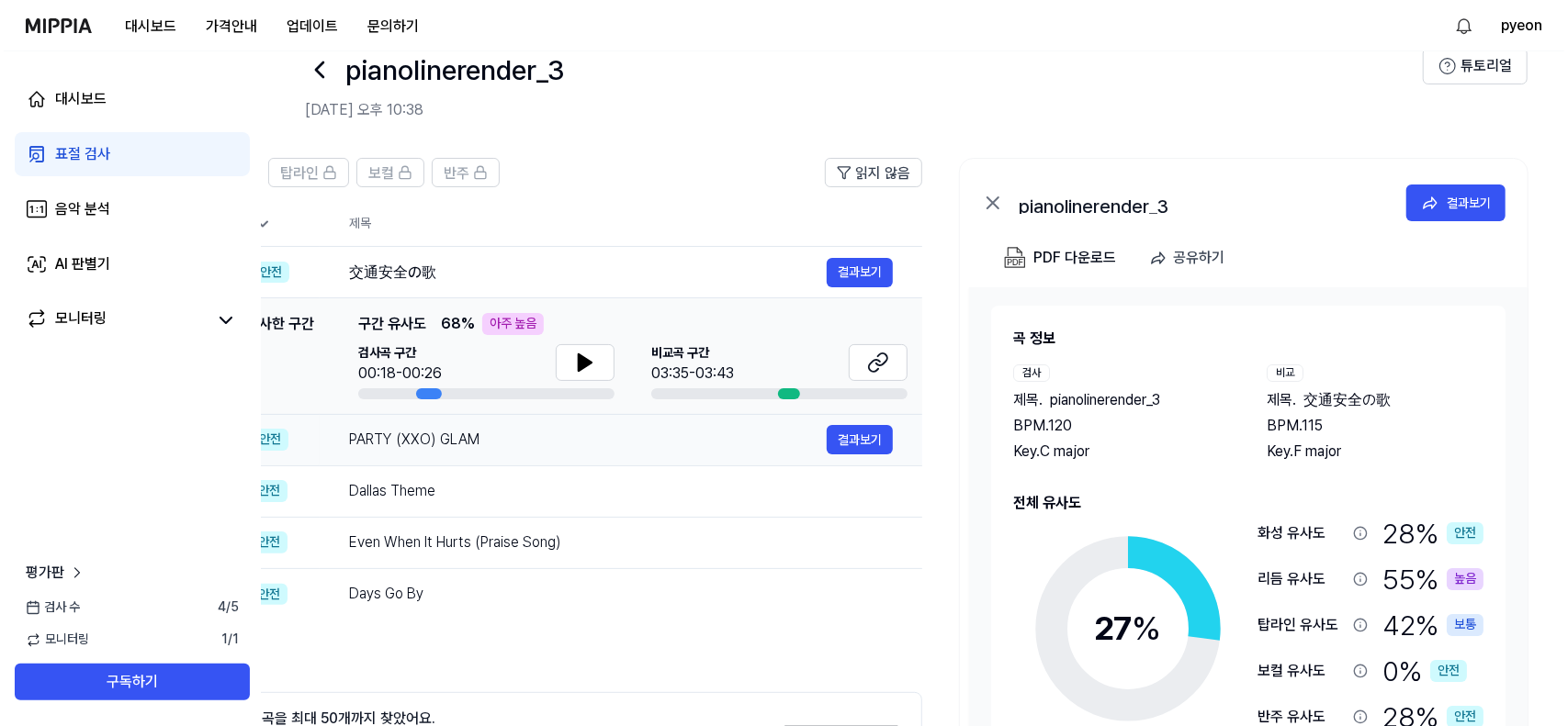
scroll to position [0, 0]
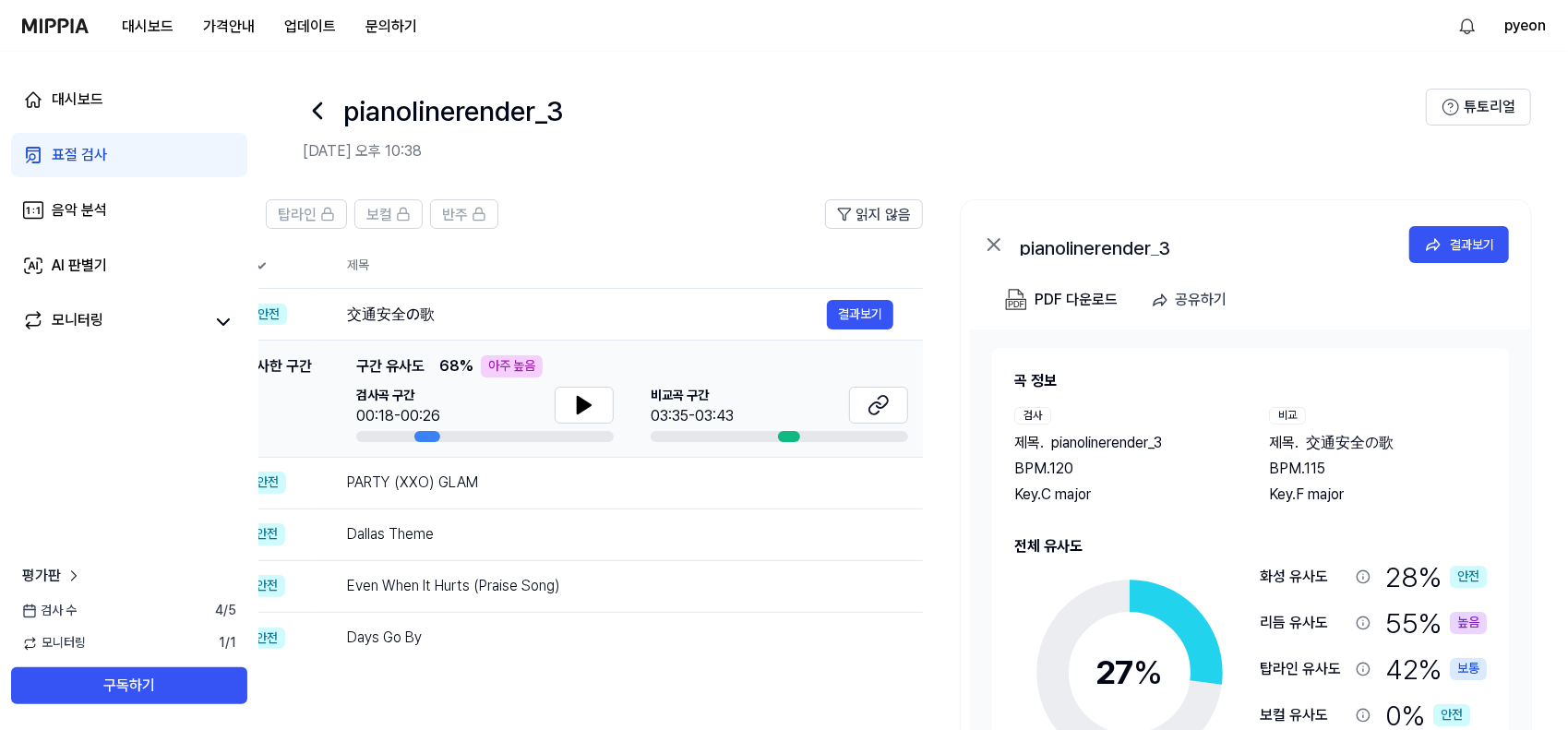
click at [99, 167] on link "표절 검사" at bounding box center [129, 155] width 237 height 45
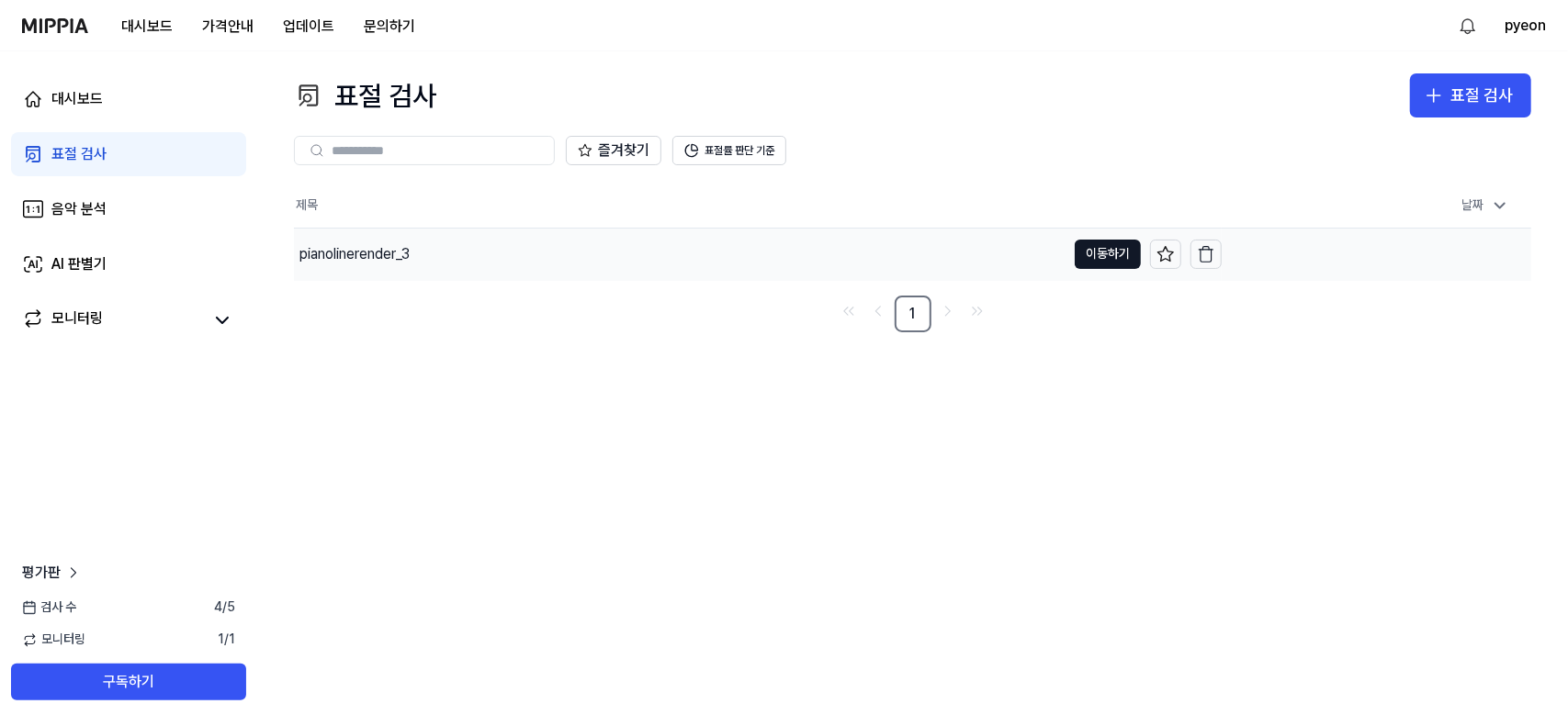
click at [390, 262] on div "pianolinerender_3" at bounding box center [354, 254] width 110 height 22
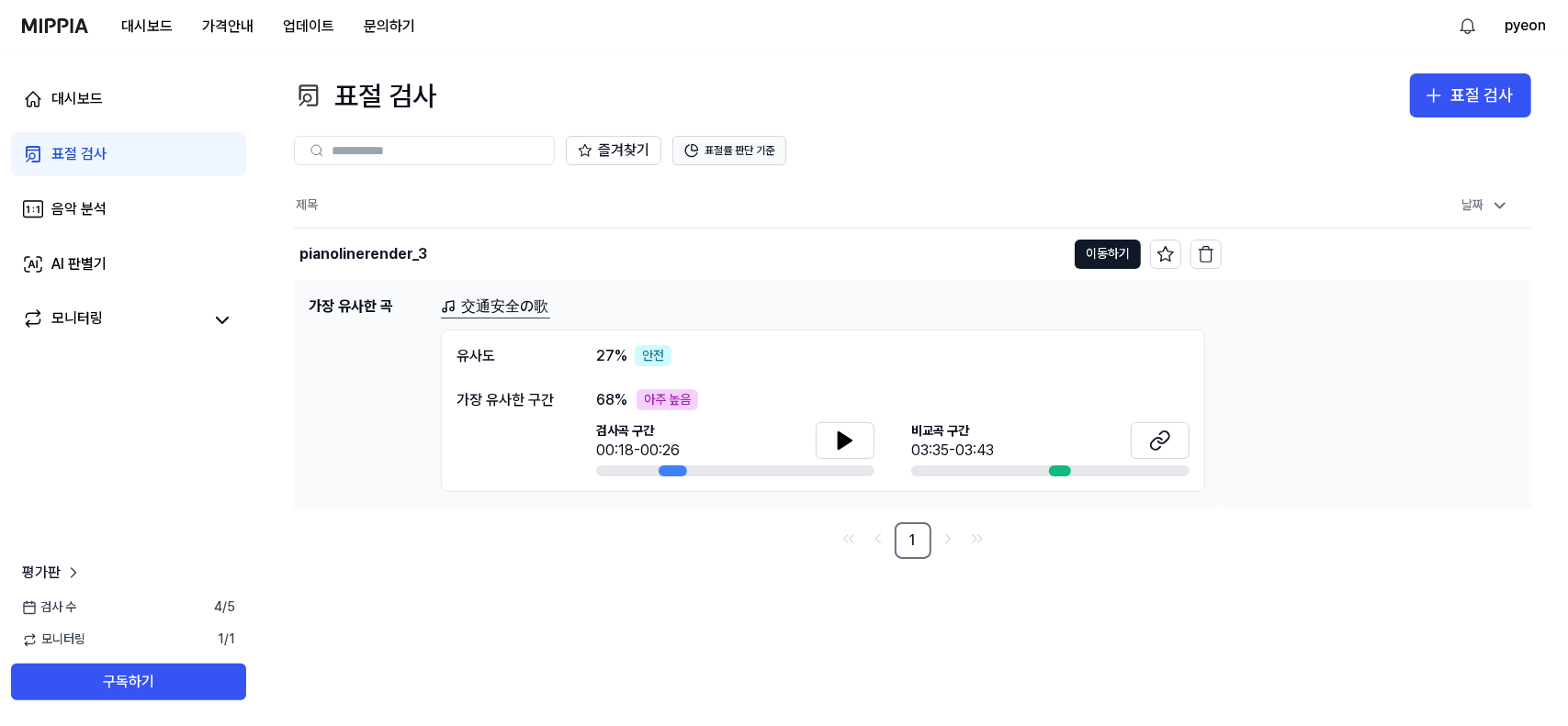
click at [758, 140] on button "표절률 판단 기준" at bounding box center [729, 150] width 114 height 30
click at [753, 149] on button "표절률 판단 기준" at bounding box center [729, 150] width 114 height 30
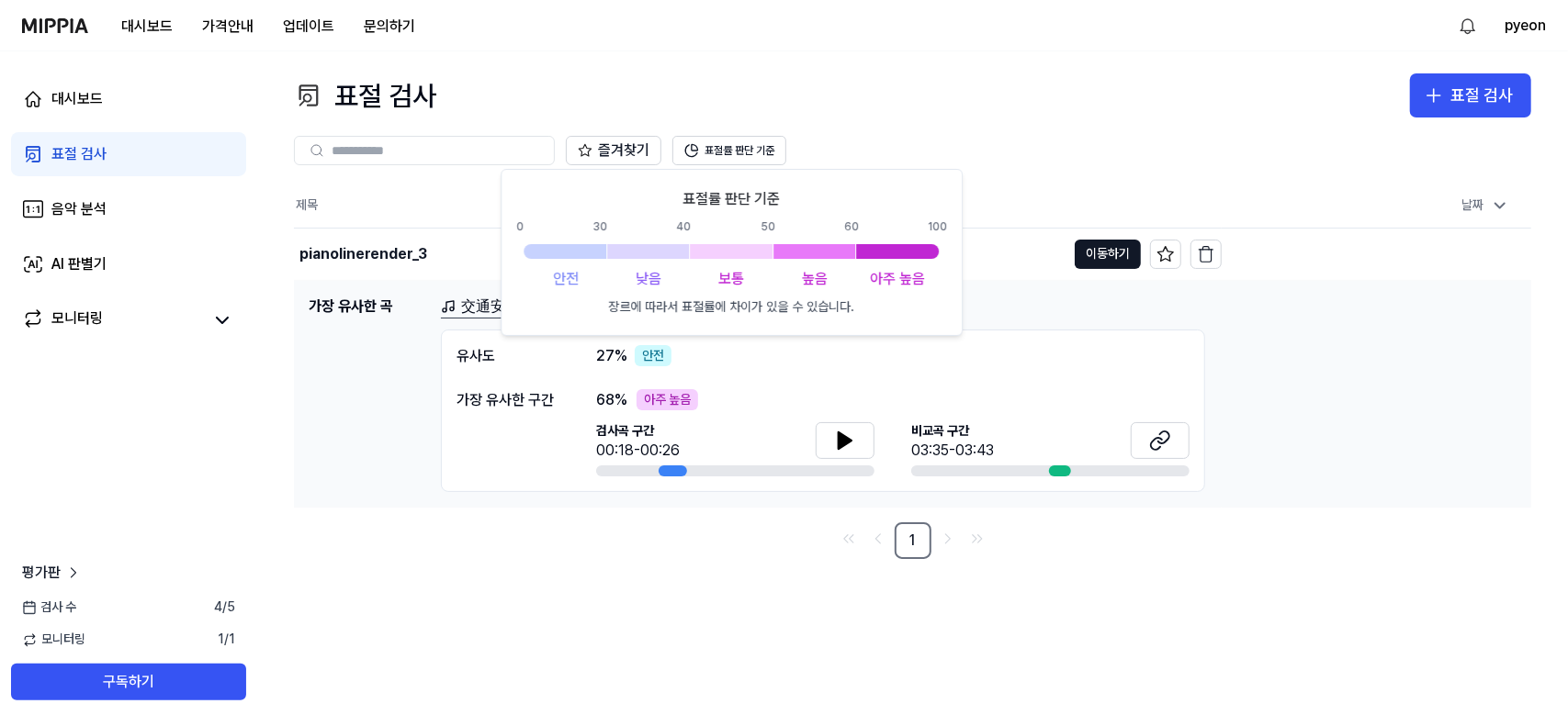
click at [478, 441] on div "가장 유사한 구간" at bounding box center [507, 433] width 103 height 88
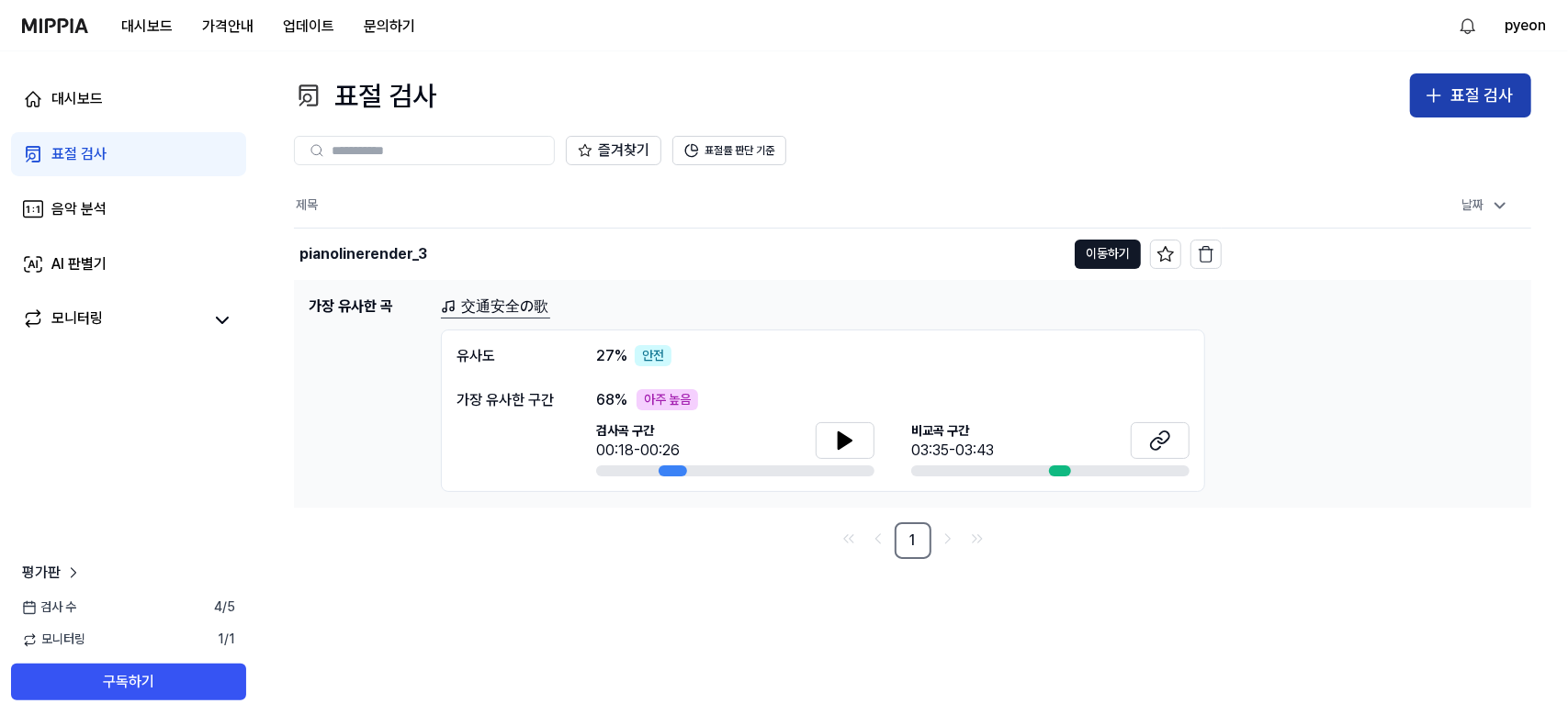
click at [1466, 104] on div "표절 검사" at bounding box center [1481, 96] width 62 height 27
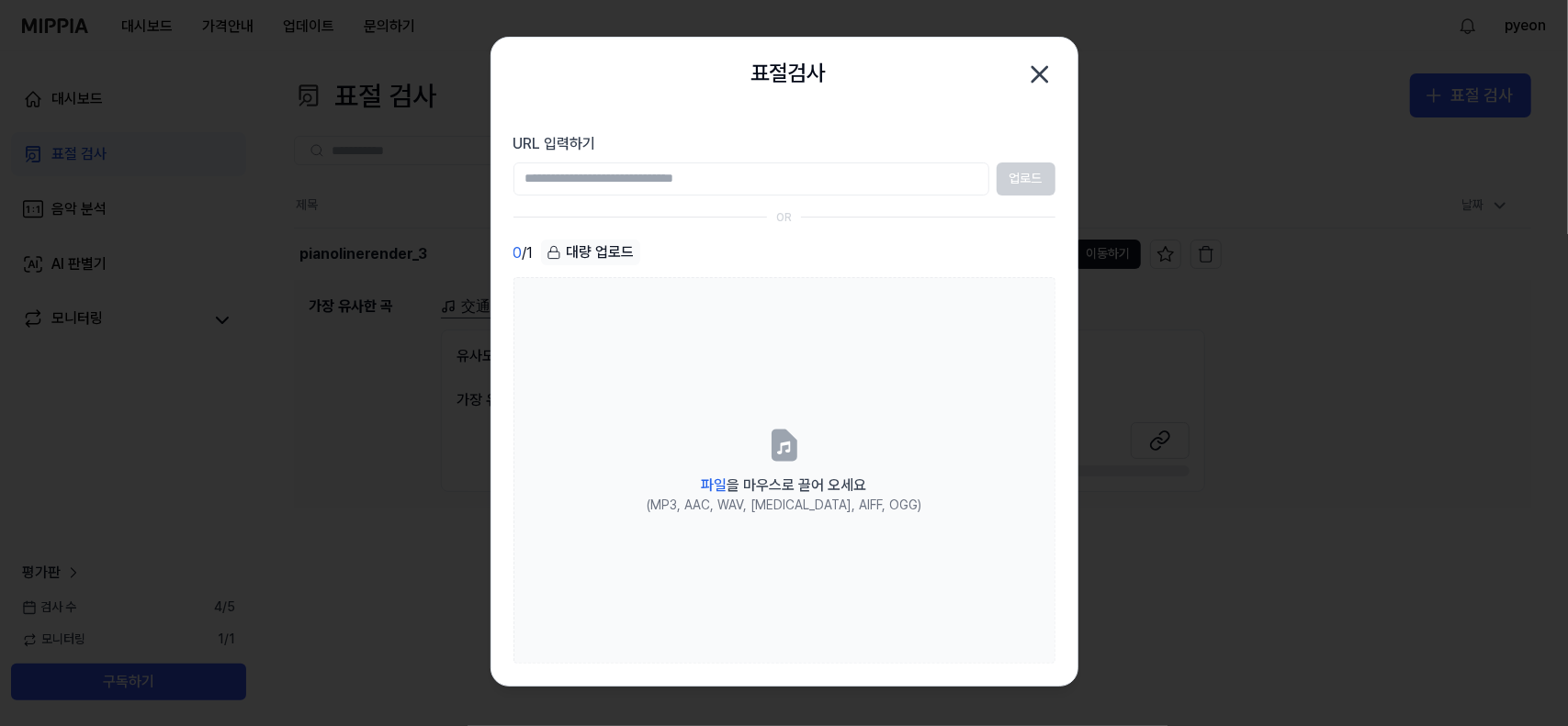
click at [1039, 70] on icon "button" at bounding box center [1040, 74] width 15 height 15
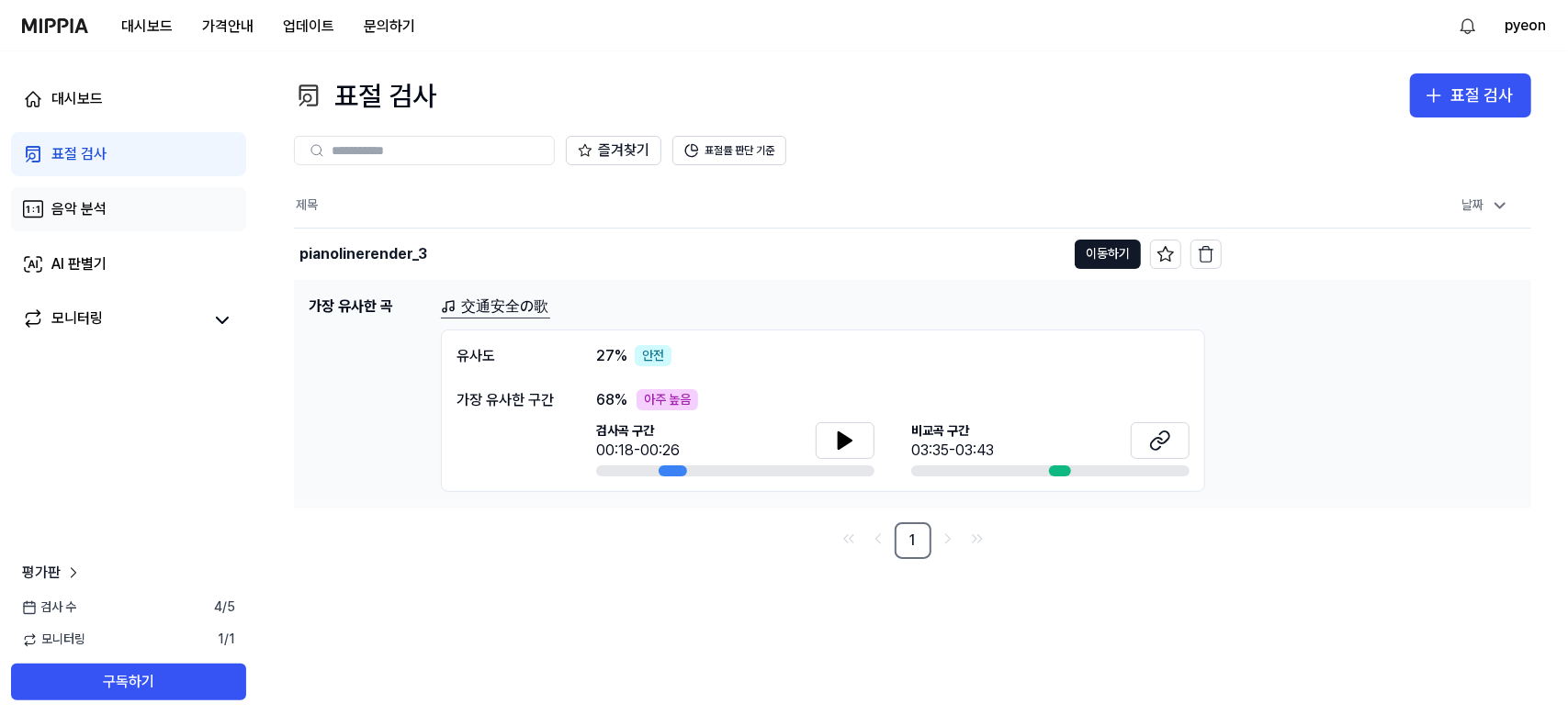
click at [99, 208] on div "음악 분석" at bounding box center [79, 210] width 55 height 22
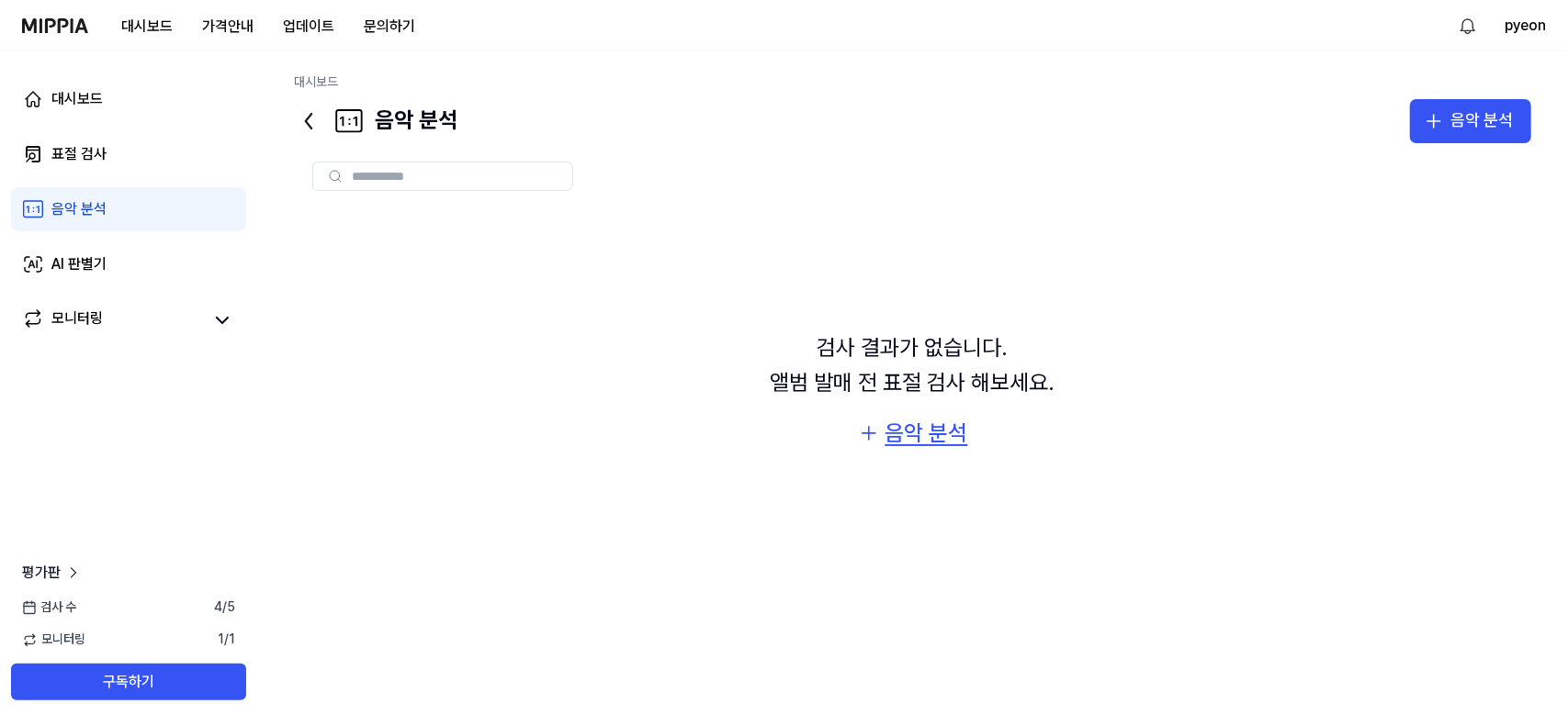
click at [949, 443] on div "음악 분석" at bounding box center [927, 433] width 83 height 35
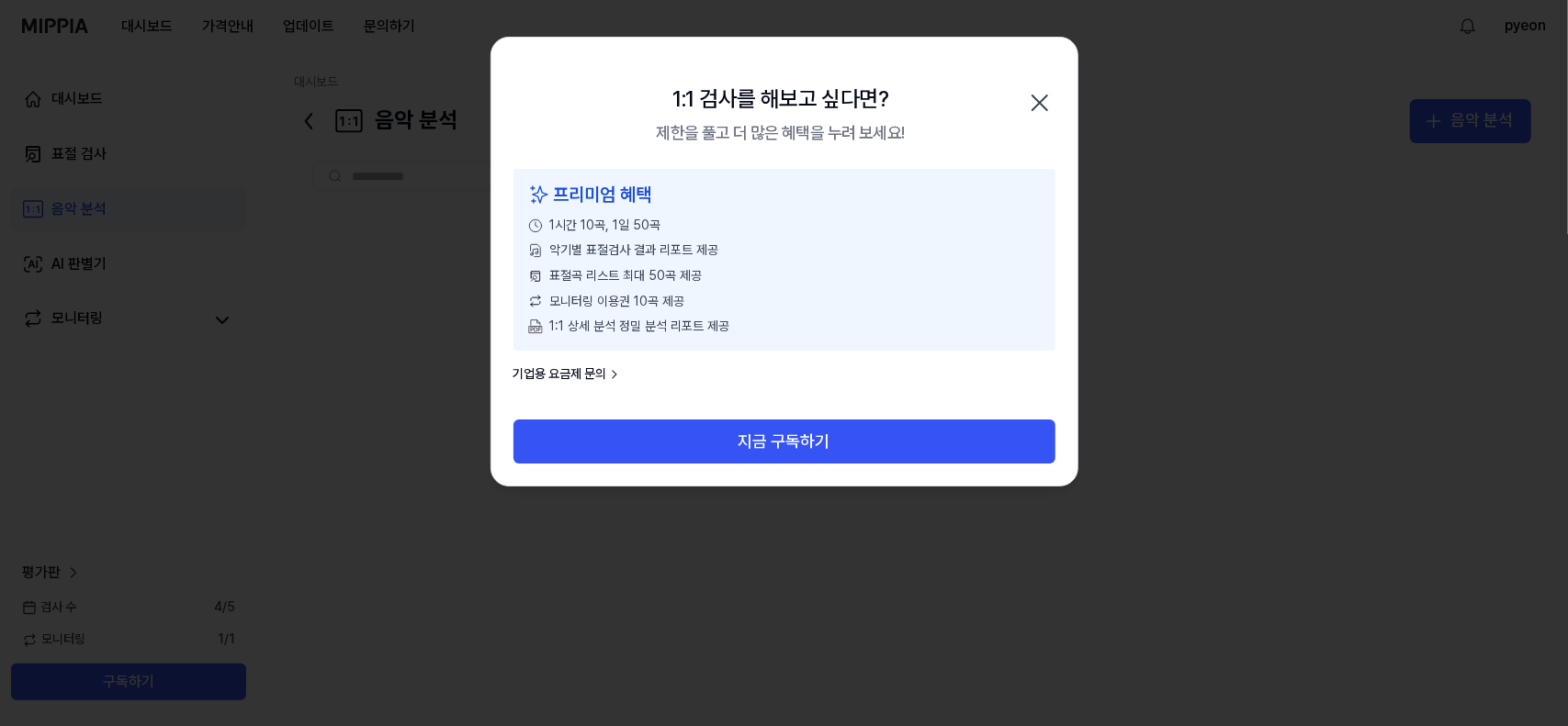
click at [949, 443] on button "지금 구독하기" at bounding box center [784, 441] width 542 height 45
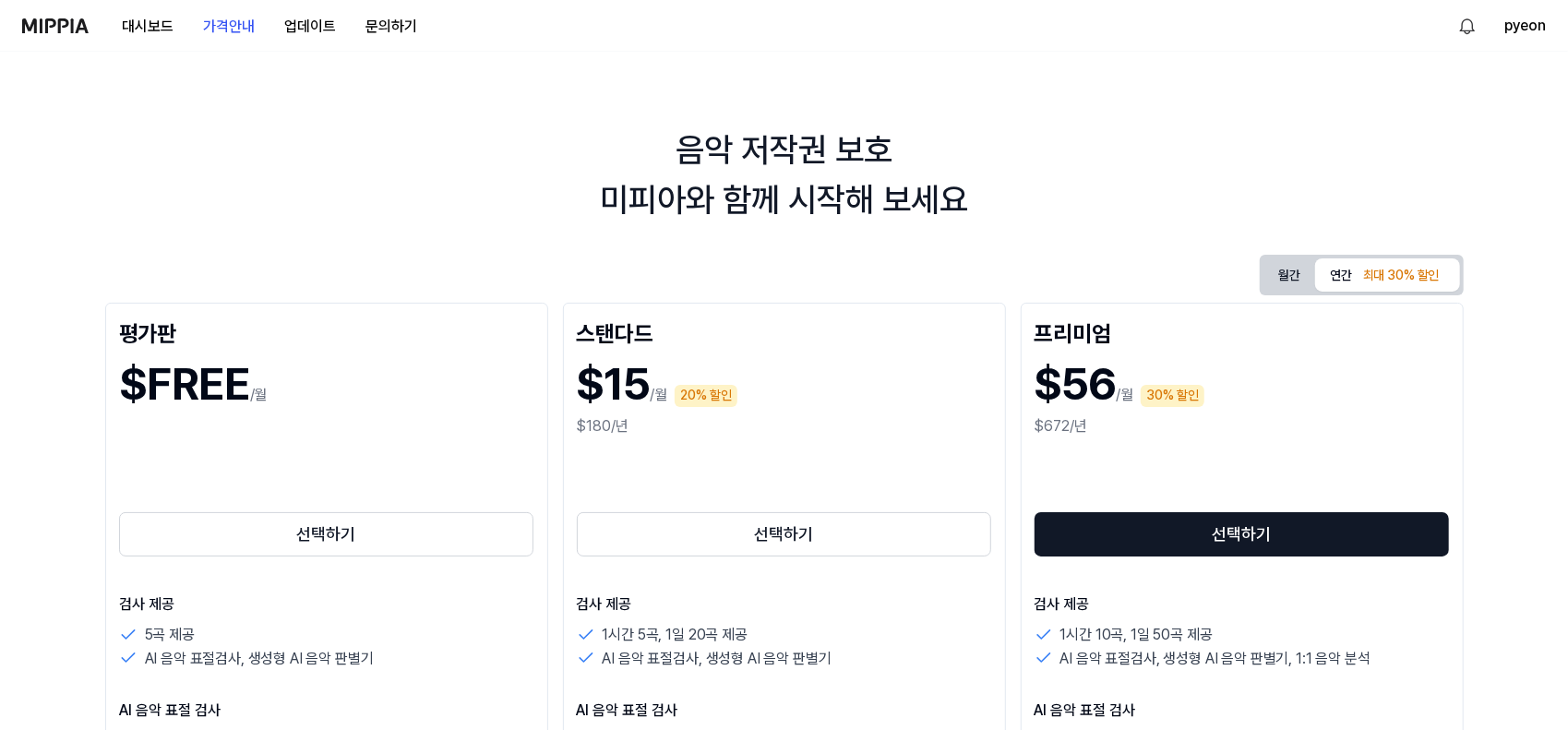
scroll to position [185, 0]
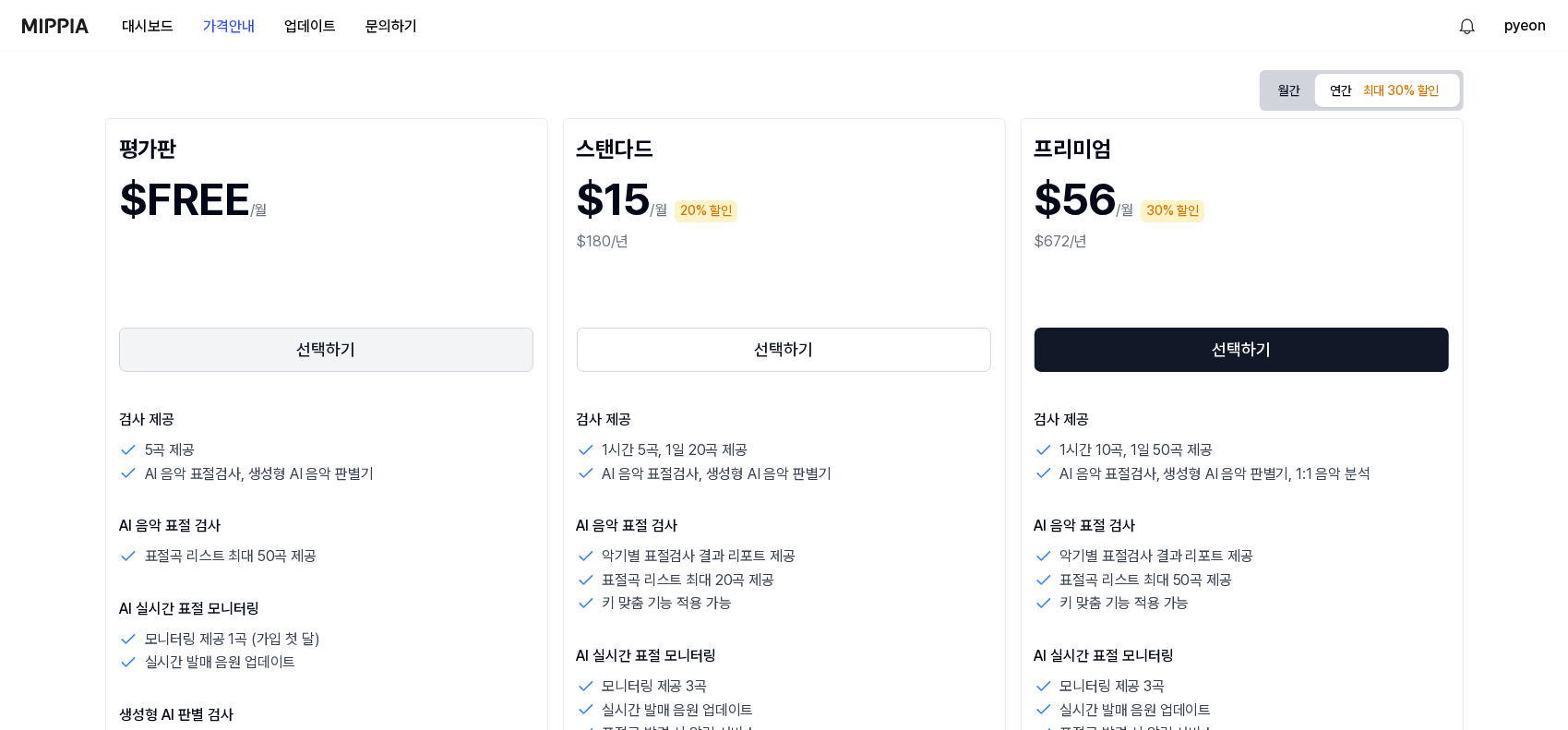
click at [299, 351] on button "선택하기" at bounding box center [327, 350] width 416 height 45
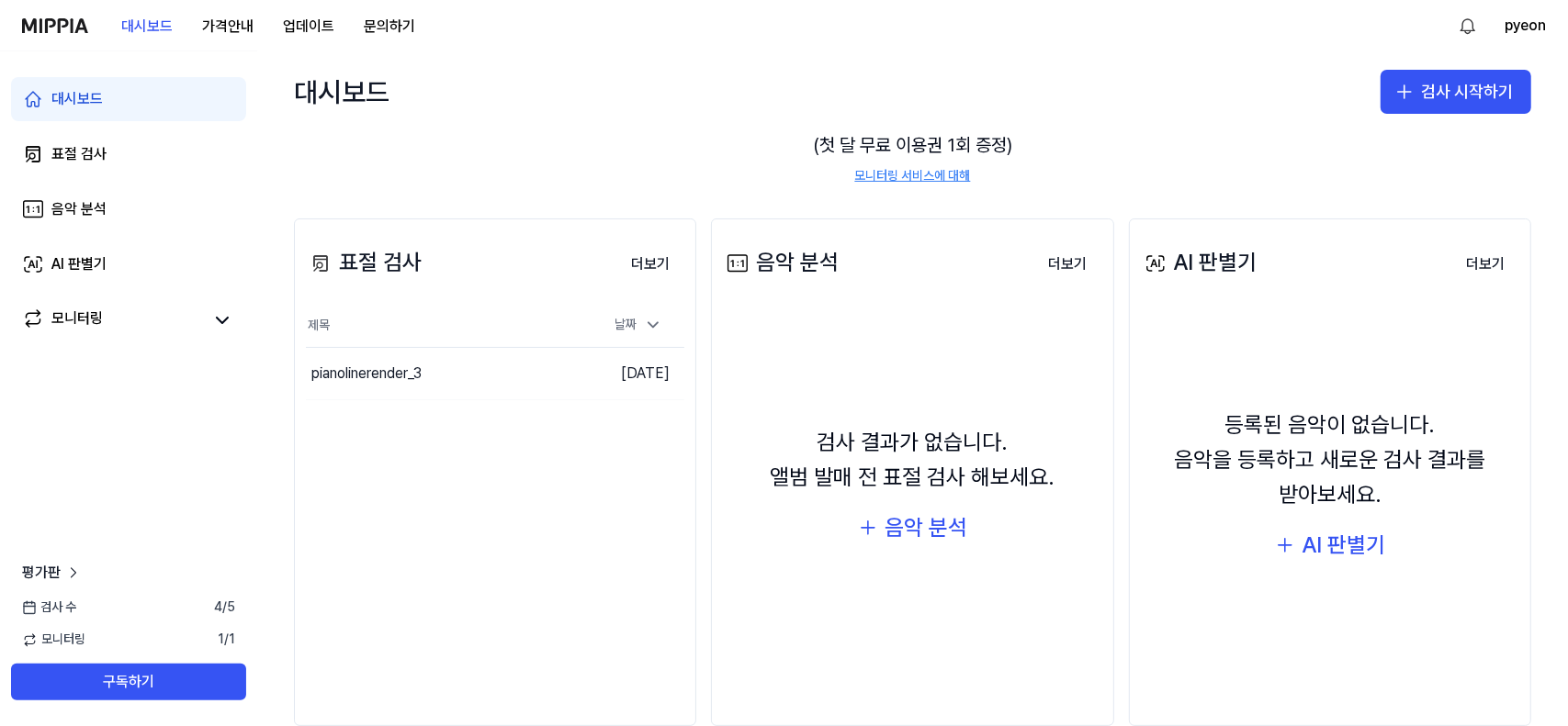
scroll to position [166, 0]
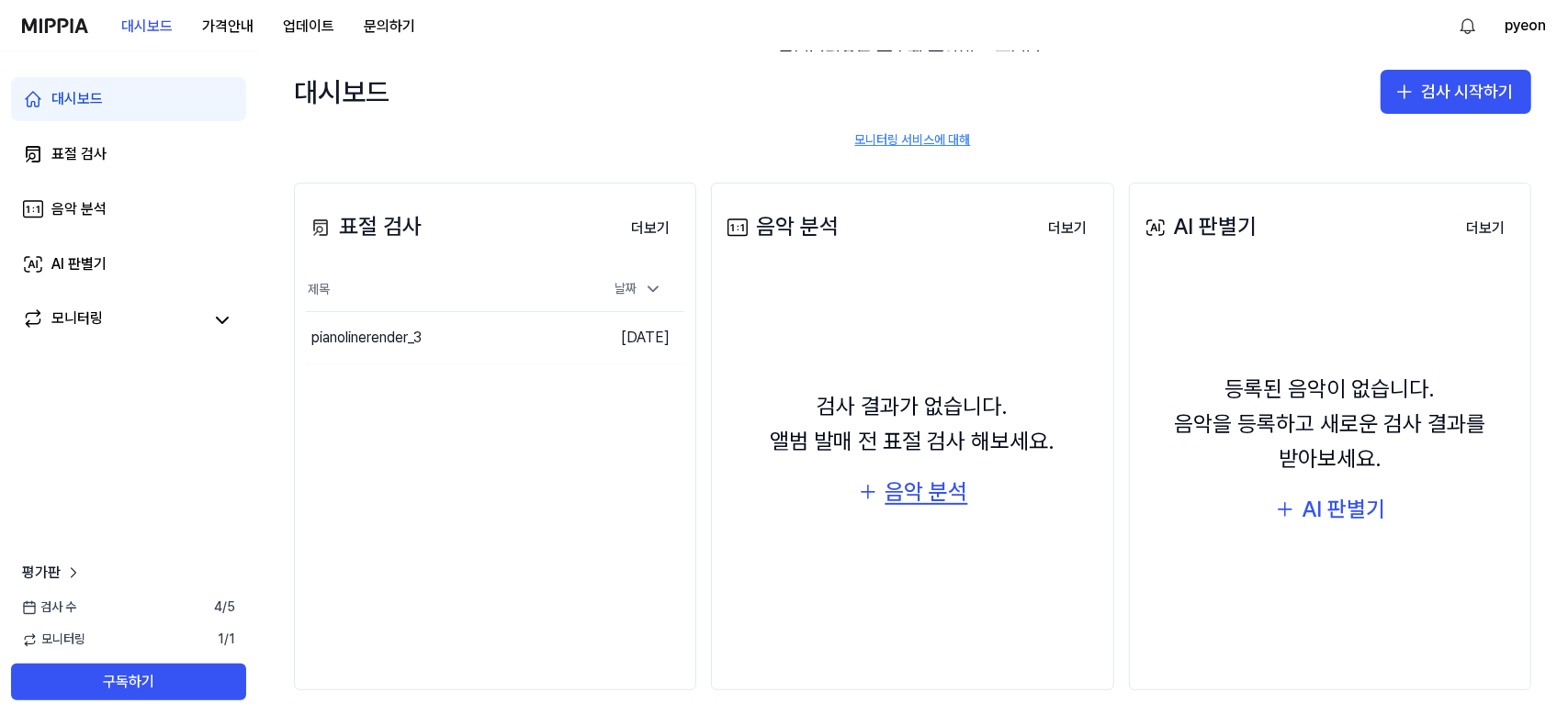
drag, startPoint x: 898, startPoint y: 514, endPoint x: 910, endPoint y: 499, distance: 19.2
click at [899, 514] on div "검사 결과가 없습니다. 앨범 발매 전 표절 검사 해보세요. 음악 분석" at bounding box center [912, 450] width 379 height 334
click at [910, 499] on div "음악 분석" at bounding box center [926, 492] width 83 height 35
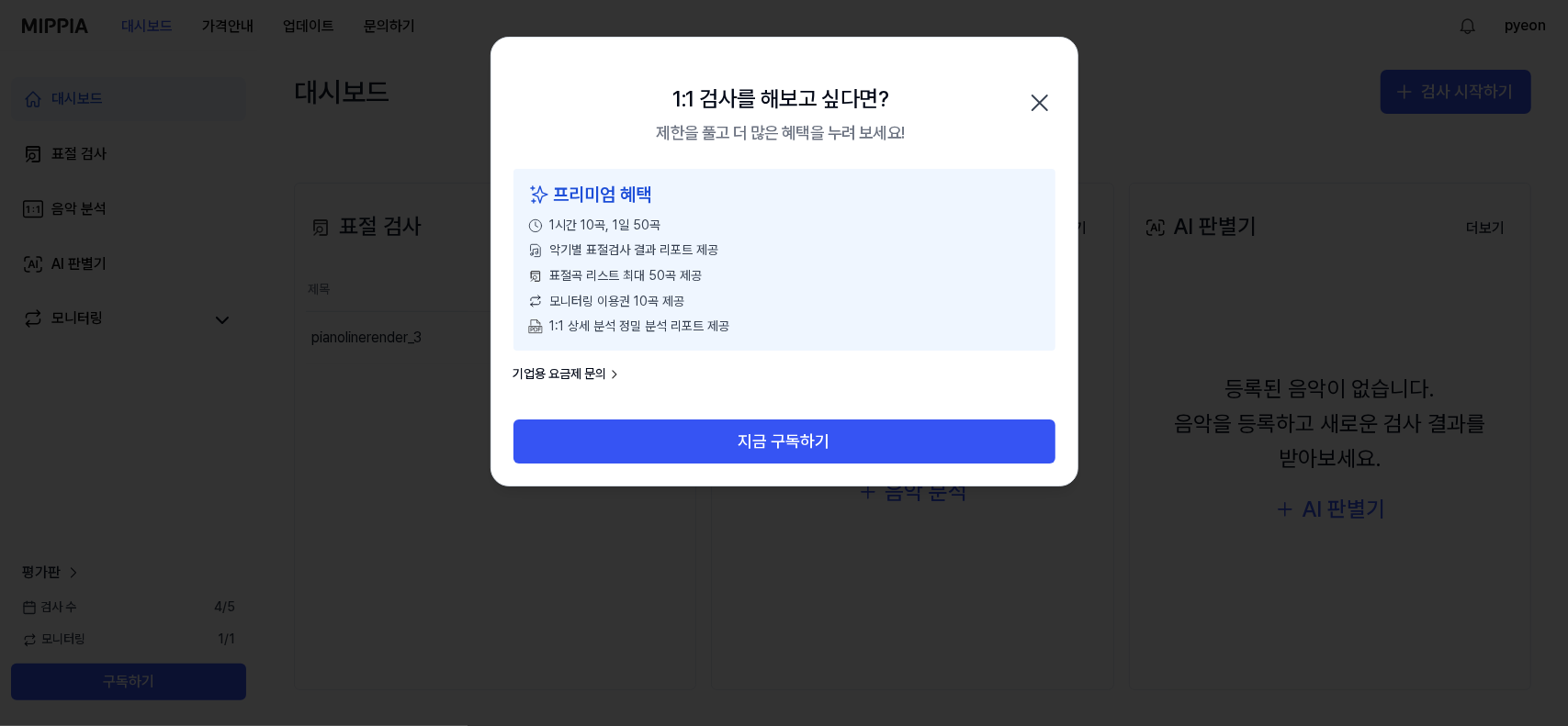
click at [1036, 105] on icon "button" at bounding box center [1040, 103] width 30 height 30
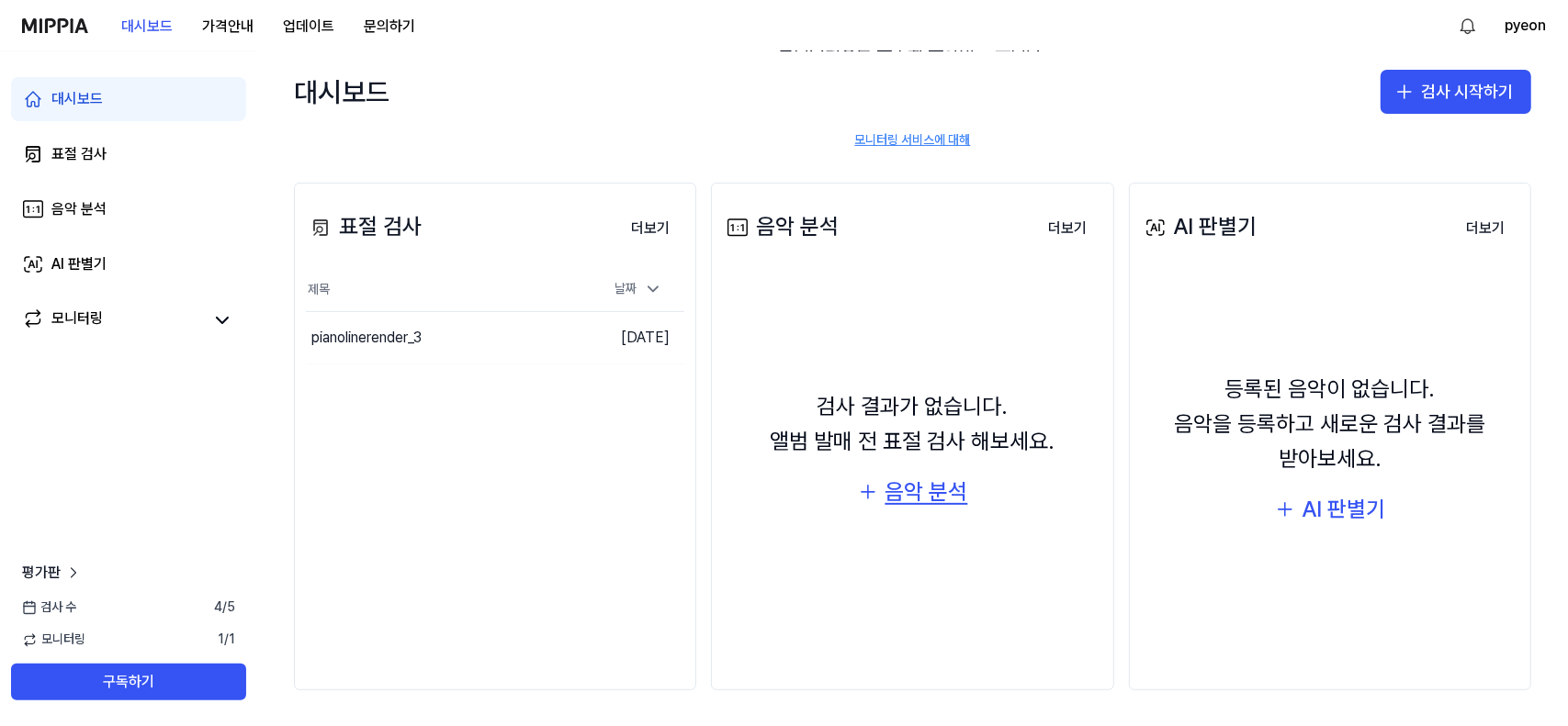
click at [877, 484] on button "음악 분석" at bounding box center [911, 492] width 110 height 35
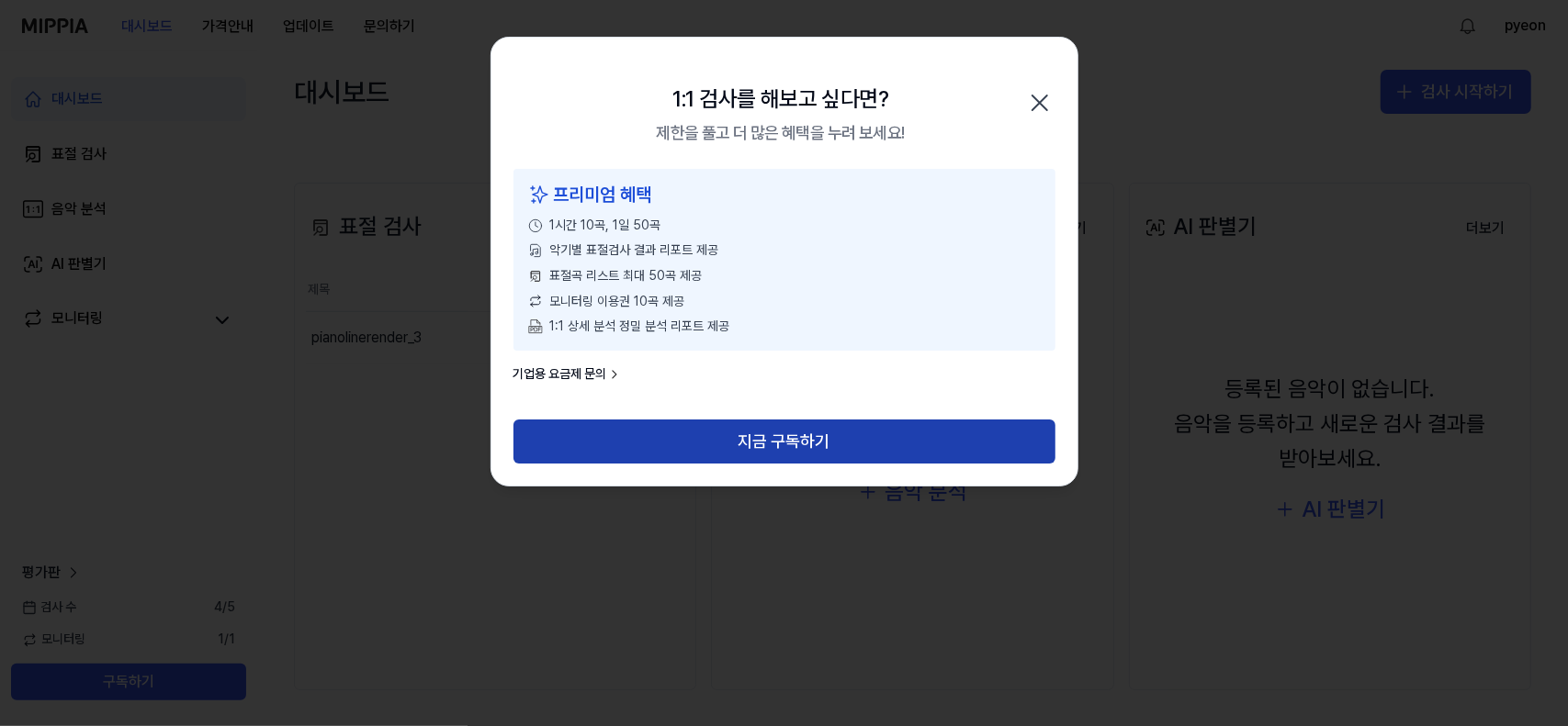
click at [801, 441] on button "지금 구독하기" at bounding box center [784, 441] width 542 height 45
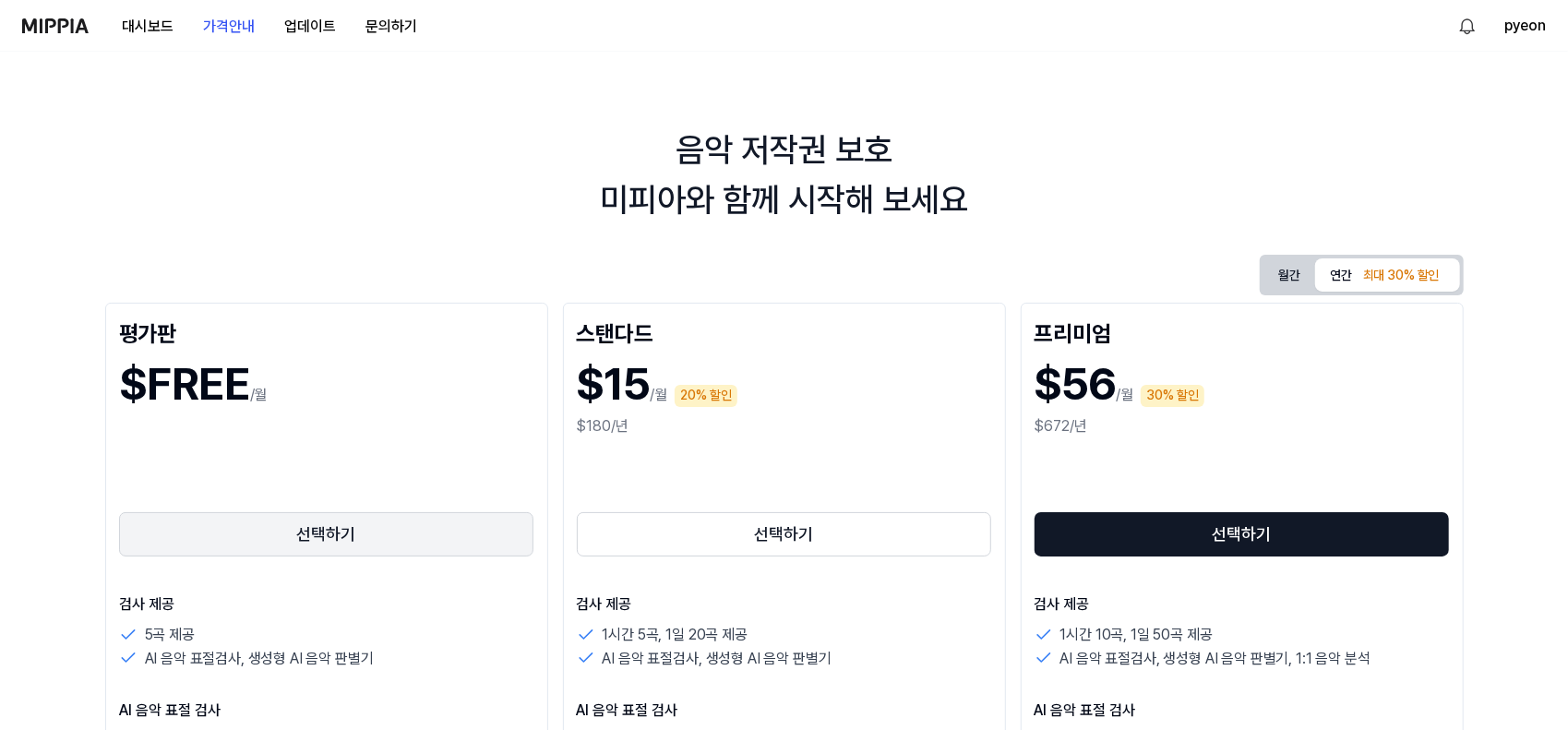
click at [356, 535] on button "선택하기" at bounding box center [327, 534] width 416 height 45
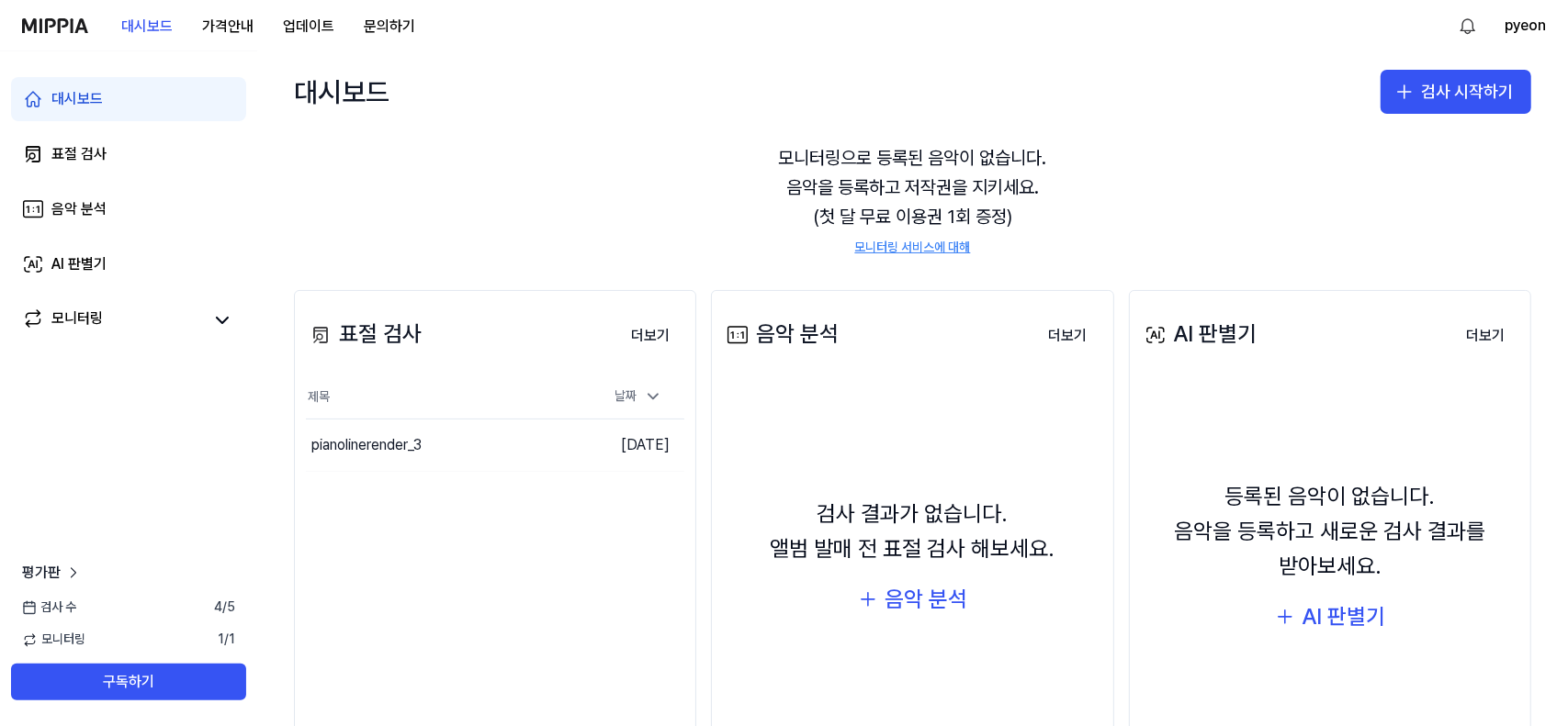
scroll to position [166, 0]
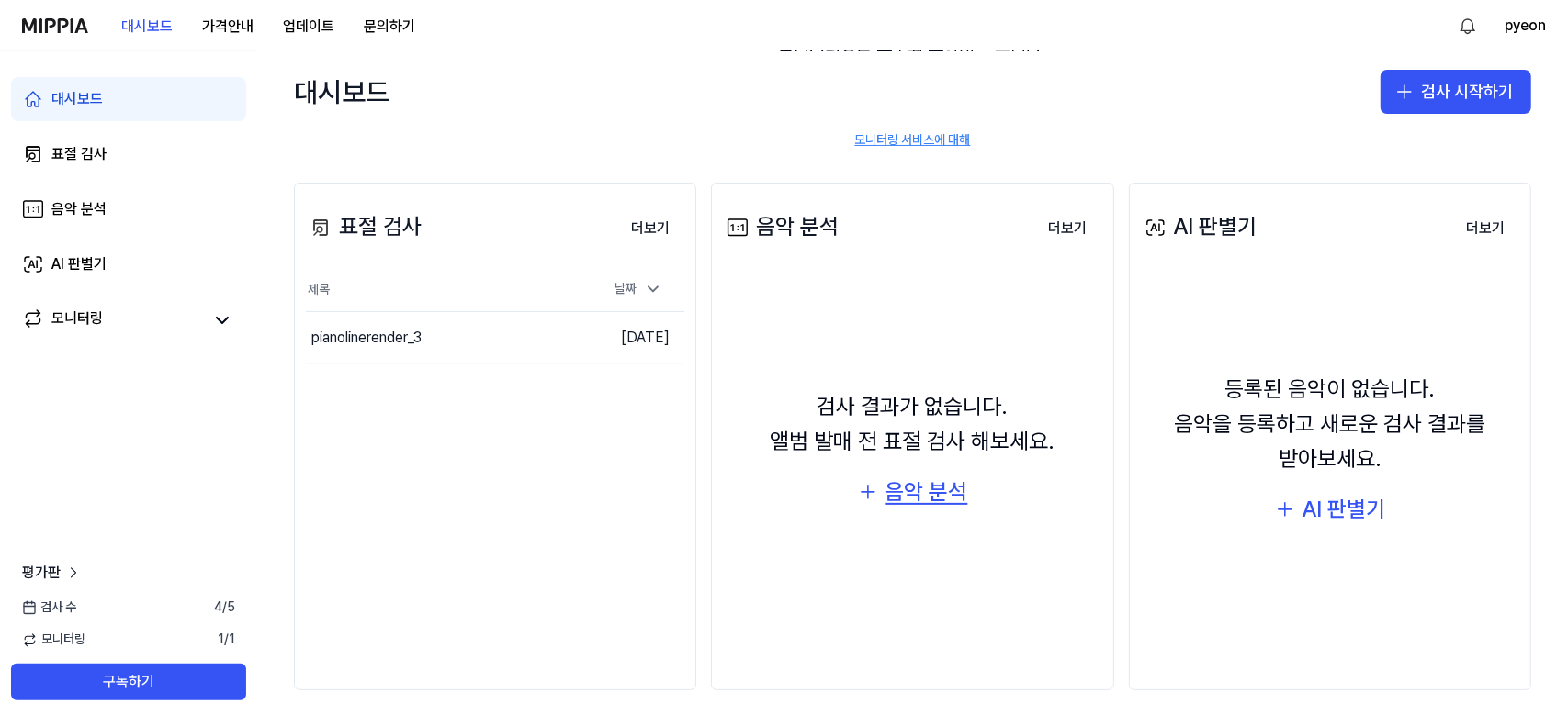
click at [918, 490] on div "음악 분석" at bounding box center [926, 492] width 83 height 35
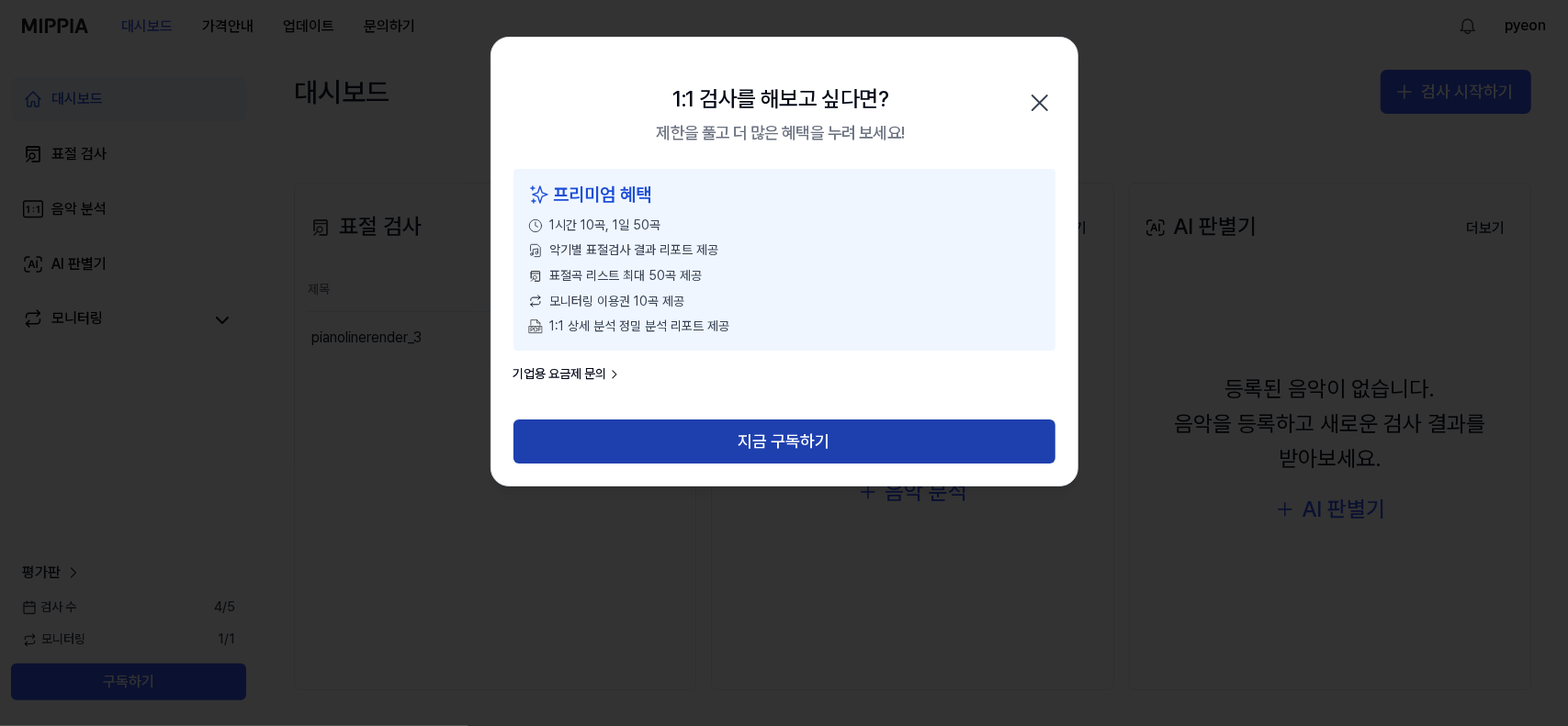
click at [830, 433] on button "지금 구독하기" at bounding box center [784, 441] width 542 height 45
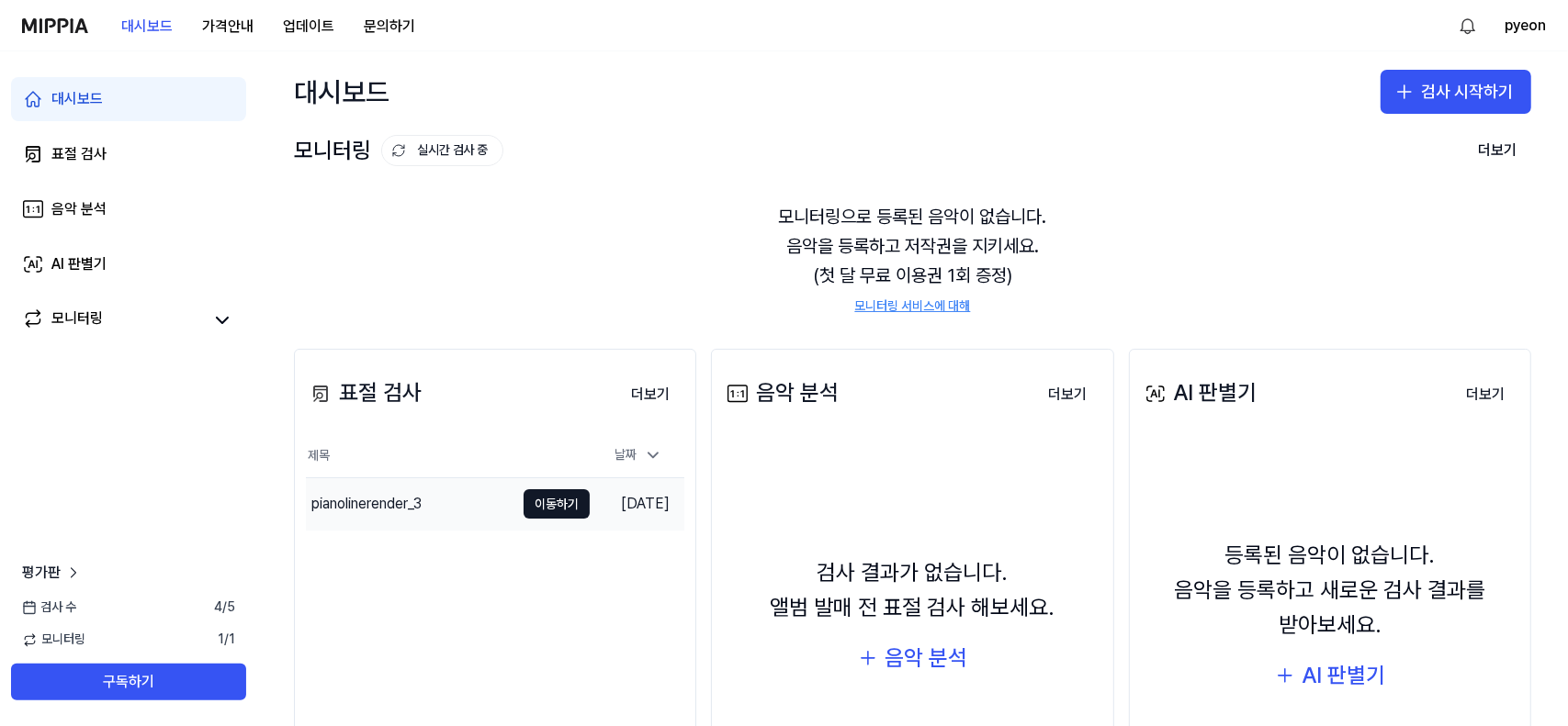
click at [384, 506] on div "pianolinerender_3" at bounding box center [366, 504] width 110 height 22
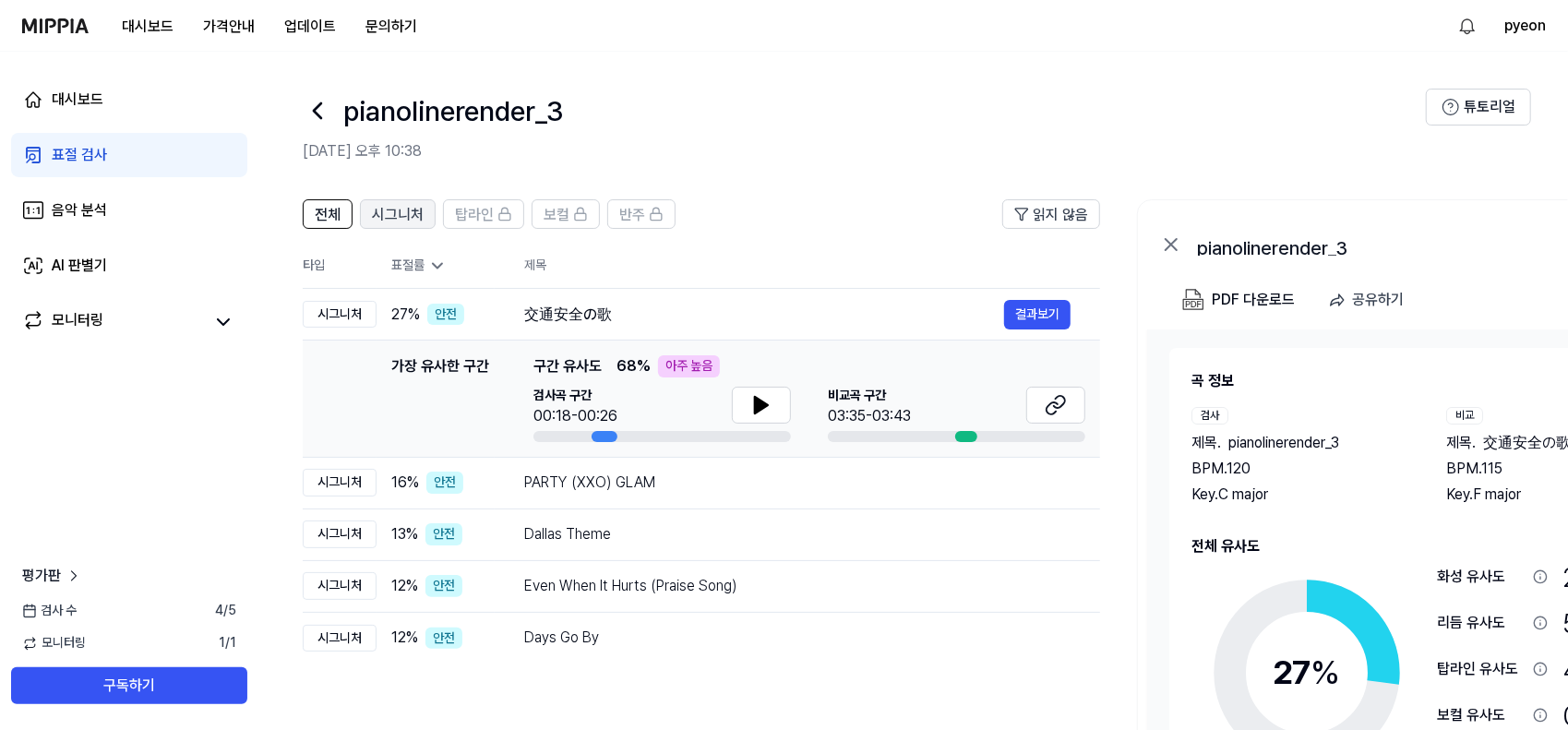
click at [407, 218] on span "시그니처" at bounding box center [398, 215] width 52 height 22
click at [323, 217] on span "전체" at bounding box center [328, 215] width 26 height 22
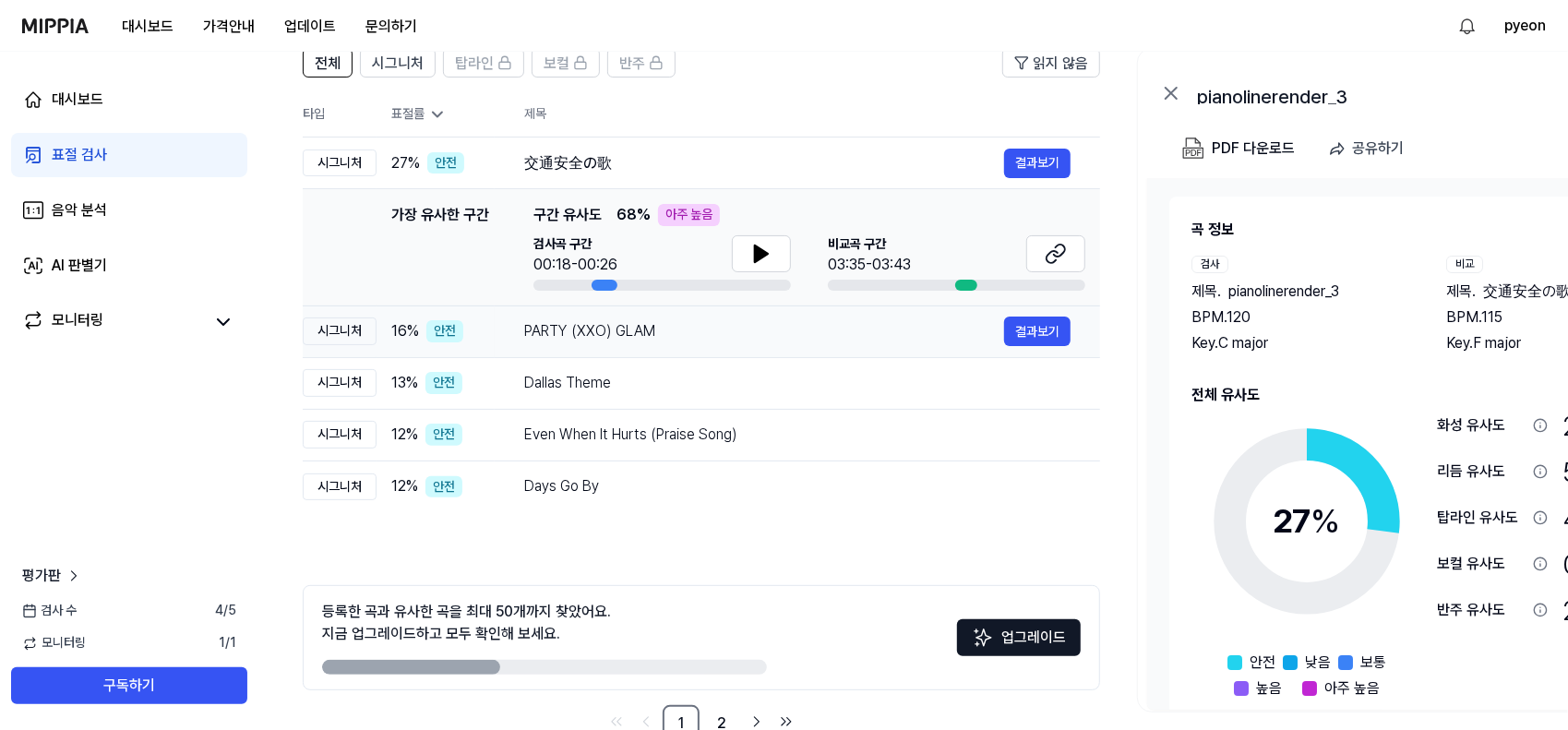
scroll to position [200, 0]
